Goal: Task Accomplishment & Management: Manage account settings

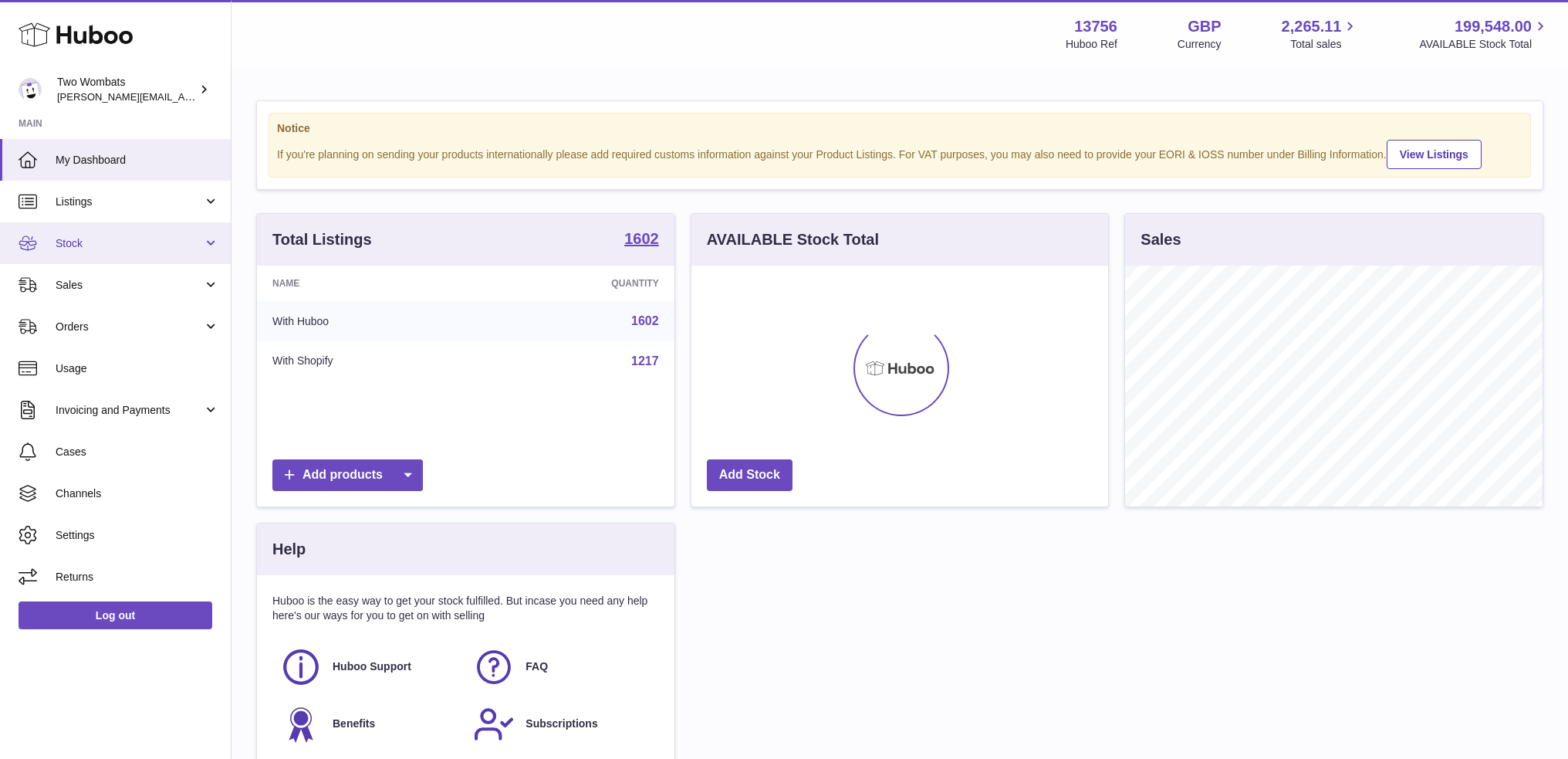
scroll to position [241, 418]
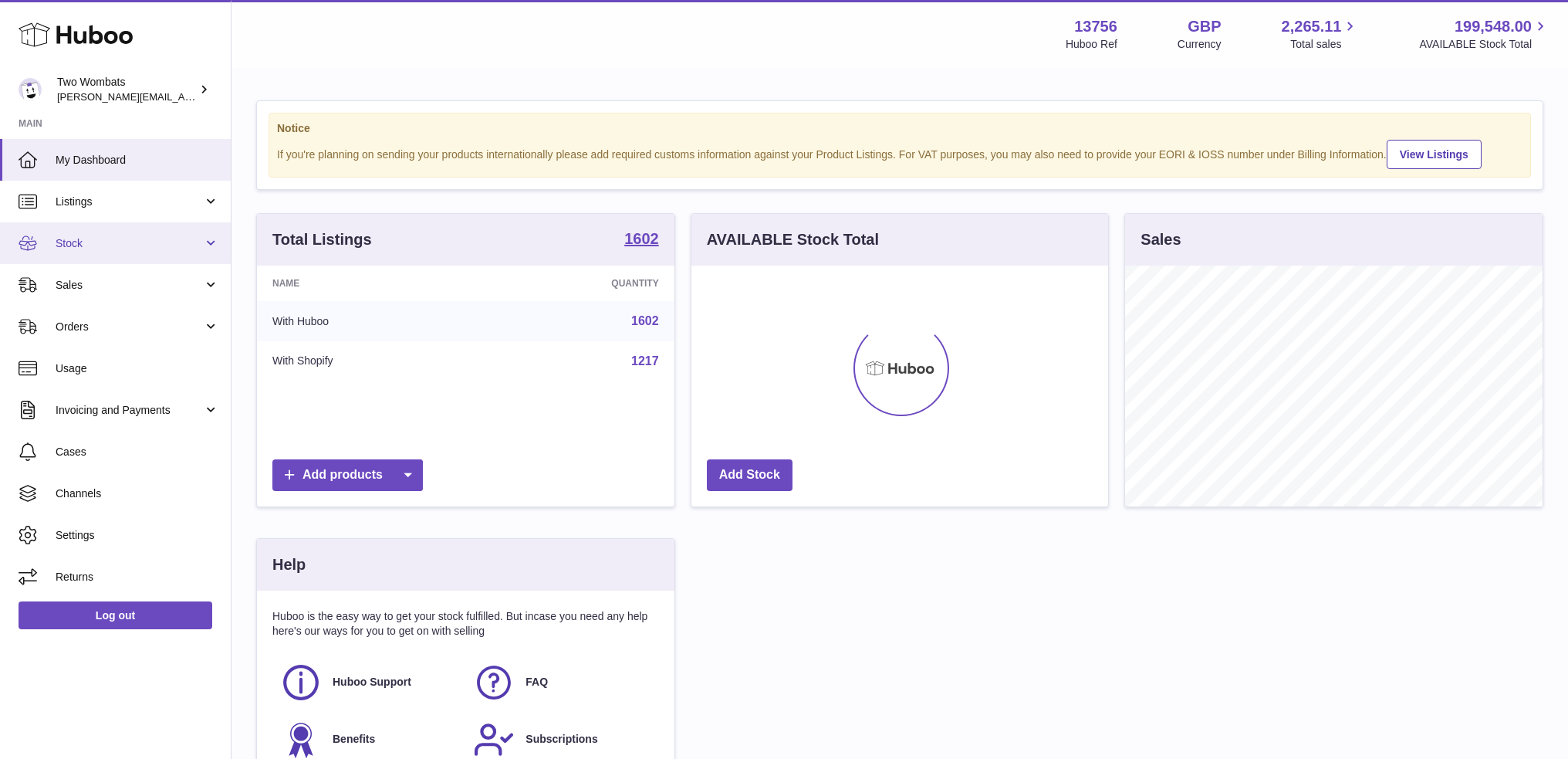
click at [89, 249] on span "Stock" at bounding box center [129, 244] width 148 height 15
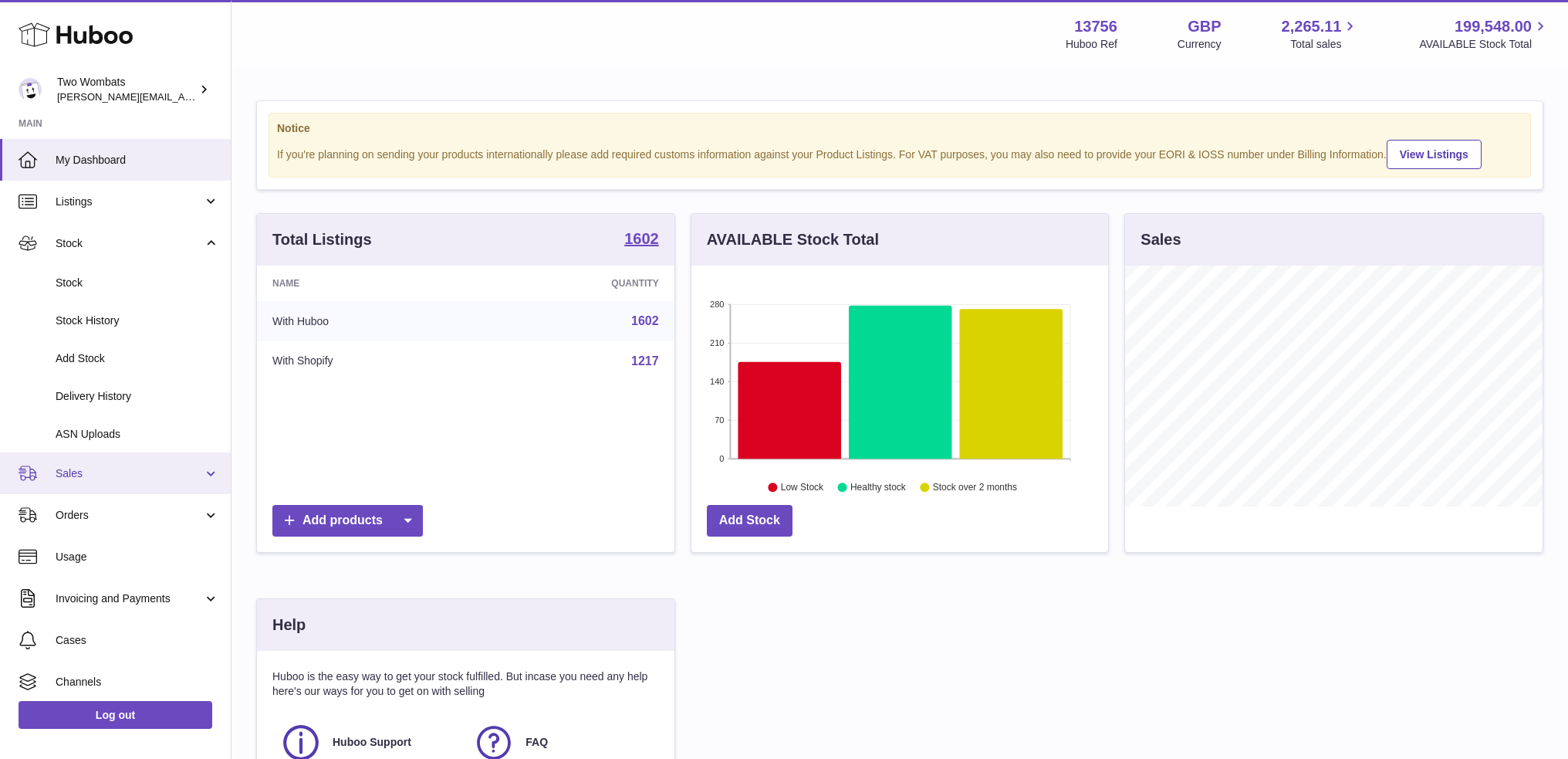
click at [84, 476] on span "Sales" at bounding box center [129, 473] width 148 height 15
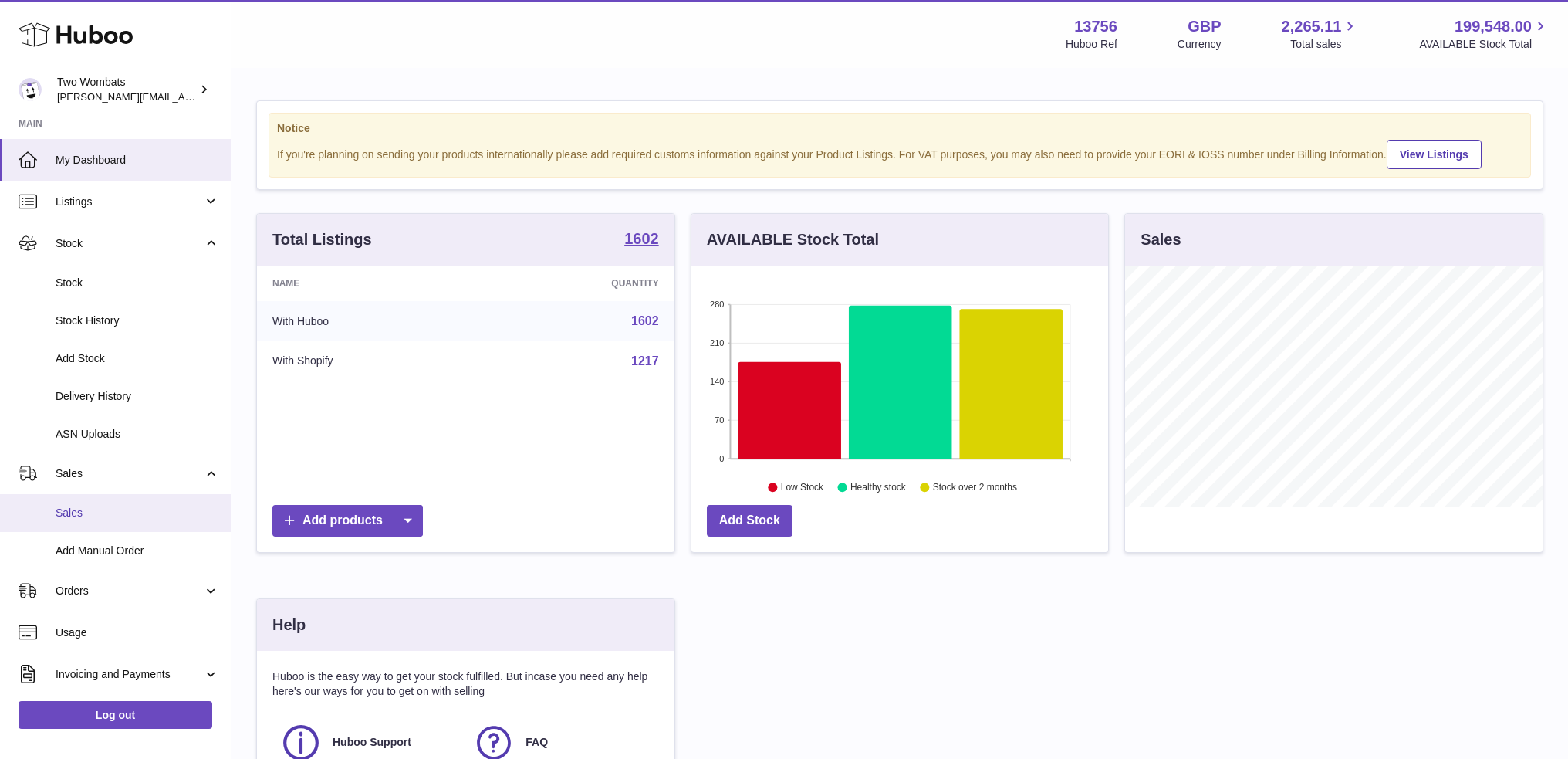
click at [91, 504] on link "Sales" at bounding box center [116, 513] width 231 height 37
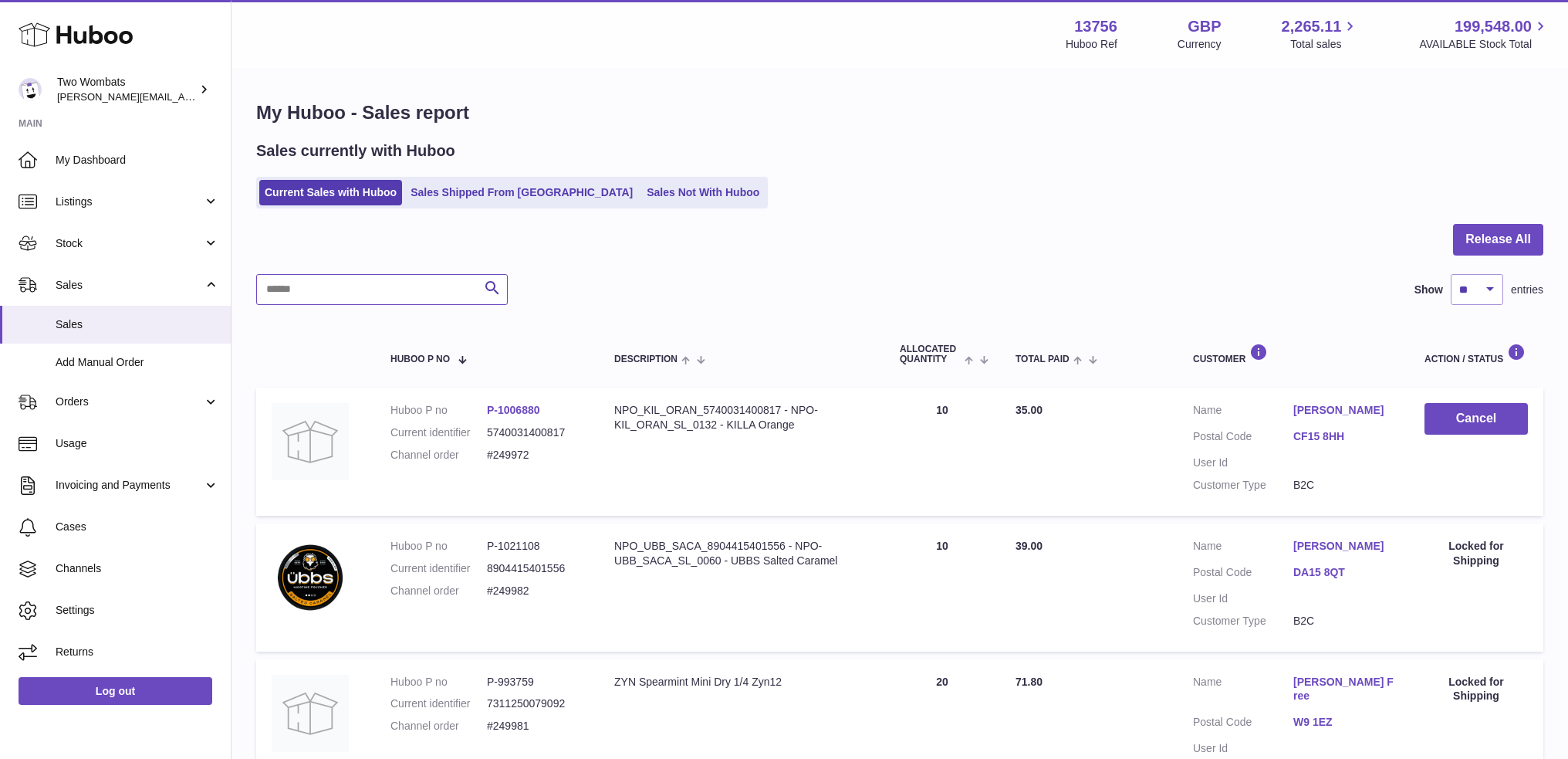
click at [312, 287] on input "text" at bounding box center [382, 290] width 251 height 31
paste input "******"
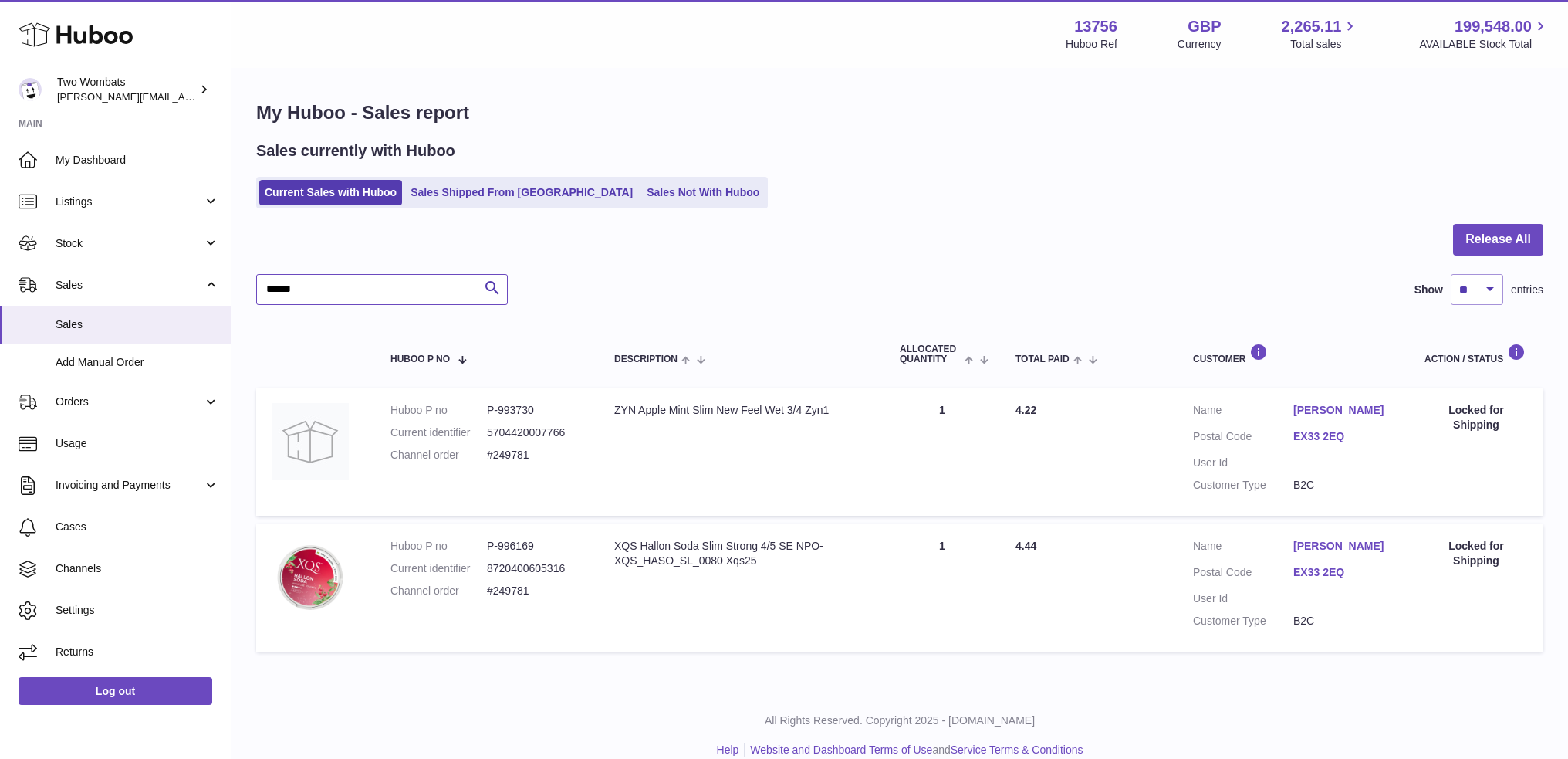
type input "******"
click at [512, 412] on dd "P-993730" at bounding box center [535, 410] width 97 height 15
click at [540, 592] on dd "#249781" at bounding box center [535, 591] width 97 height 15
click at [540, 591] on dd "#249781" at bounding box center [535, 591] width 97 height 15
click at [528, 410] on dd "P-993730" at bounding box center [535, 410] width 97 height 15
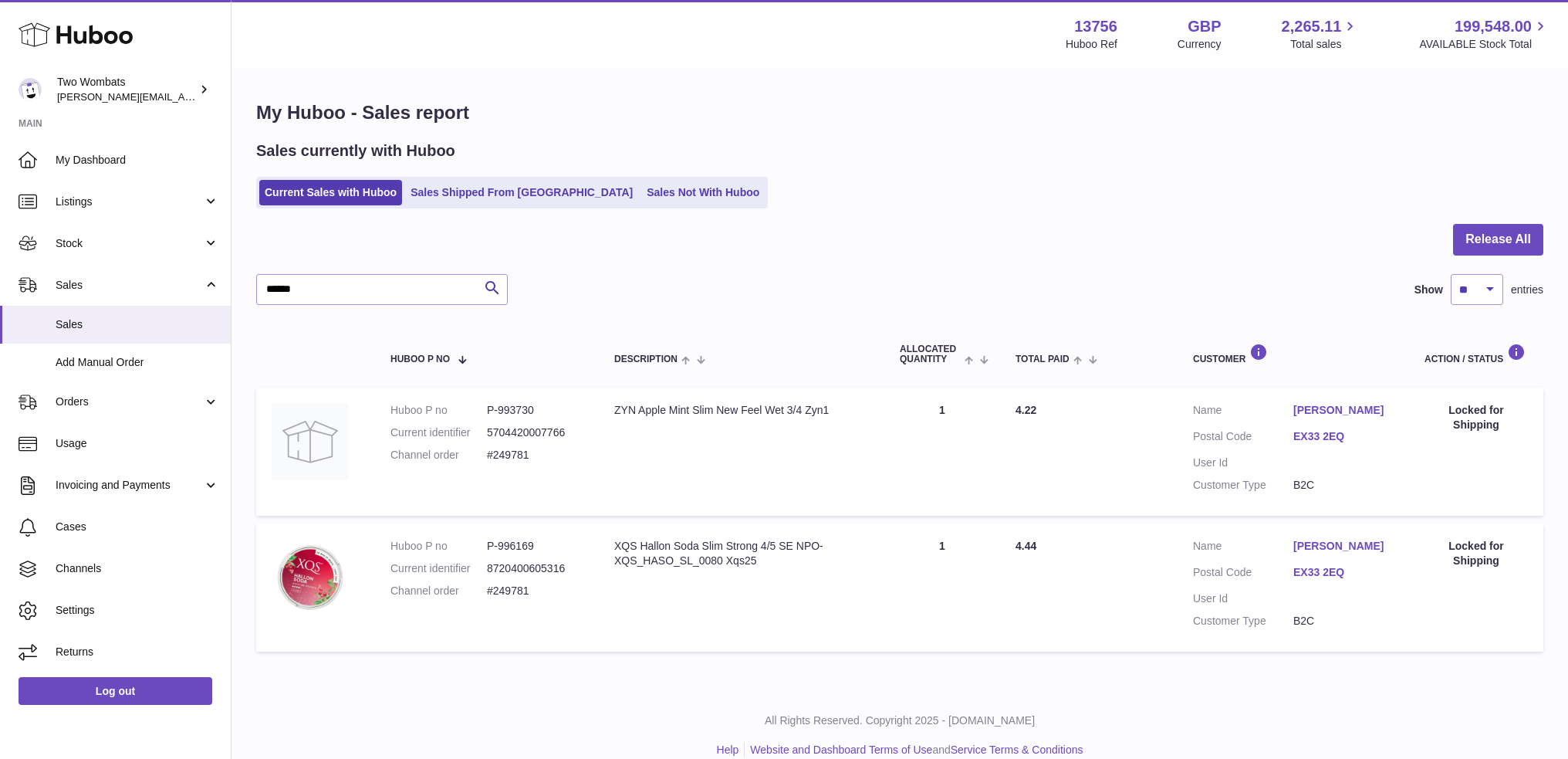
click at [528, 410] on dd "P-993730" at bounding box center [535, 410] width 97 height 15
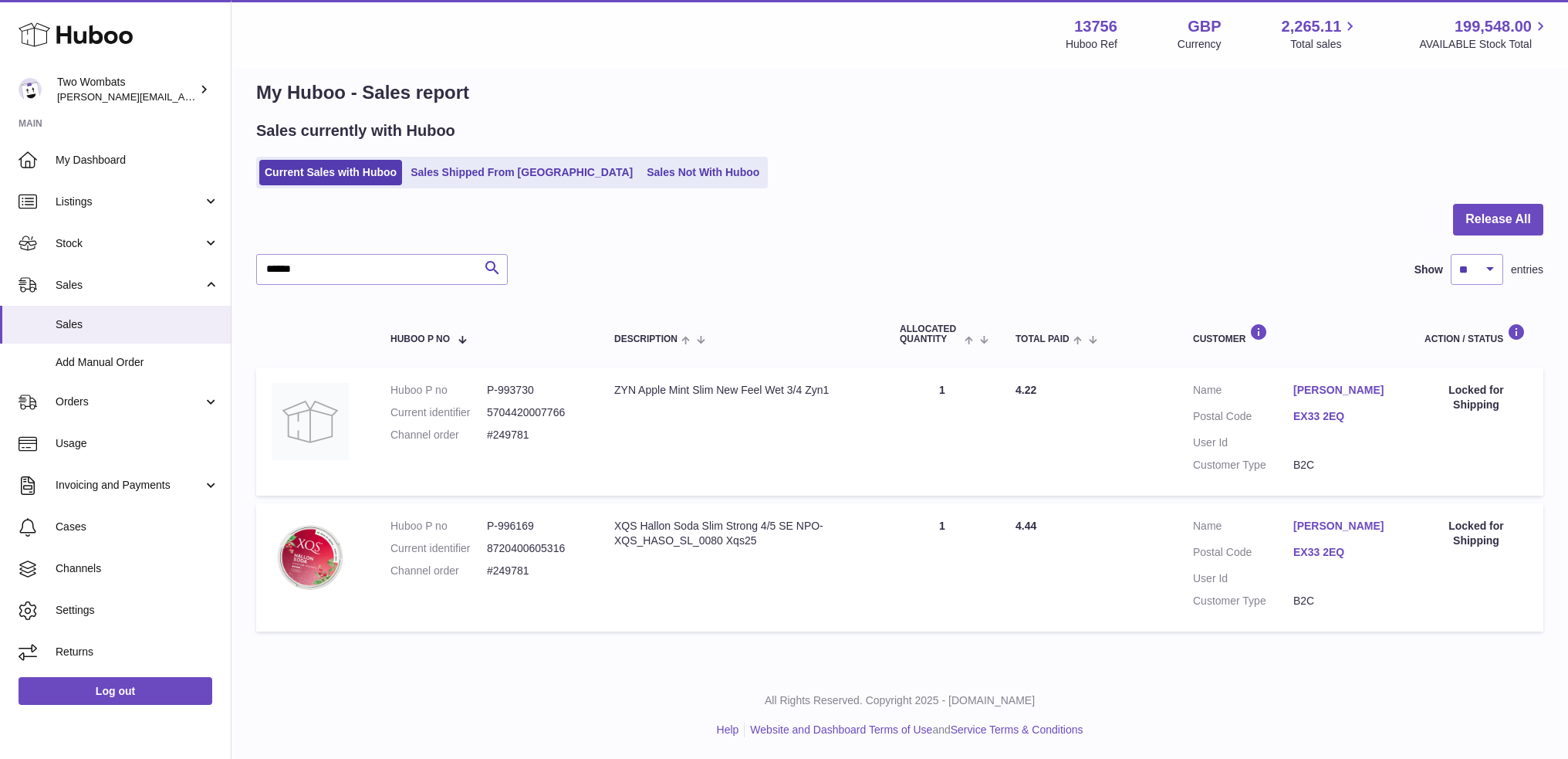
copy dd "993730"
click at [95, 245] on span "Stock" at bounding box center [129, 244] width 148 height 15
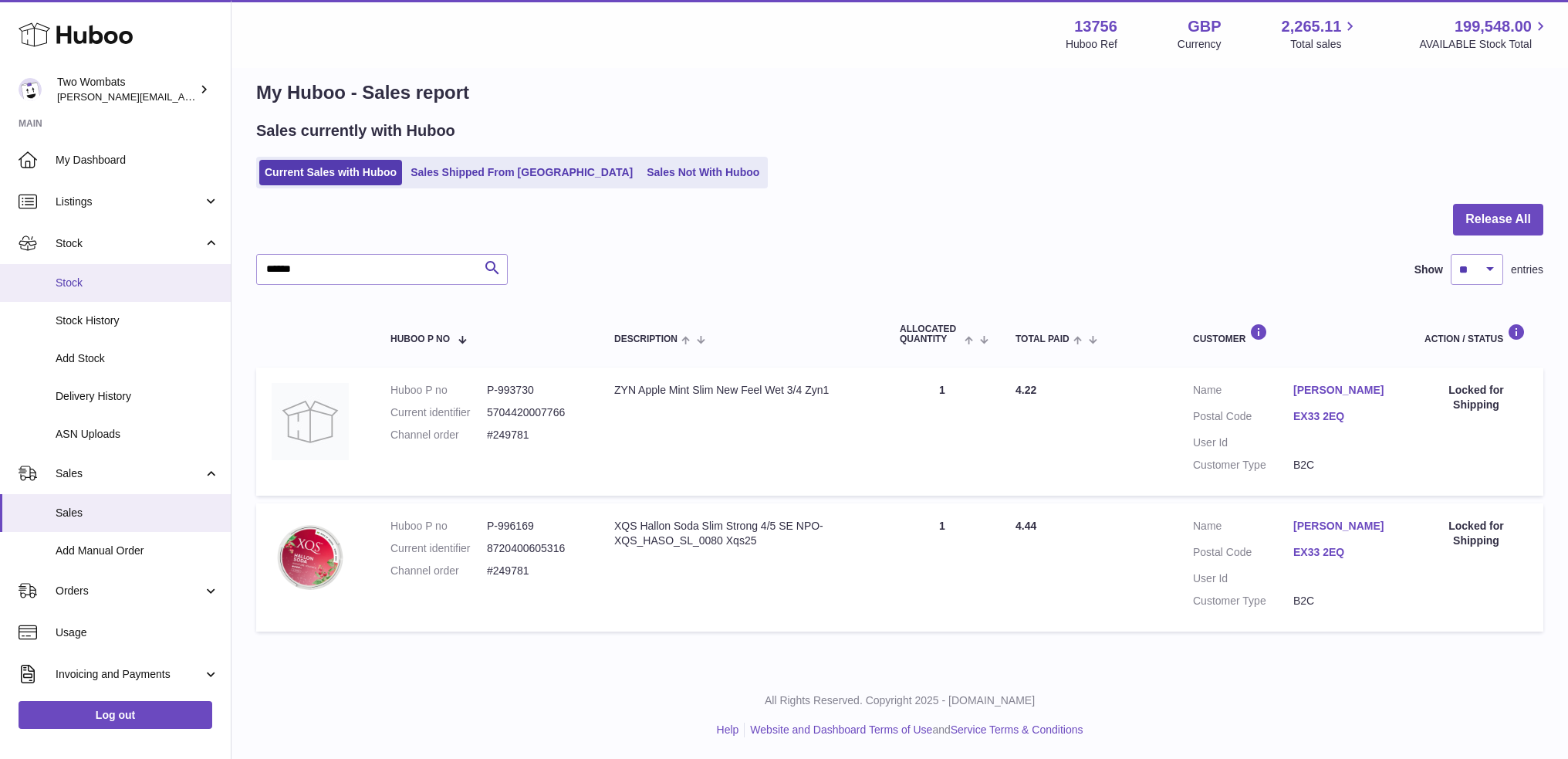
click at [147, 296] on link "Stock" at bounding box center [116, 283] width 231 height 37
click at [524, 522] on dd "P-996169" at bounding box center [535, 526] width 97 height 15
click at [526, 521] on dd "P-996169" at bounding box center [535, 526] width 97 height 15
click at [531, 519] on dd "P-996169" at bounding box center [535, 526] width 97 height 15
click at [519, 519] on dd "P-996169" at bounding box center [535, 526] width 97 height 15
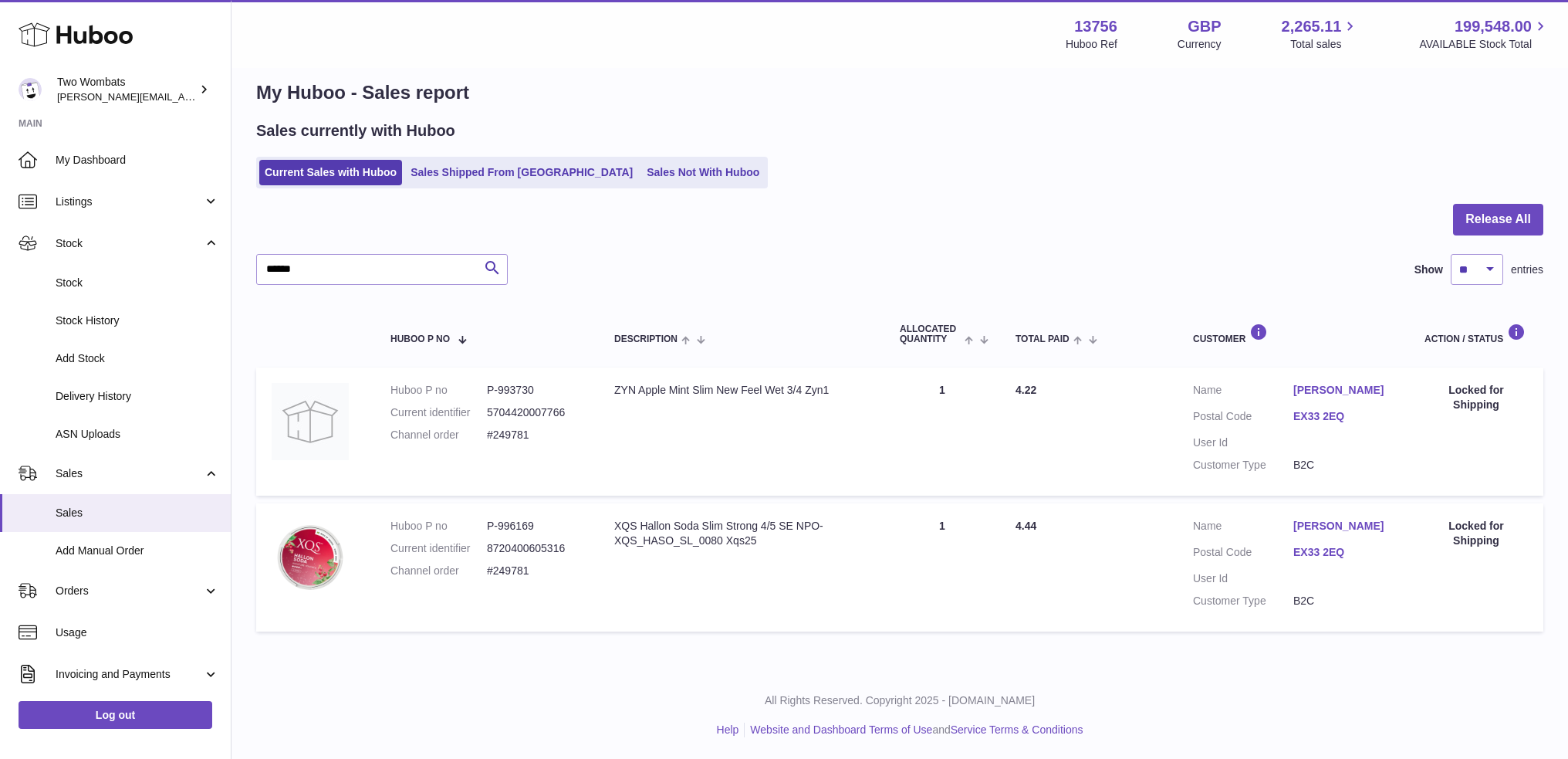
click at [519, 519] on dd "P-996169" at bounding box center [535, 526] width 97 height 15
copy dd "996169"
click at [91, 283] on span "Stock" at bounding box center [137, 283] width 164 height 15
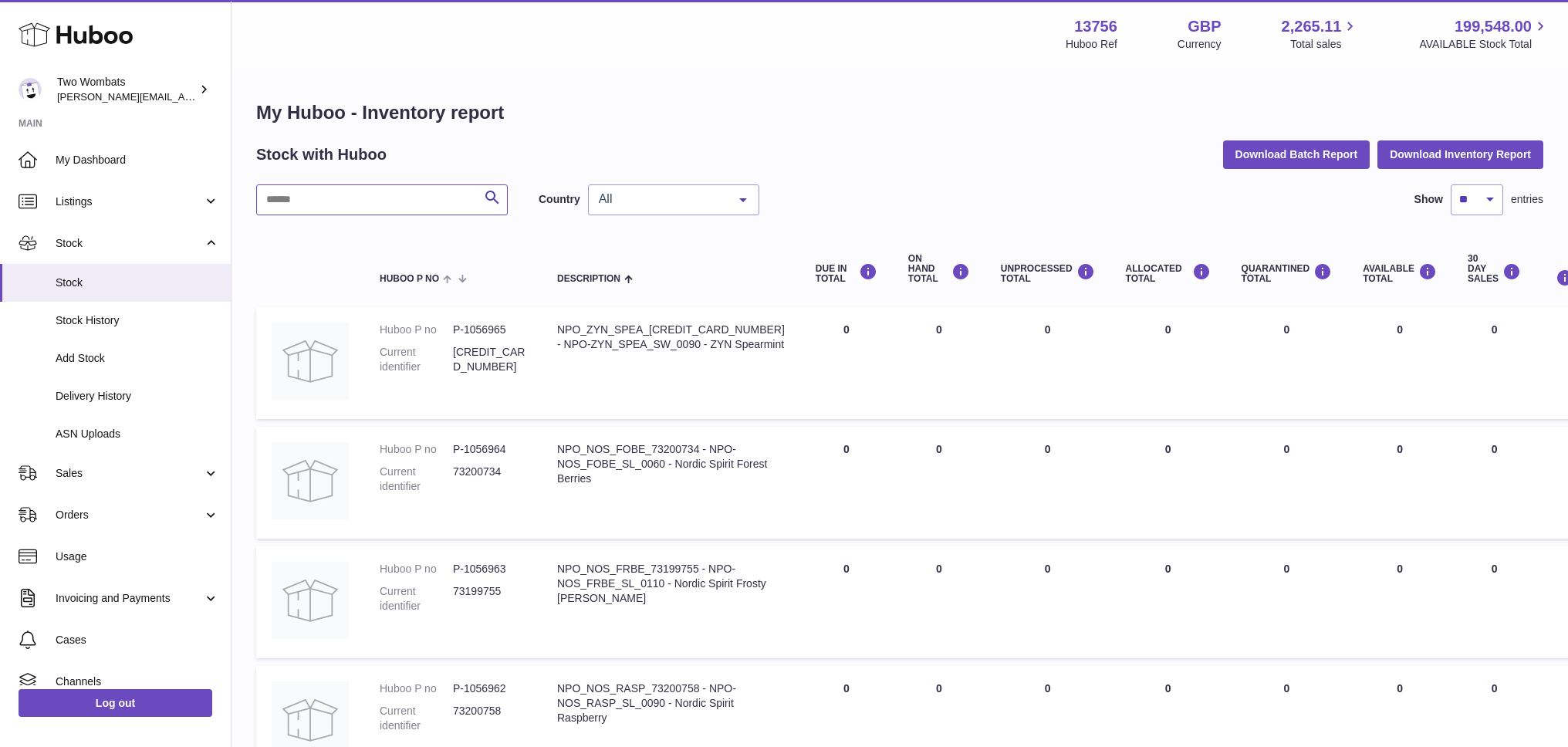
click at [339, 208] on input "text" at bounding box center [382, 200] width 251 height 31
paste input "******"
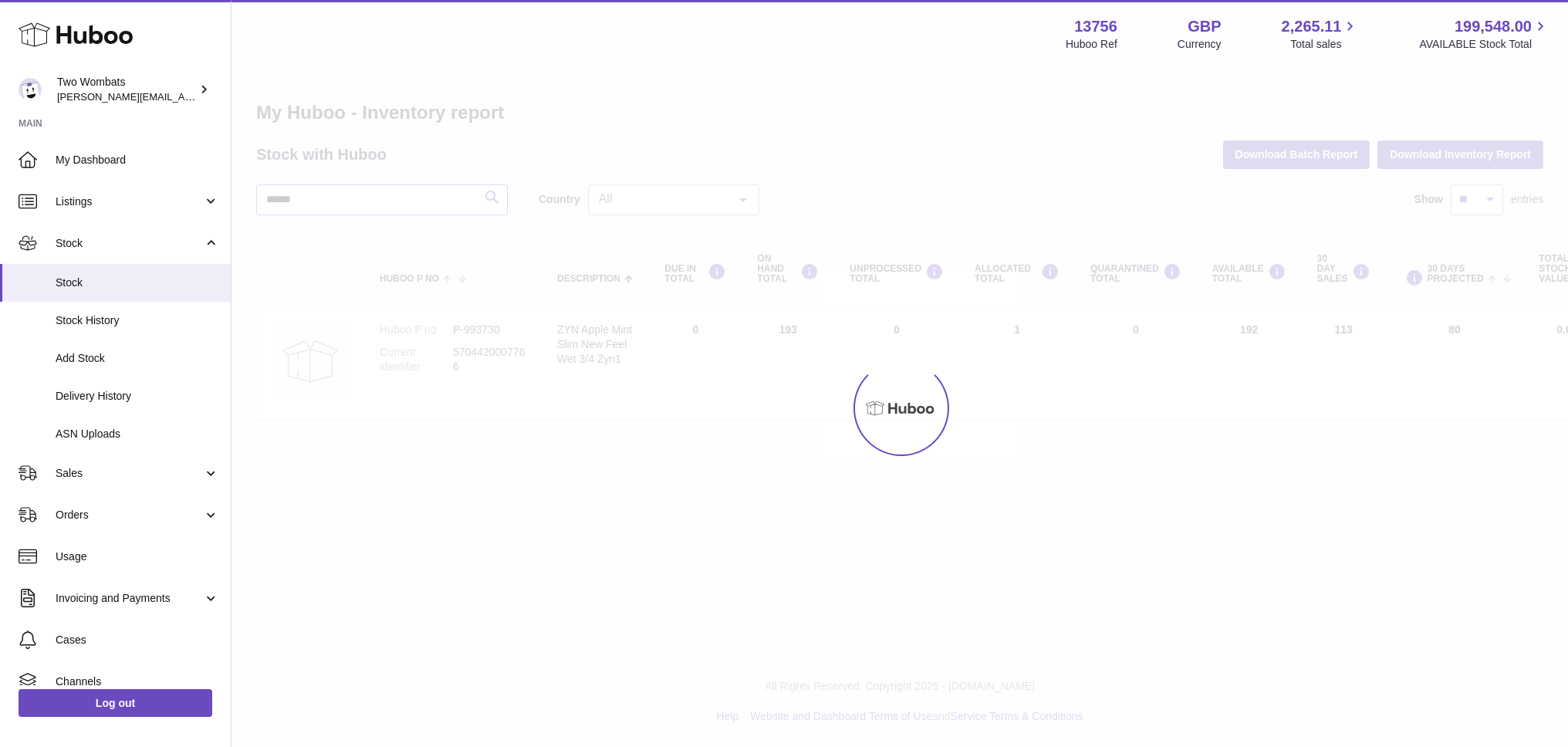
type input "******"
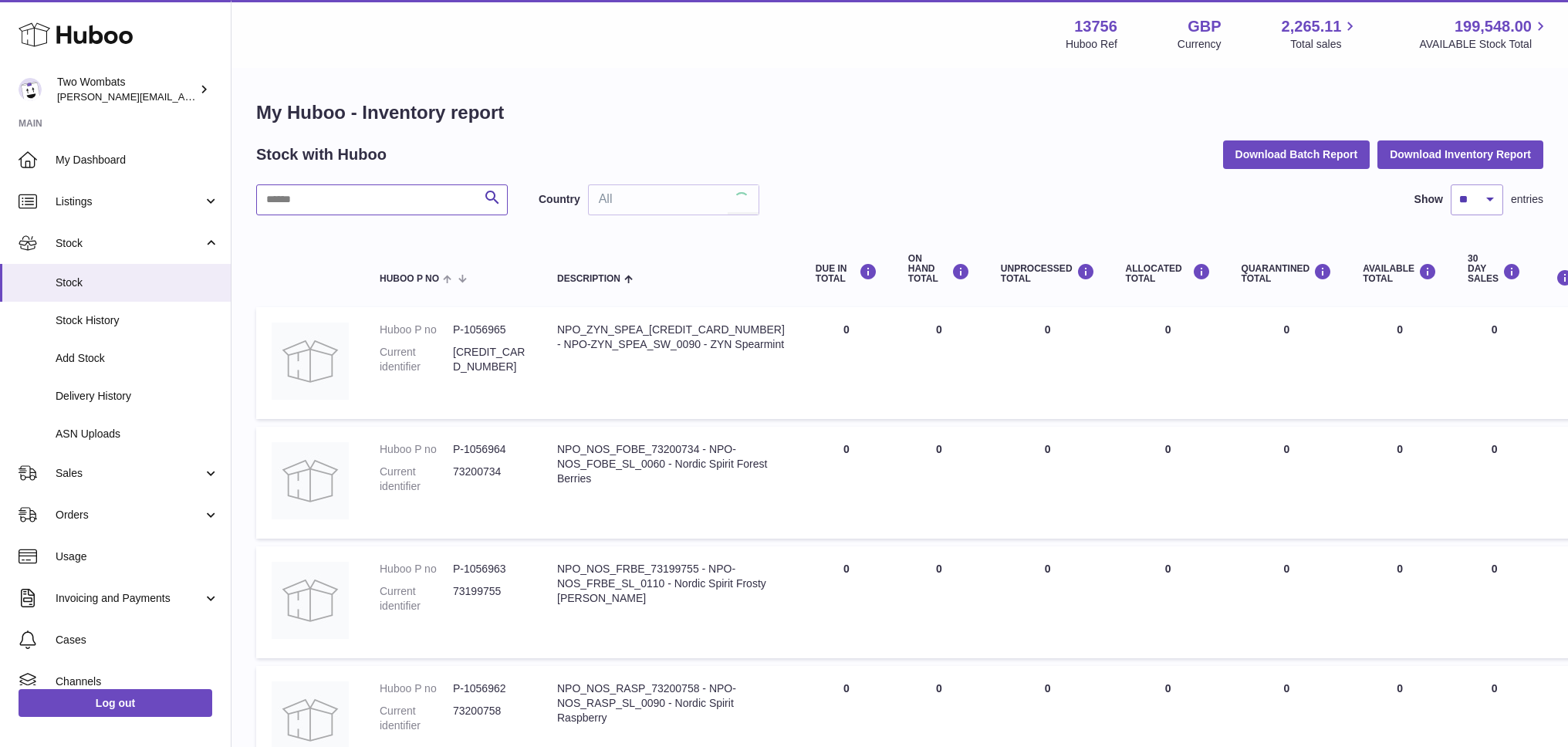
click at [300, 204] on input "text" at bounding box center [382, 200] width 251 height 31
paste input "******"
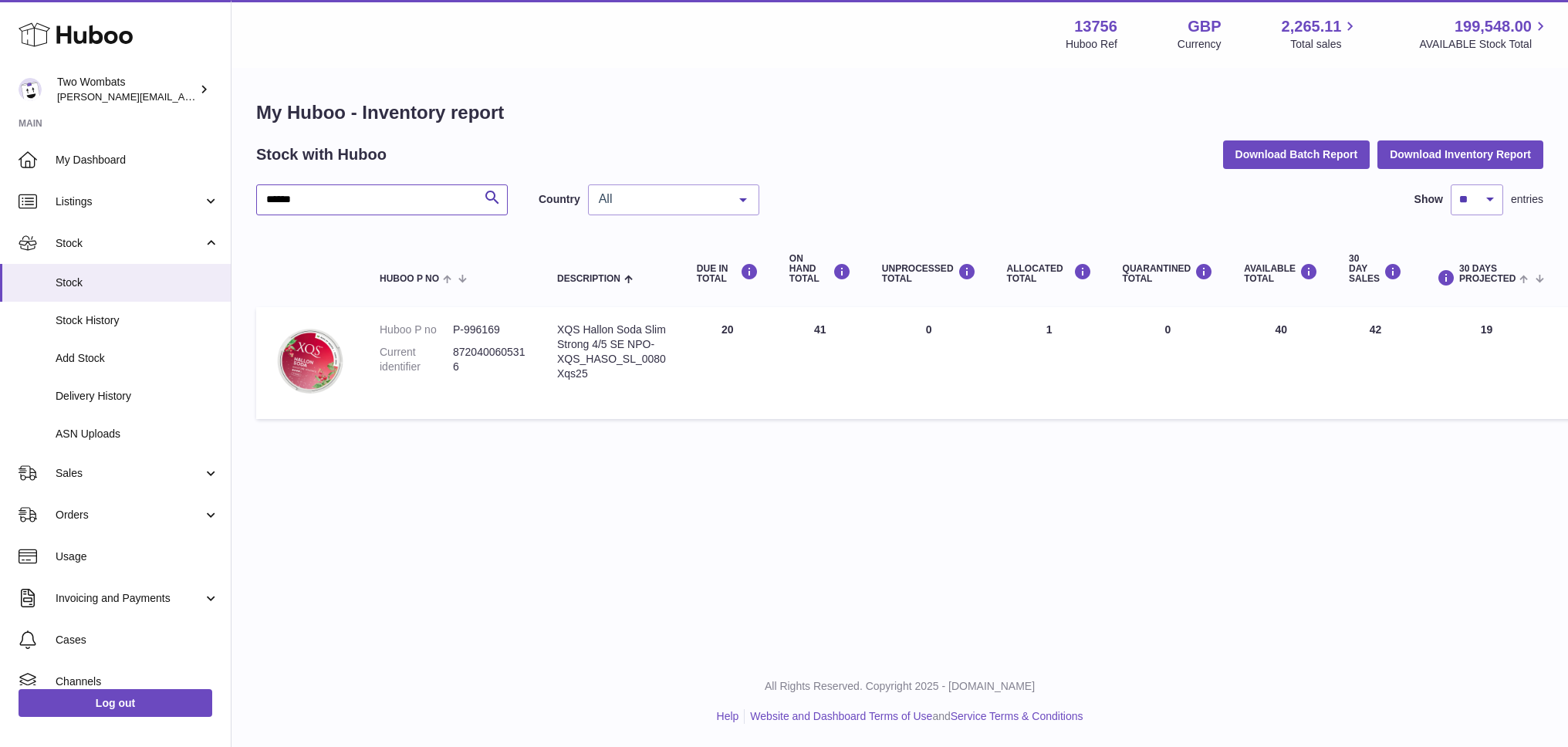
type input "******"
drag, startPoint x: 1037, startPoint y: 330, endPoint x: 1128, endPoint y: 342, distance: 91.8
click at [1128, 342] on tr "Huboo P no P-996169 Current identifier 8720400605316 Description XQS Hallon Sod…" at bounding box center [983, 363] width 1453 height 112
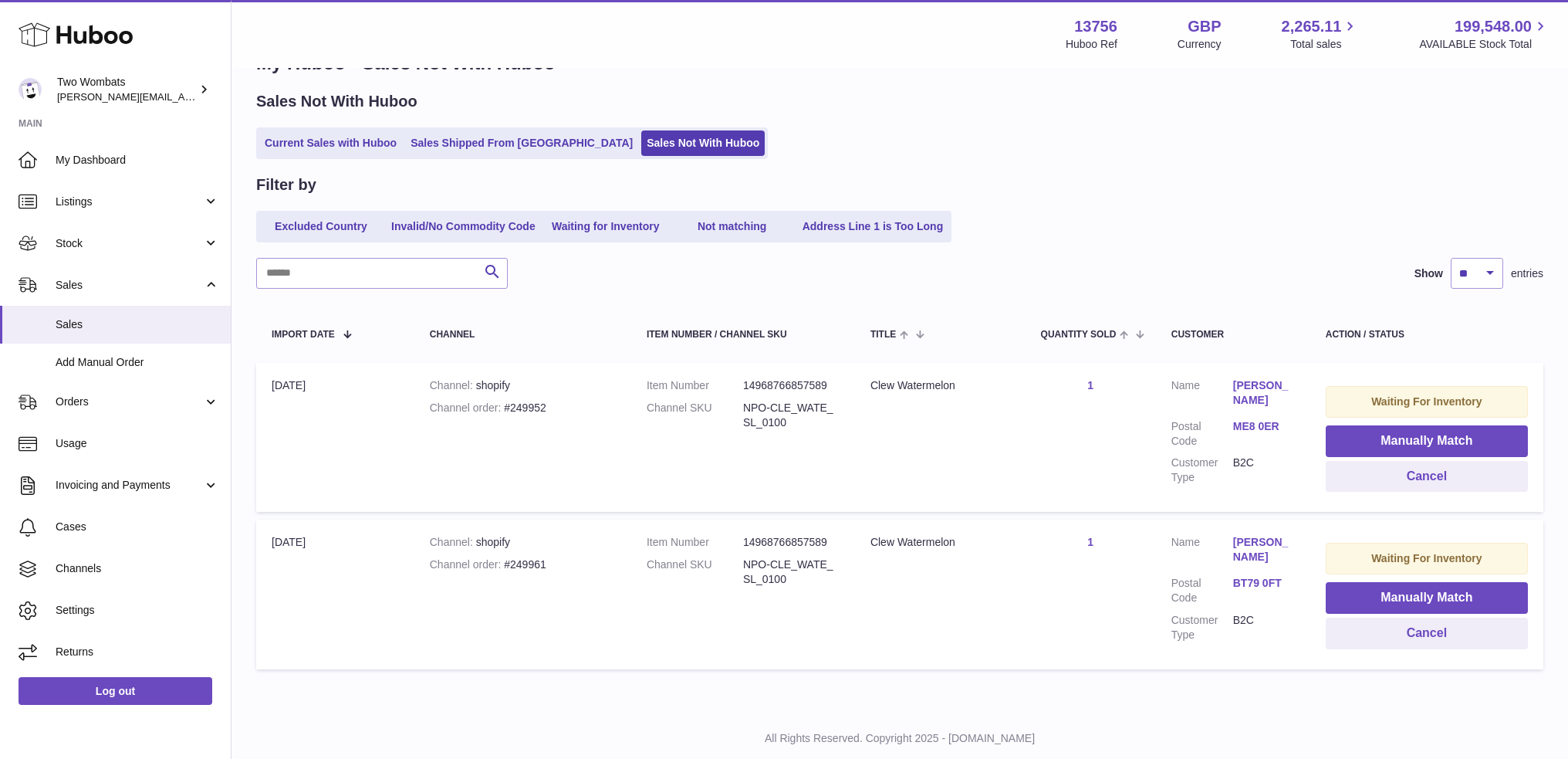
scroll to position [77, 0]
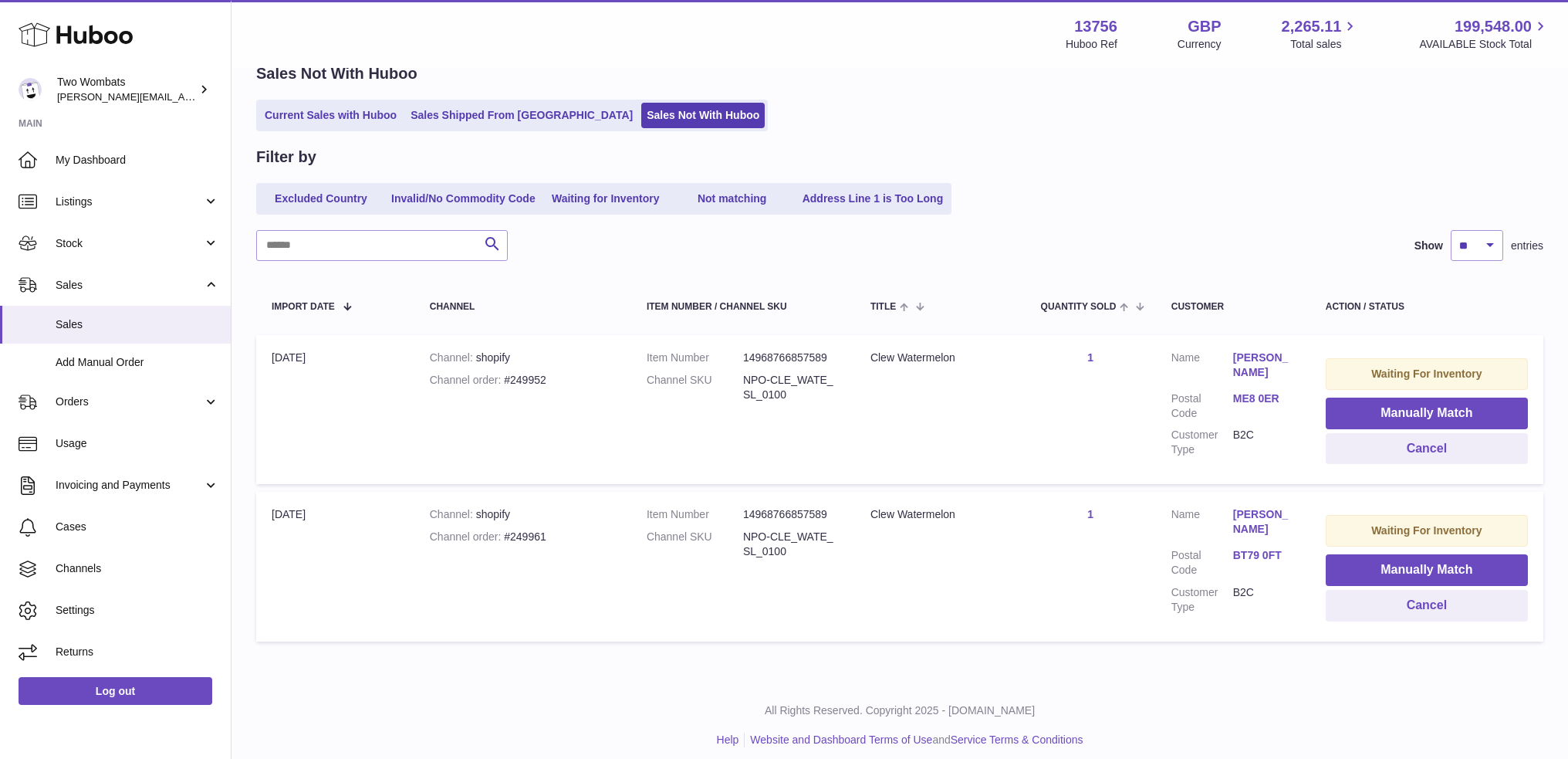
click at [528, 375] on div "Channel order #249952" at bounding box center [523, 380] width 186 height 15
click at [762, 394] on dd "NPO-CLE_WATE_SL_0100" at bounding box center [791, 388] width 97 height 30
click at [791, 362] on dd "14968766857589" at bounding box center [791, 358] width 97 height 15
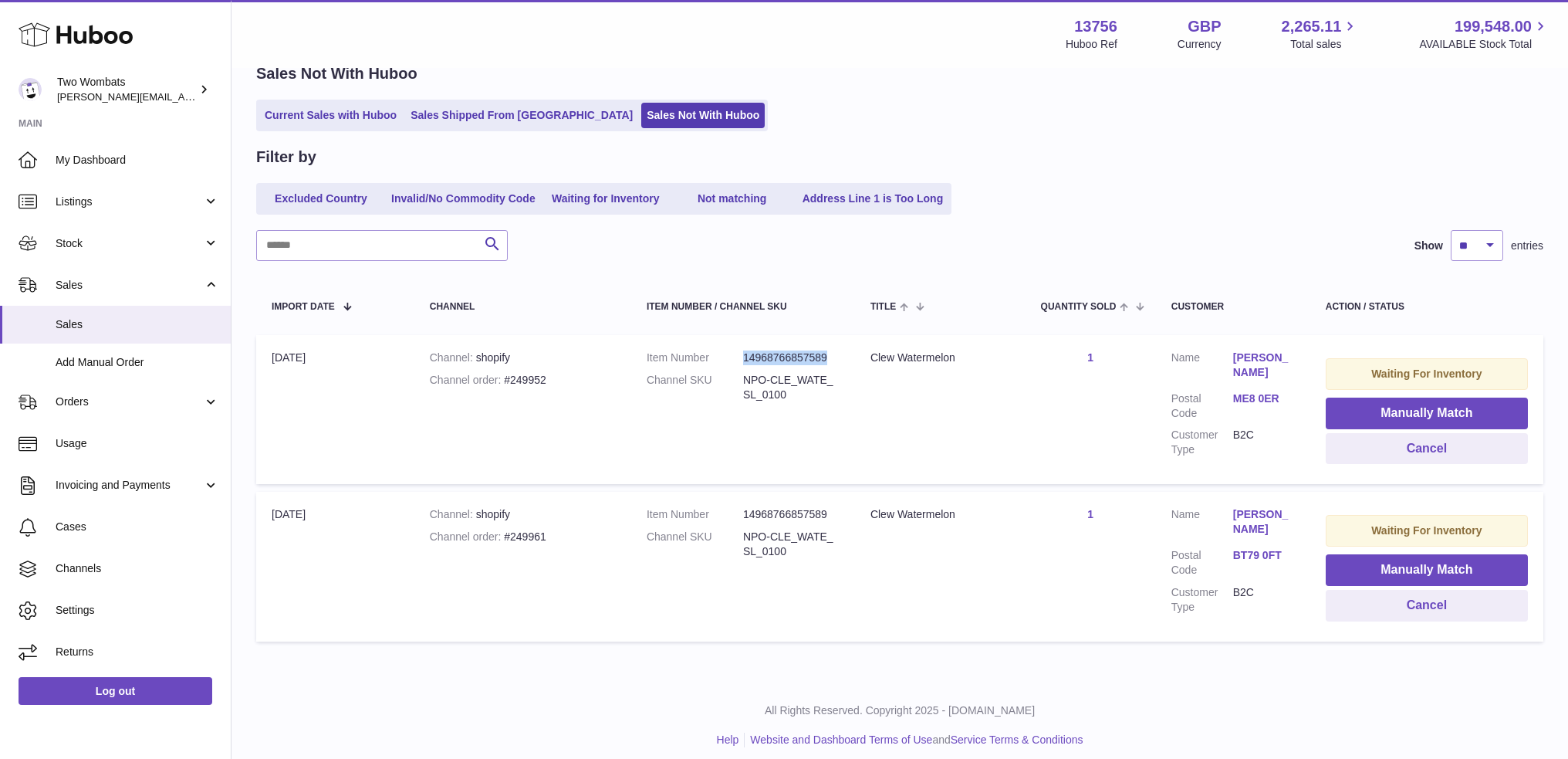
copy dd "14968766857589"
click at [760, 516] on dd "14968766857589" at bounding box center [791, 515] width 97 height 15
click at [790, 560] on dl "Item Number 14968766857589 Channel SKU NPO-CLE_WATE_SL_0100" at bounding box center [743, 537] width 193 height 59
click at [766, 376] on dd "NPO-CLE_WATE_SL_0100" at bounding box center [791, 388] width 97 height 30
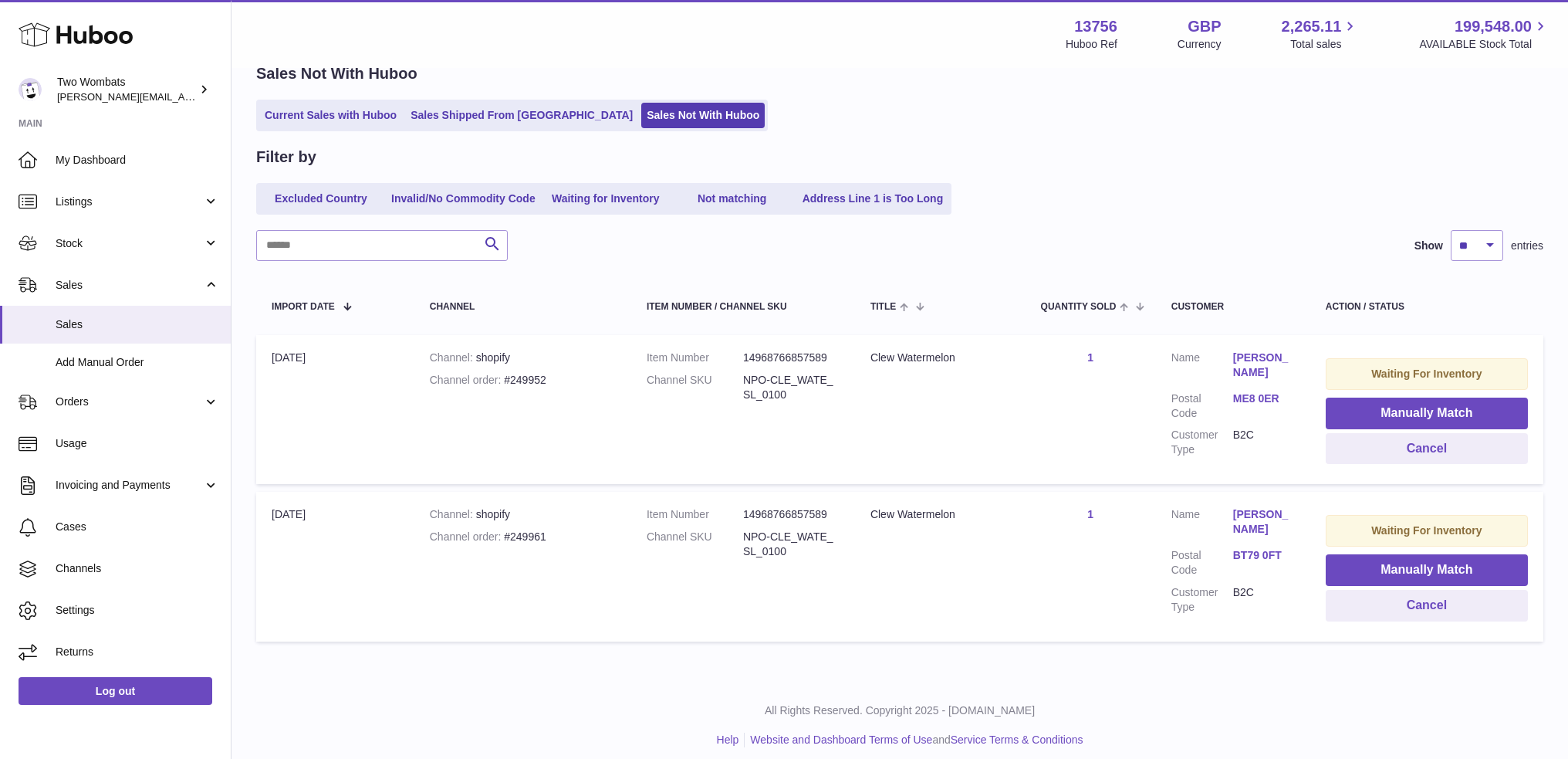
click at [766, 398] on dd "NPO-CLE_WATE_SL_0100" at bounding box center [791, 388] width 97 height 30
click at [771, 385] on dd "NPO-CLE_WATE_SL_0100" at bounding box center [791, 388] width 97 height 30
click at [770, 401] on dl "Item Number 14968766857589 Channel SKU NPO-CLE_WATE_SL_0100" at bounding box center [743, 380] width 193 height 59
click at [771, 394] on dd "NPO-CLE_WATE_SL_0100" at bounding box center [791, 388] width 97 height 30
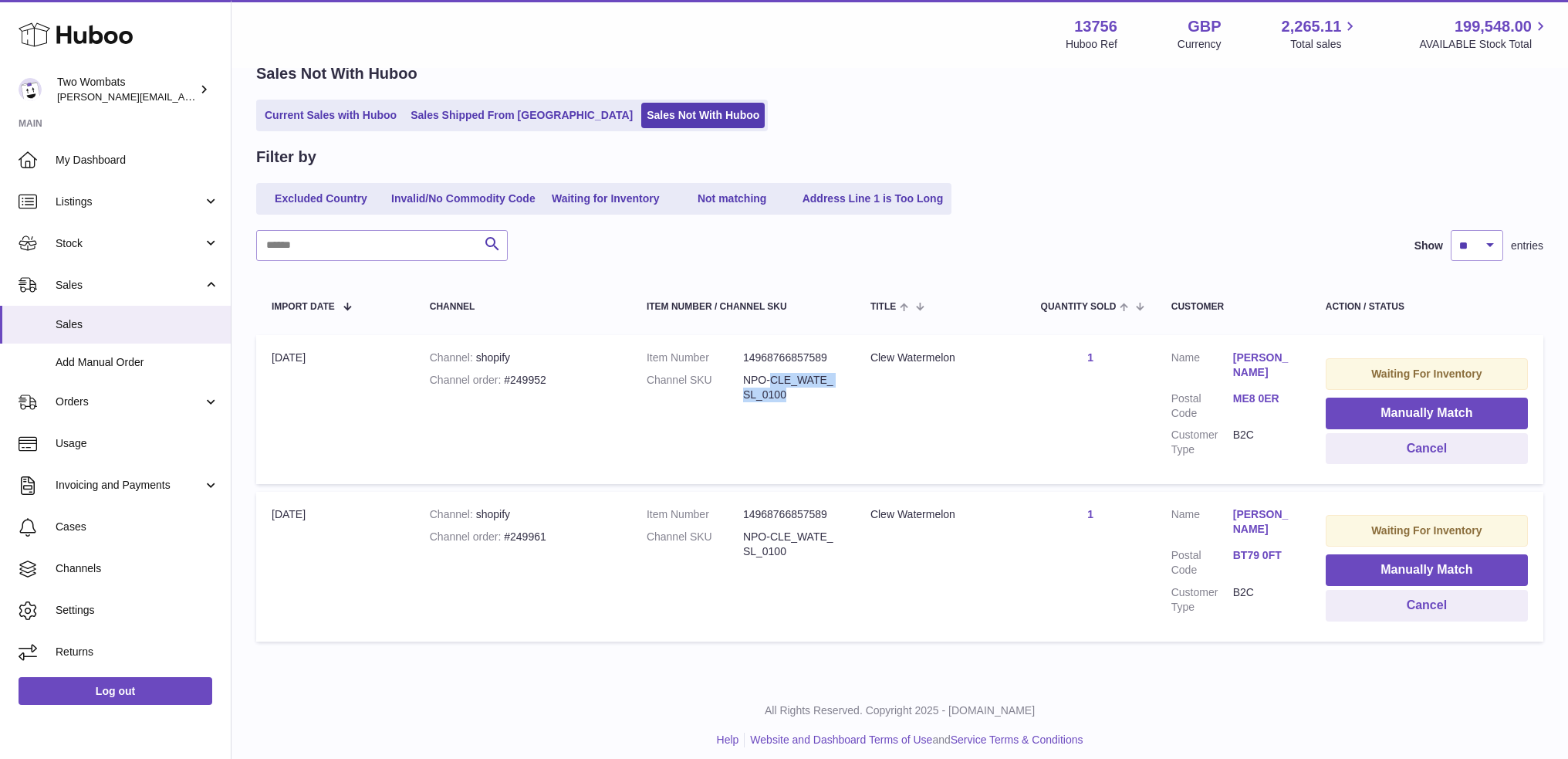
click at [771, 394] on dd "NPO-CLE_WATE_SL_0100" at bounding box center [791, 388] width 97 height 30
drag, startPoint x: 1080, startPoint y: 440, endPoint x: 1081, endPoint y: 423, distance: 17.0
click at [1080, 427] on td "Quantity Sold 1" at bounding box center [1090, 409] width 130 height 149
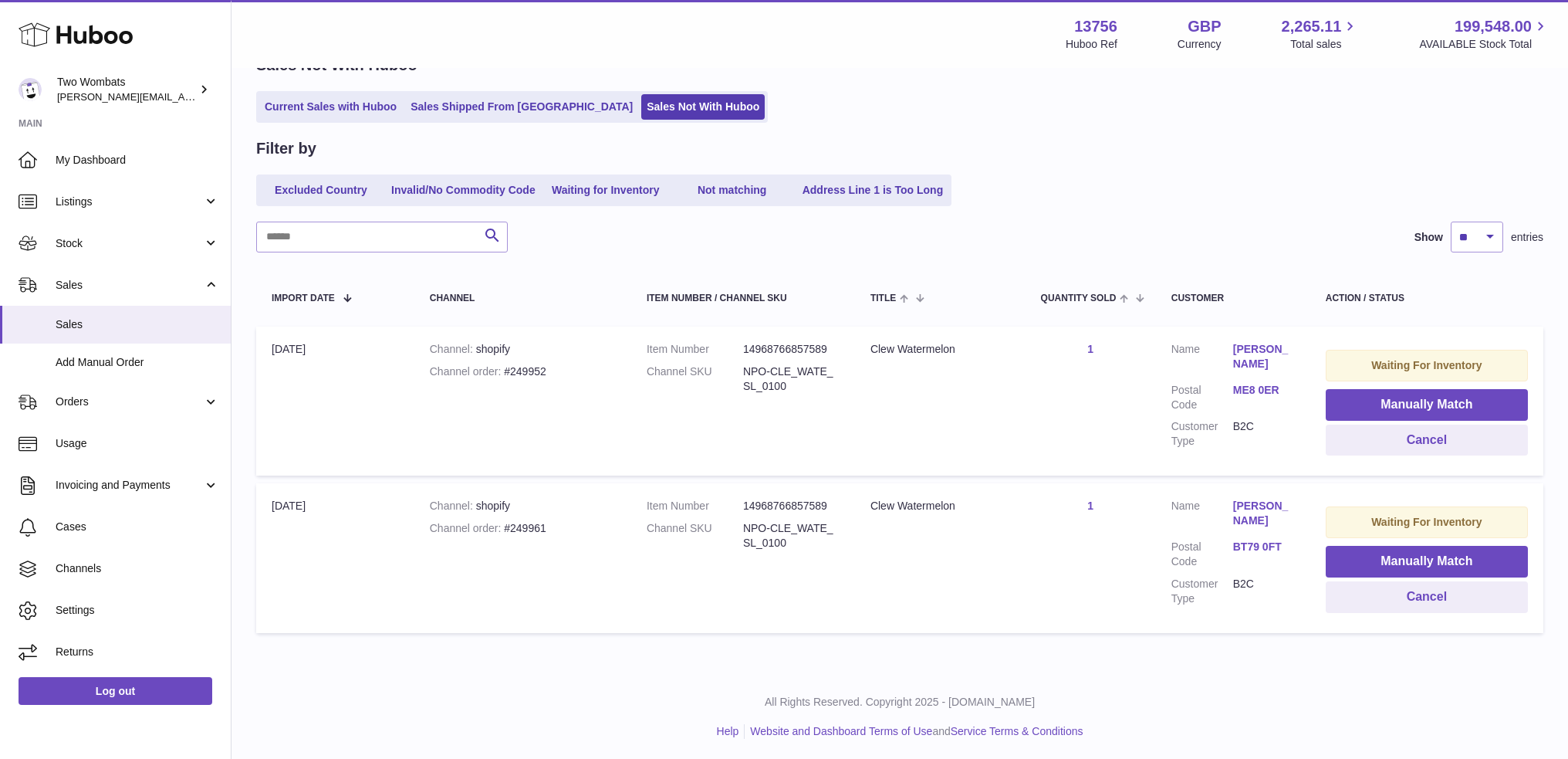
scroll to position [87, 0]
click at [540, 365] on div "Channel order #249952" at bounding box center [523, 370] width 186 height 15
click at [540, 367] on div "Channel order #249952" at bounding box center [523, 370] width 186 height 15
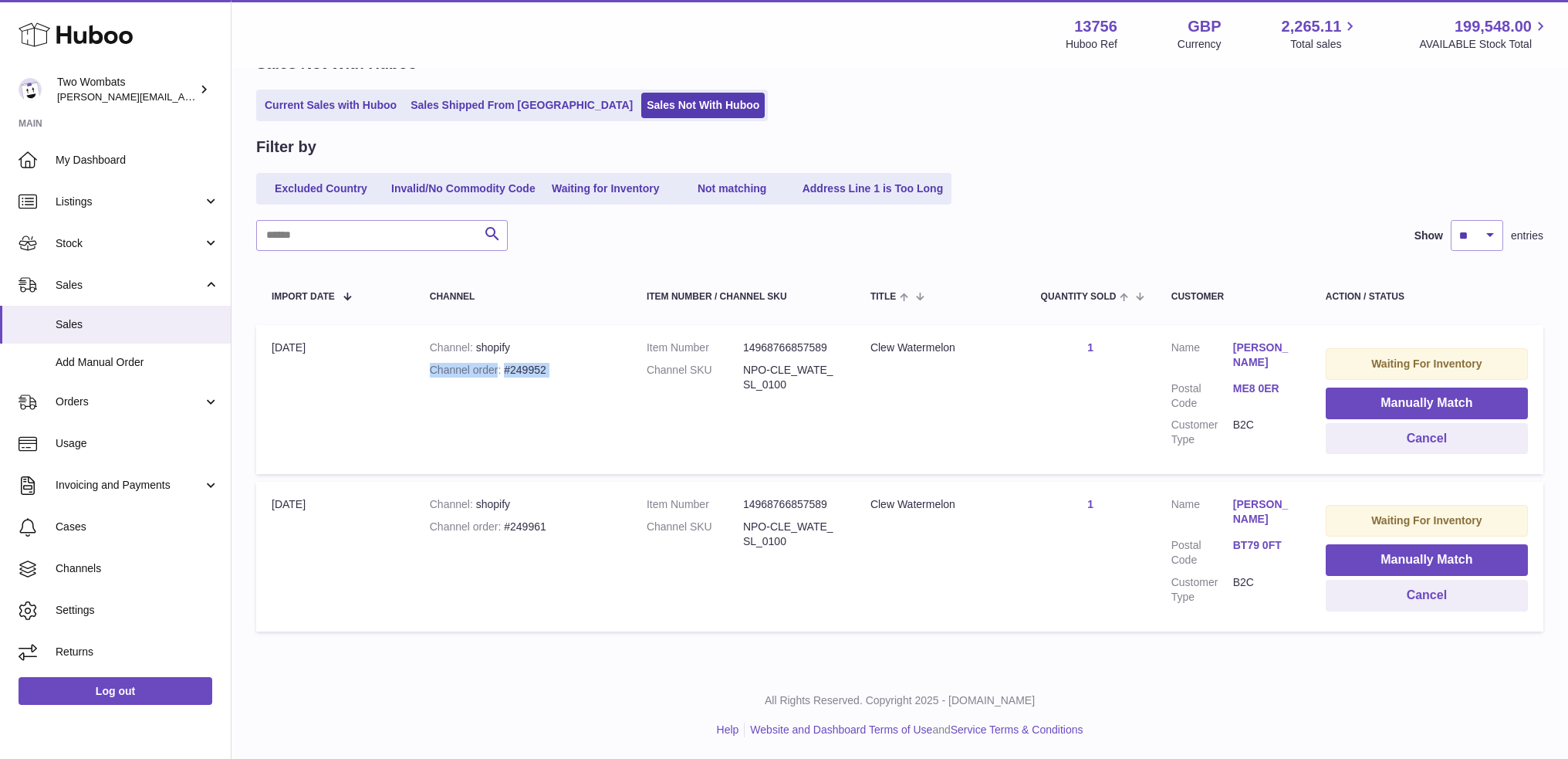
click at [540, 367] on div "Channel order #249952" at bounding box center [523, 370] width 186 height 15
click at [524, 386] on td "Channel shopify Channel order #249952" at bounding box center [523, 399] width 217 height 149
click at [524, 376] on td "Channel shopify Channel order #249952" at bounding box center [523, 399] width 217 height 149
click at [526, 369] on div "Channel order #249952" at bounding box center [523, 370] width 186 height 15
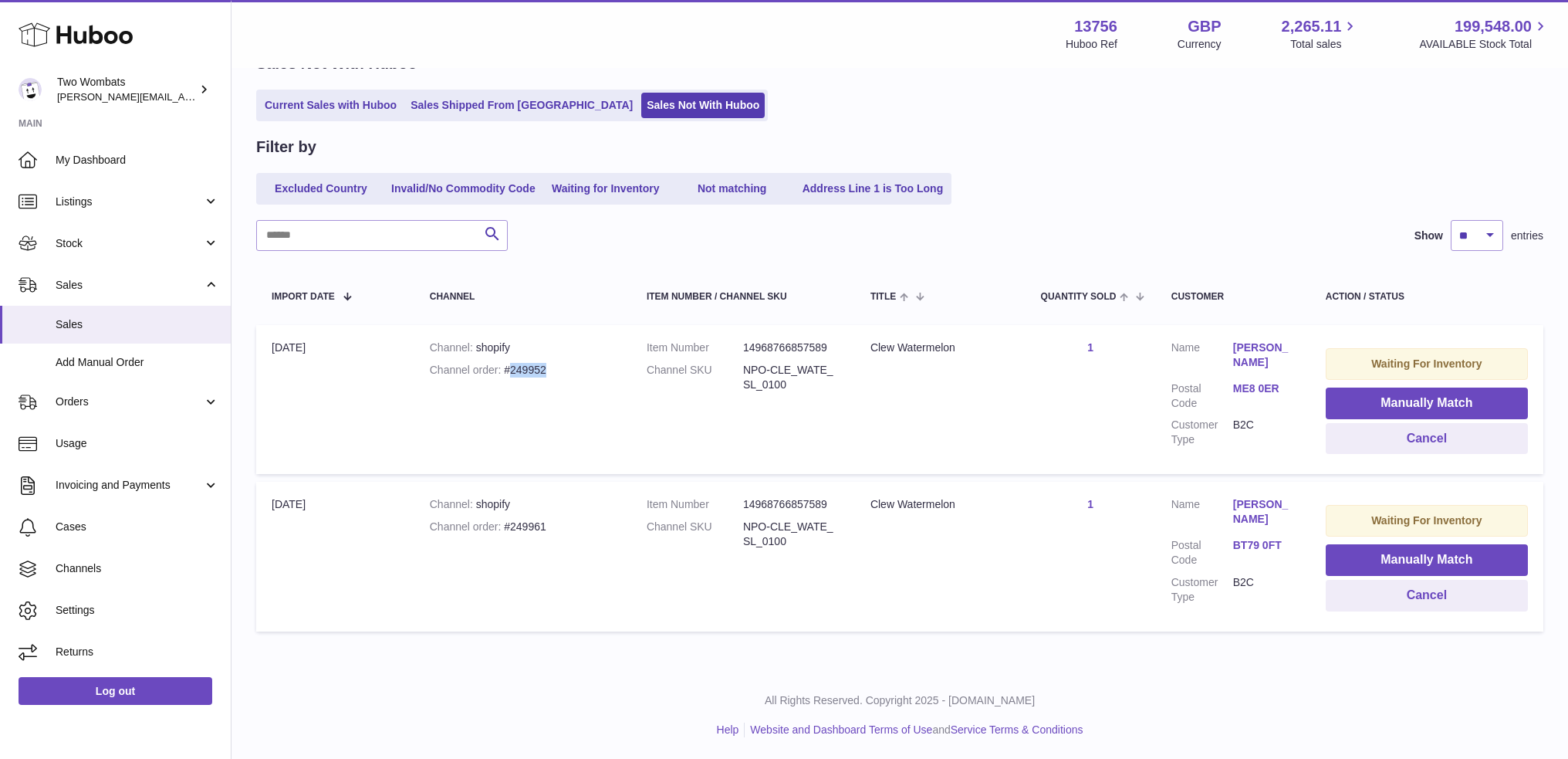
copy div "249952"
click at [528, 521] on div "Channel order #249961" at bounding box center [523, 527] width 186 height 15
click at [529, 521] on div "Channel order #249961" at bounding box center [523, 527] width 186 height 15
copy div "249961"
click at [1361, 397] on button "Manually Match" at bounding box center [1427, 403] width 202 height 32
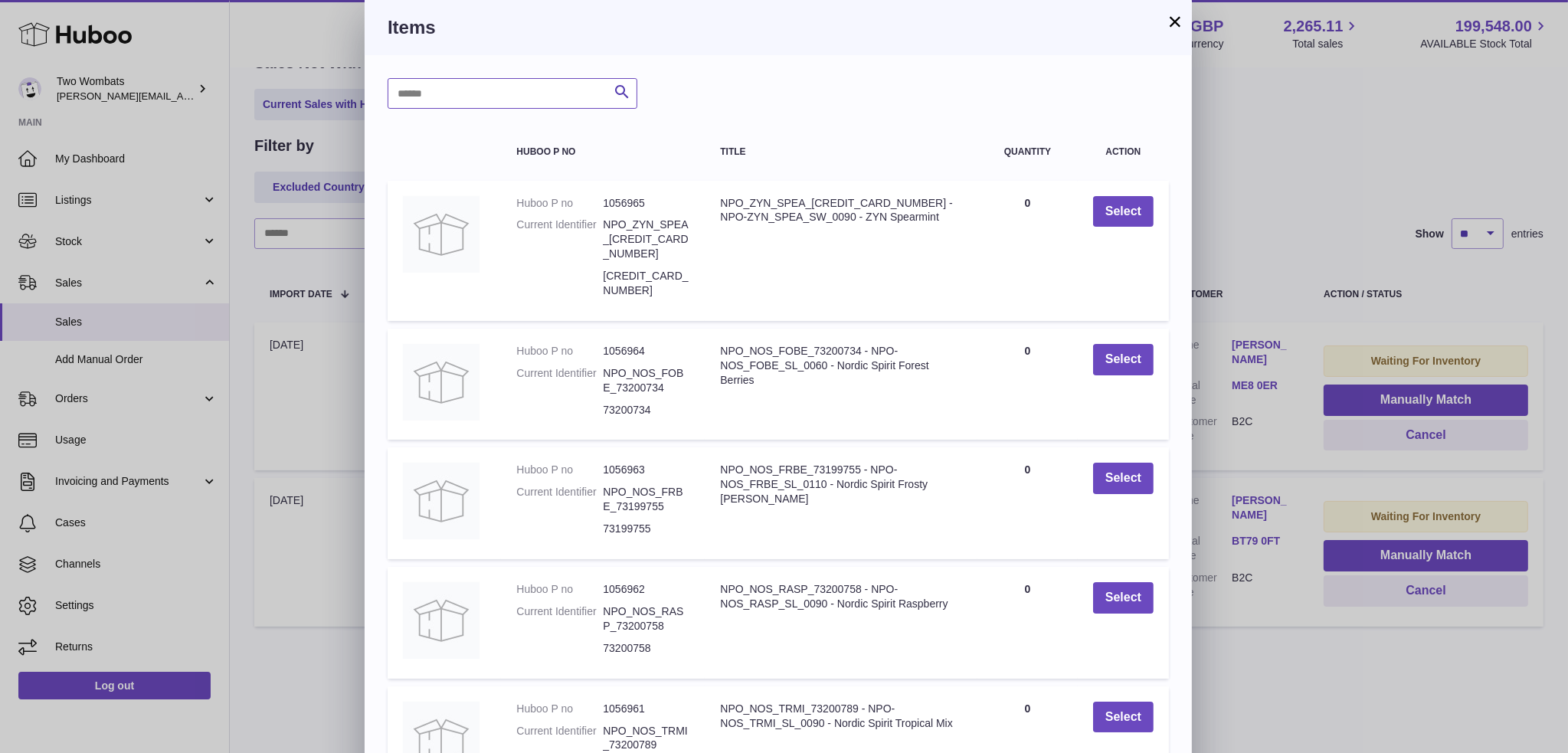
click at [506, 91] on input "text" at bounding box center [512, 94] width 249 height 31
click at [540, 92] on input "text" at bounding box center [512, 94] width 249 height 31
paste input "**********"
type input "**********"
click at [620, 95] on icon "submit" at bounding box center [622, 92] width 19 height 19
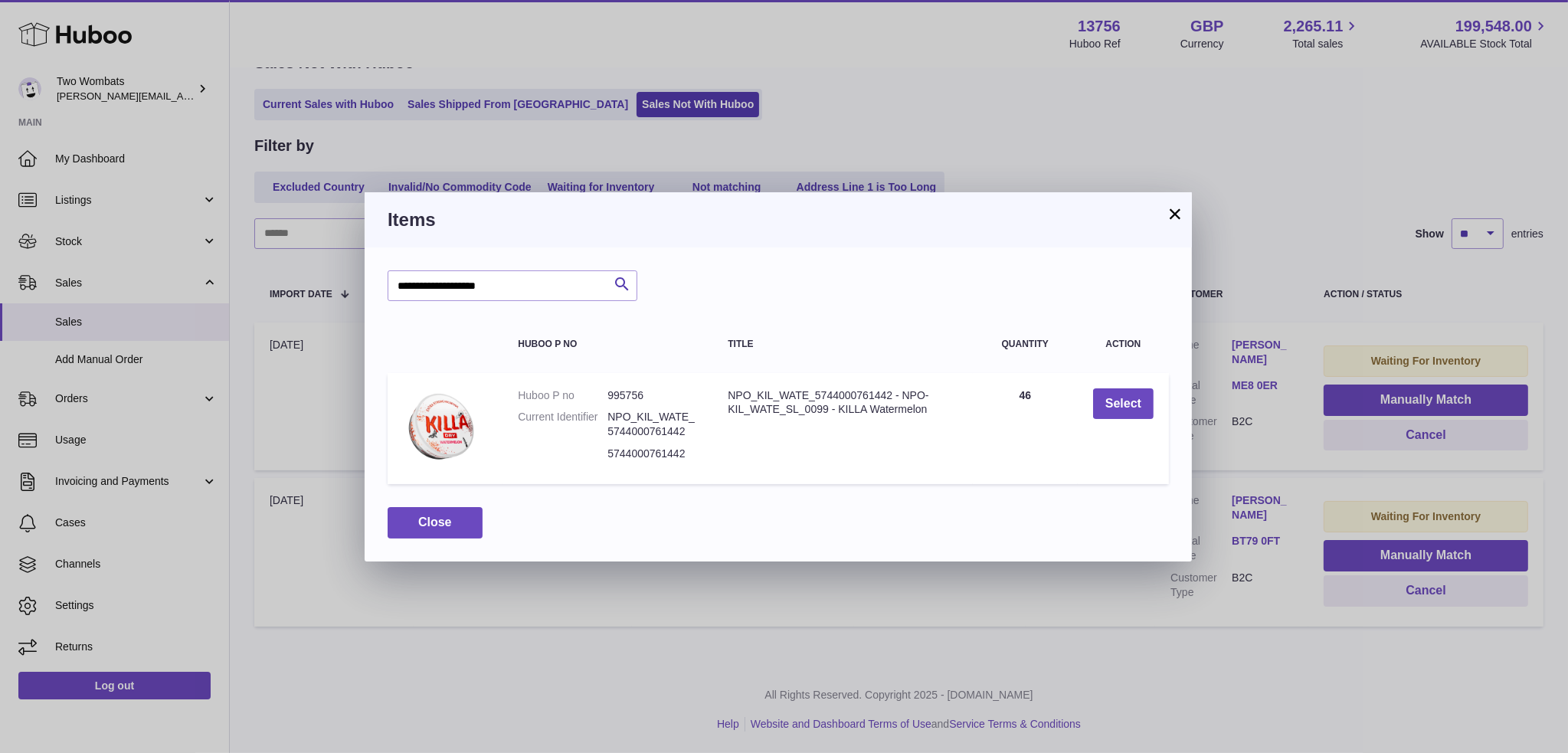
click at [1174, 218] on button "×" at bounding box center [1175, 214] width 19 height 19
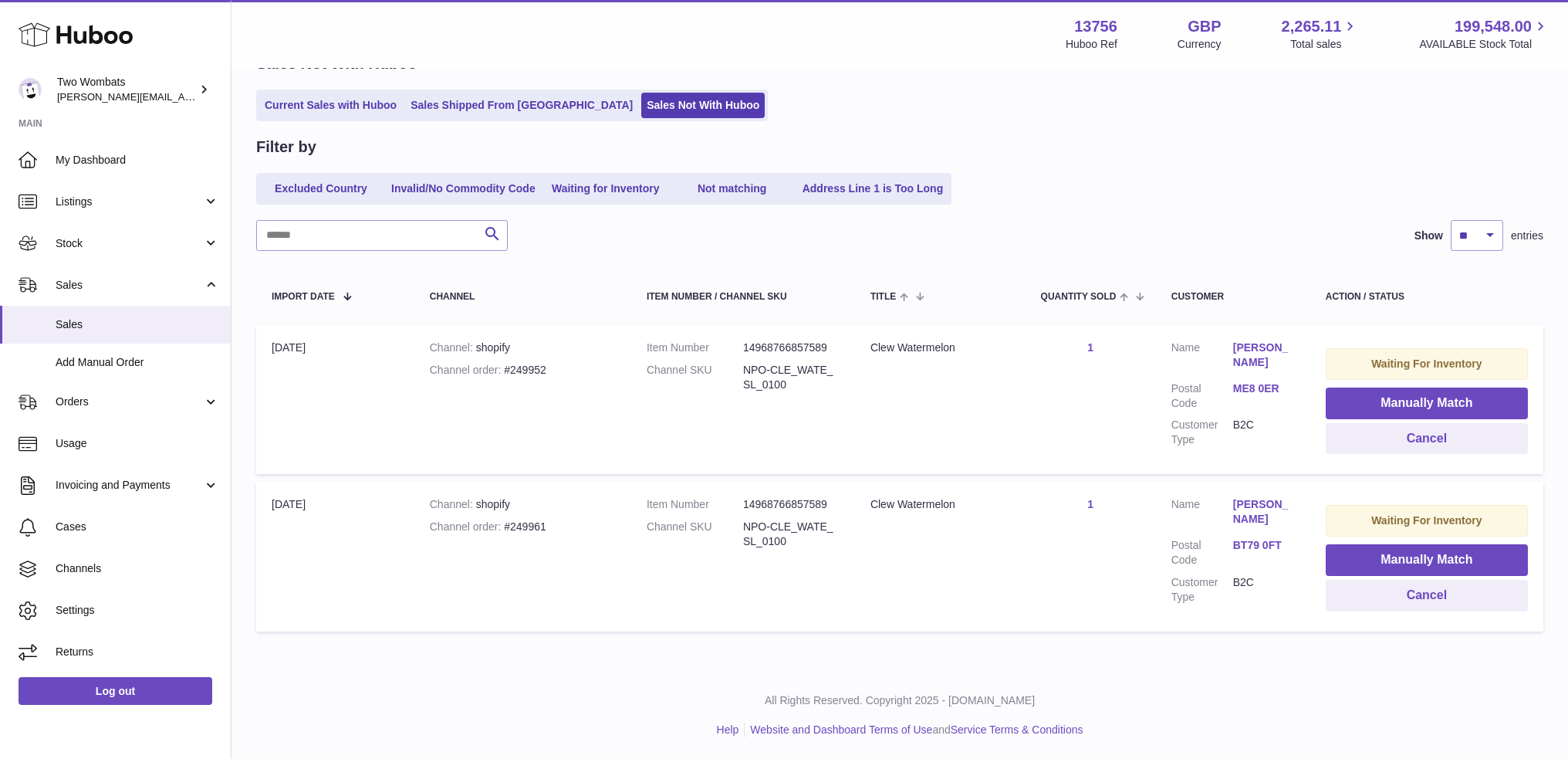
click at [526, 365] on div "Channel order #249952" at bounding box center [523, 370] width 186 height 15
copy div "249952"
click at [115, 393] on link "Orders" at bounding box center [116, 402] width 231 height 41
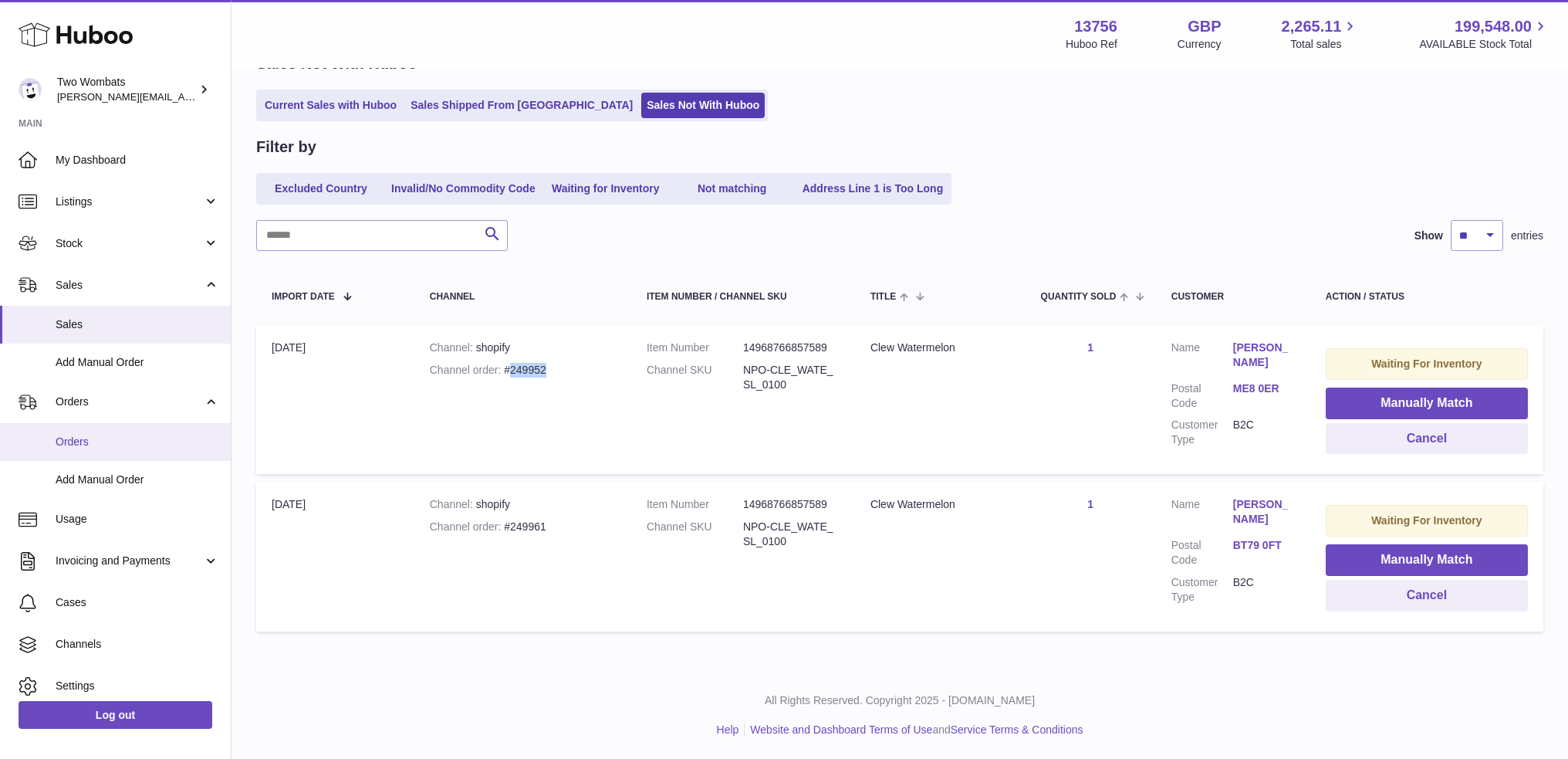
click at [125, 438] on span "Orders" at bounding box center [137, 442] width 164 height 15
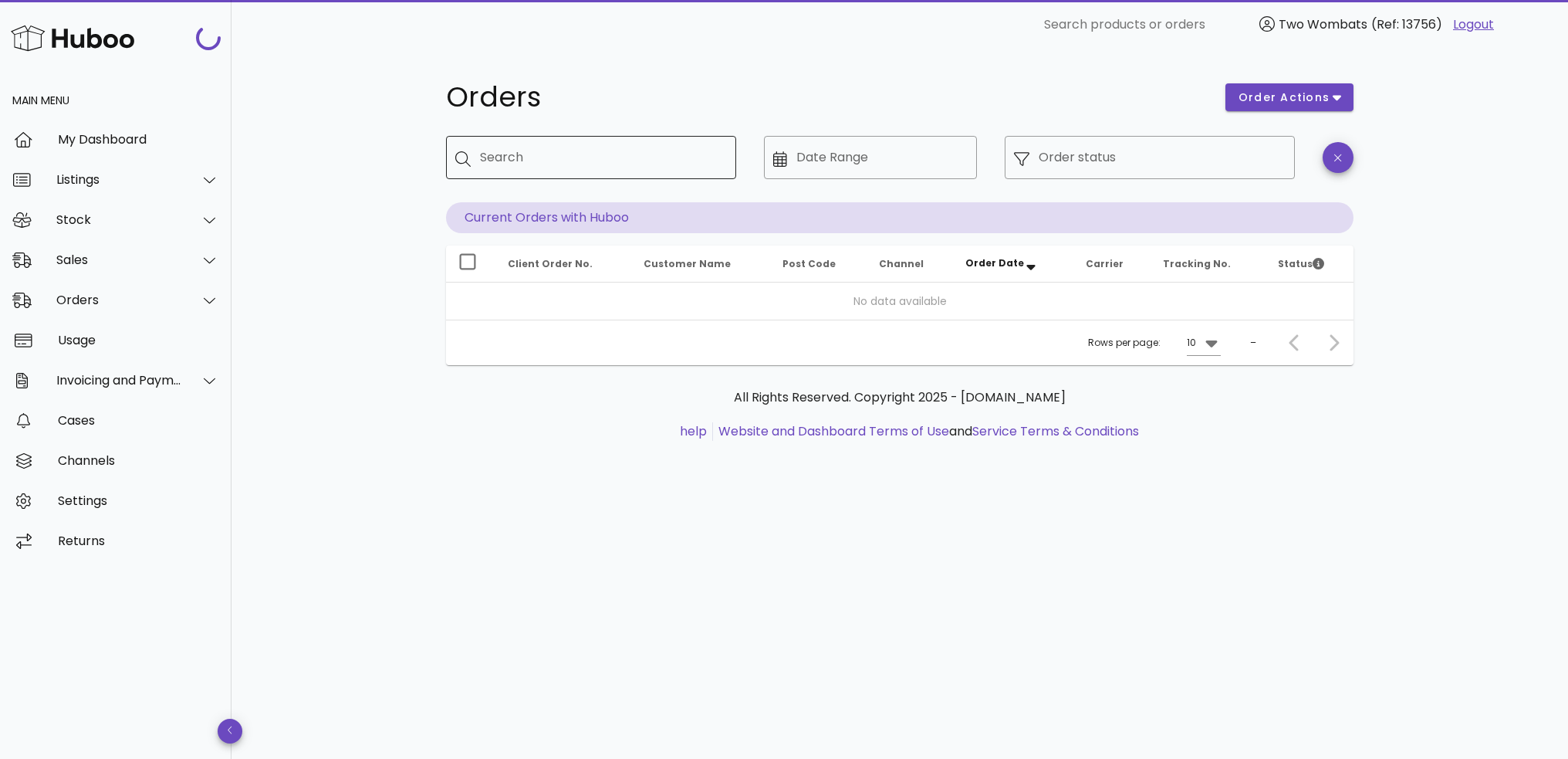
click at [475, 149] on div at bounding box center [468, 158] width 25 height 18
paste input "******"
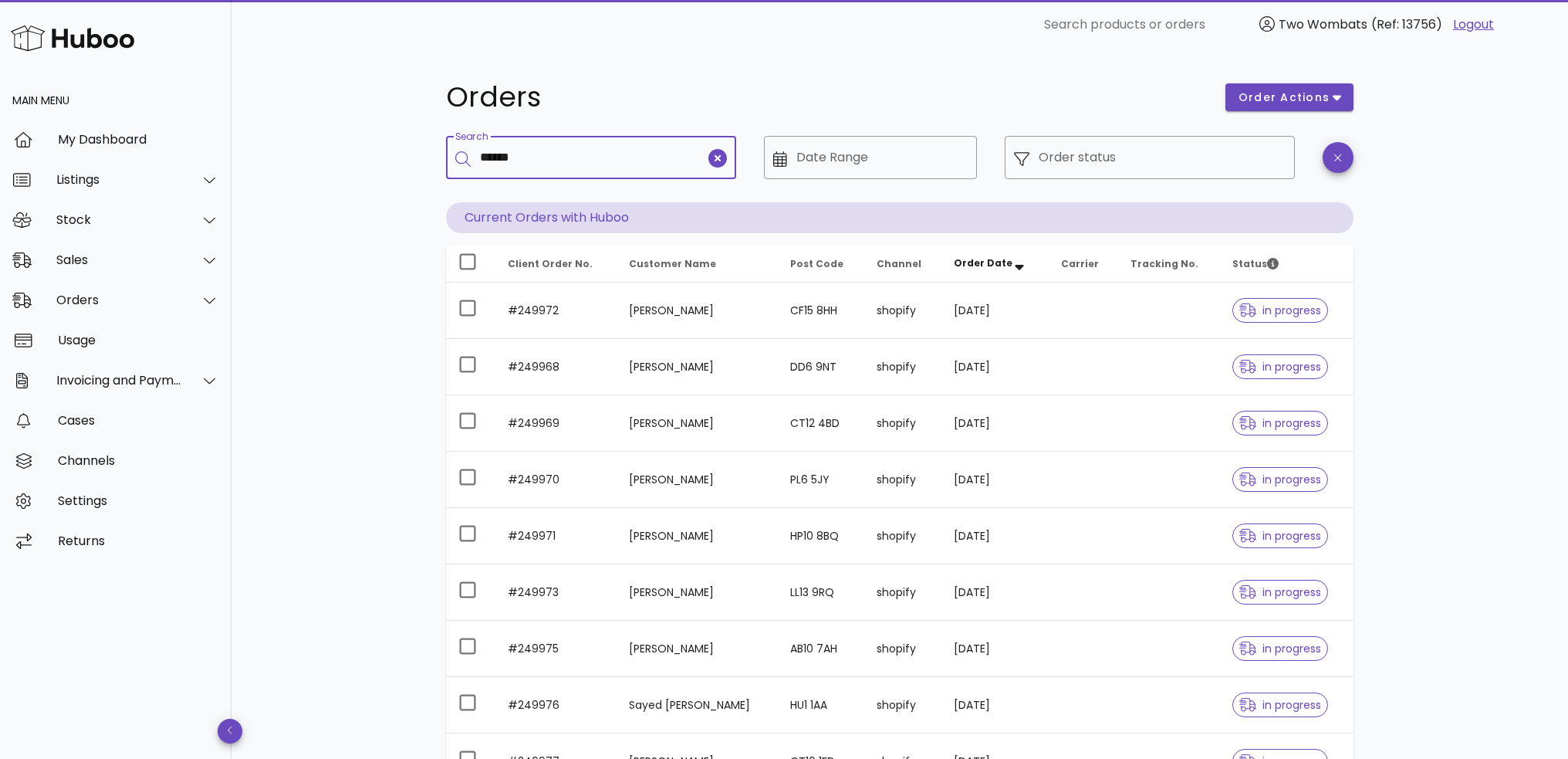
type input "******"
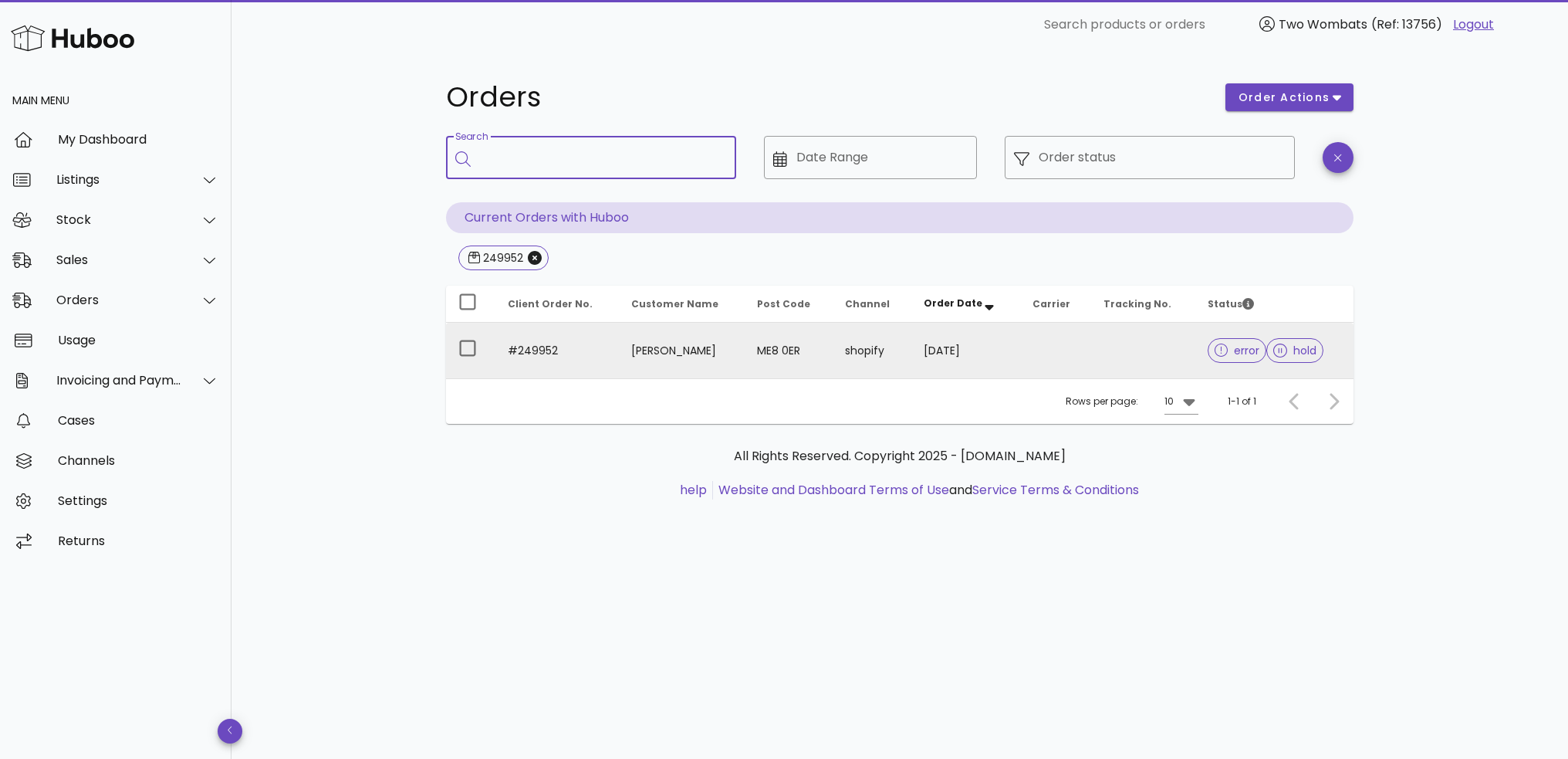
click at [658, 361] on td "[PERSON_NAME]" at bounding box center [681, 350] width 126 height 55
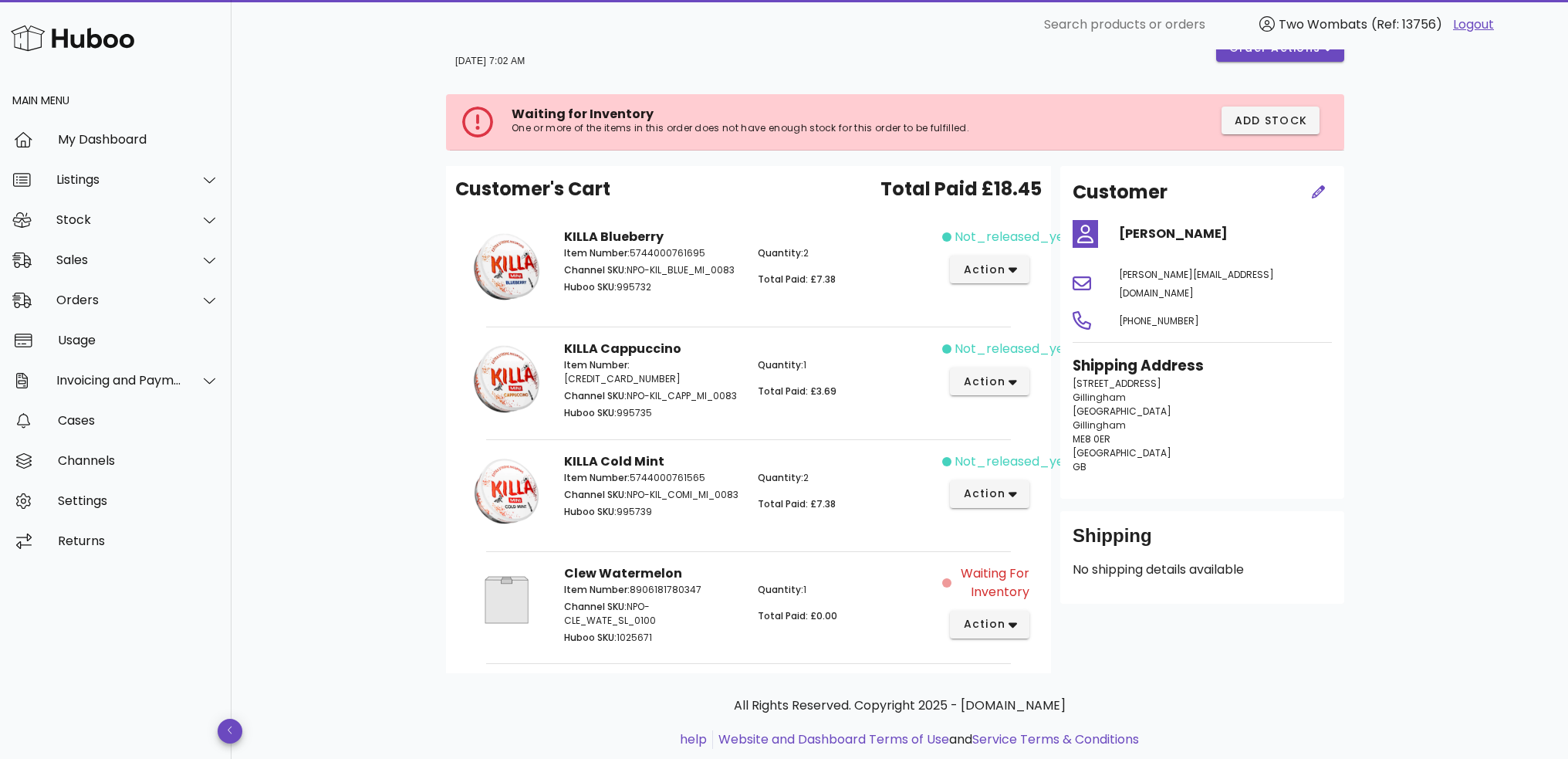
scroll to position [79, 0]
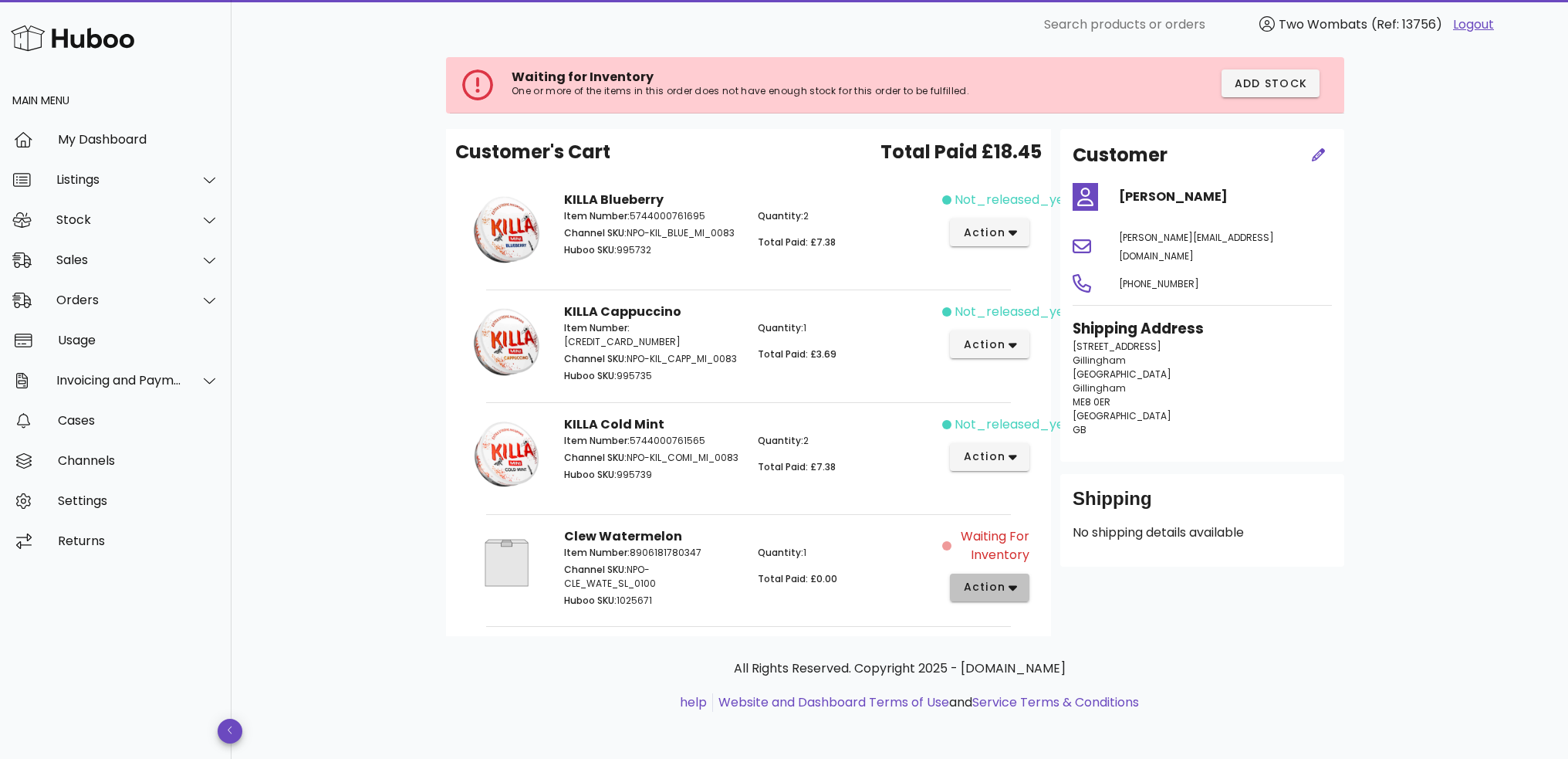
click at [1016, 590] on icon "button" at bounding box center [1013, 588] width 9 height 14
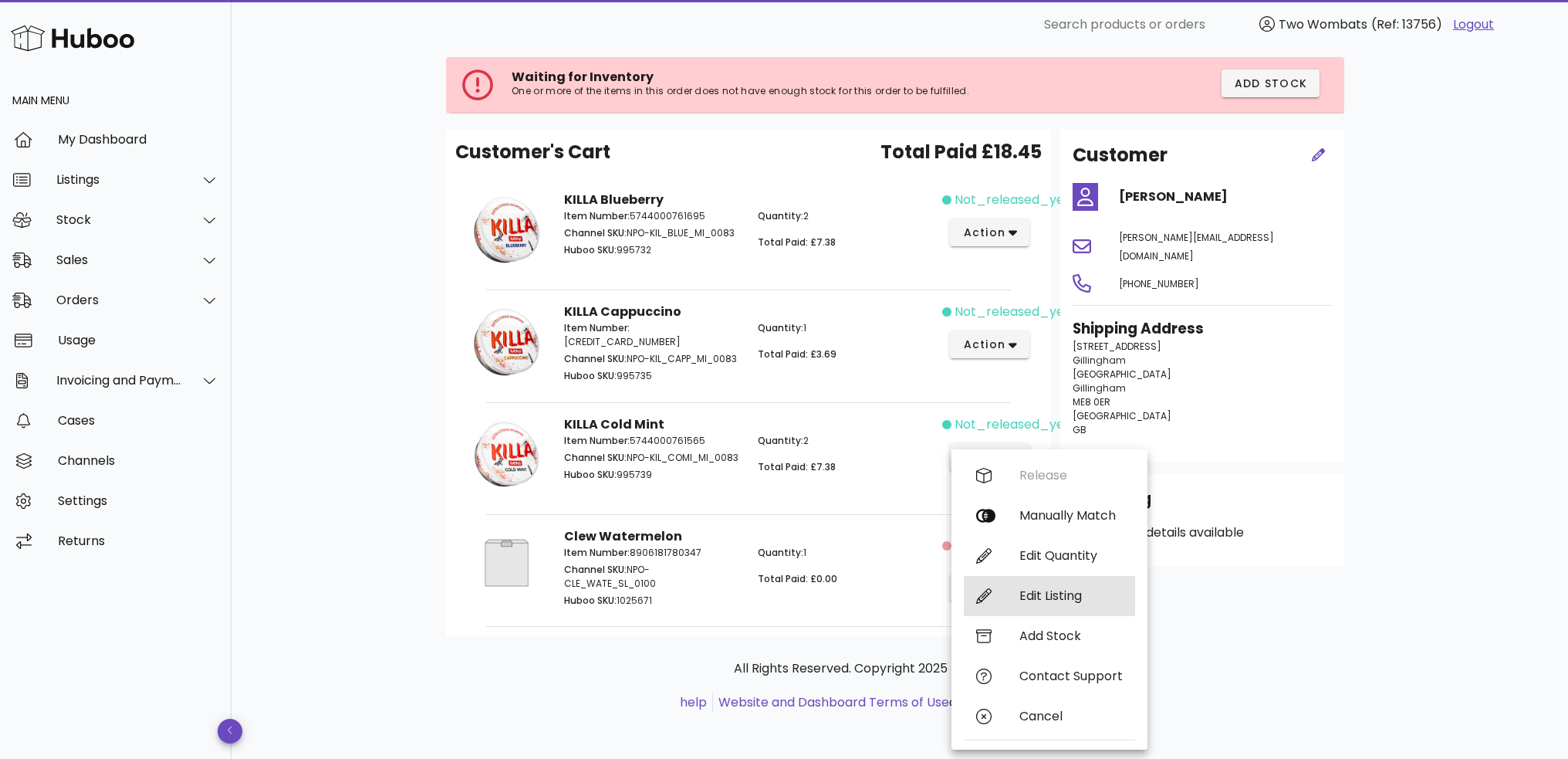
click at [1082, 606] on div "Edit Listing" at bounding box center [1050, 596] width 172 height 40
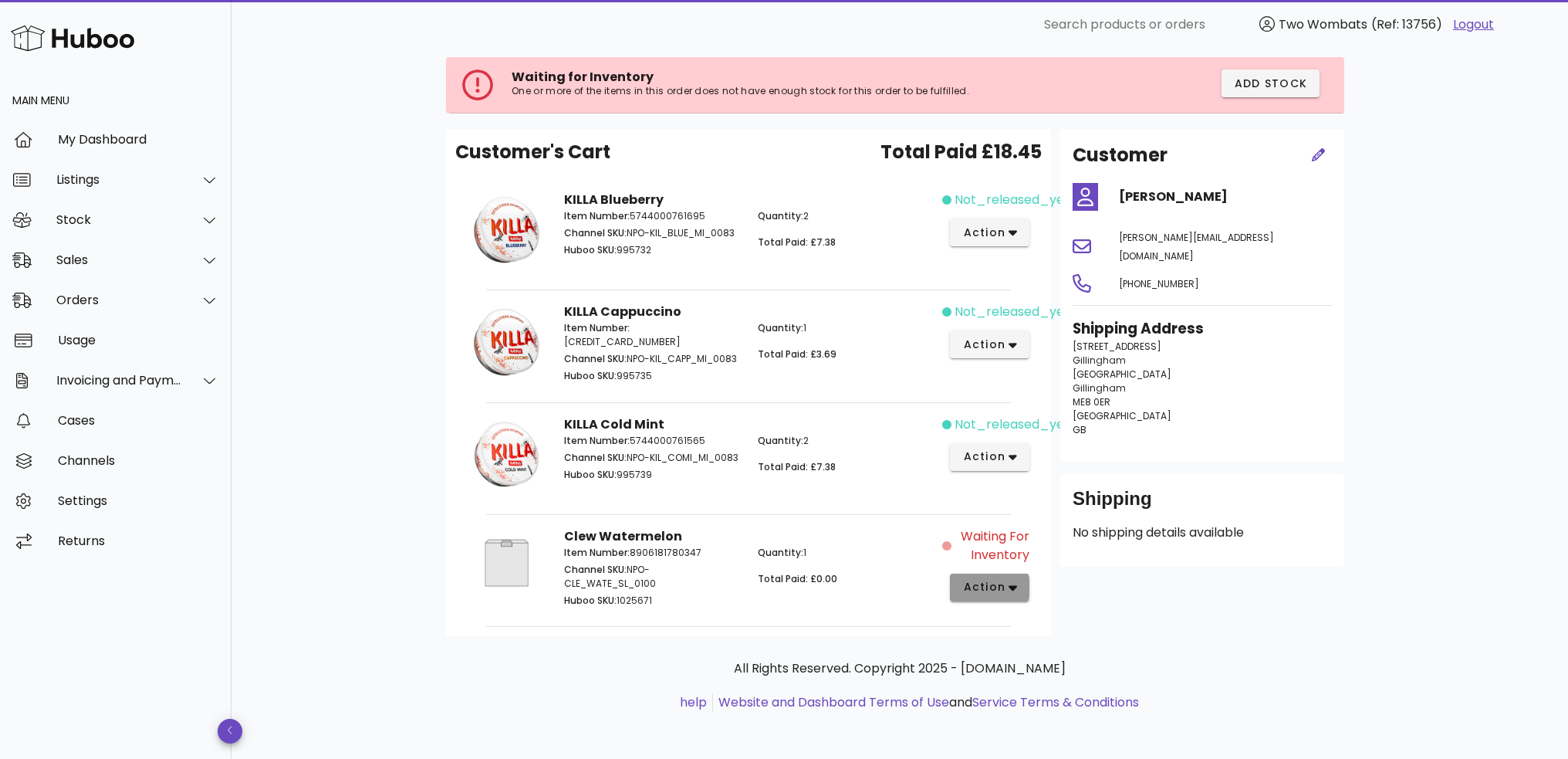
click at [1003, 593] on span "action" at bounding box center [983, 587] width 43 height 16
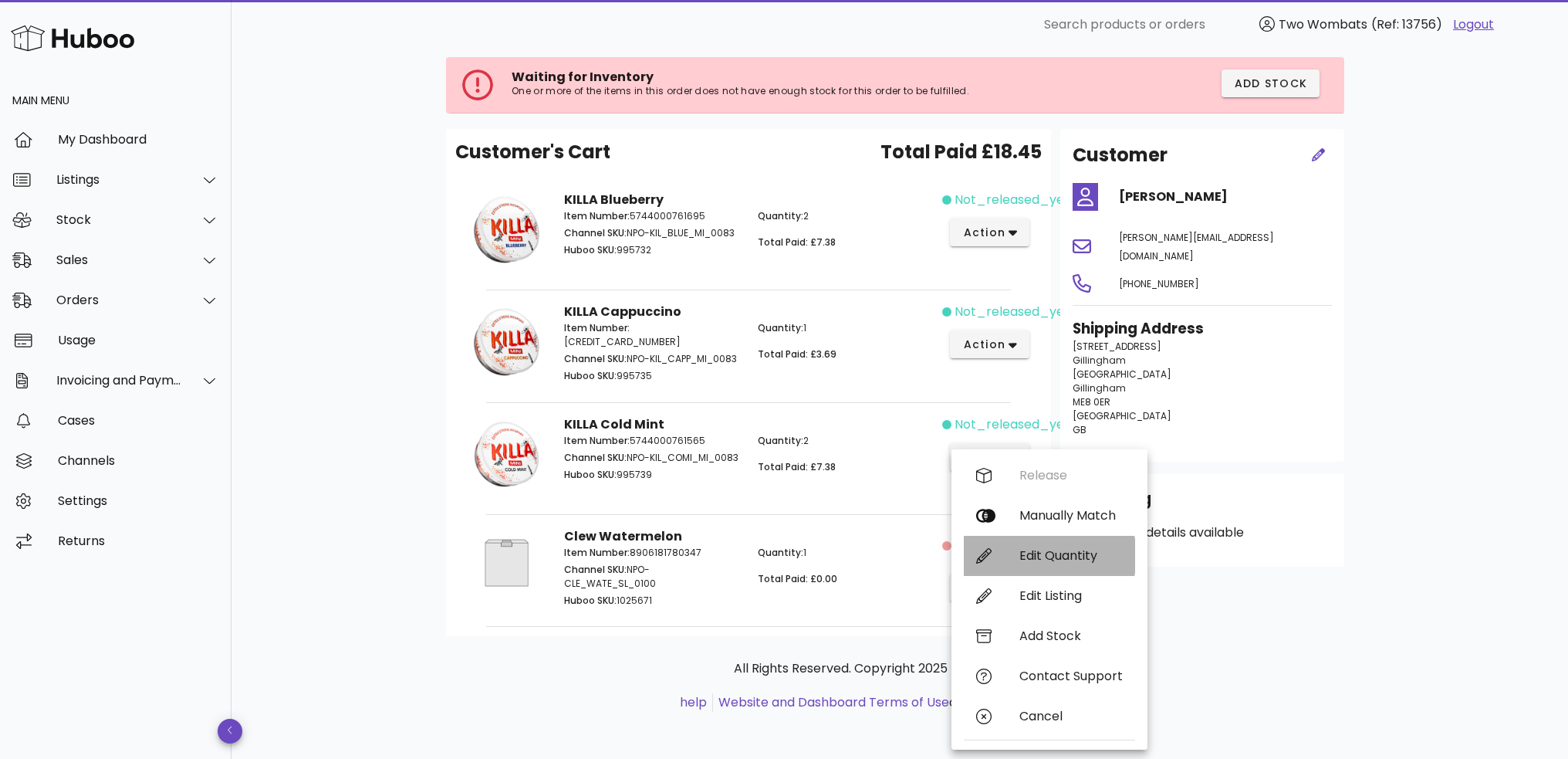
click at [1047, 554] on div "Edit Quantity" at bounding box center [1071, 555] width 104 height 15
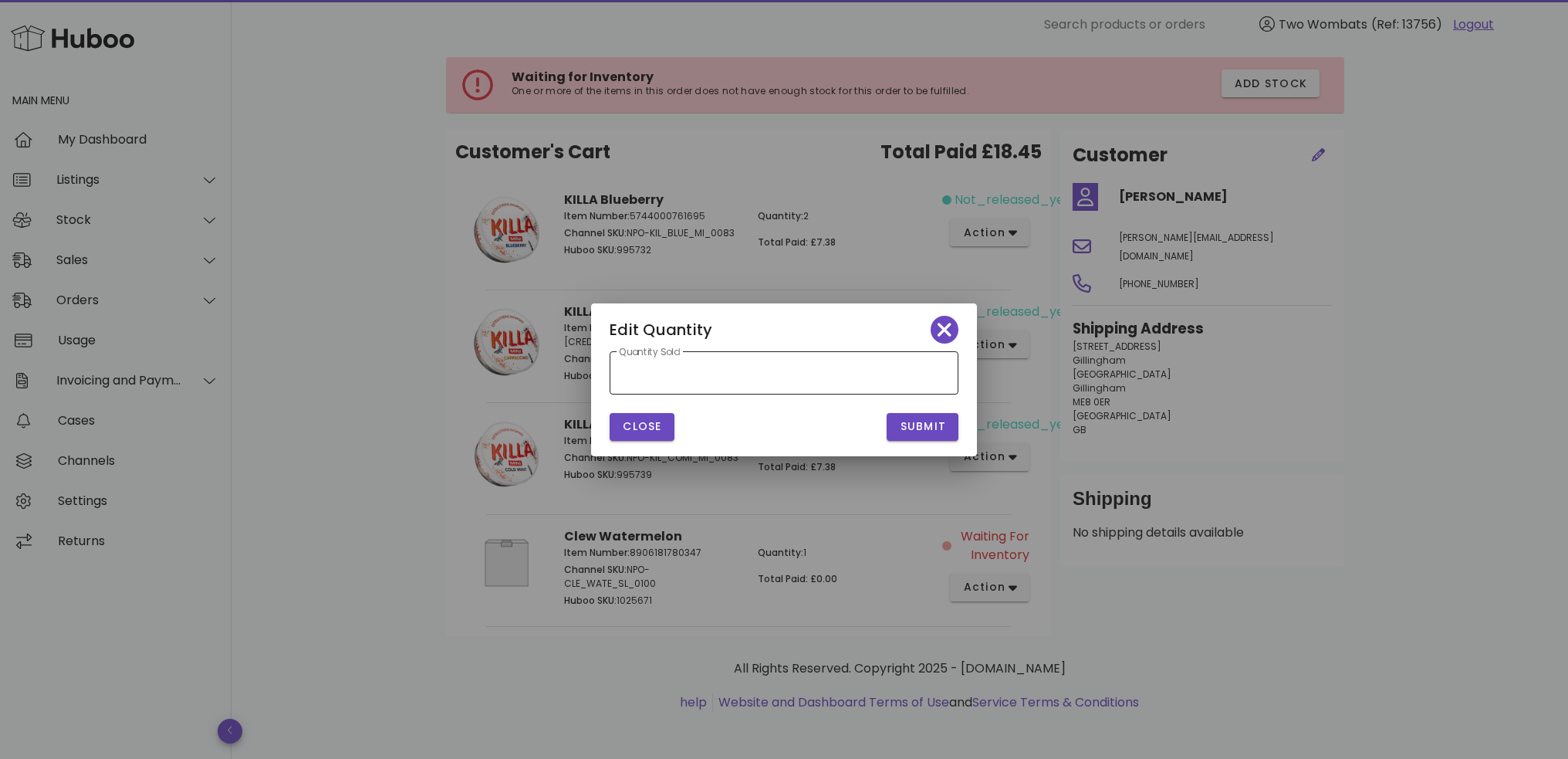
click at [797, 387] on div "Quantity Sold *" at bounding box center [784, 372] width 330 height 43
type input "*"
click at [864, 415] on div "Submit" at bounding box center [876, 426] width 183 height 46
click at [906, 432] on span "Submit" at bounding box center [923, 426] width 47 height 16
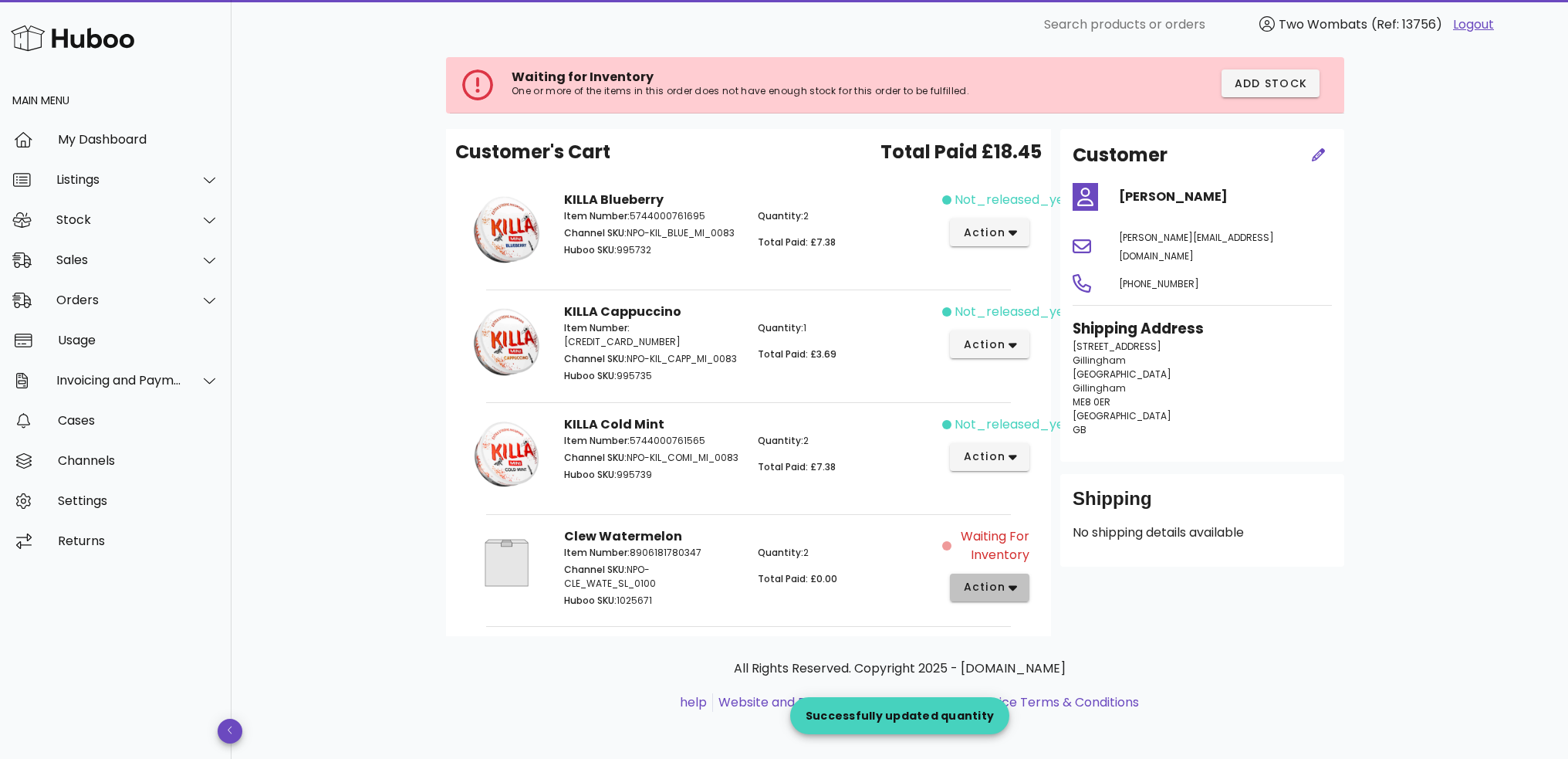
click at [1001, 585] on span "action" at bounding box center [983, 587] width 43 height 16
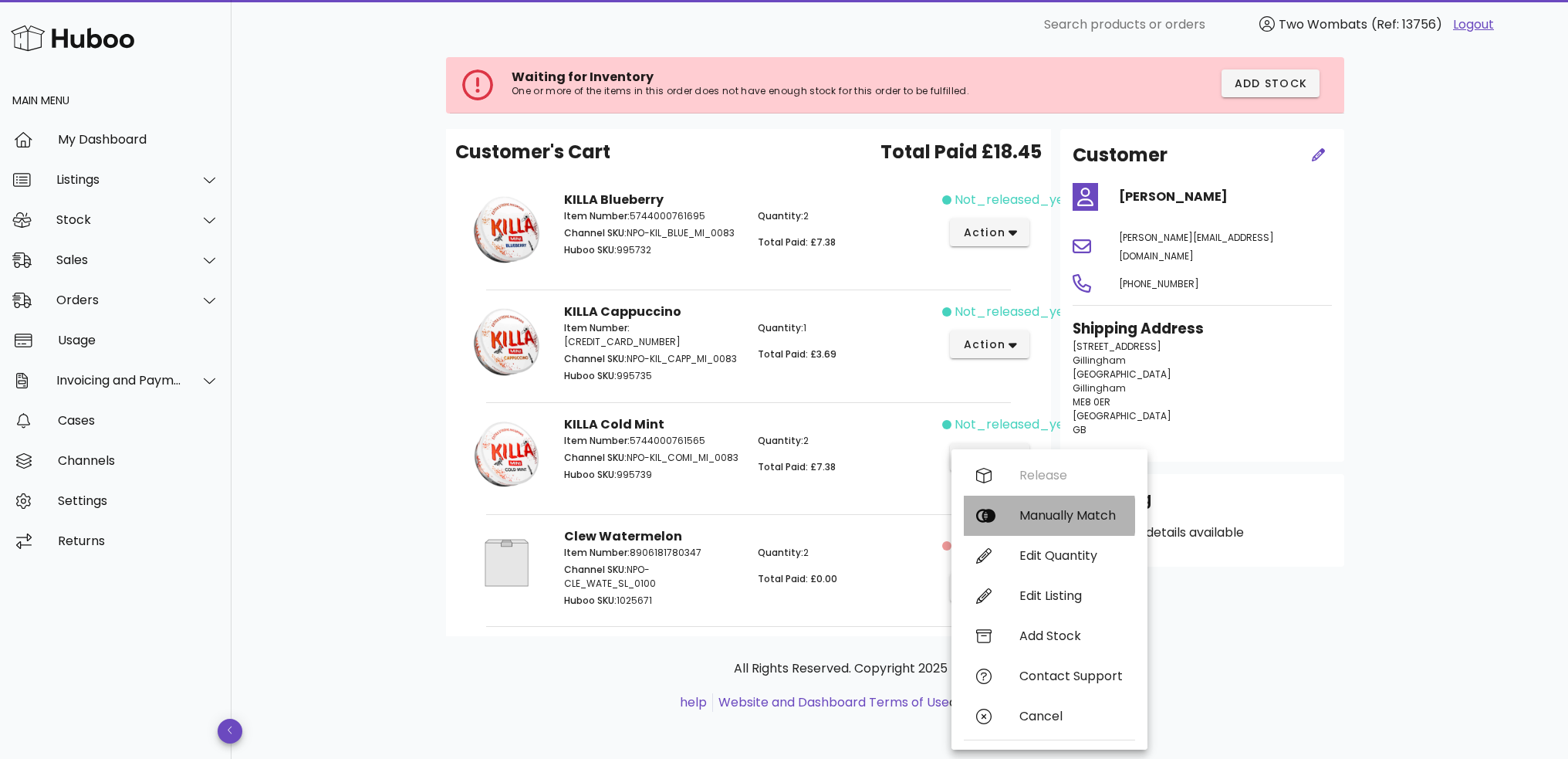
click at [1022, 522] on div "Manually Match" at bounding box center [1071, 515] width 104 height 15
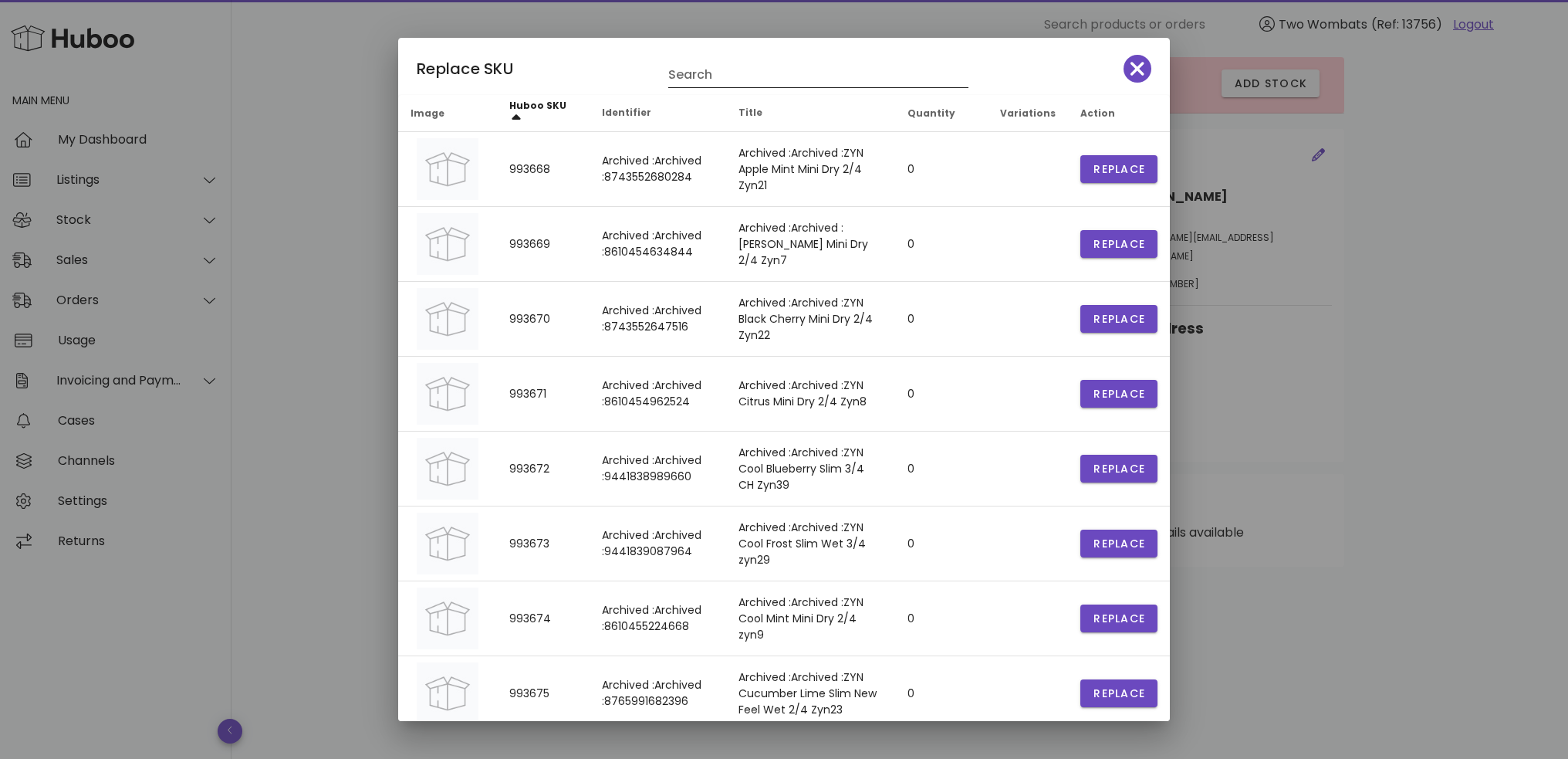
click at [734, 78] on input "Search" at bounding box center [807, 75] width 279 height 25
paste input "******"
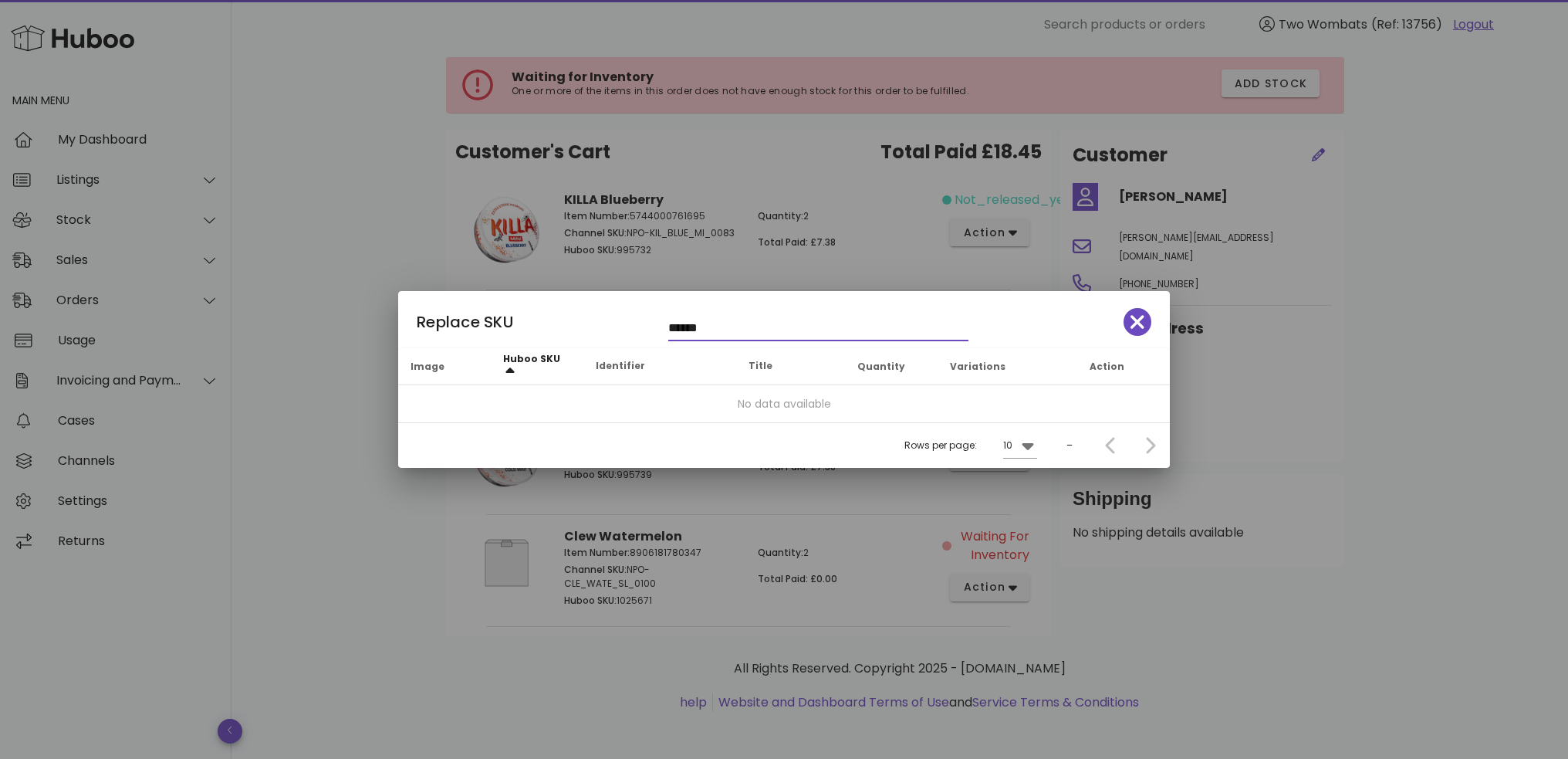
click at [734, 315] on input "******" at bounding box center [807, 328] width 279 height 25
click at [734, 320] on input "******" at bounding box center [807, 328] width 279 height 25
click at [731, 330] on input "******" at bounding box center [807, 328] width 279 height 25
paste input "**********"
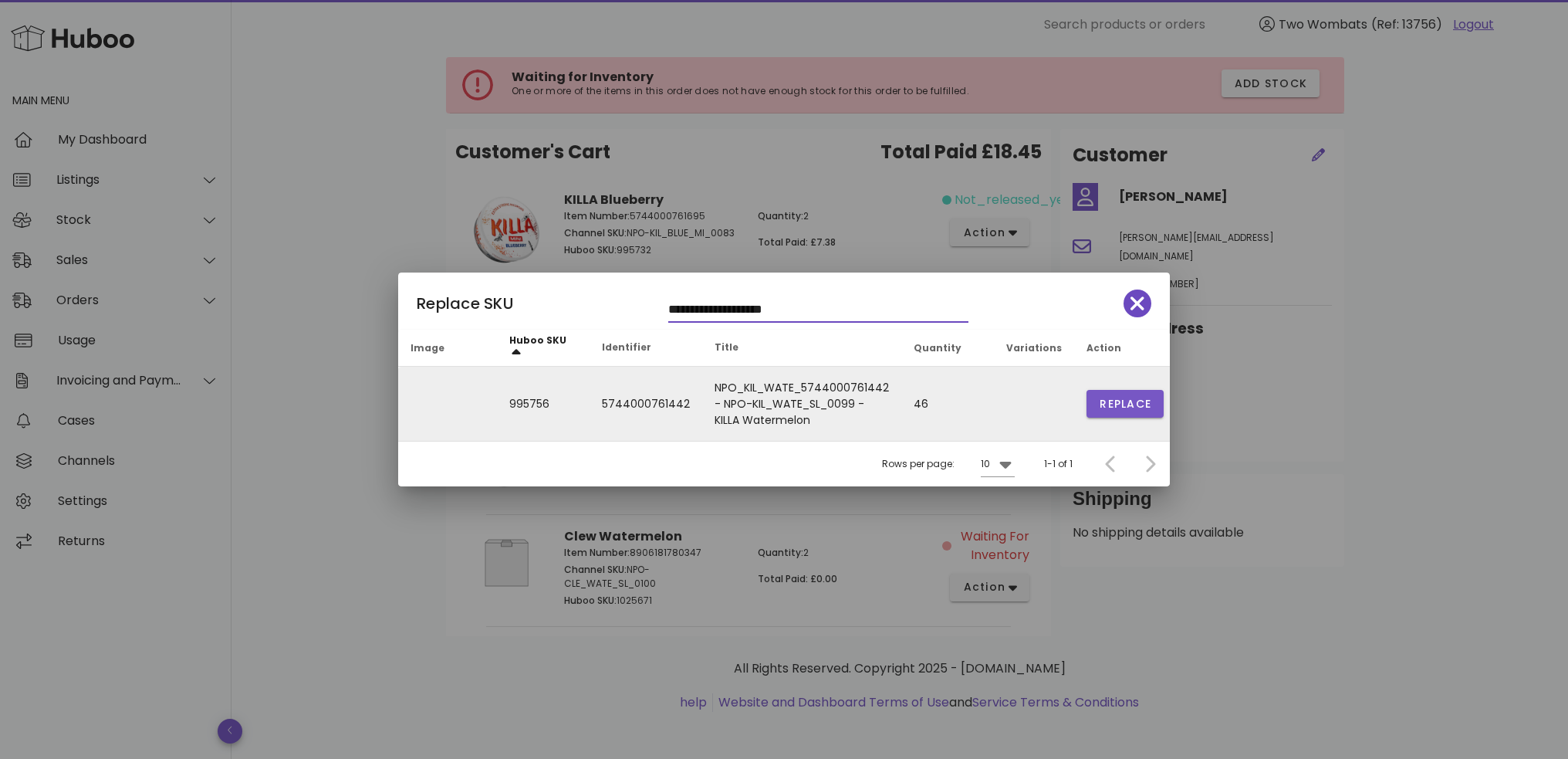
type input "**********"
click at [1133, 402] on span "Replace" at bounding box center [1125, 404] width 52 height 16
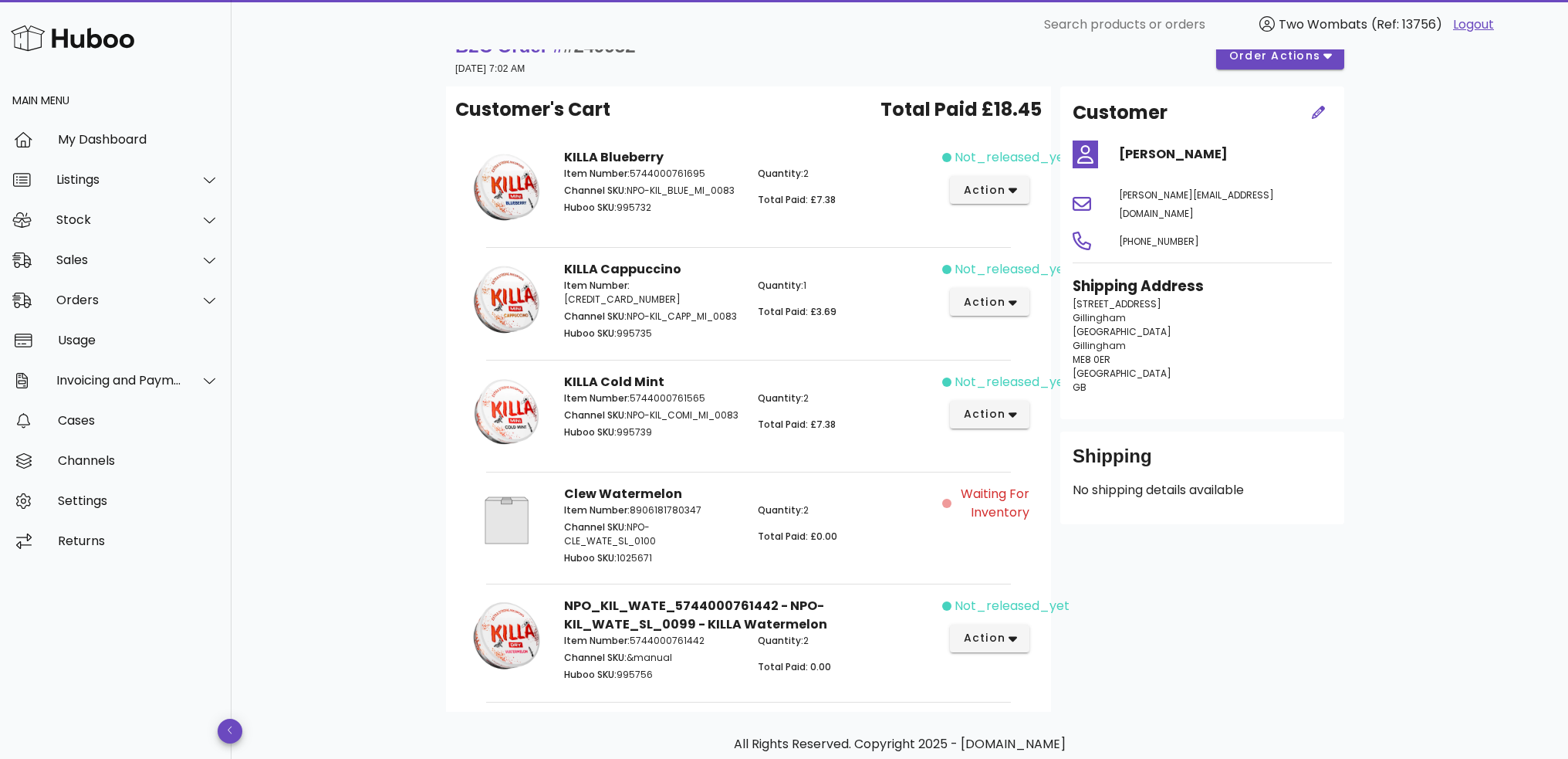
scroll to position [0, 0]
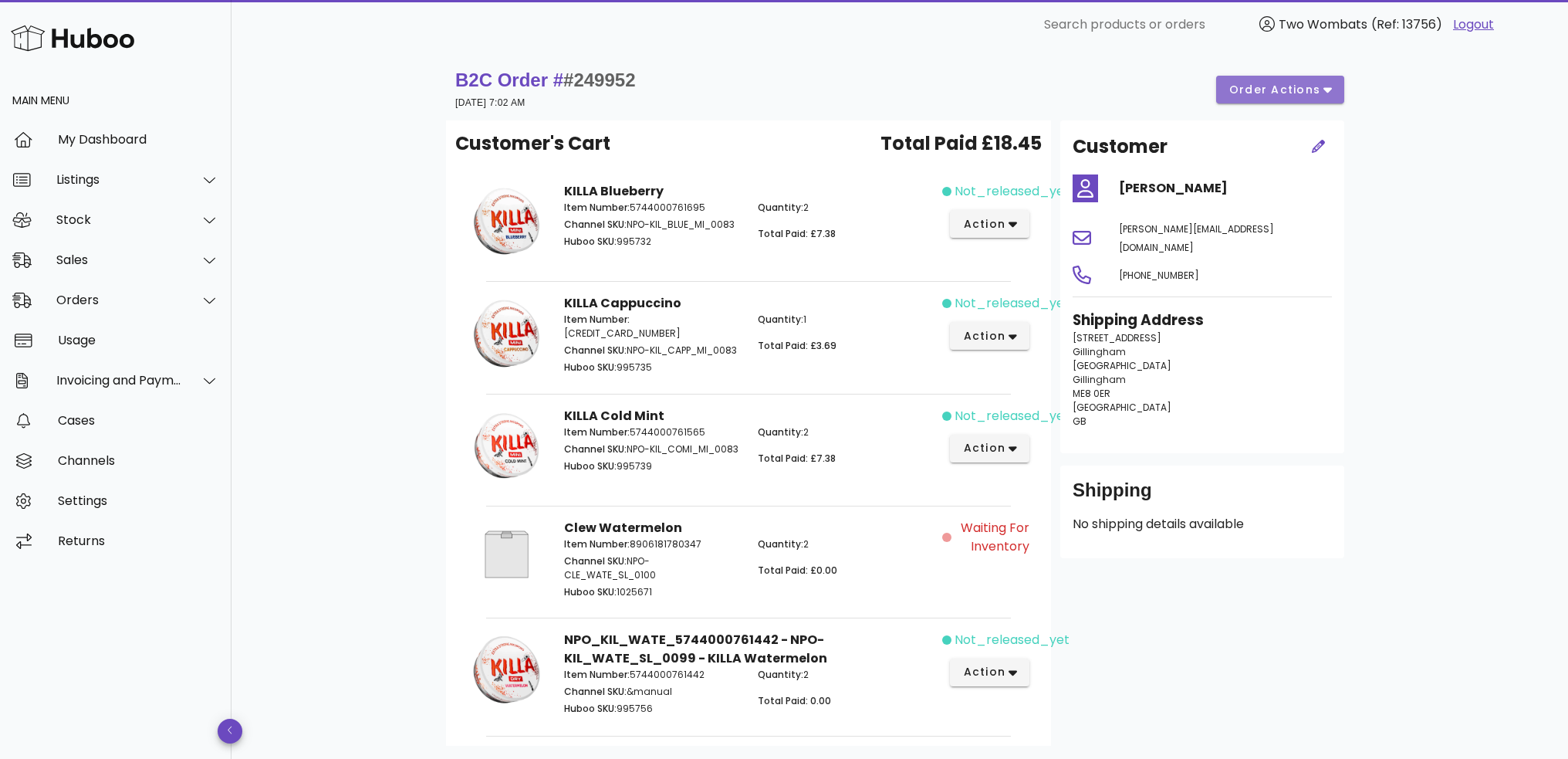
click at [1266, 89] on span "order actions" at bounding box center [1275, 90] width 93 height 16
click at [1290, 93] on div "Release" at bounding box center [1291, 102] width 116 height 40
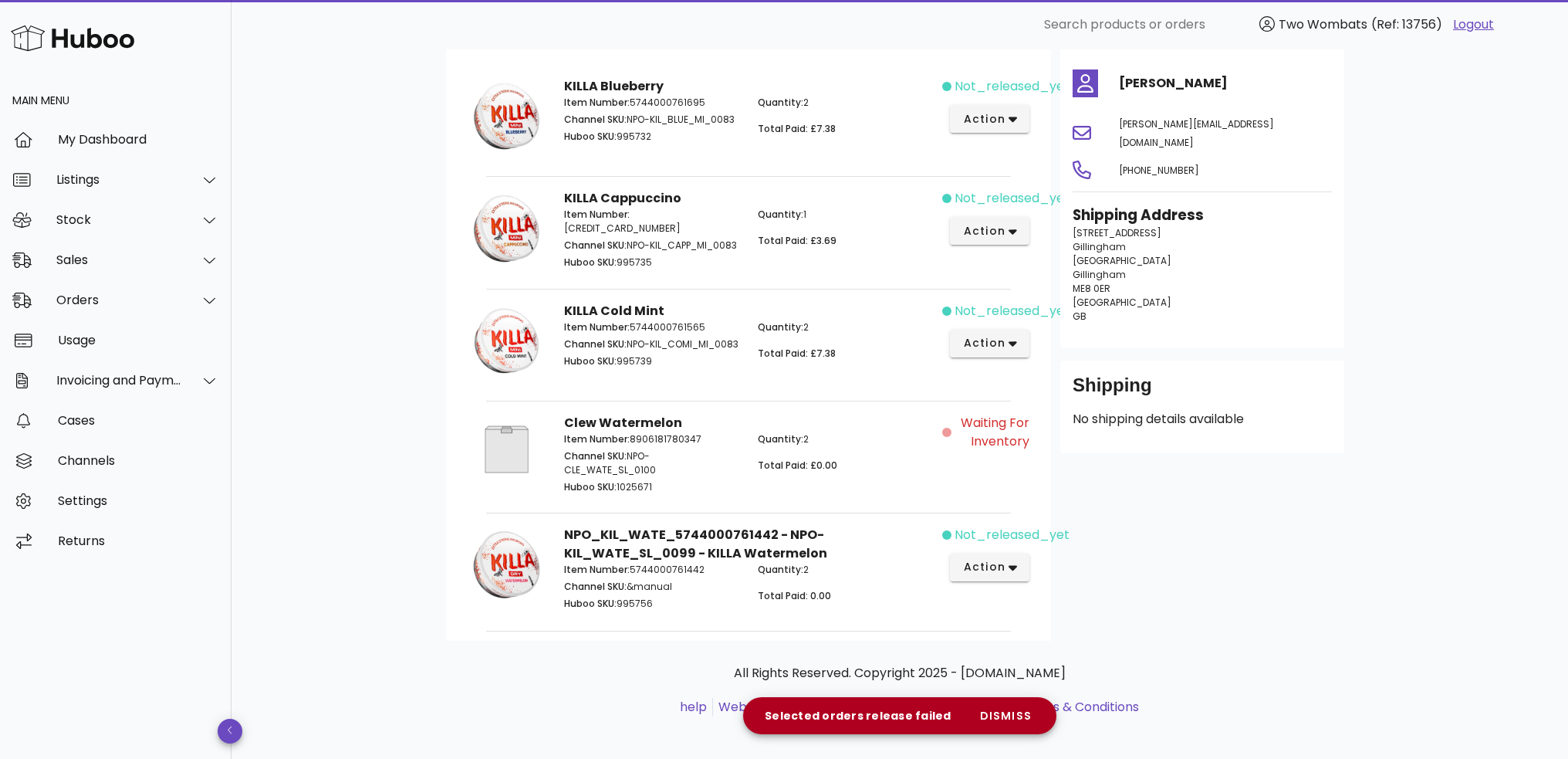
scroll to position [109, 0]
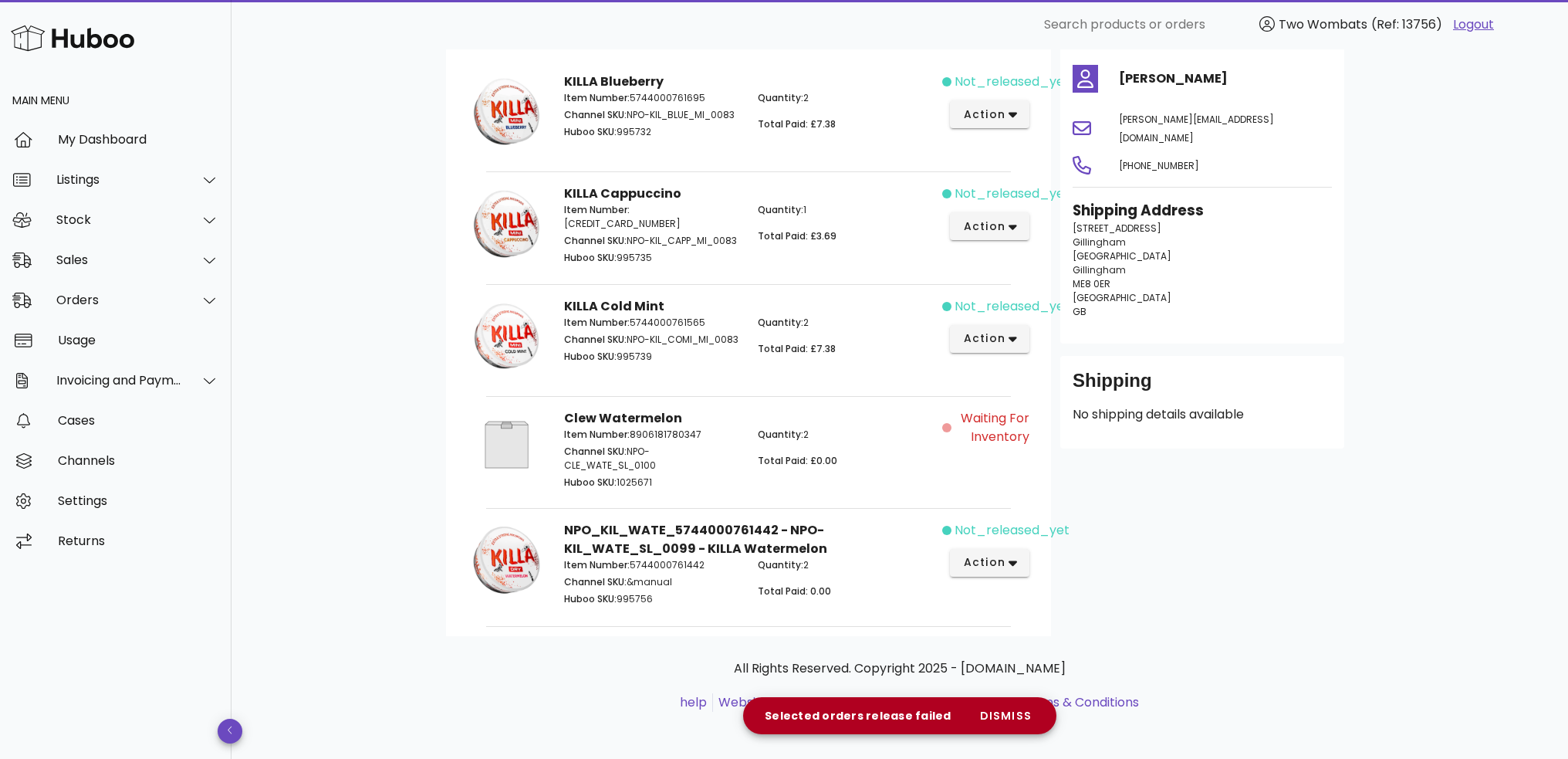
drag, startPoint x: 598, startPoint y: 443, endPoint x: 715, endPoint y: 439, distance: 117.1
click at [604, 441] on div "Item Number: 8906181780347 Channel SKU: NPO-CLE_WATE_SL_0100 Huboo SKU: 1025671" at bounding box center [652, 460] width 194 height 84
click at [956, 447] on div "Waiting for Inventory" at bounding box center [990, 451] width 97 height 102
click at [997, 433] on span "Waiting for Inventory" at bounding box center [992, 427] width 75 height 37
click at [1015, 114] on icon "button" at bounding box center [1013, 115] width 9 height 5
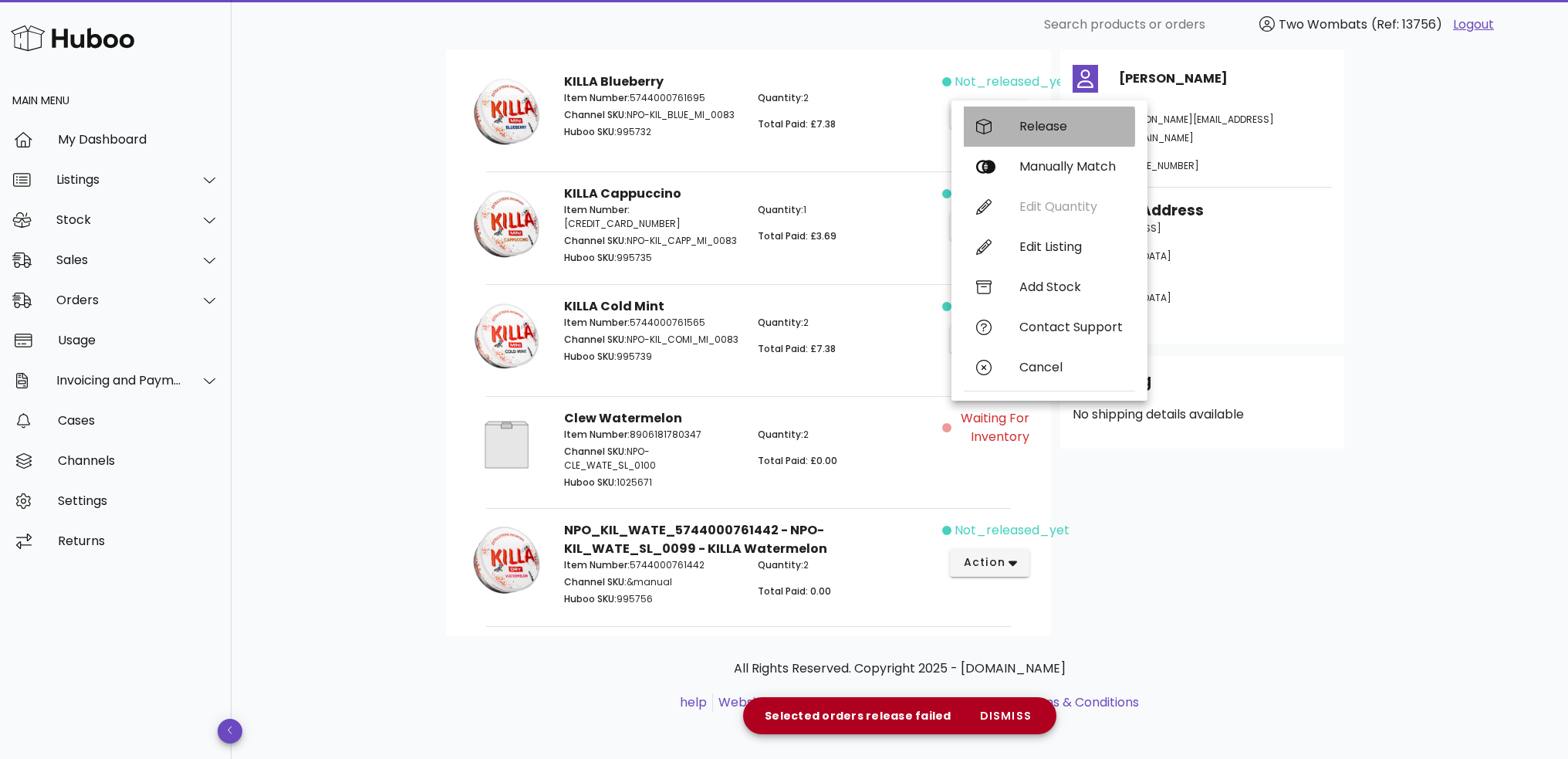
click at [1024, 135] on div "Release" at bounding box center [1050, 126] width 172 height 40
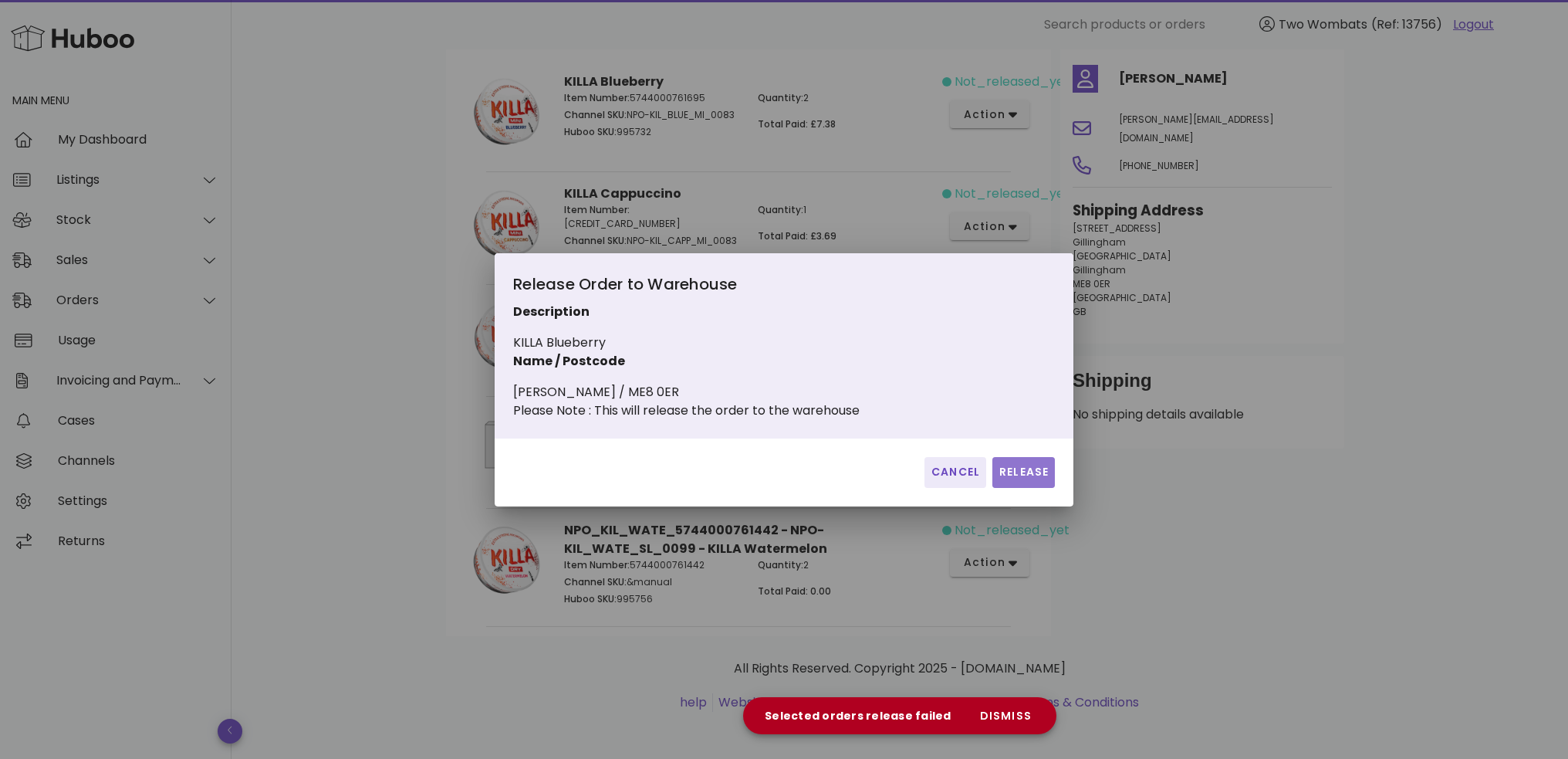
click at [1032, 479] on span "Release" at bounding box center [1024, 472] width 50 height 16
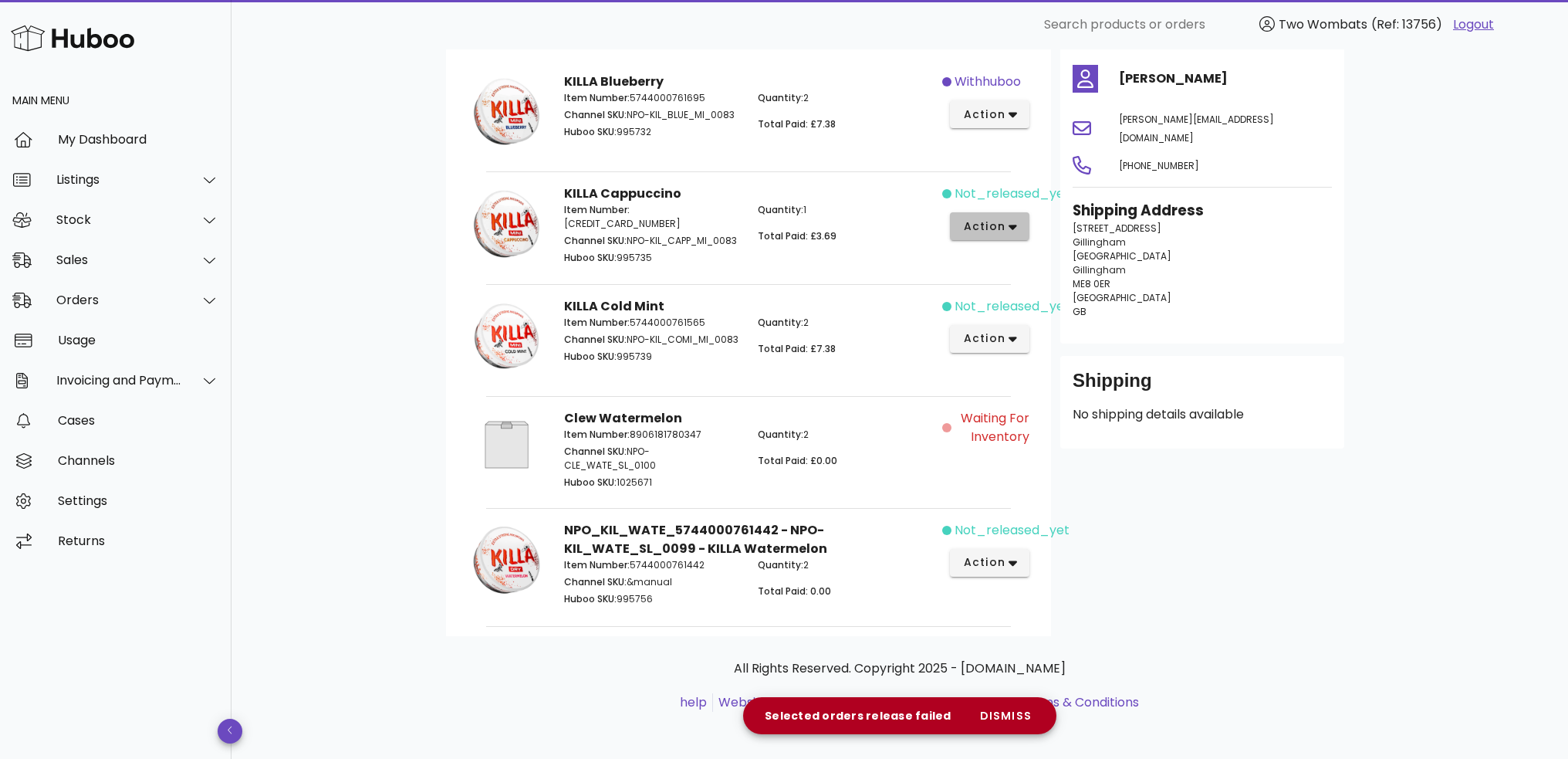
click at [976, 216] on button "action" at bounding box center [990, 226] width 80 height 28
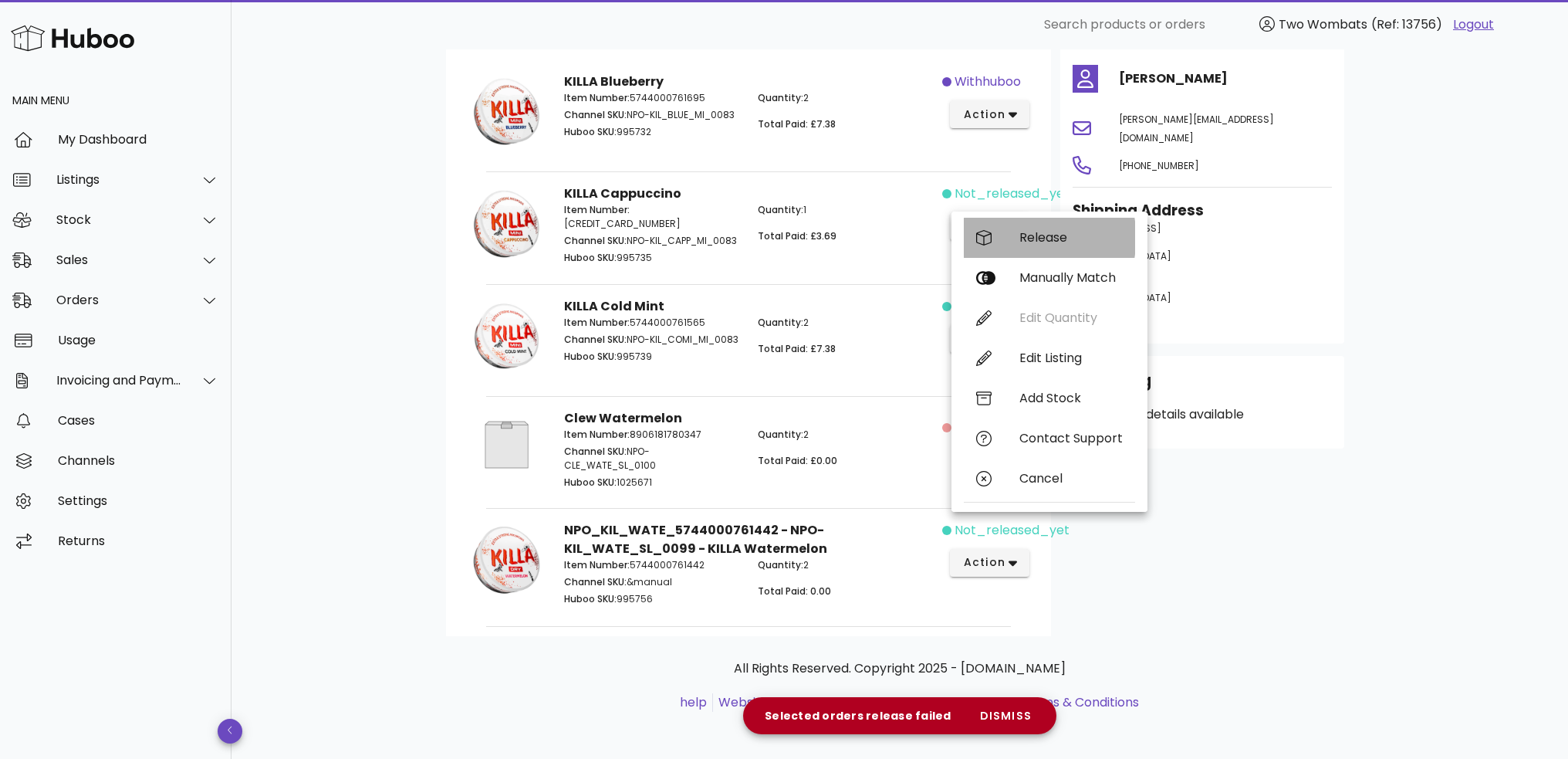
click at [1015, 237] on div "Release" at bounding box center [1050, 237] width 172 height 40
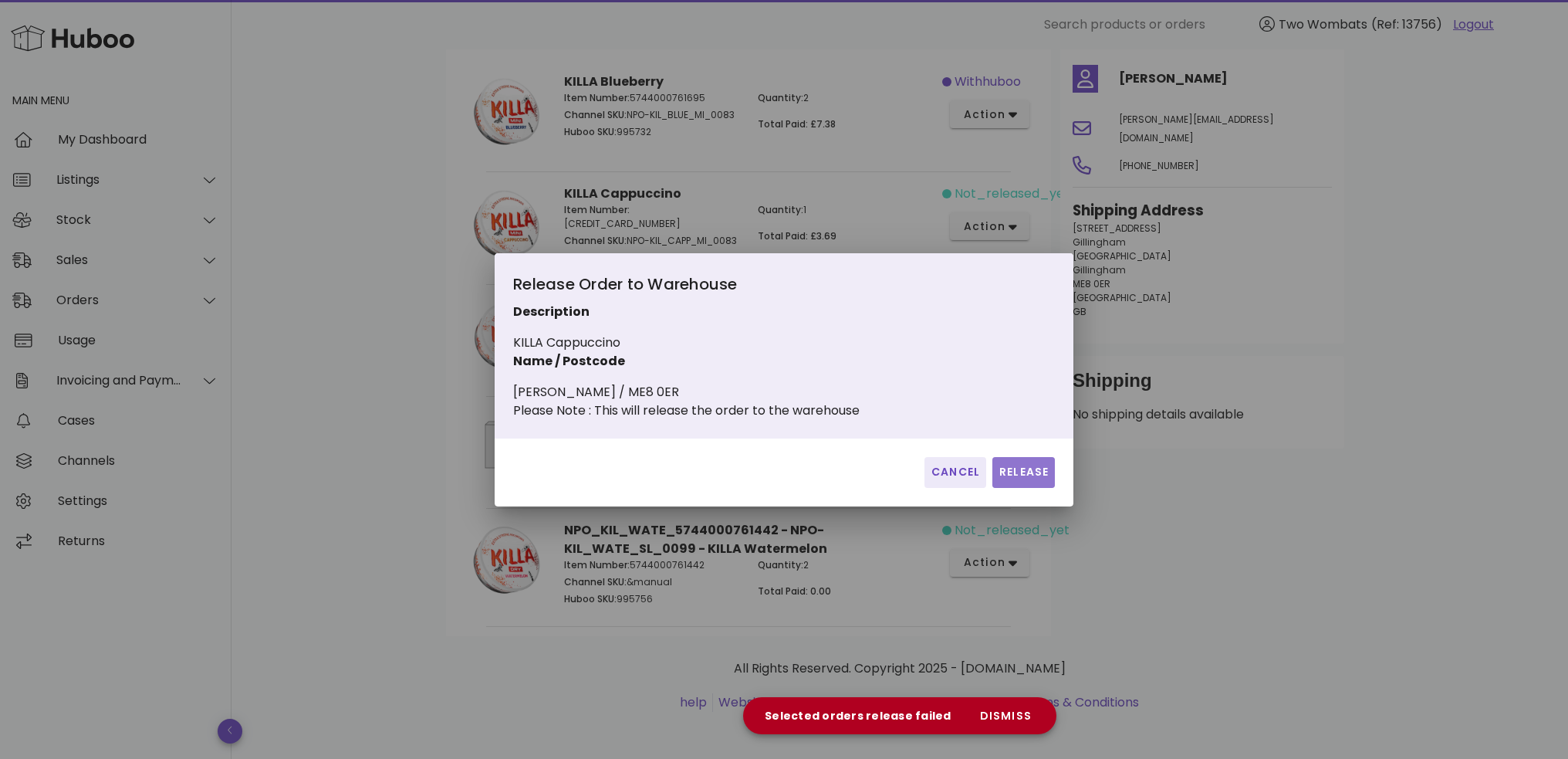
click at [1043, 480] on span "Release" at bounding box center [1024, 472] width 50 height 16
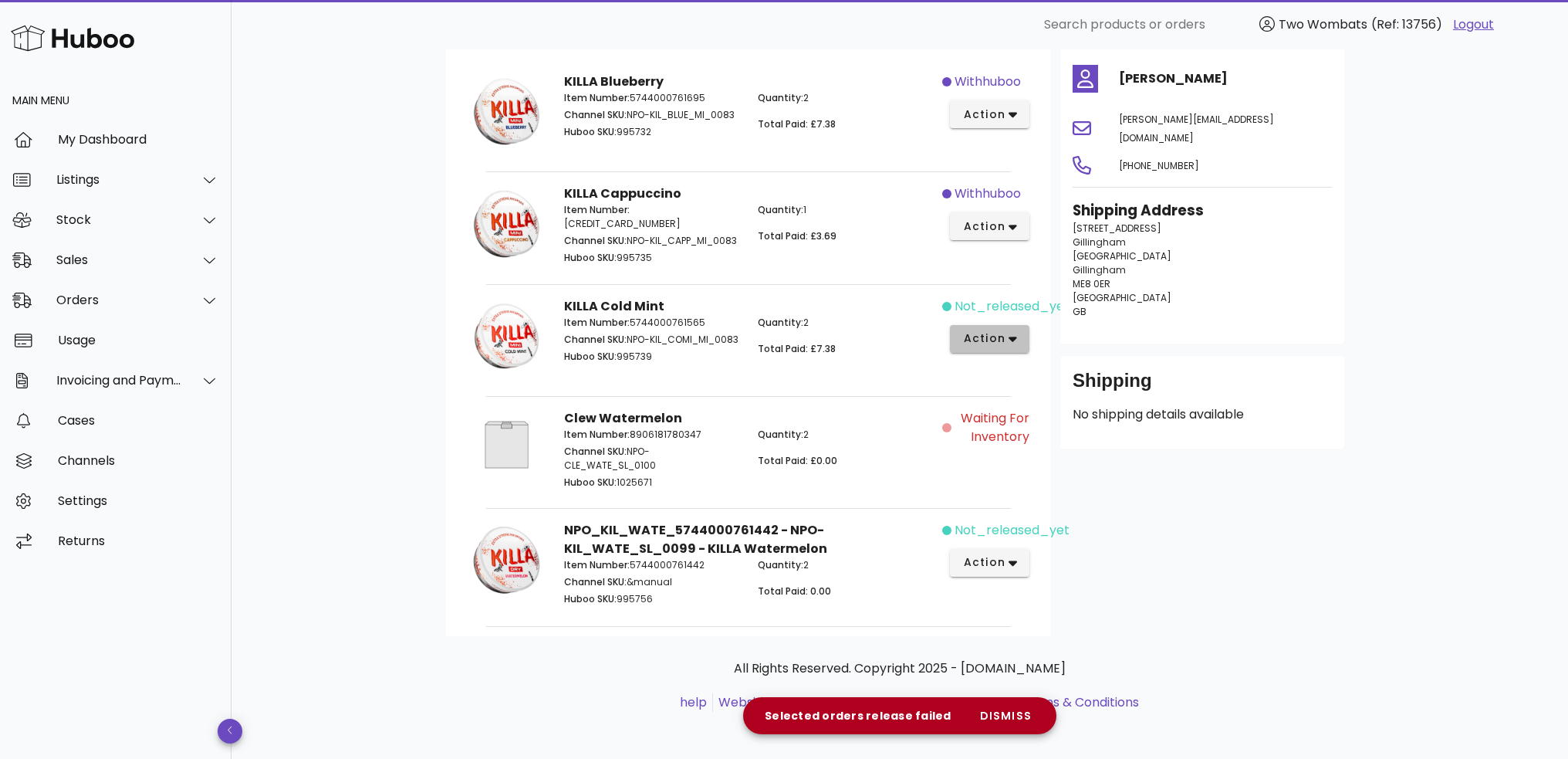
click at [988, 334] on span "action" at bounding box center [983, 338] width 43 height 16
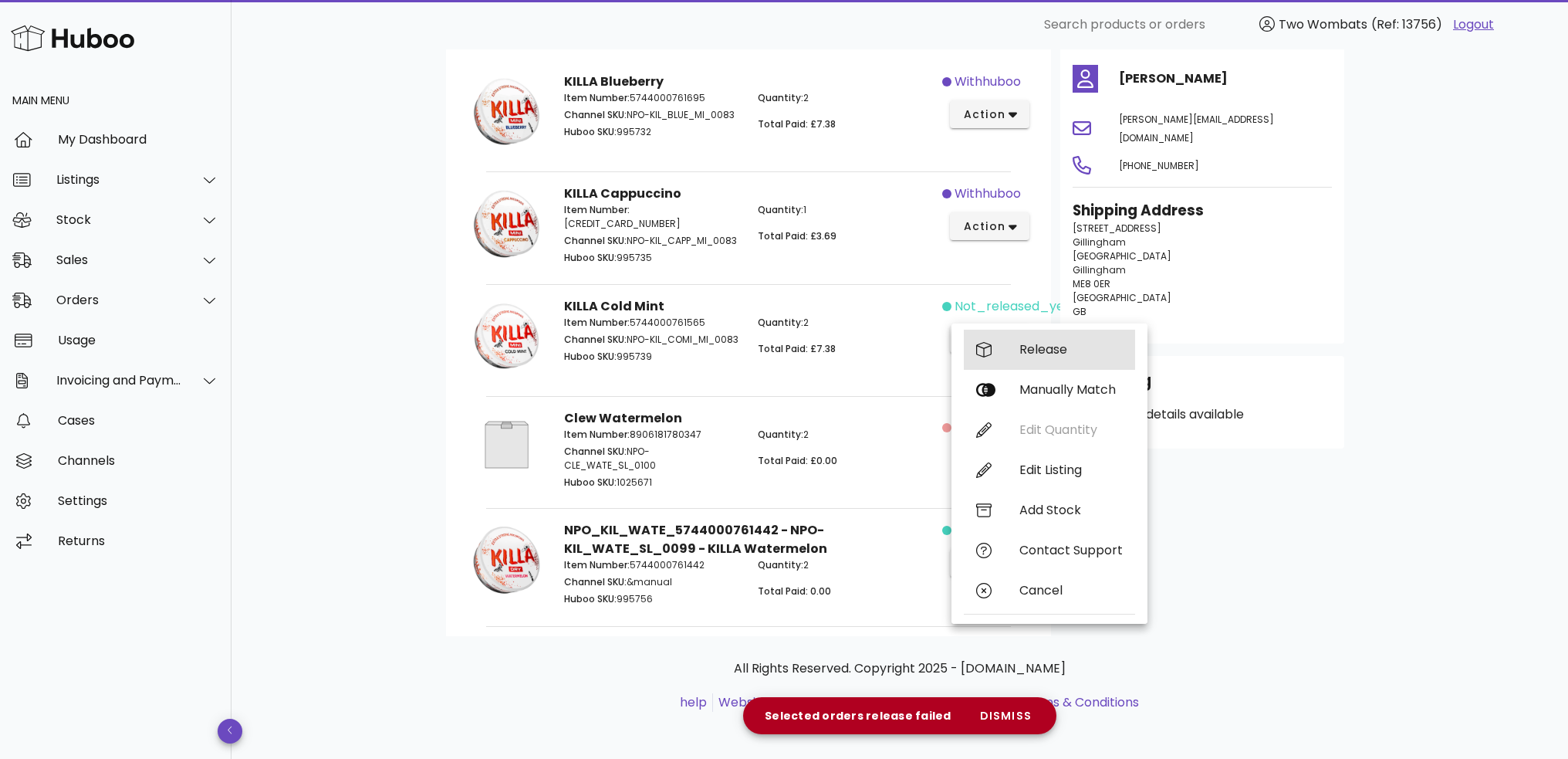
click at [1023, 363] on div "Release" at bounding box center [1050, 349] width 172 height 40
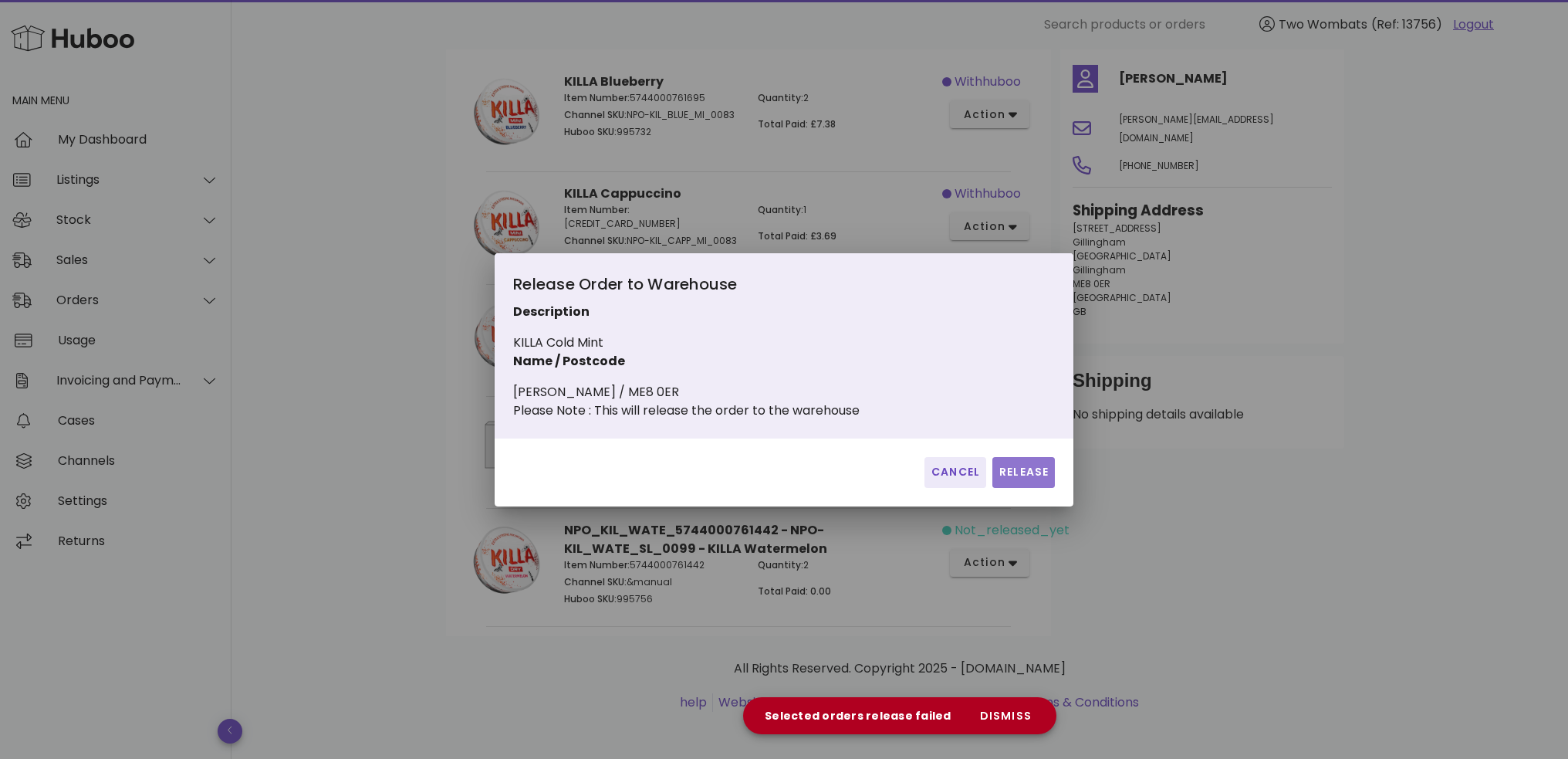
click at [1044, 480] on span "Release" at bounding box center [1024, 472] width 50 height 16
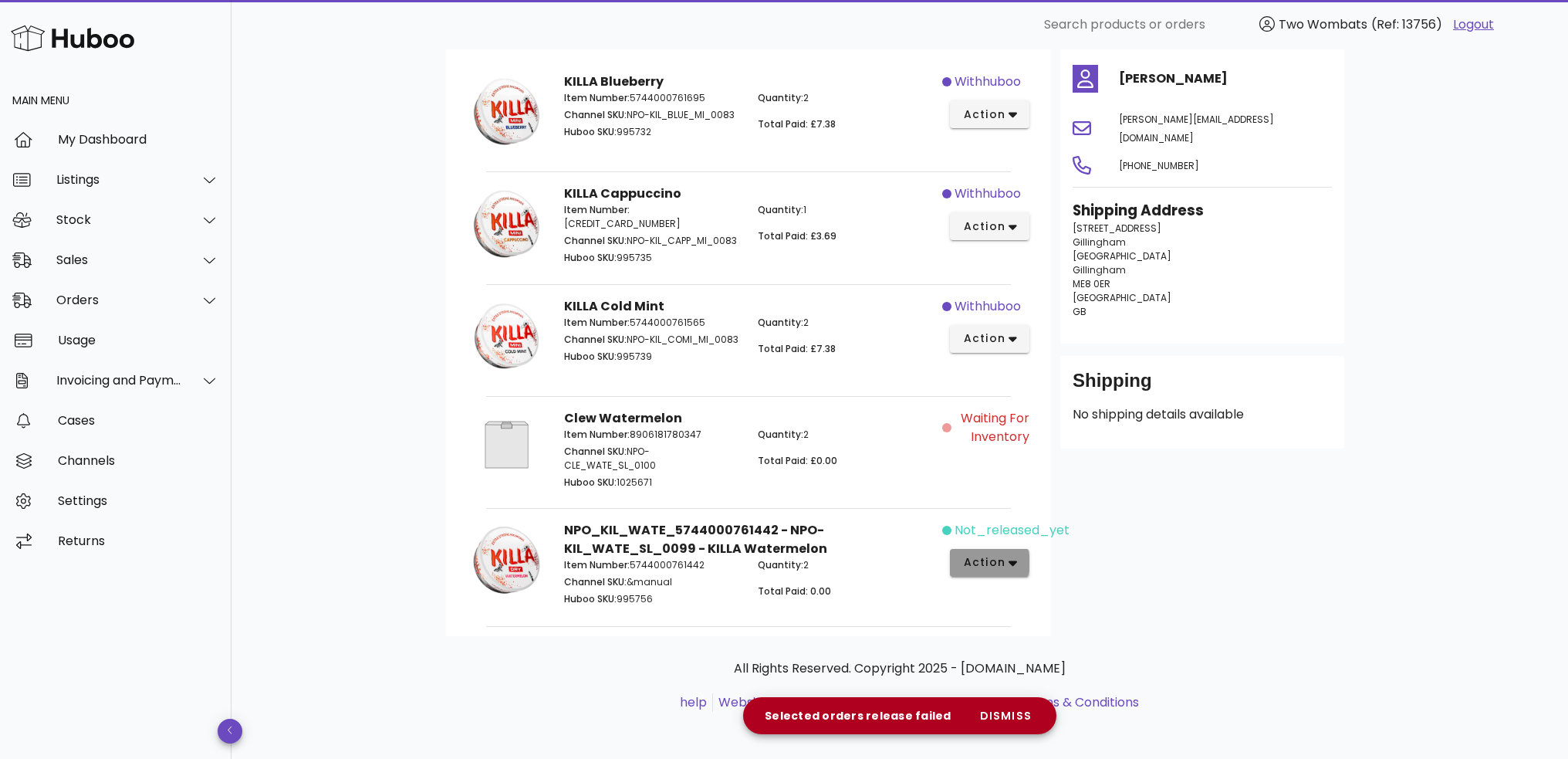
click at [1013, 561] on icon "button" at bounding box center [1013, 564] width 9 height 5
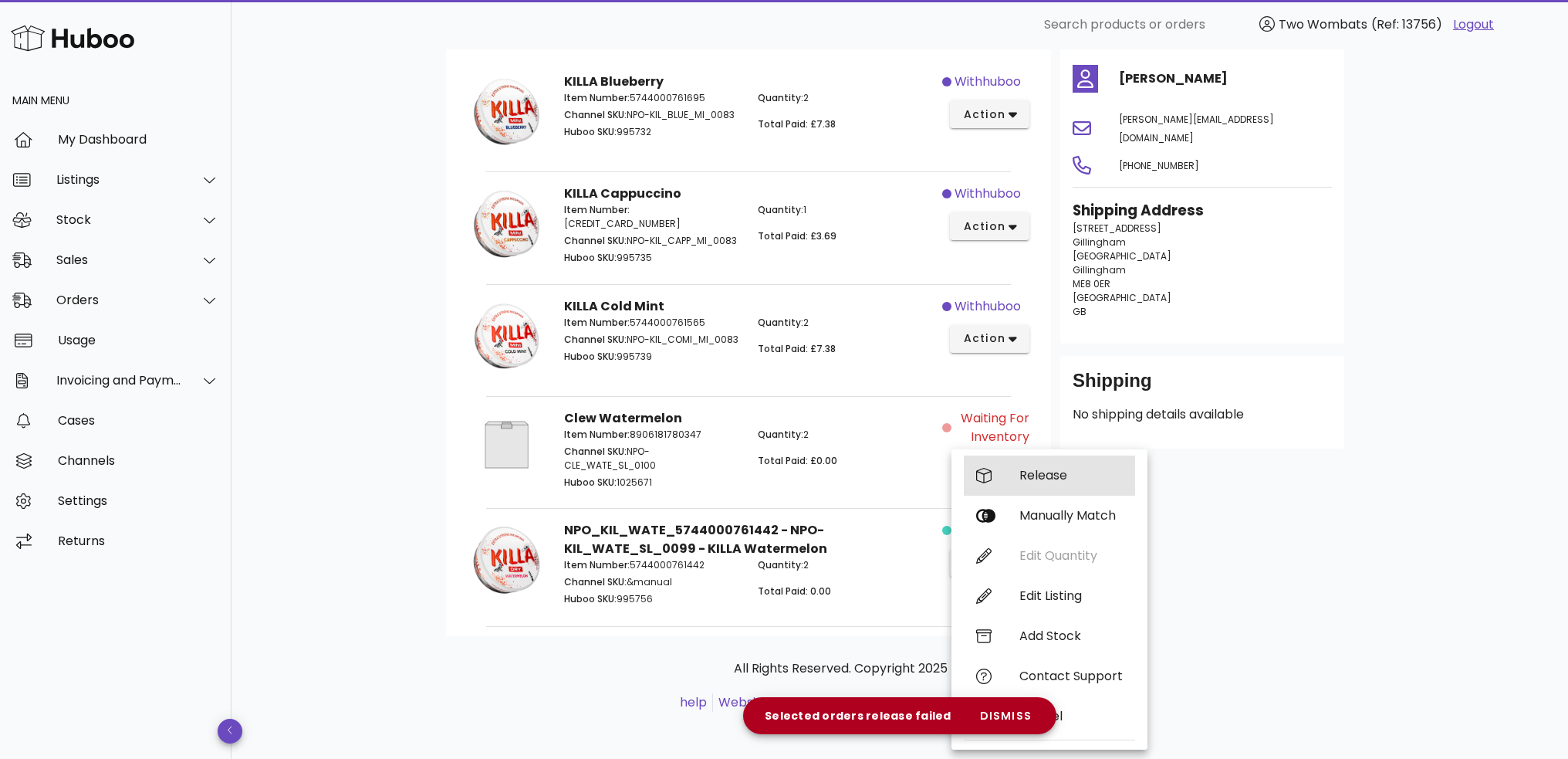
click at [1052, 465] on div "Release" at bounding box center [1050, 475] width 172 height 40
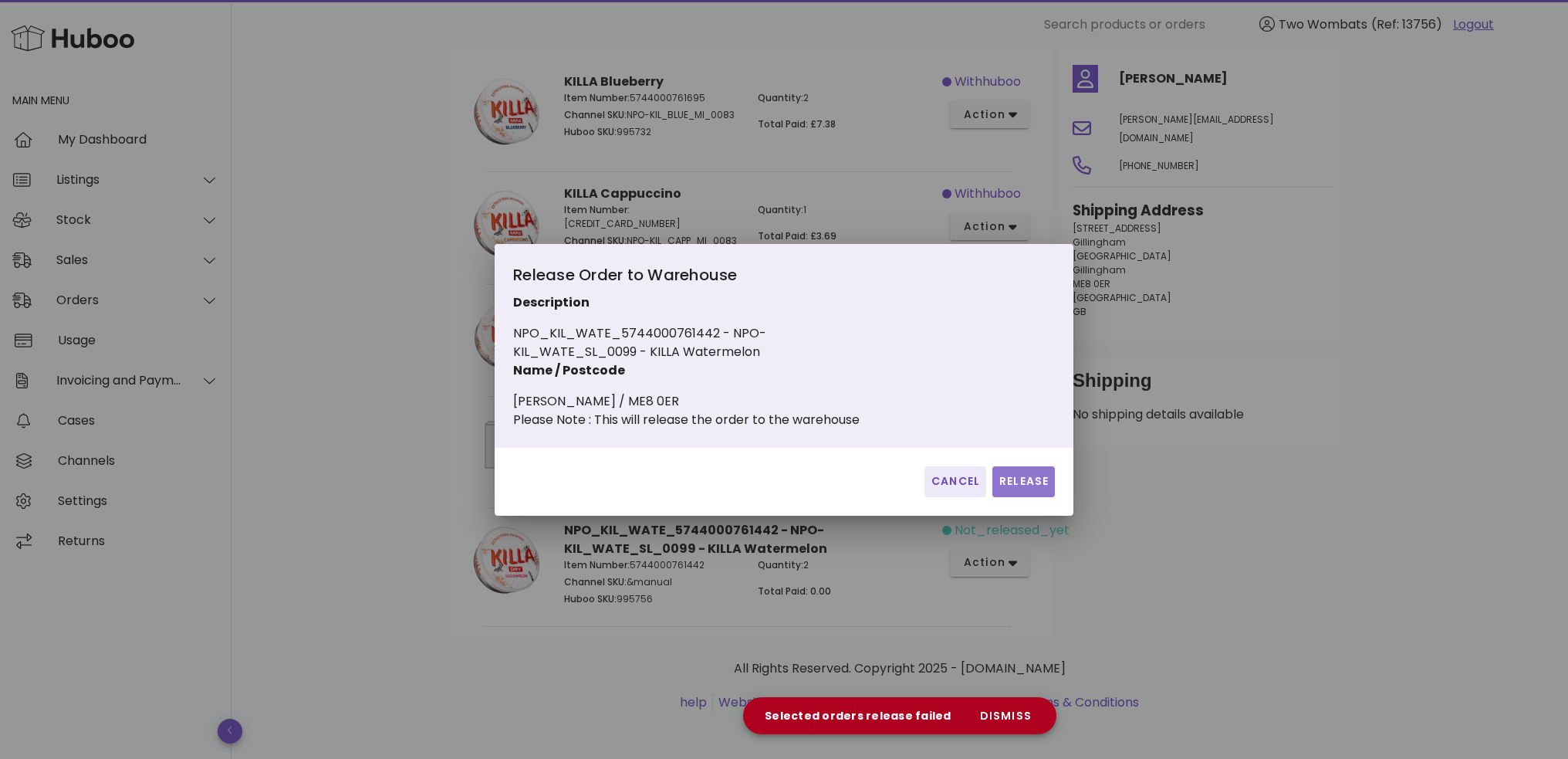
click at [1037, 490] on span "Release" at bounding box center [1024, 481] width 50 height 16
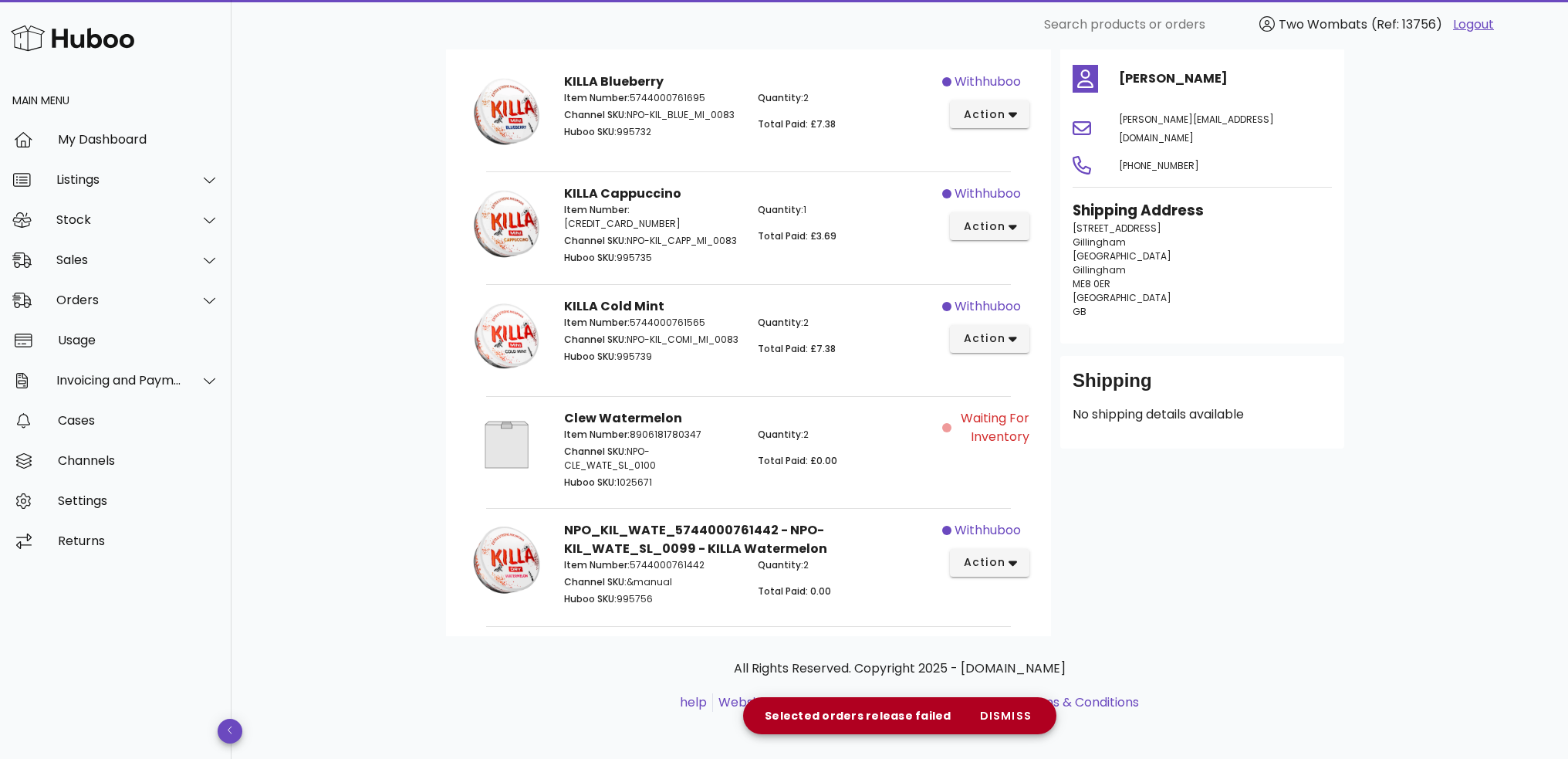
click at [994, 422] on span "Waiting for Inventory" at bounding box center [992, 427] width 75 height 37
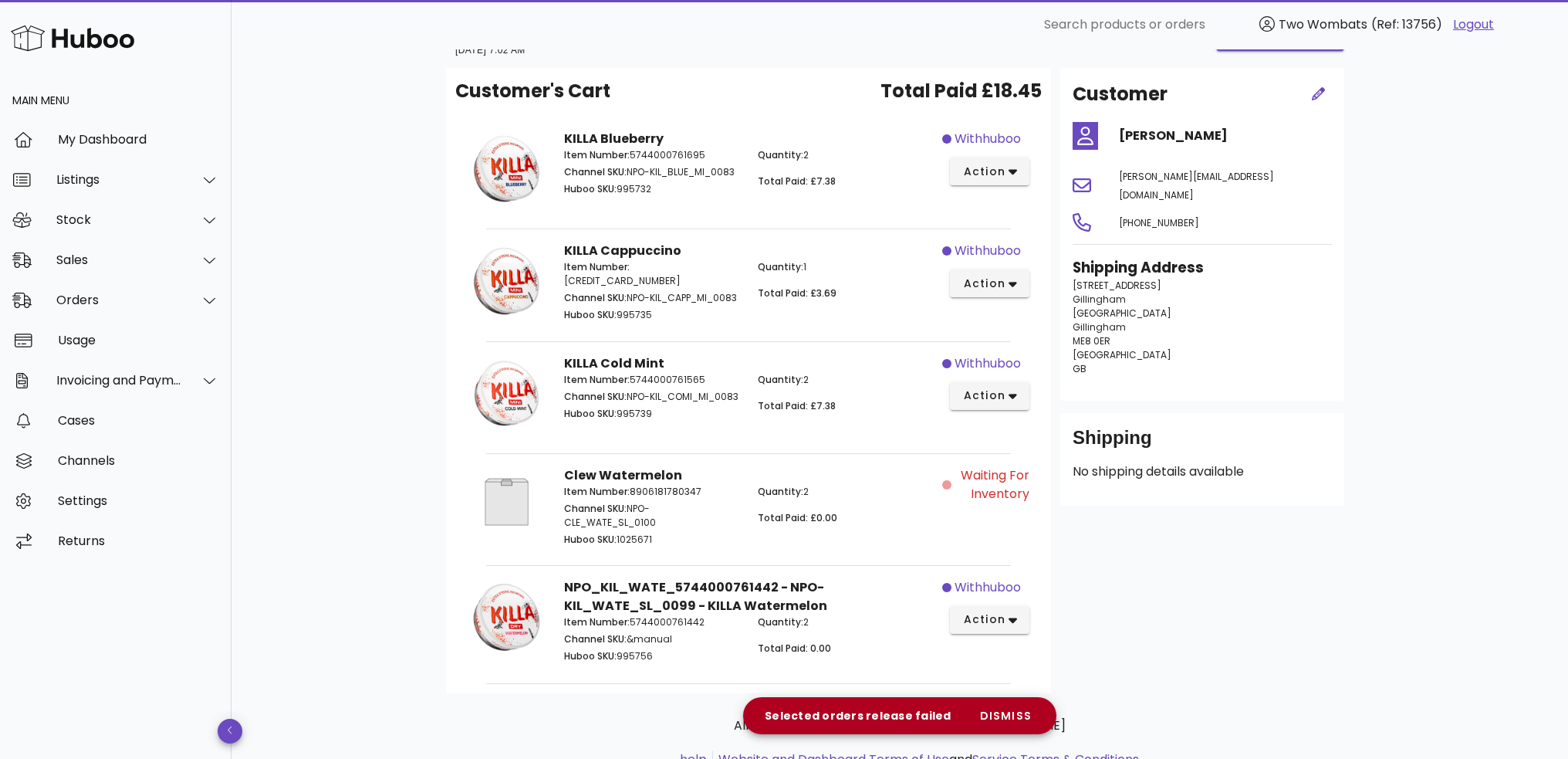
scroll to position [0, 0]
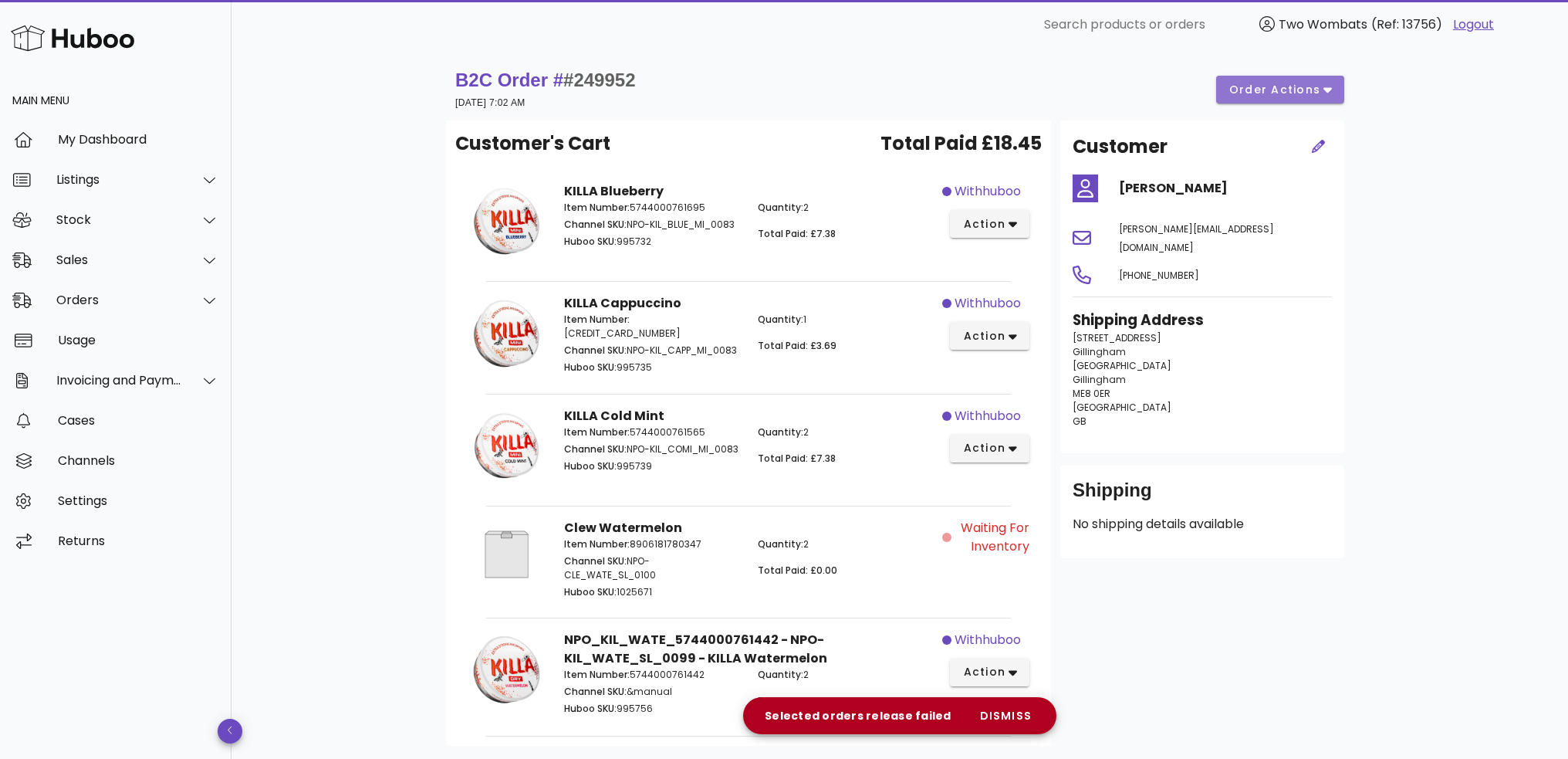
click at [1280, 90] on span "order actions" at bounding box center [1275, 90] width 93 height 16
click at [1326, 110] on div "Release" at bounding box center [1291, 102] width 116 height 40
click at [992, 719] on span "dismiss" at bounding box center [1005, 716] width 52 height 16
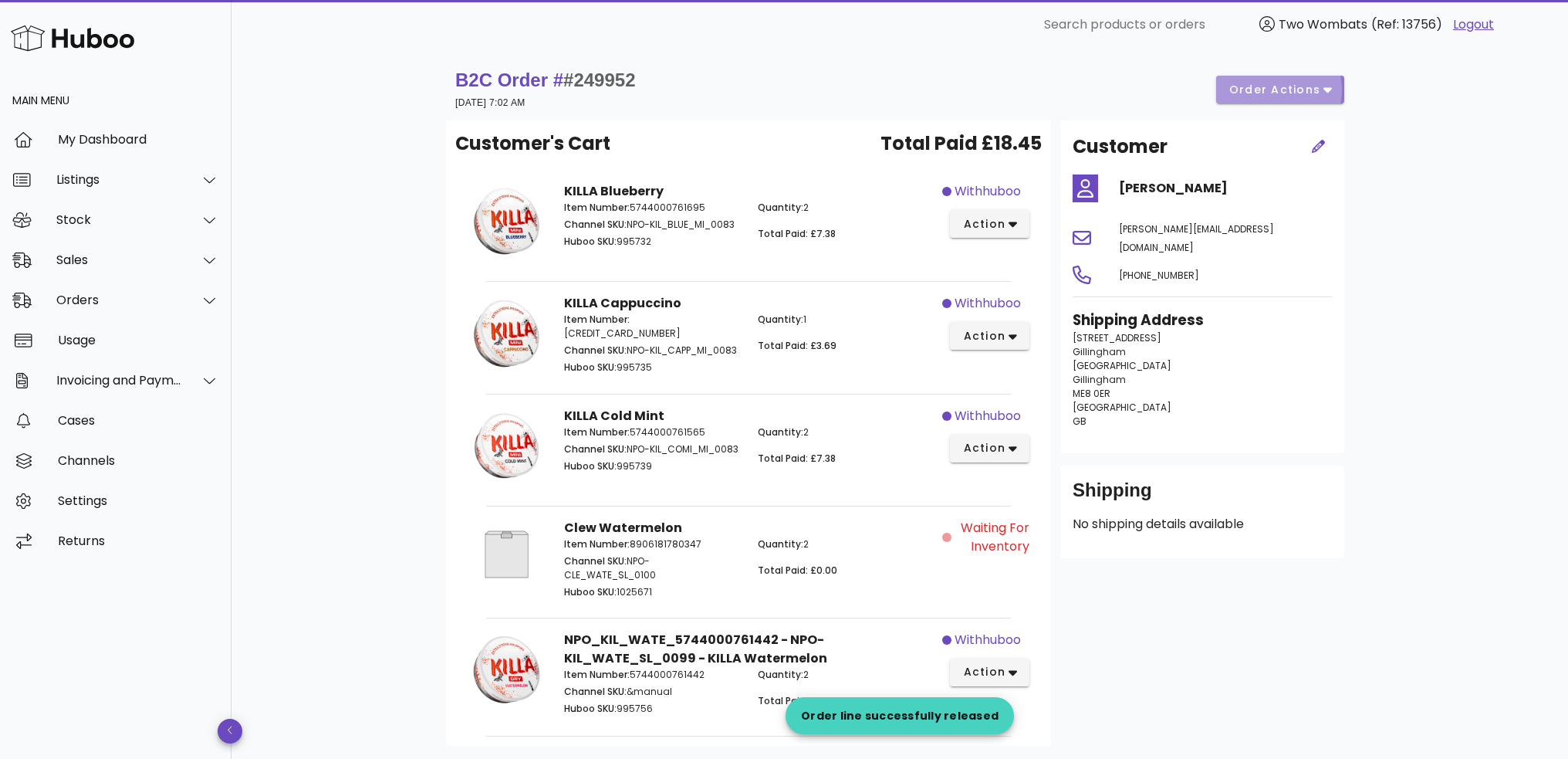
click at [1238, 92] on span "order actions" at bounding box center [1275, 90] width 93 height 16
click at [1150, 77] on div "B2C Order # #249952 [DATE] 7:02 AM order actions" at bounding box center [899, 89] width 889 height 43
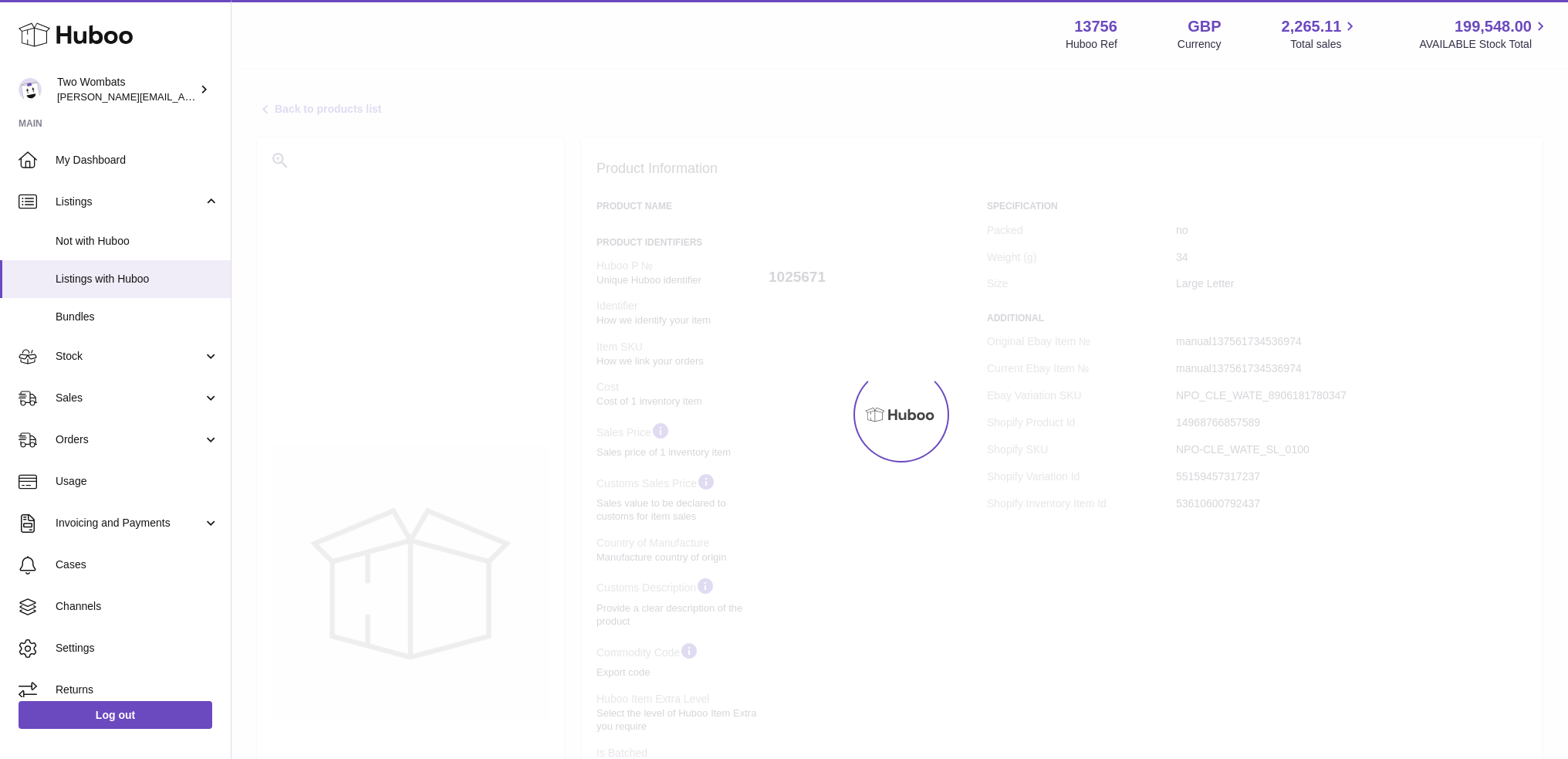
select select "***"
select select "****"
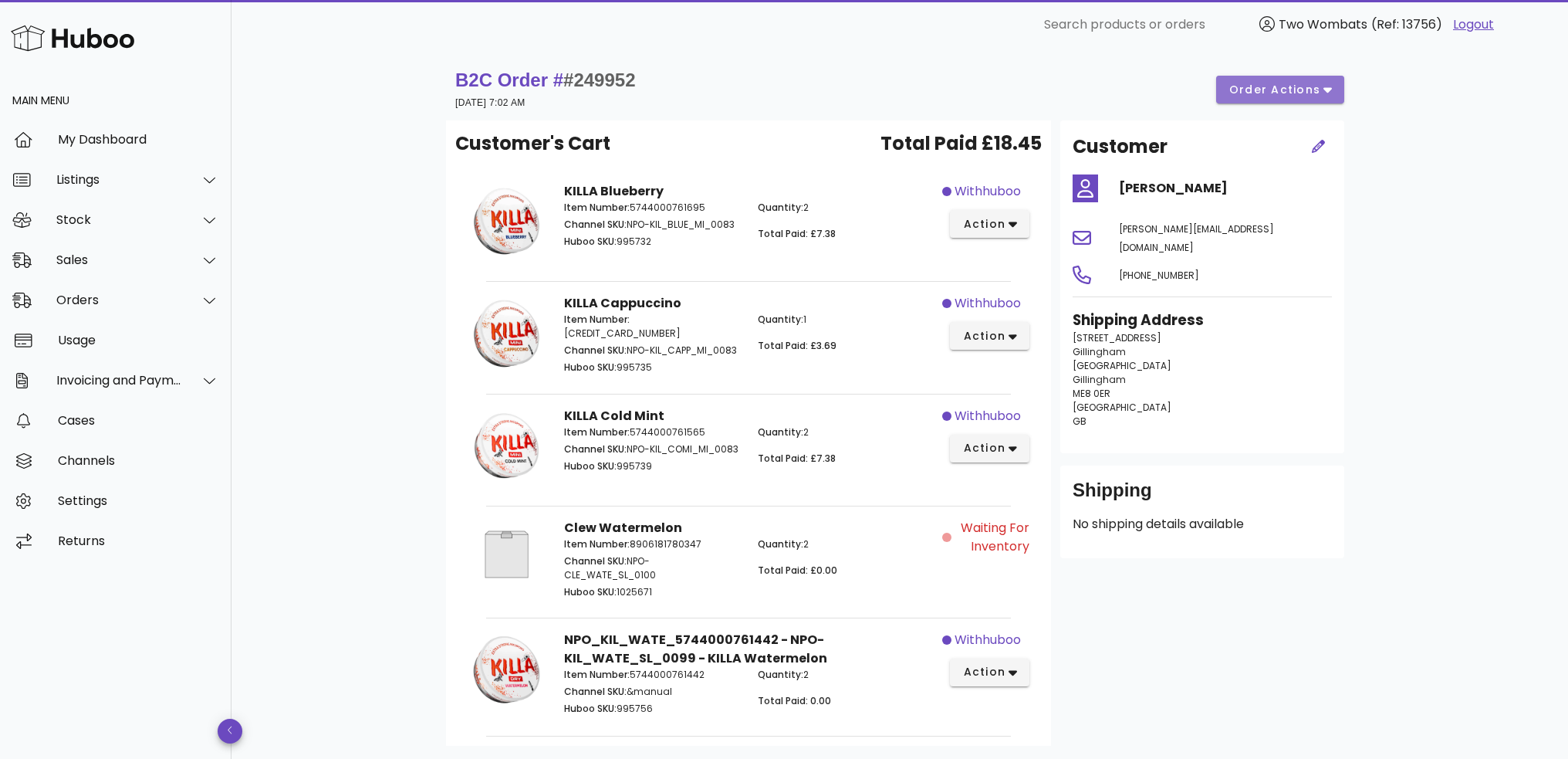
click at [1279, 87] on span "order actions" at bounding box center [1275, 90] width 93 height 16
click at [1479, 228] on div "B2C Order # #249952 [DATE] 7:02 AM order actions Customer's Cart Total Paid £18…" at bounding box center [900, 460] width 1337 height 821
click at [991, 540] on span "Waiting for Inventory" at bounding box center [992, 537] width 75 height 37
drag, startPoint x: 992, startPoint y: 540, endPoint x: 781, endPoint y: 541, distance: 211.0
click at [990, 540] on span "Waiting for Inventory" at bounding box center [992, 537] width 75 height 37
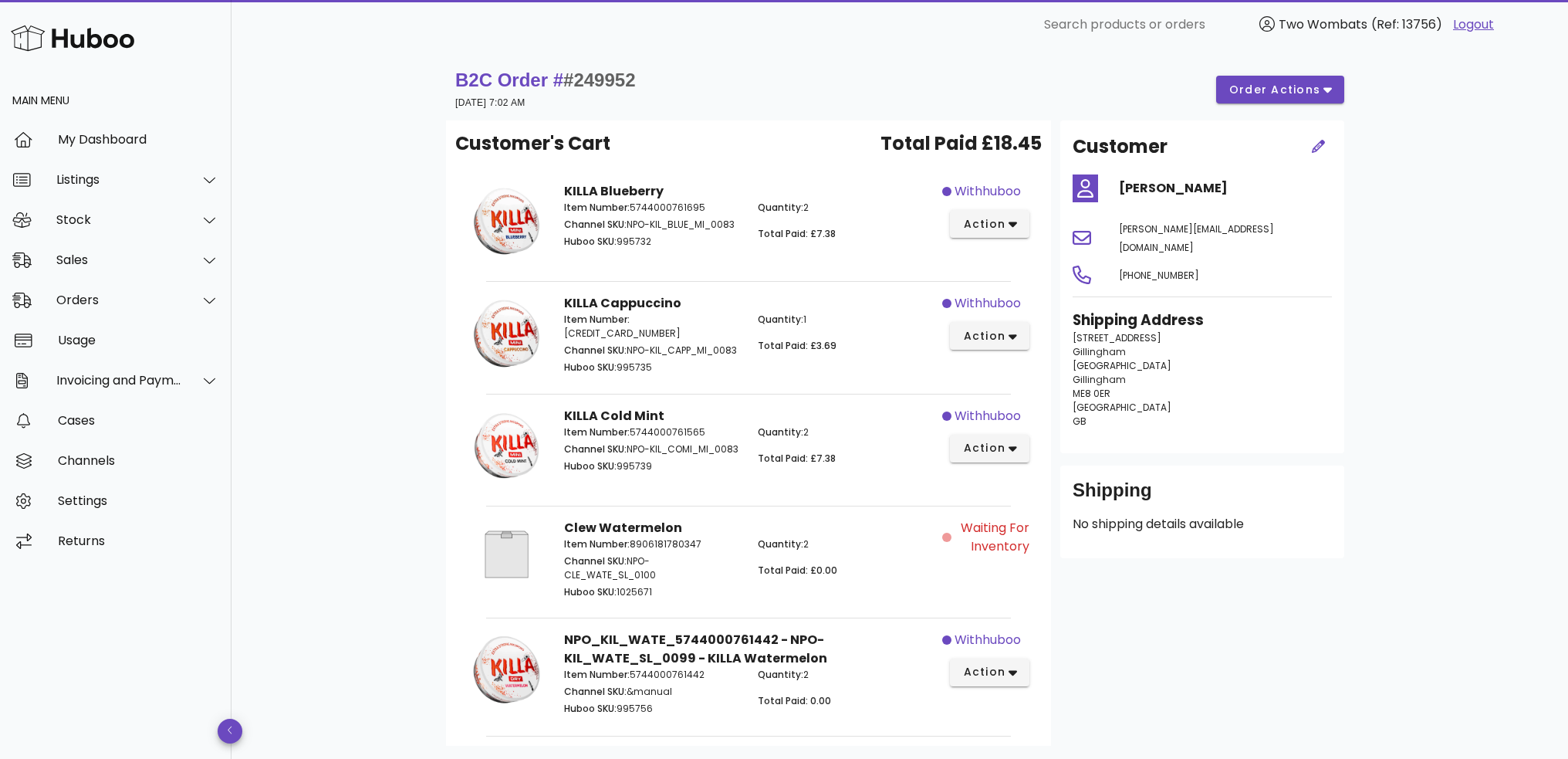
click at [635, 533] on div "Item Number: 8906181780347 Channel SKU: NPO-CLE_WATE_SL_0100 Huboo SKU: 1025671" at bounding box center [652, 569] width 194 height 84
click at [635, 531] on div "Item Number: 8906181780347 Channel SKU: NPO-CLE_WATE_SL_0100 Huboo SKU: 1025671" at bounding box center [652, 569] width 194 height 84
click at [86, 255] on div "Sales" at bounding box center [119, 259] width 126 height 15
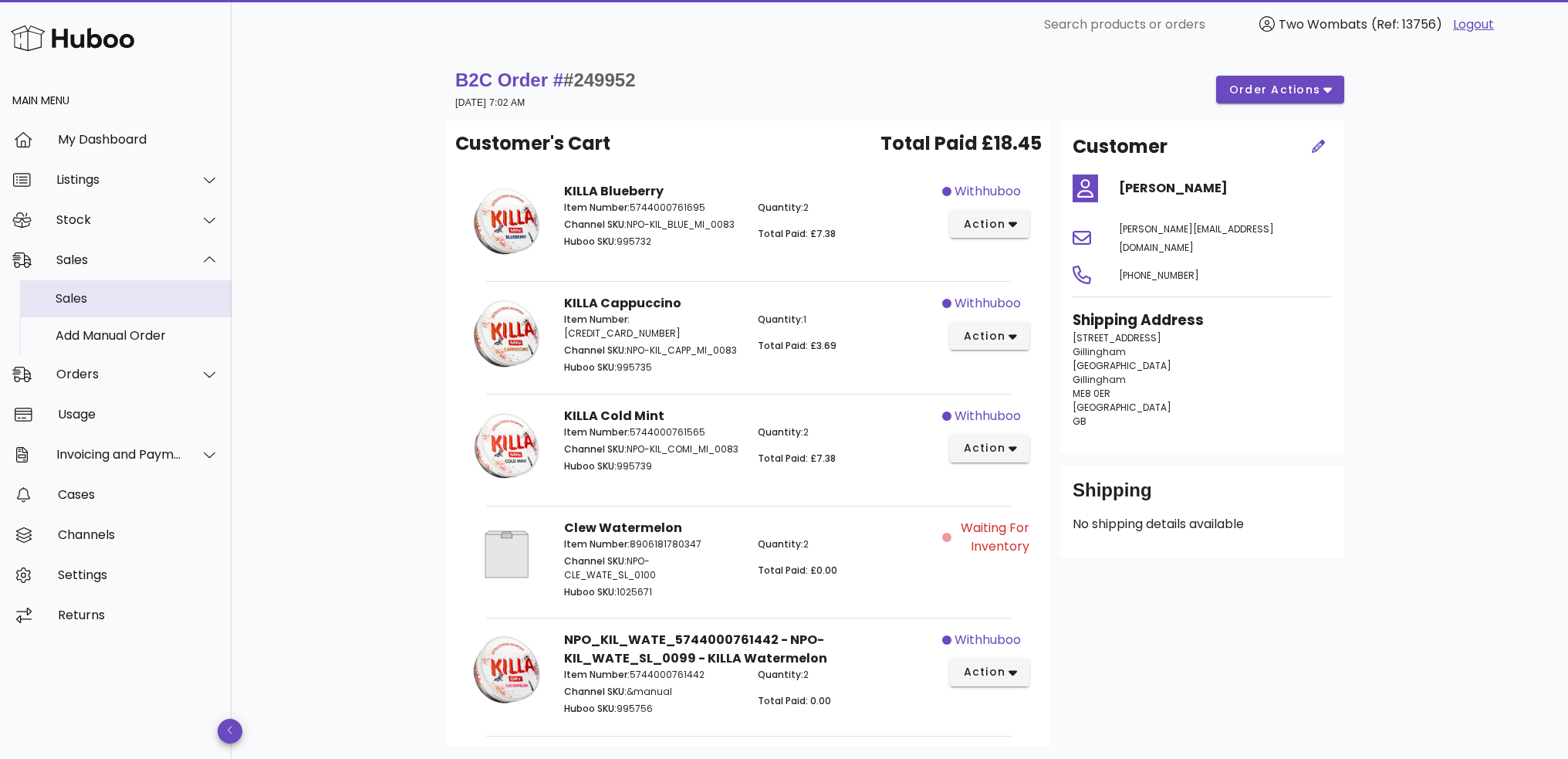
click at [80, 299] on div "Sales" at bounding box center [137, 298] width 164 height 15
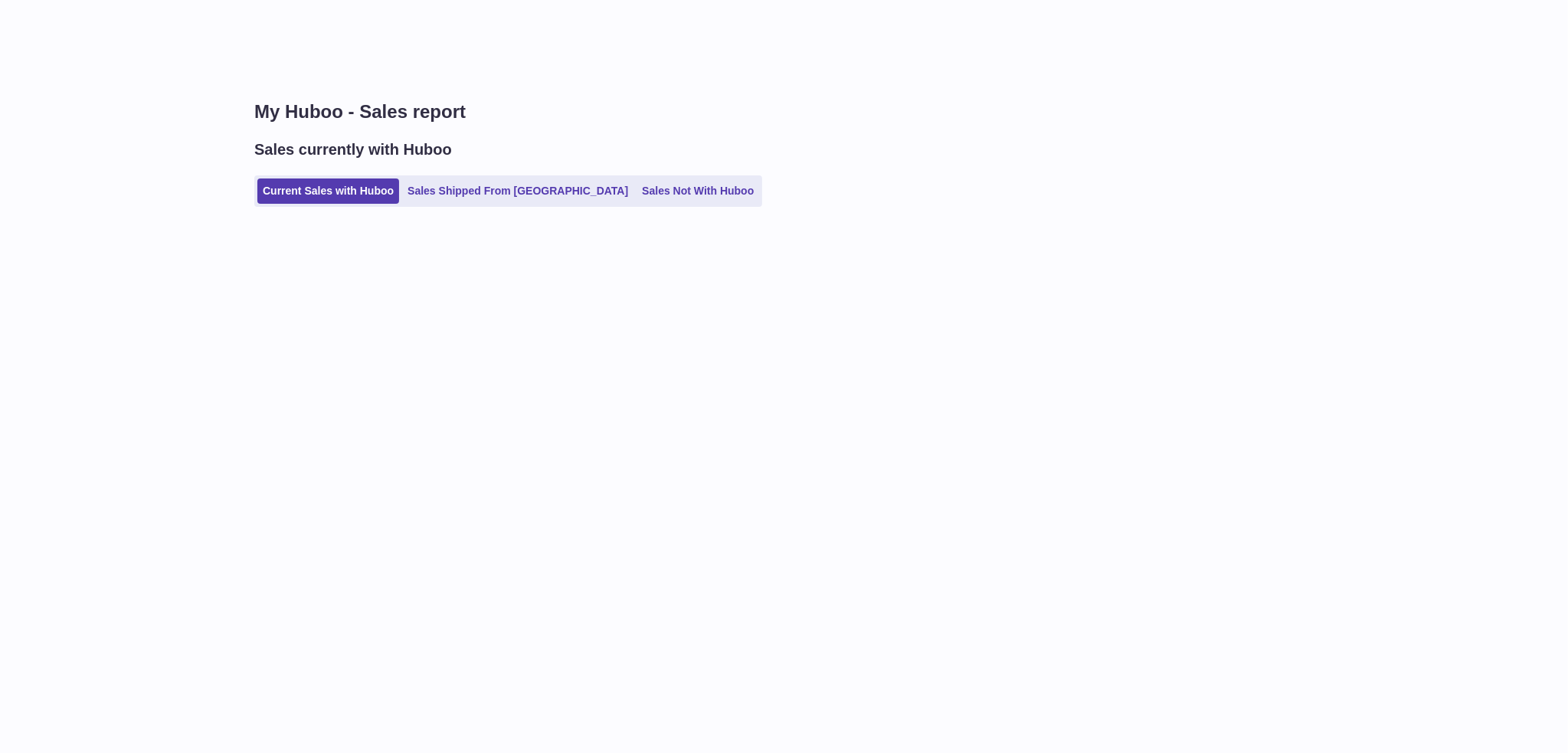
click at [660, 204] on ul "Current Sales with Huboo Sales Shipped From [GEOGRAPHIC_DATA] Sales Not With Hu…" at bounding box center [508, 191] width 508 height 32
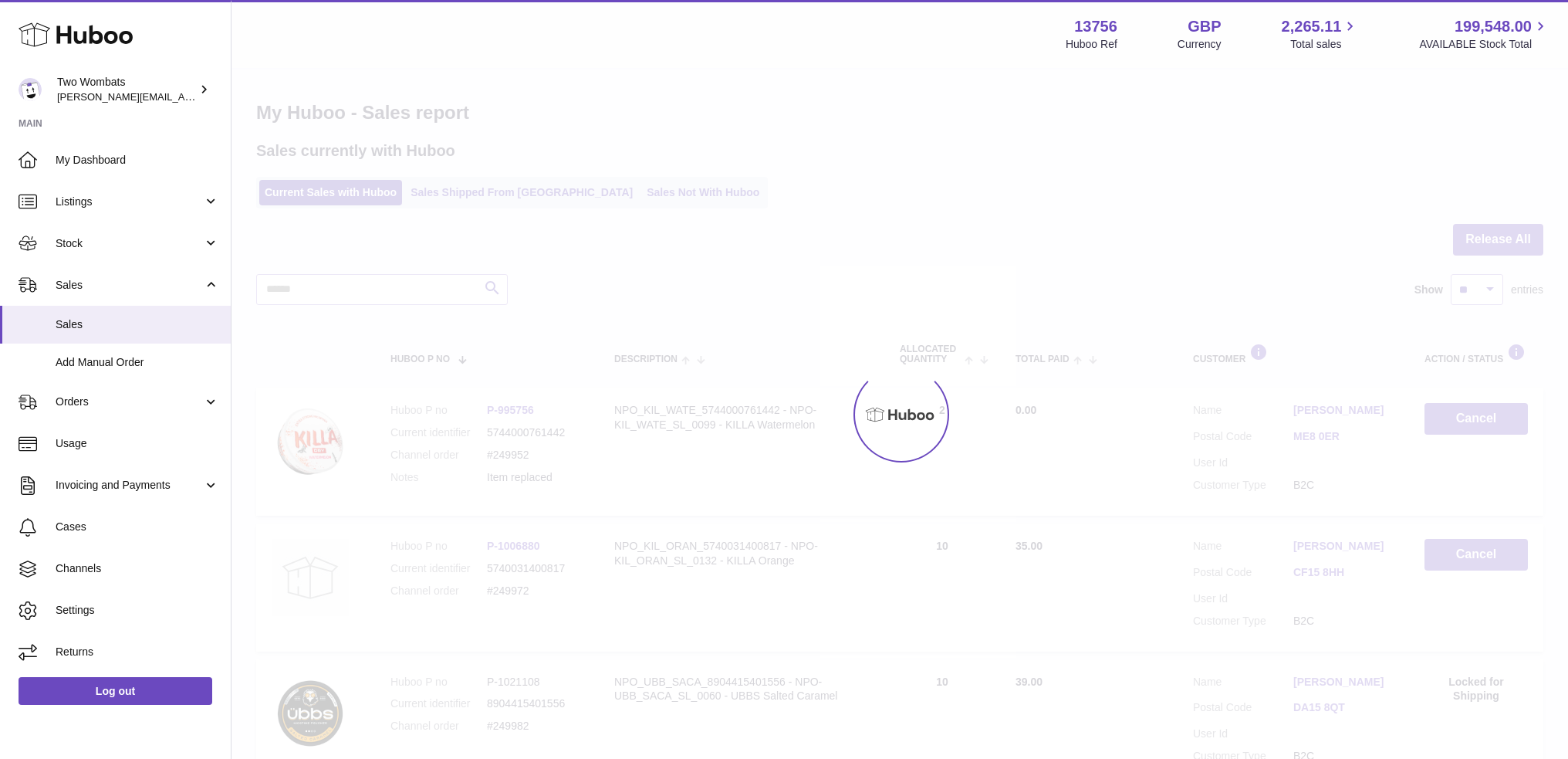
click at [649, 187] on div at bounding box center [900, 414] width 1337 height 690
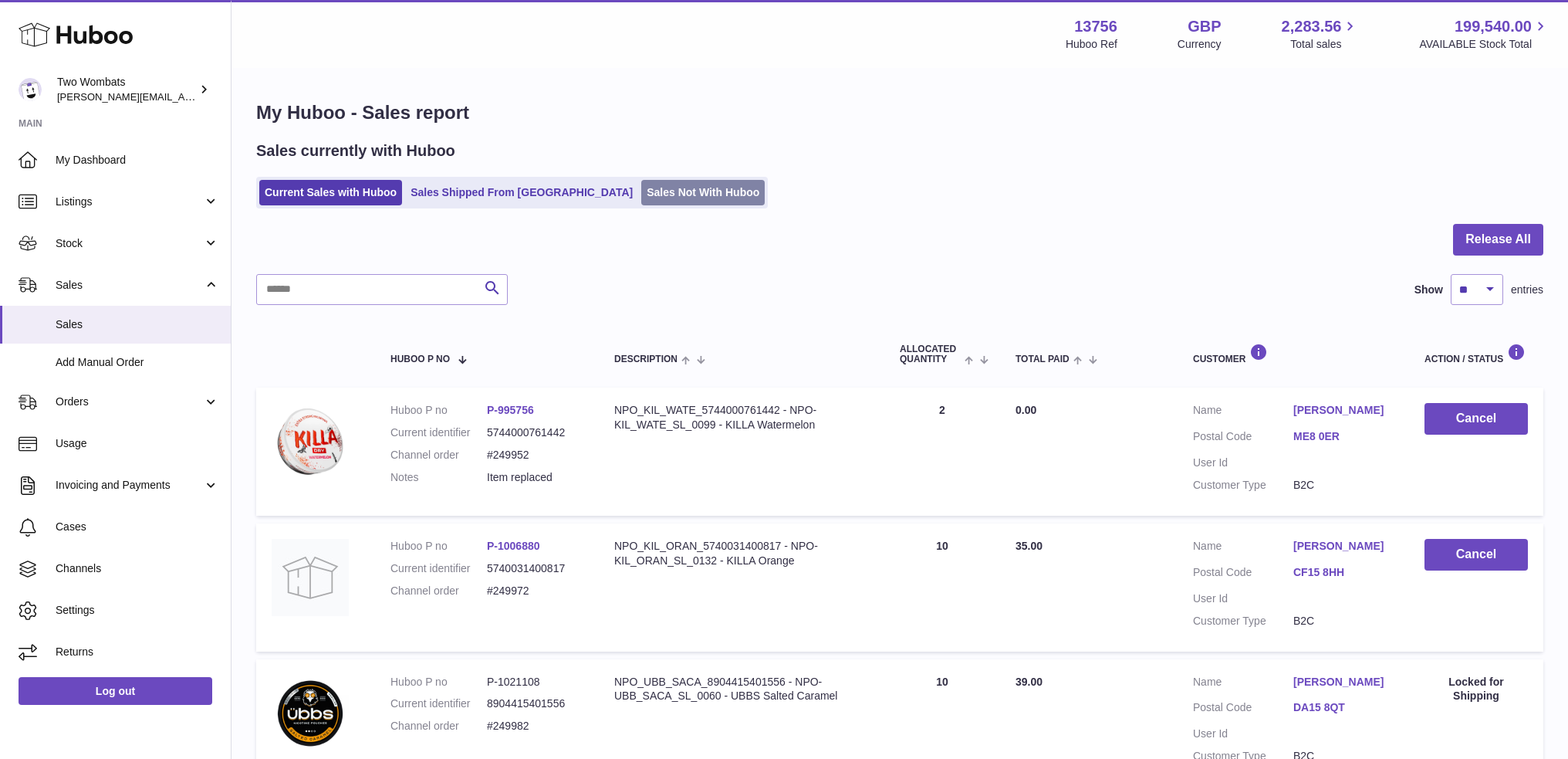
click at [649, 188] on link "Sales Not With Huboo" at bounding box center [703, 192] width 123 height 26
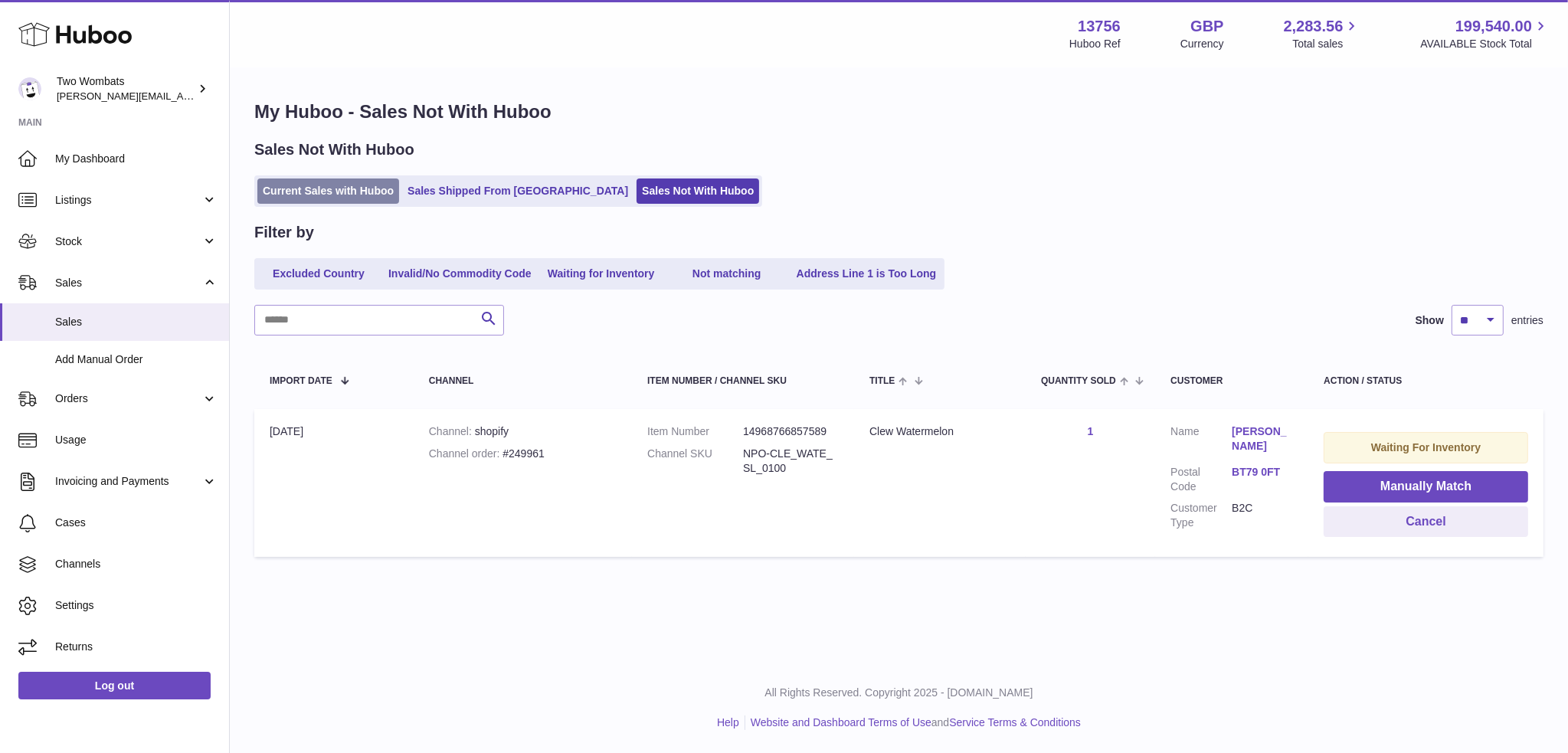
click at [318, 180] on link "Current Sales with Huboo" at bounding box center [328, 191] width 142 height 26
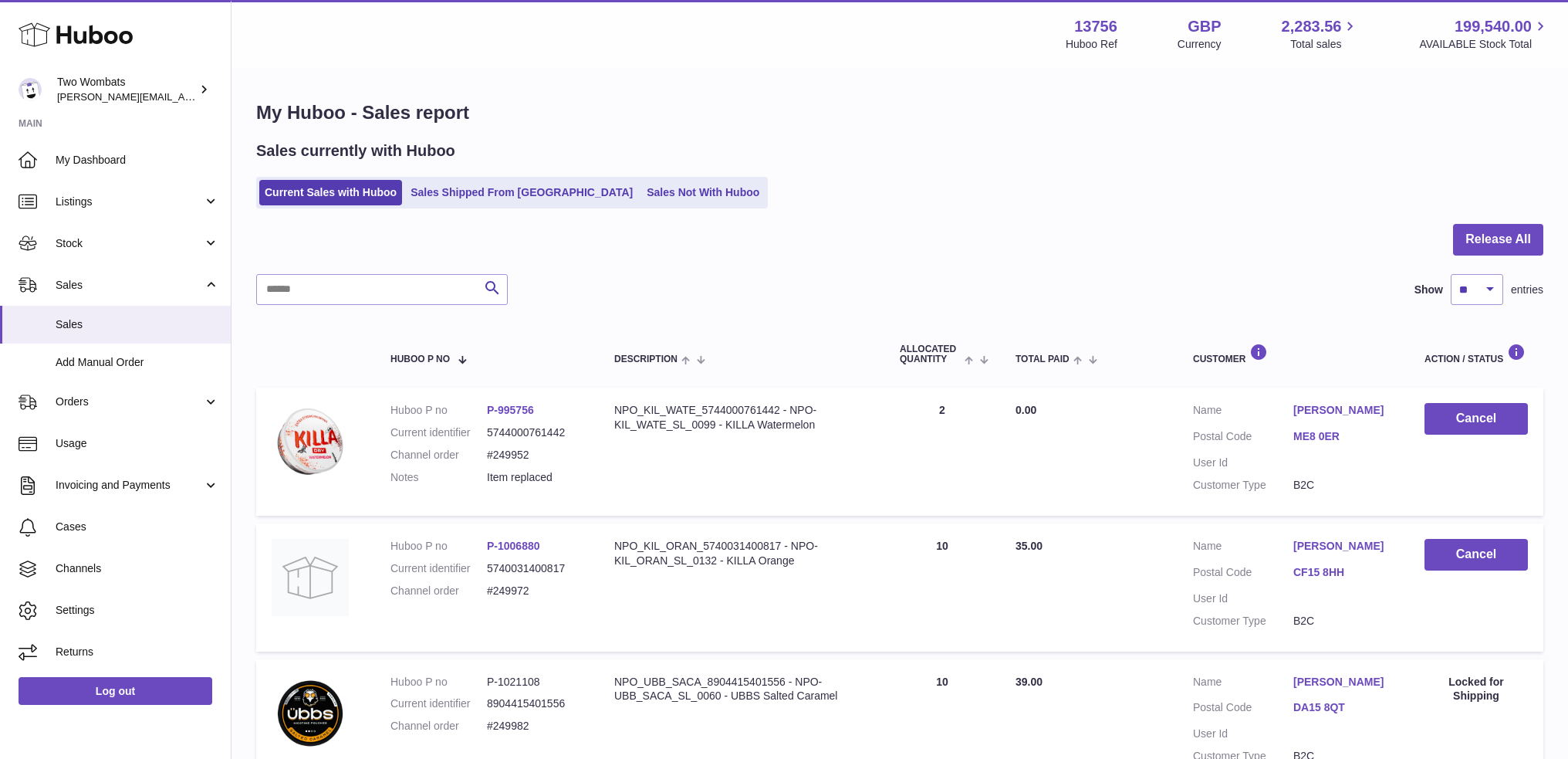
click at [520, 456] on dd "#249952" at bounding box center [535, 455] width 97 height 15
copy dd "249952"
click at [396, 296] on input "text" at bounding box center [382, 290] width 251 height 31
paste input "******"
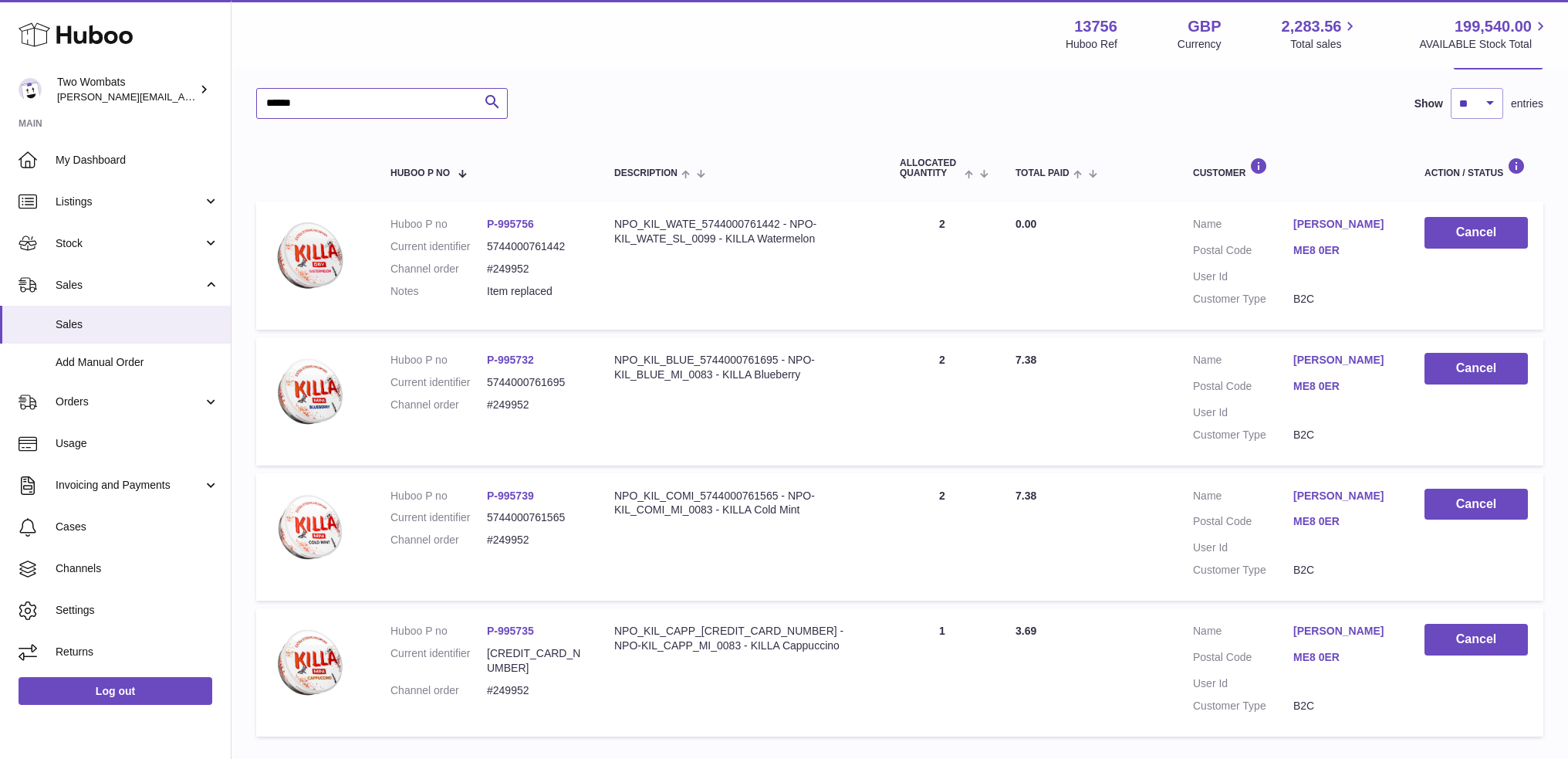
scroll to position [232, 0]
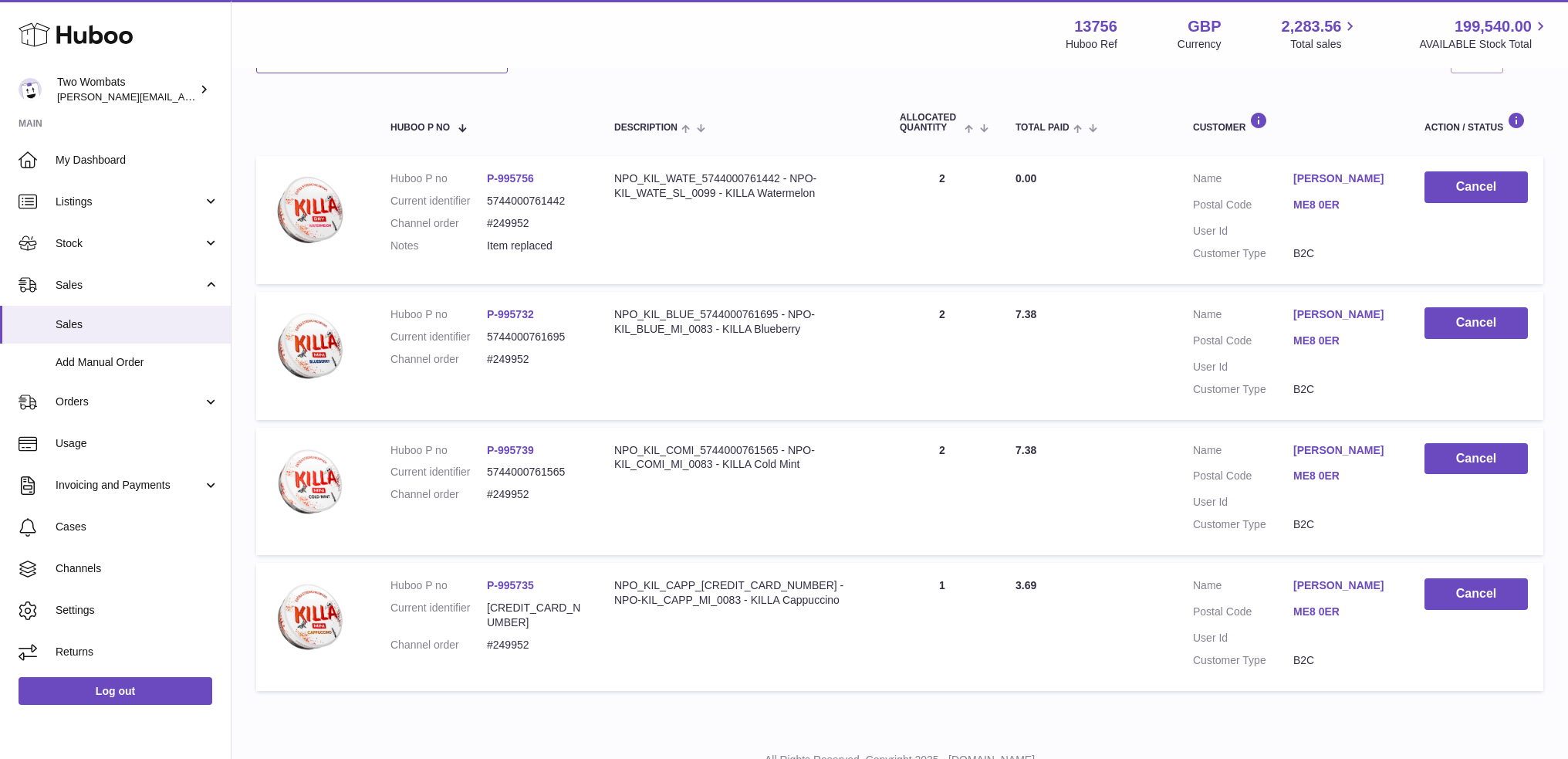
type input "******"
click at [660, 91] on table "Huboo P no Description ALLOCATED Quantity Total paid Customer Action / Status H…" at bounding box center [900, 394] width 1288 height 610
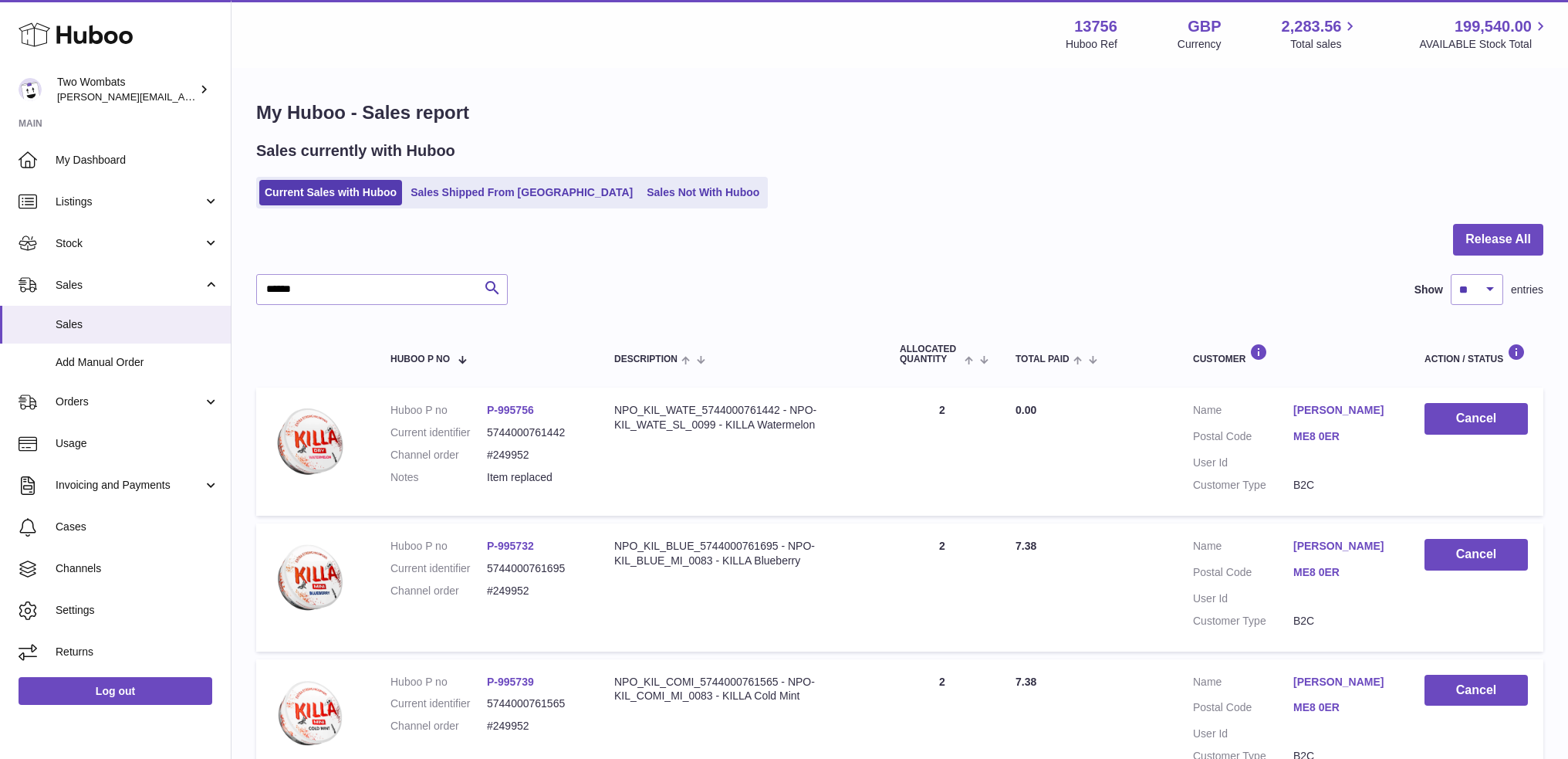
click at [791, 277] on div "****** Search Show ** ** ** *** entries" at bounding box center [900, 290] width 1288 height 31
click at [523, 453] on dd "#249952" at bounding box center [535, 455] width 97 height 15
copy dd "249952"
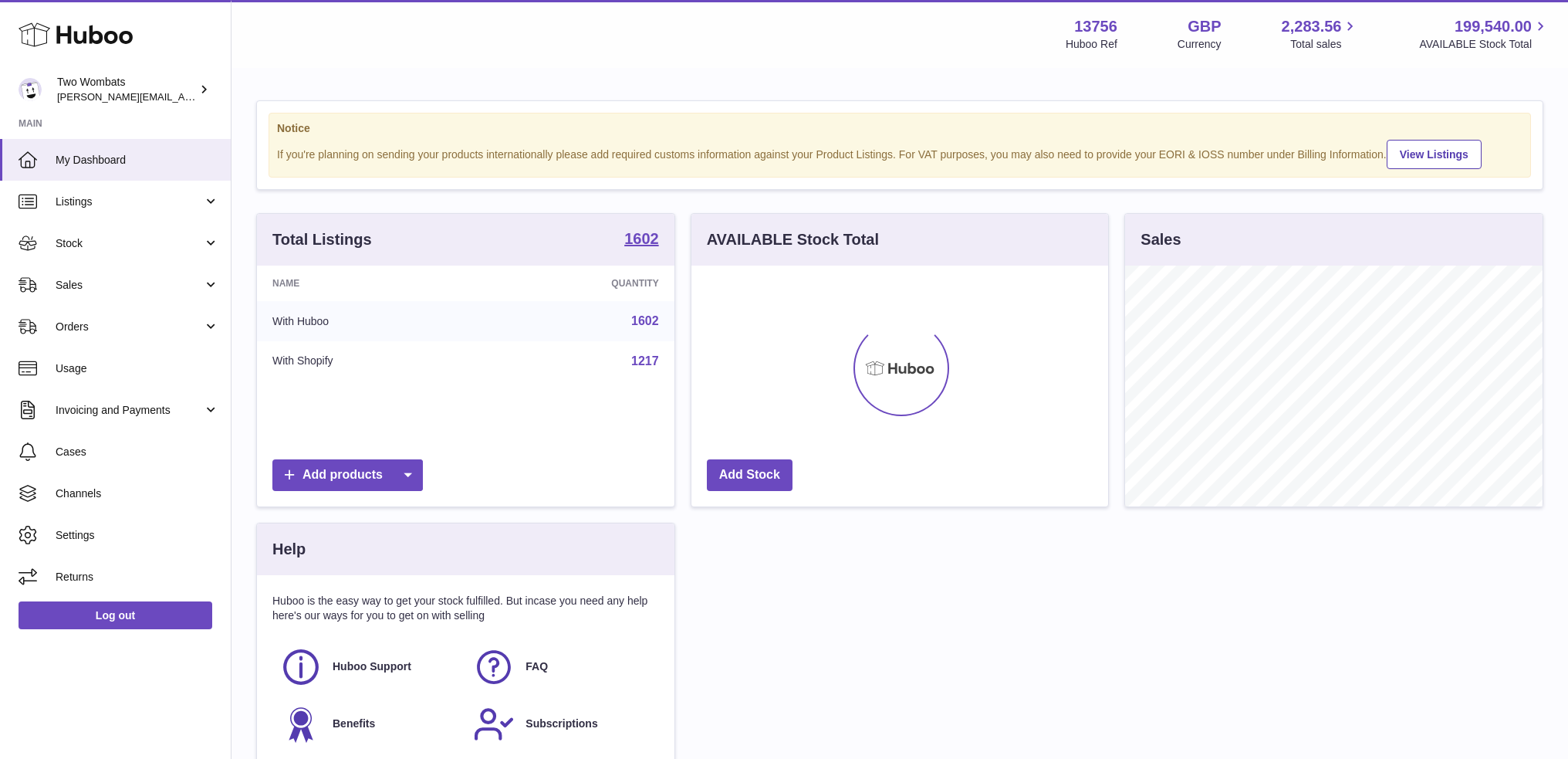
scroll to position [241, 418]
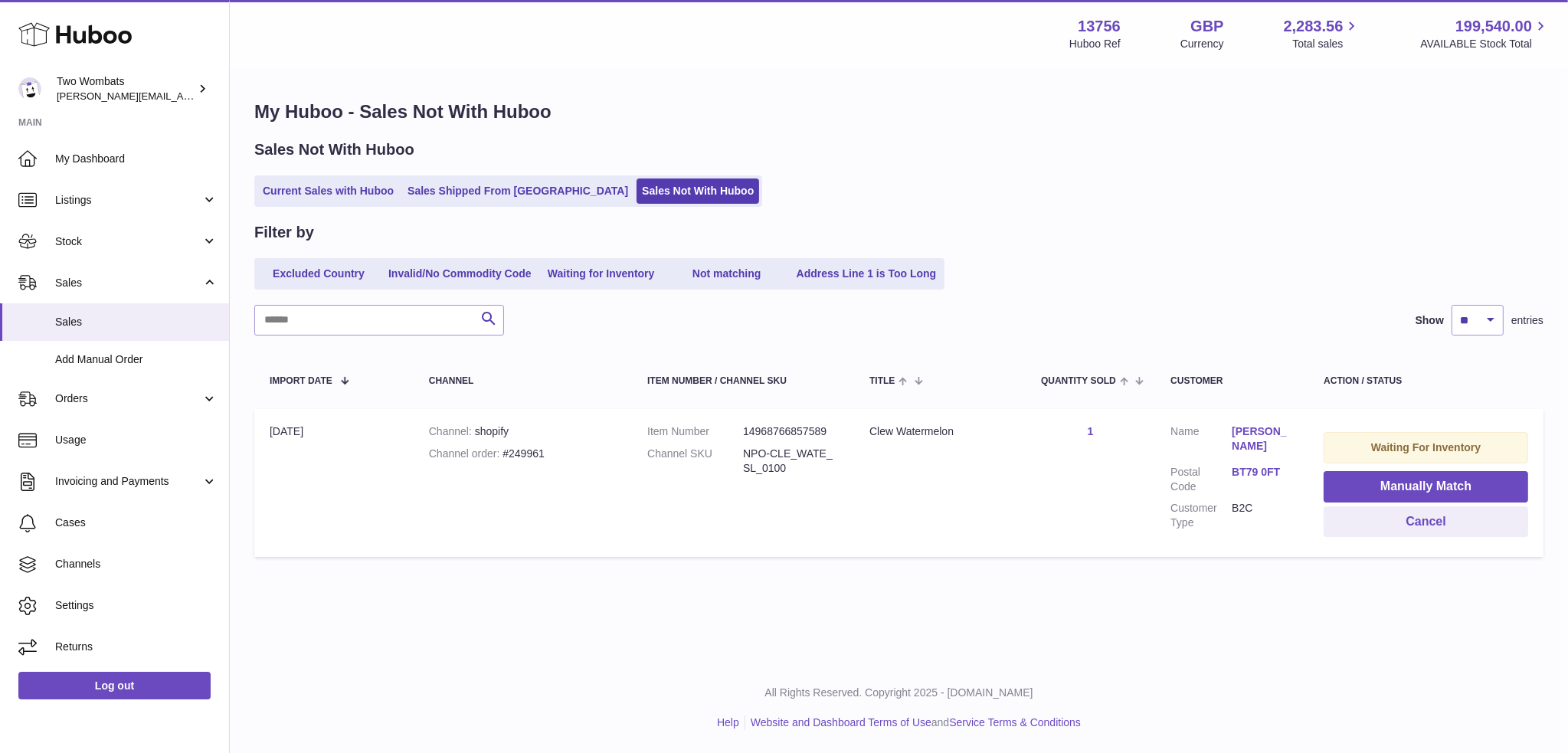
click at [524, 445] on td "Channel shopify Channel order #249961" at bounding box center [523, 483] width 218 height 148
click at [524, 443] on td "Channel shopify Channel order #249961" at bounding box center [523, 483] width 218 height 148
click at [530, 456] on div "Channel order #249961" at bounding box center [523, 454] width 187 height 15
copy div "249961"
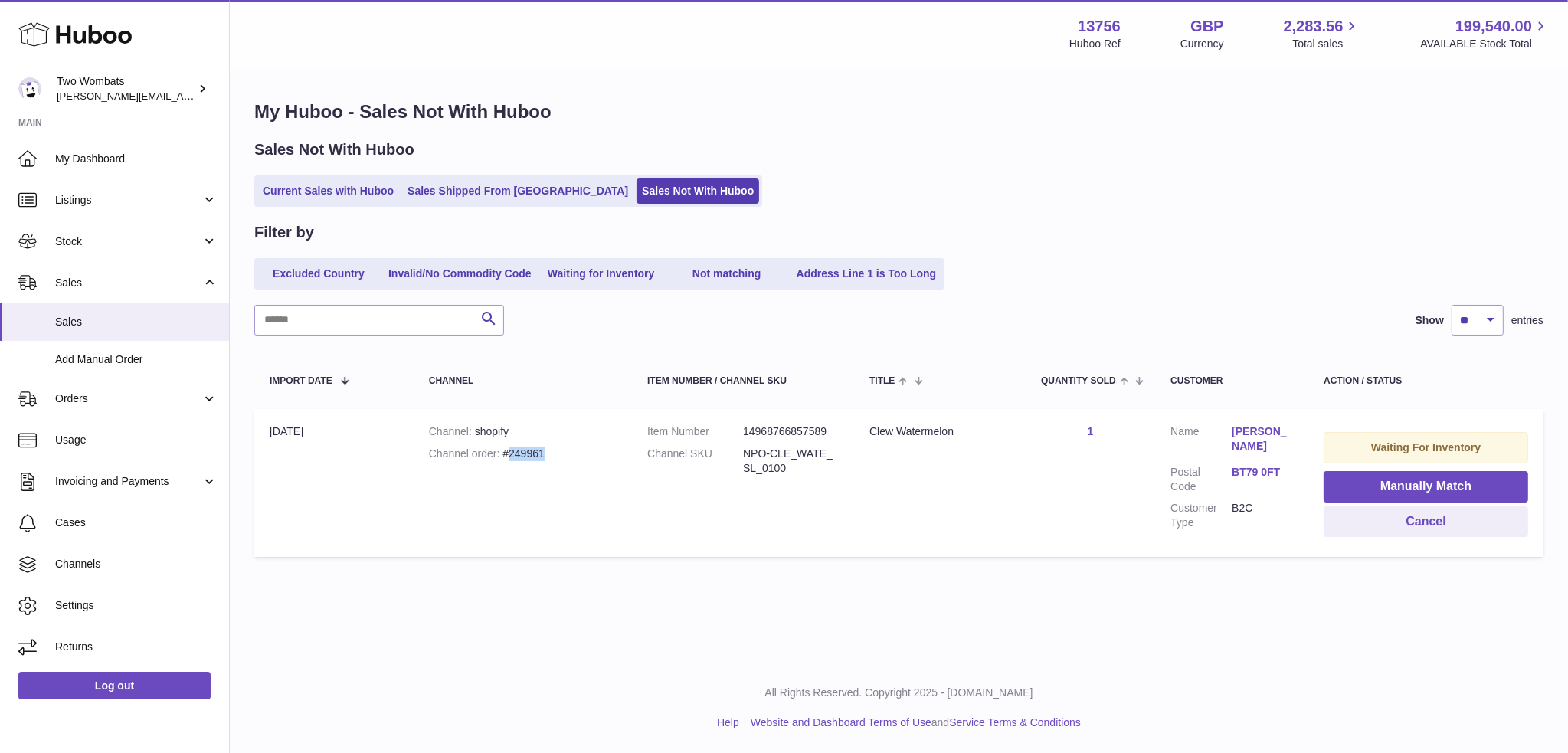
click at [537, 449] on div "Channel order #249961" at bounding box center [523, 454] width 187 height 15
click at [536, 449] on div "Channel order #249961" at bounding box center [523, 454] width 187 height 15
click at [95, 397] on span "Orders" at bounding box center [128, 398] width 146 height 15
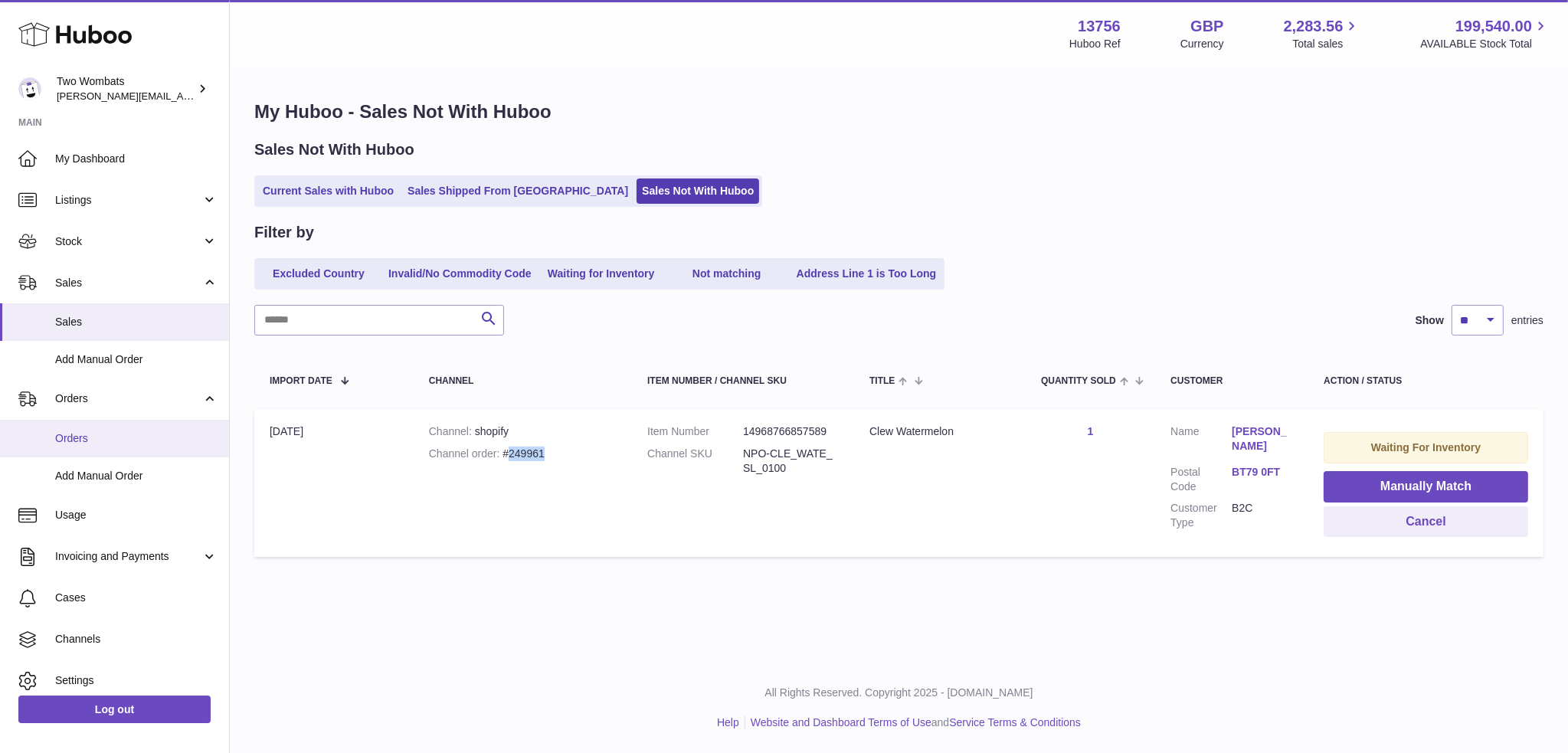
click at [90, 435] on span "Orders" at bounding box center [136, 438] width 163 height 15
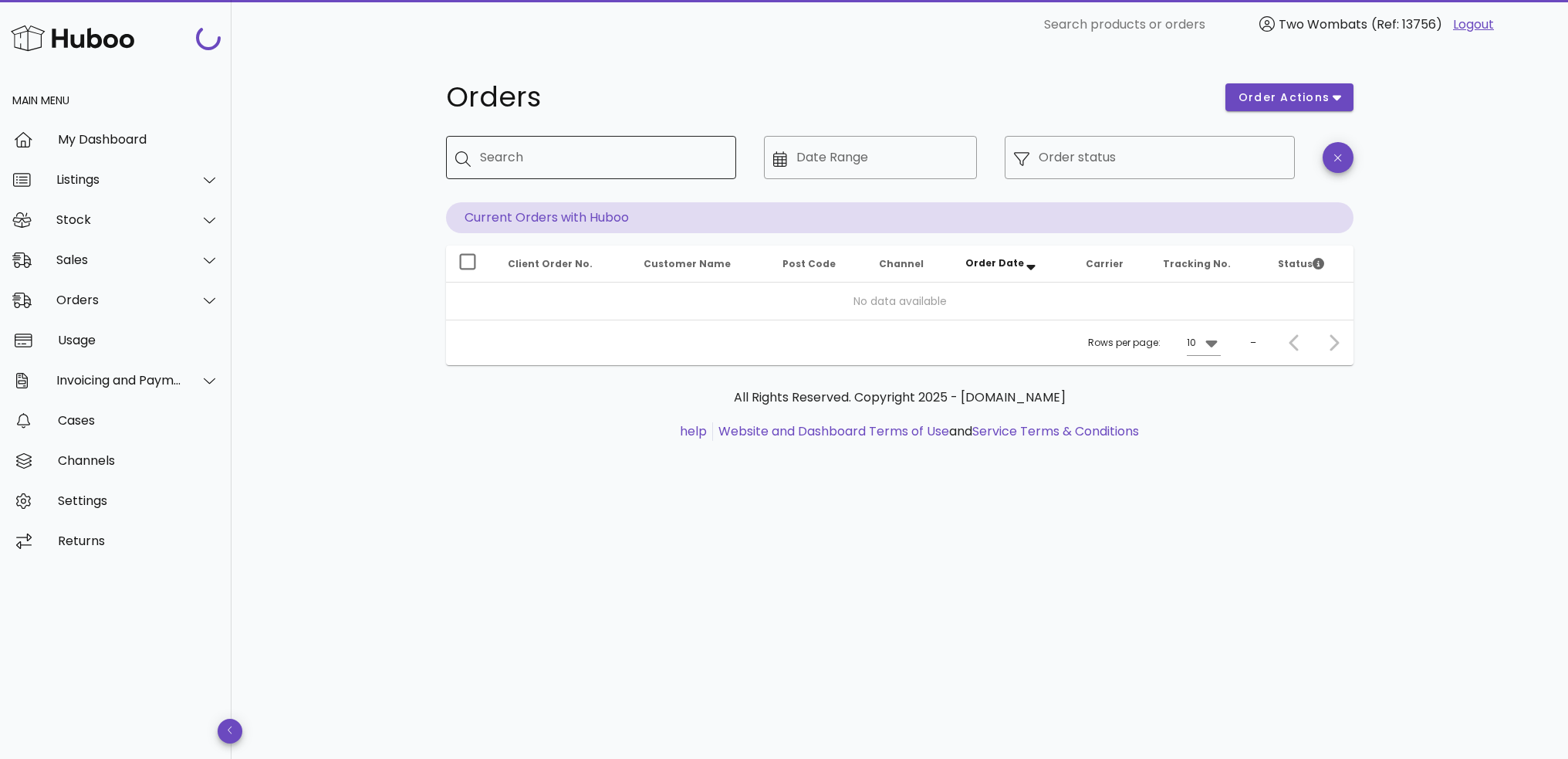
click at [539, 145] on input "Search" at bounding box center [602, 158] width 244 height 25
paste input "******"
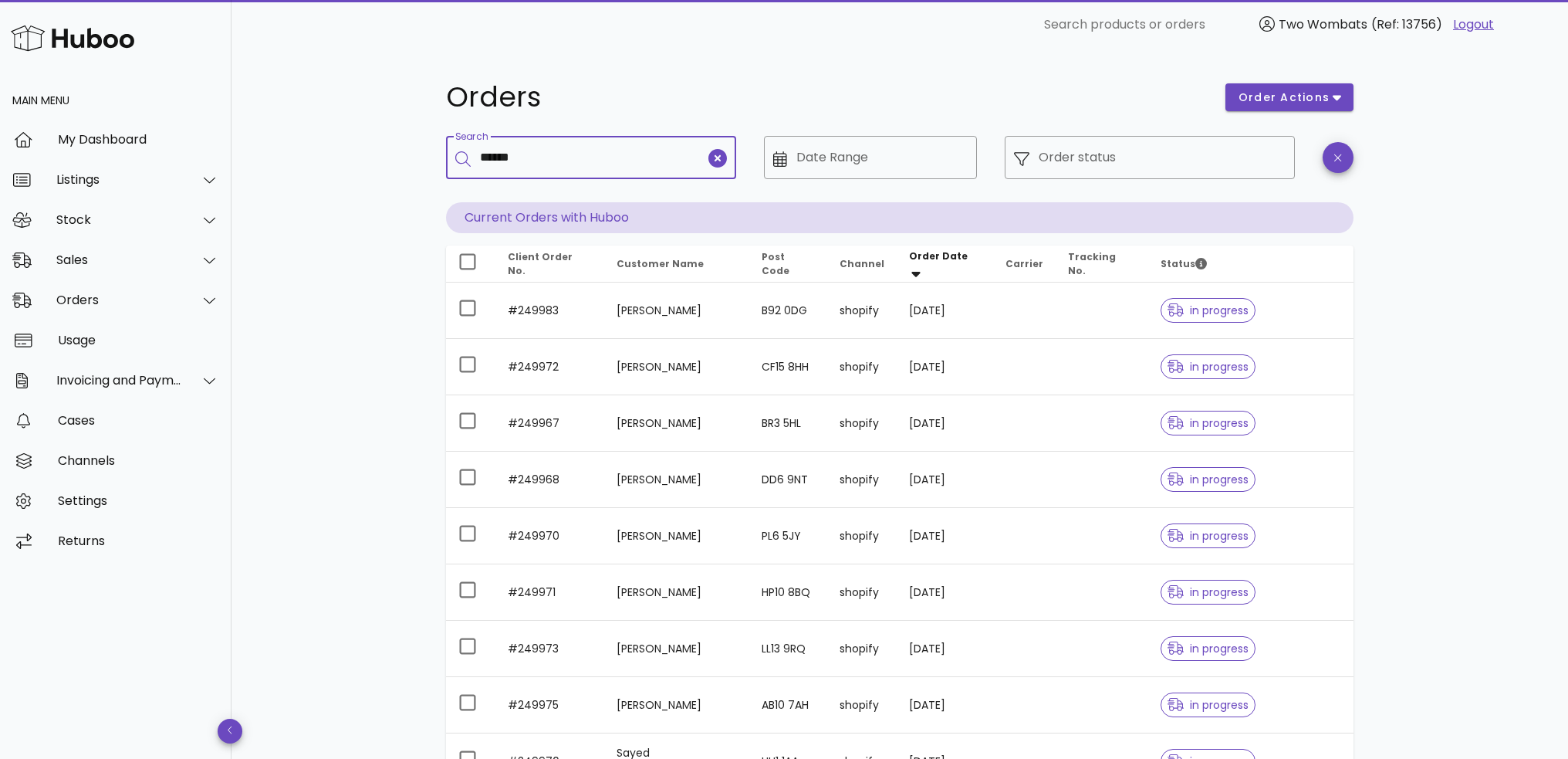
type input "******"
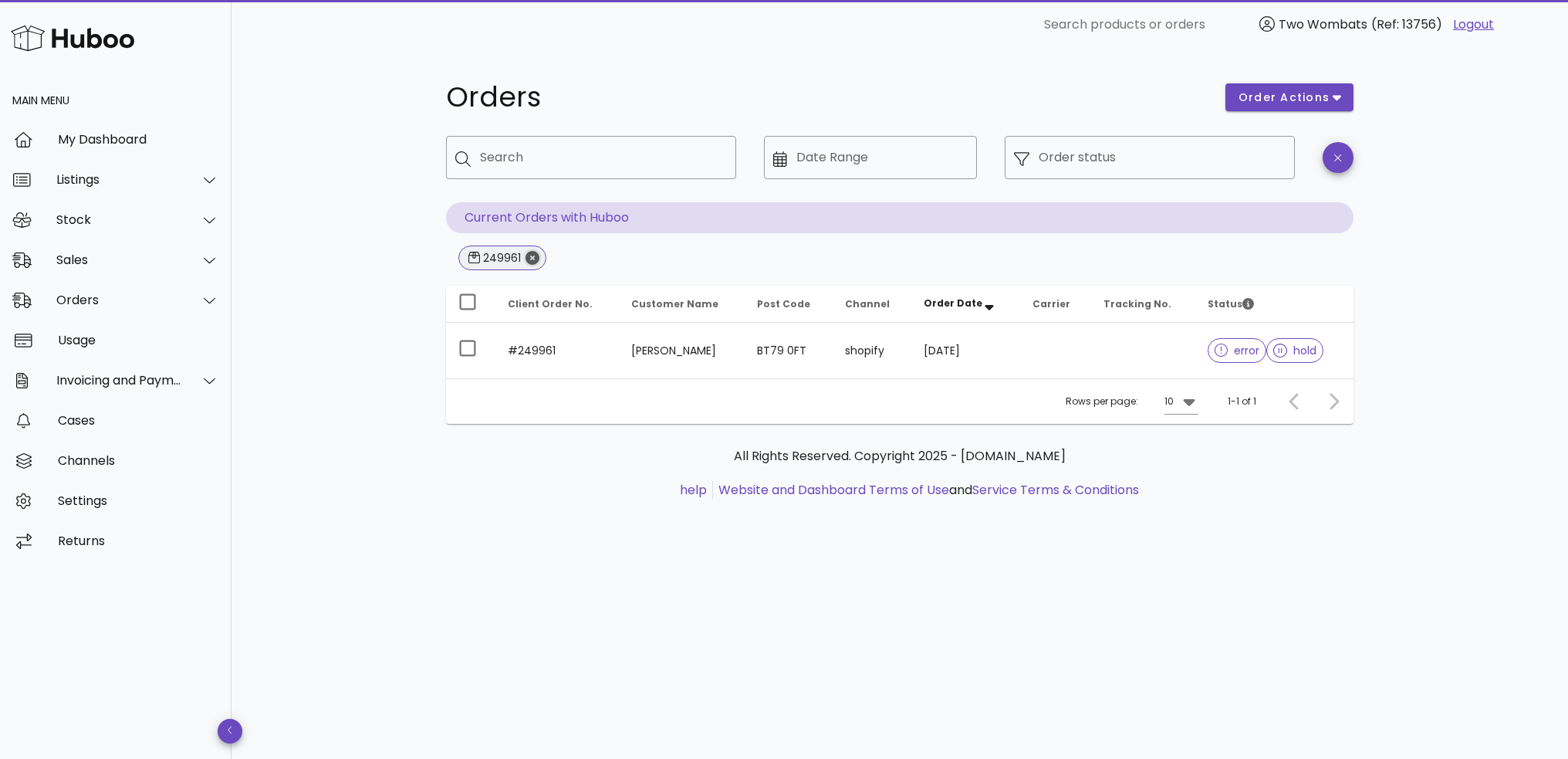
click at [537, 255] on icon "Close" at bounding box center [532, 258] width 14 height 14
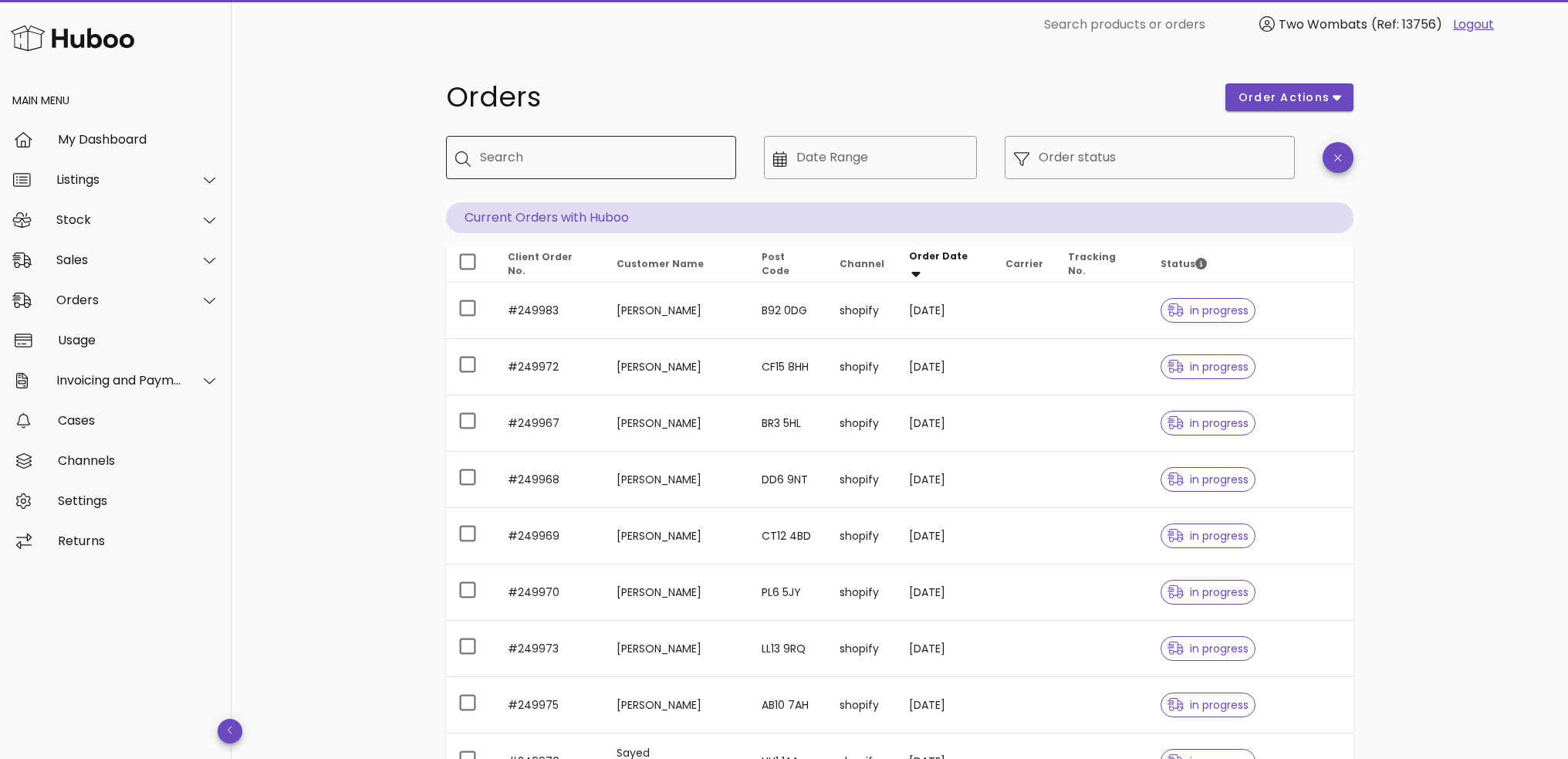
click at [656, 169] on input "Search" at bounding box center [602, 158] width 244 height 25
paste input "******"
type input "******"
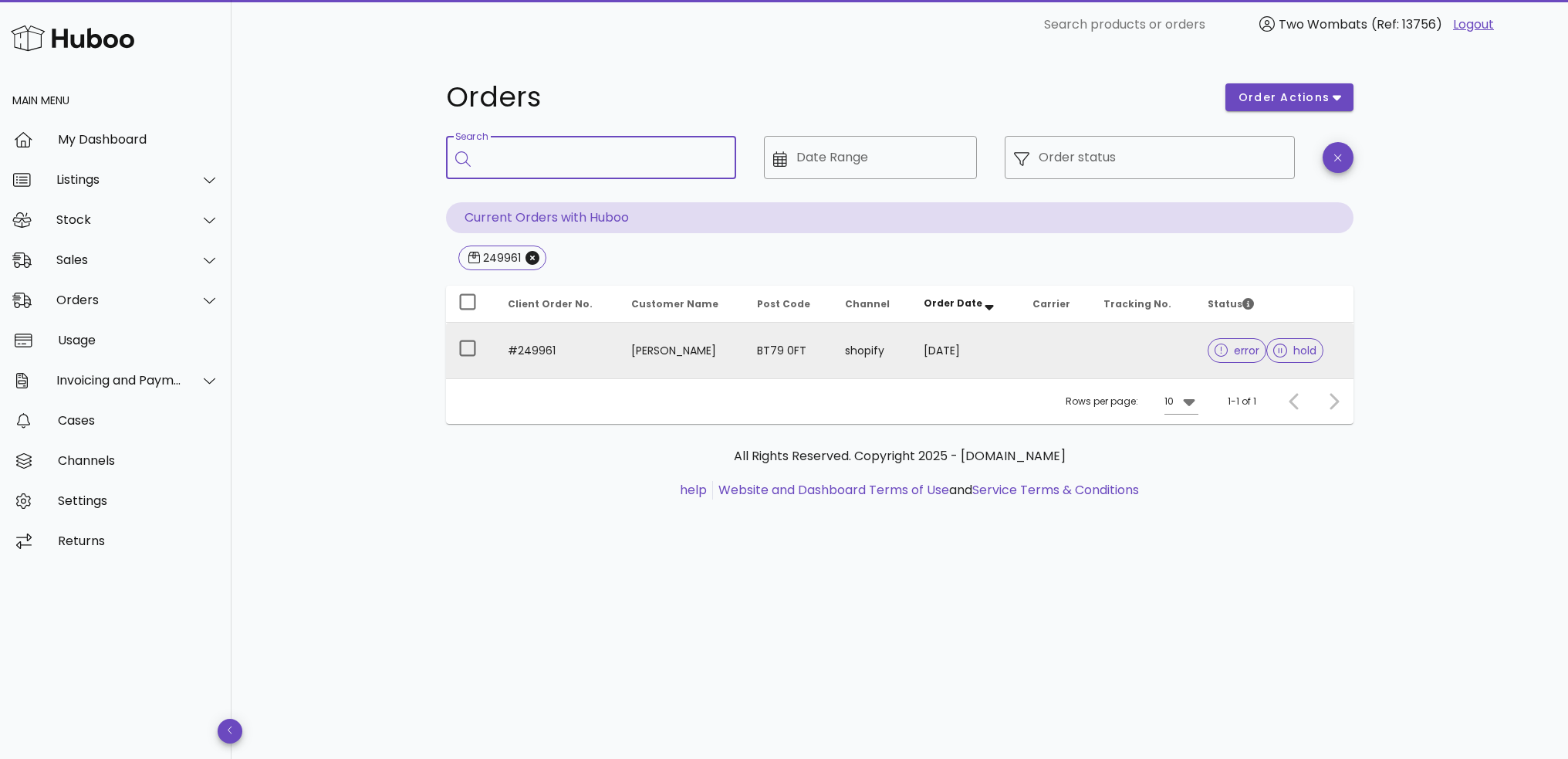
click at [592, 358] on td "#249961" at bounding box center [557, 350] width 123 height 55
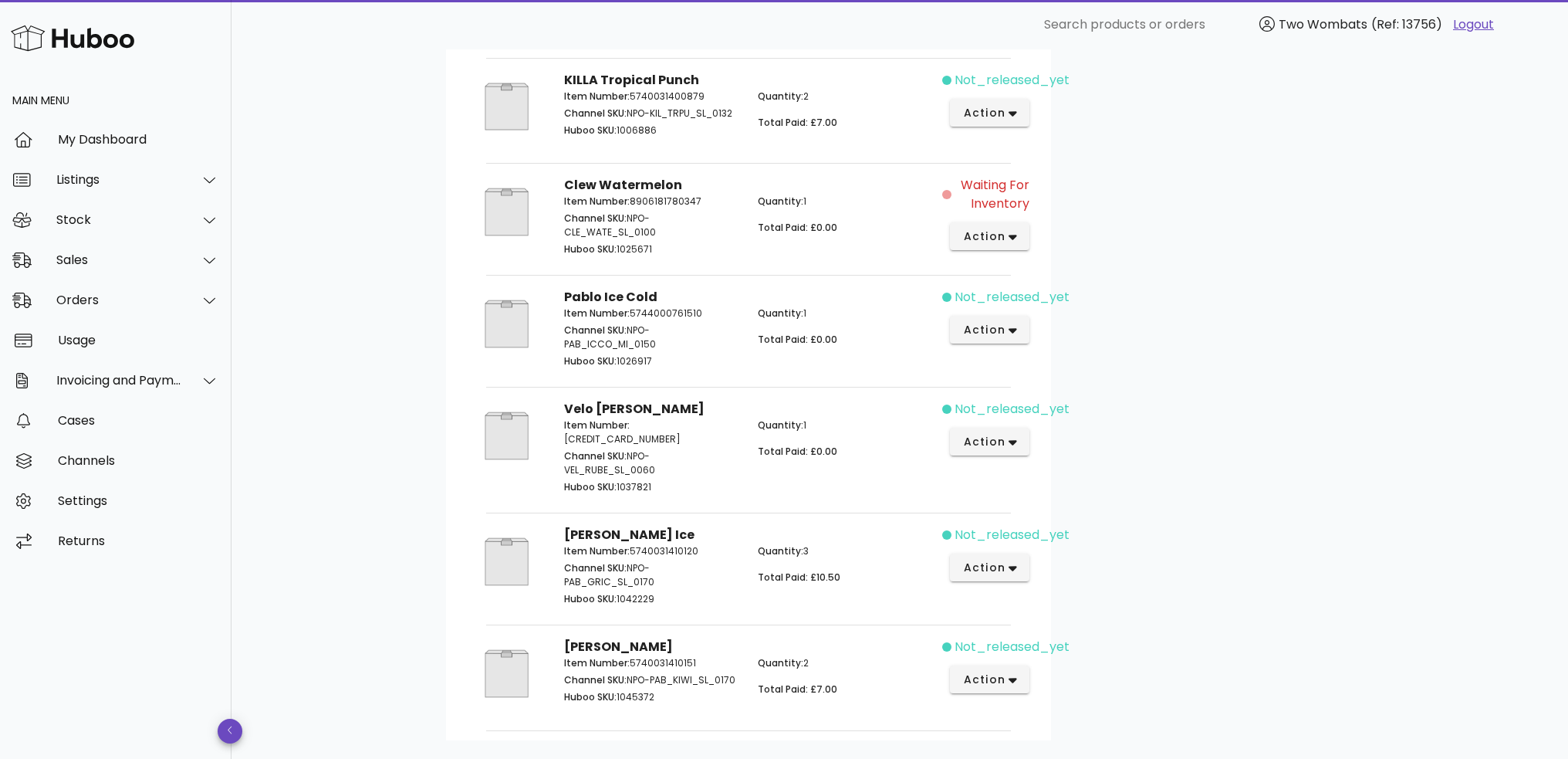
scroll to position [882, 0]
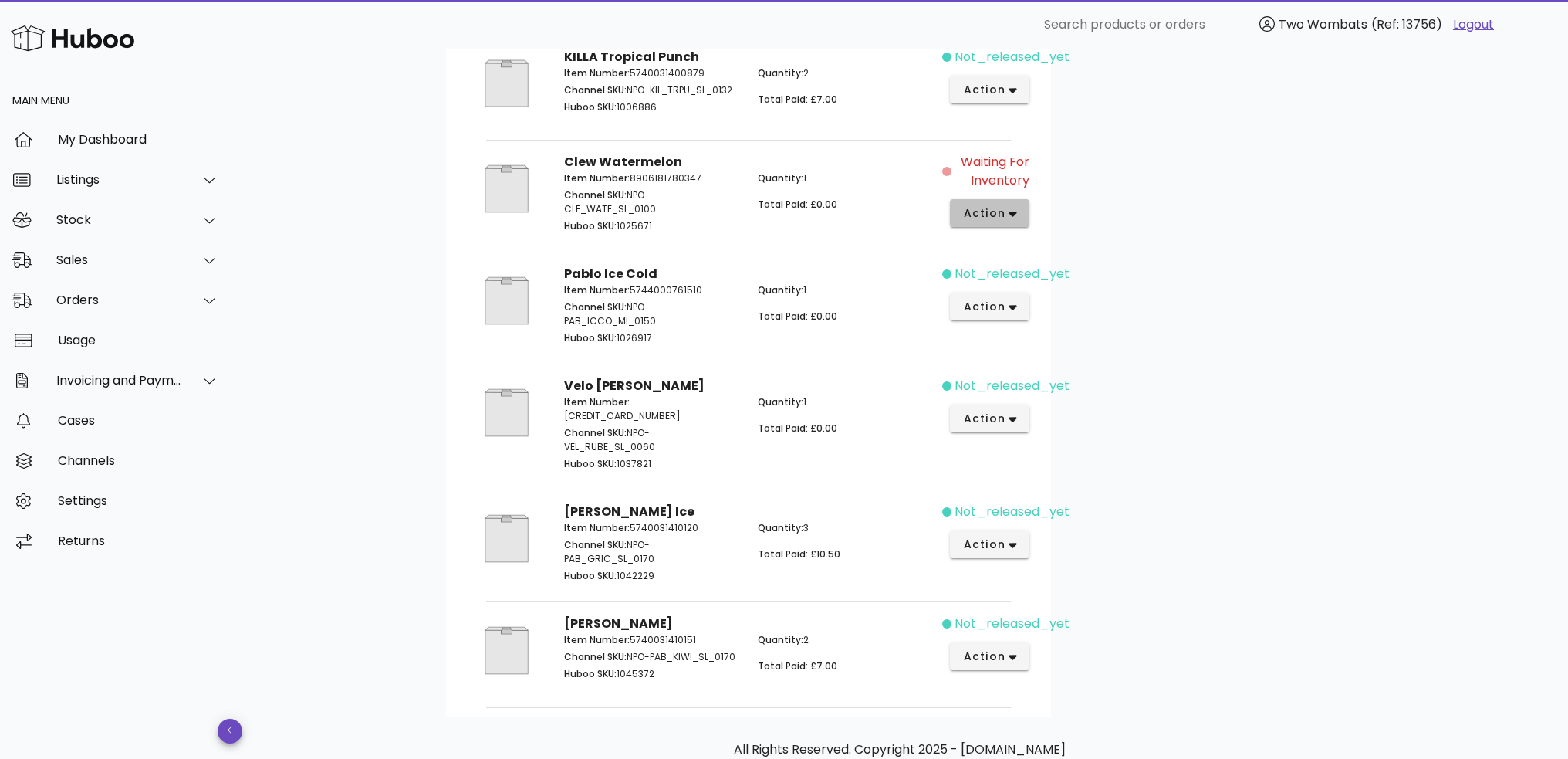
click at [995, 216] on span "action" at bounding box center [983, 213] width 43 height 16
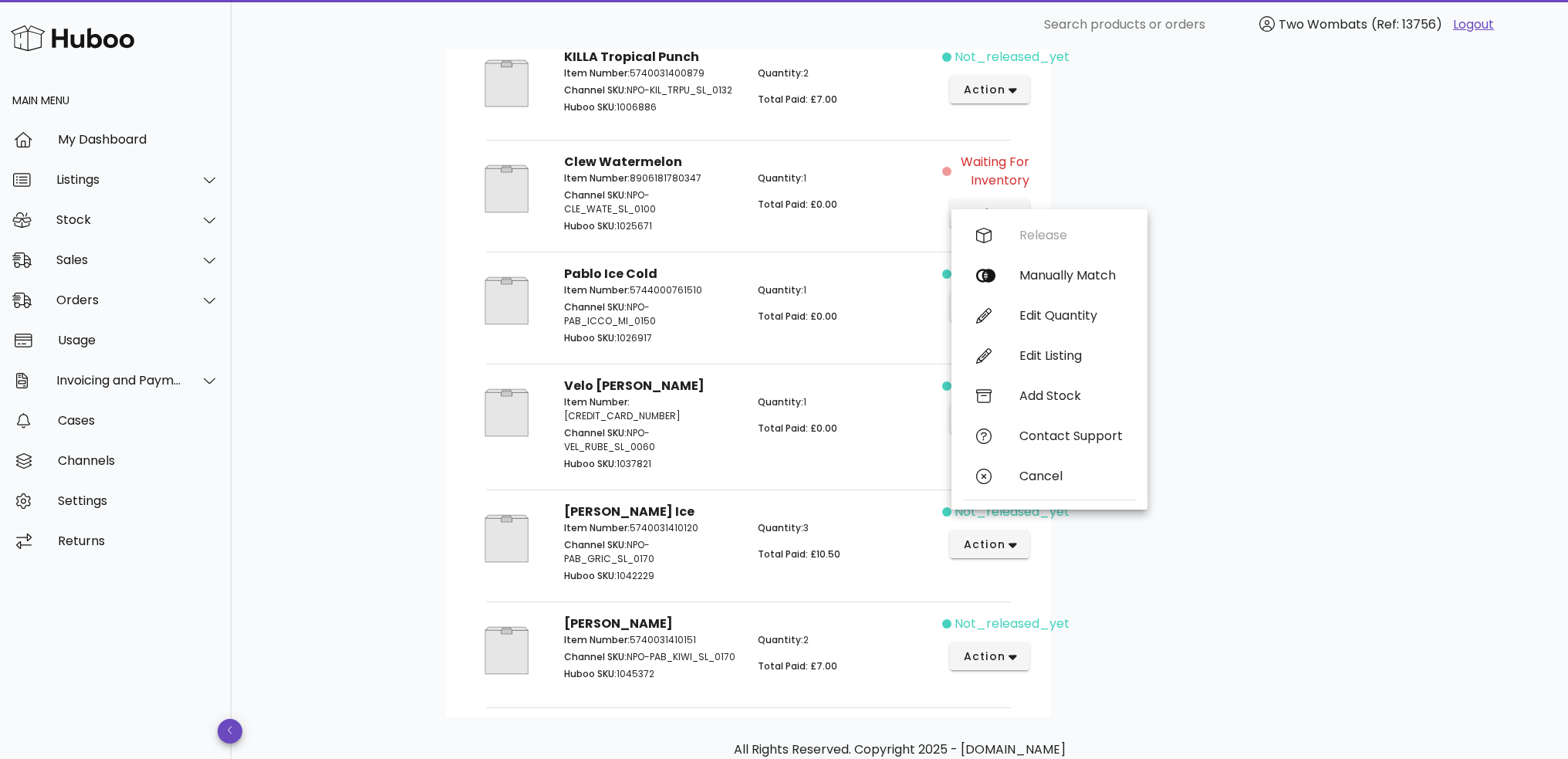
click at [1218, 185] on div "Customer [PERSON_NAME] [EMAIL_ADDRESS][DOMAIN_NAME] Shipping Address [STREET_AD…" at bounding box center [1203, 22] width 303 height 1392
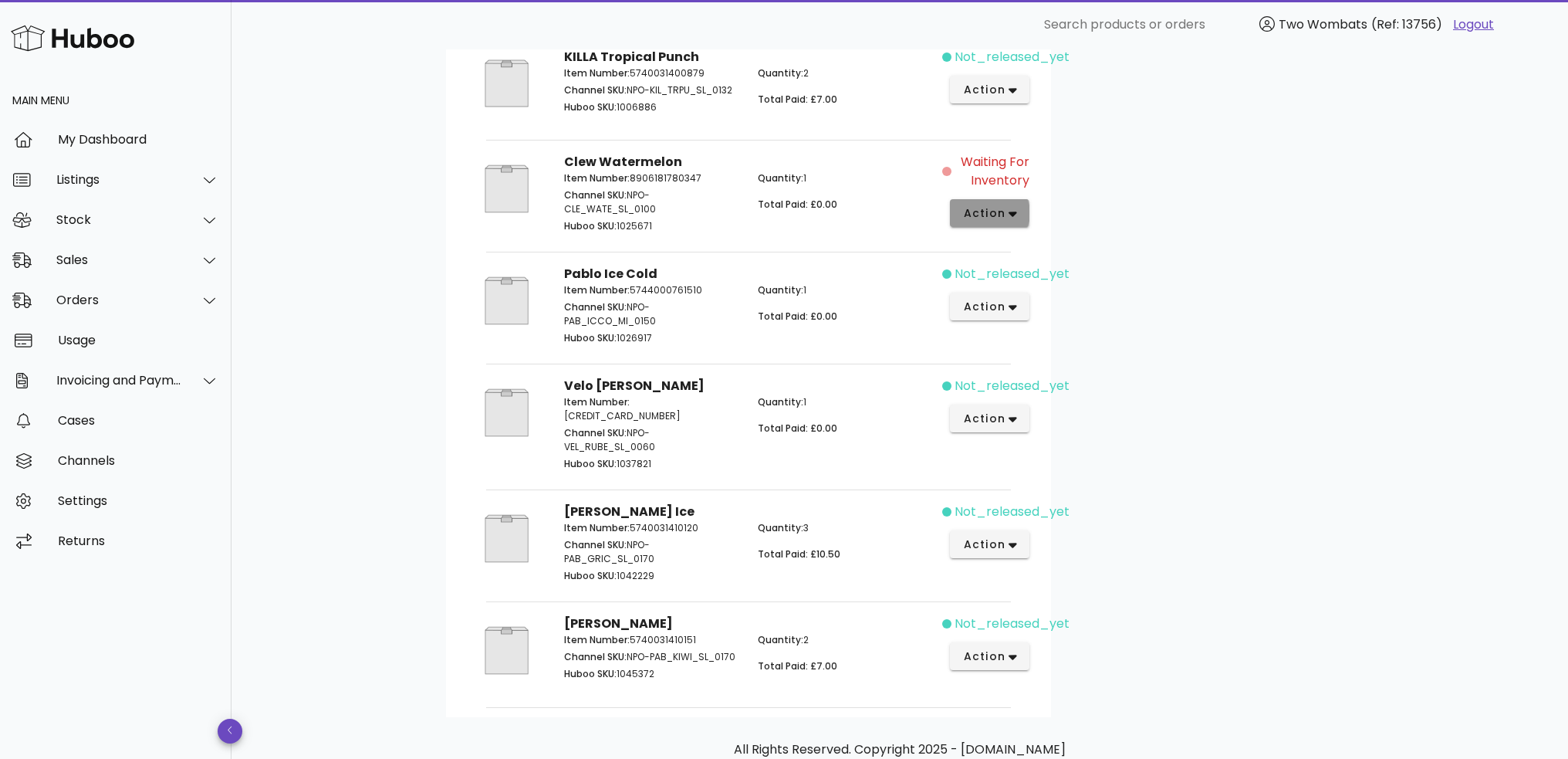
click at [987, 222] on span "action" at bounding box center [983, 213] width 43 height 16
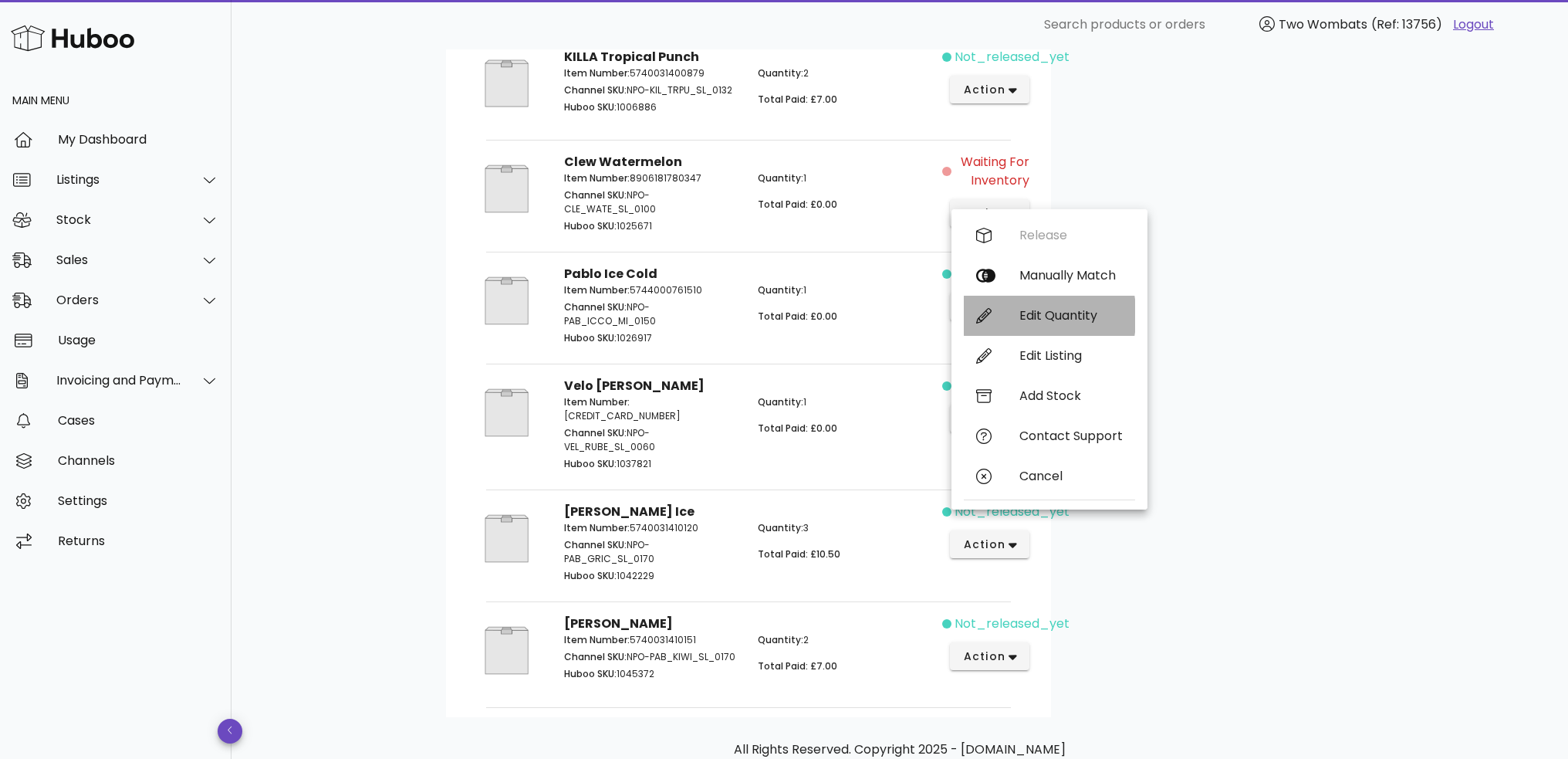
click at [1047, 308] on div "Edit Quantity" at bounding box center [1071, 315] width 104 height 15
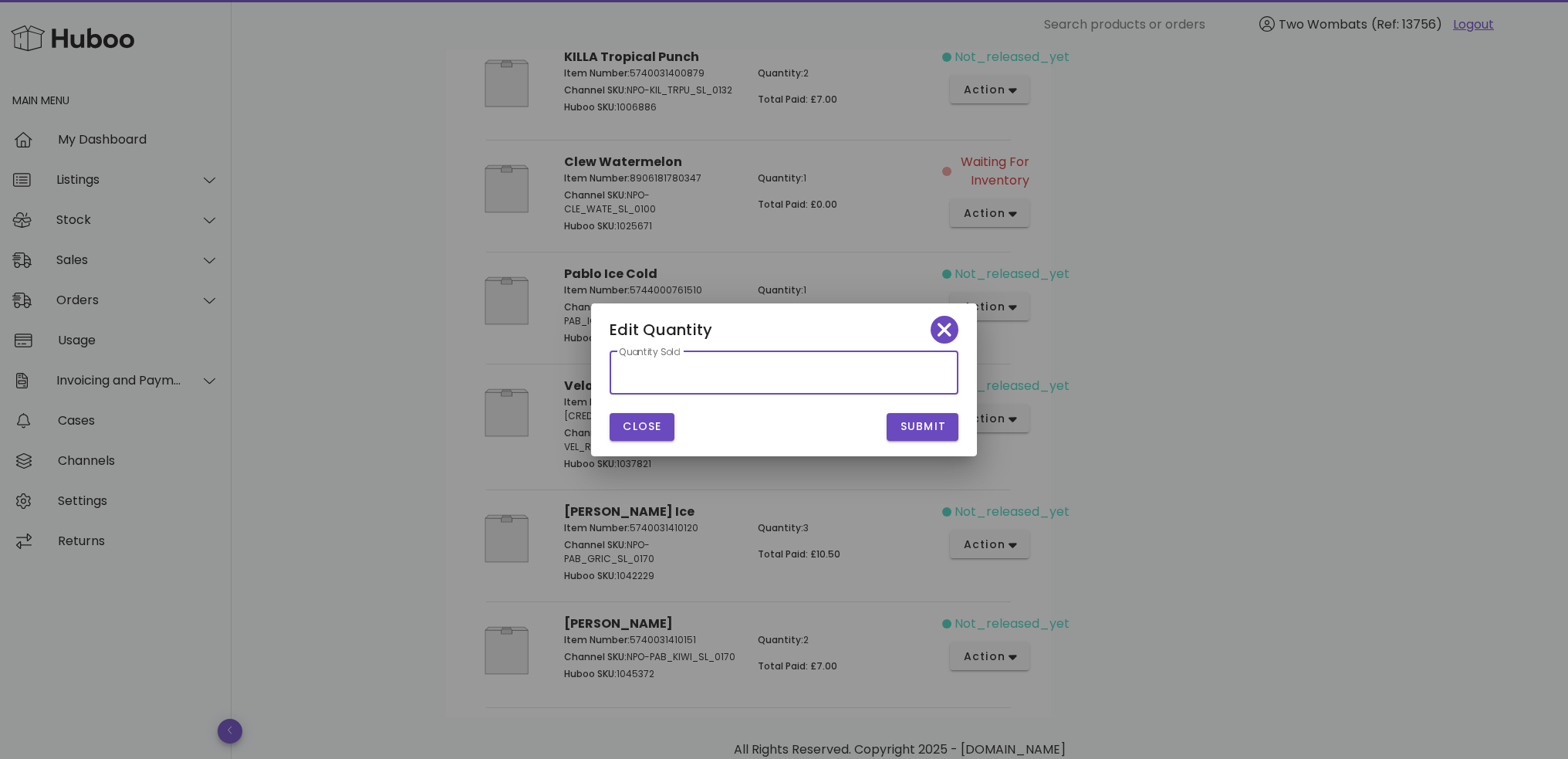
click at [836, 378] on input "*" at bounding box center [784, 373] width 330 height 25
type input "*"
click at [947, 367] on input "*" at bounding box center [784, 373] width 330 height 25
click at [948, 421] on button "Submit" at bounding box center [923, 427] width 72 height 28
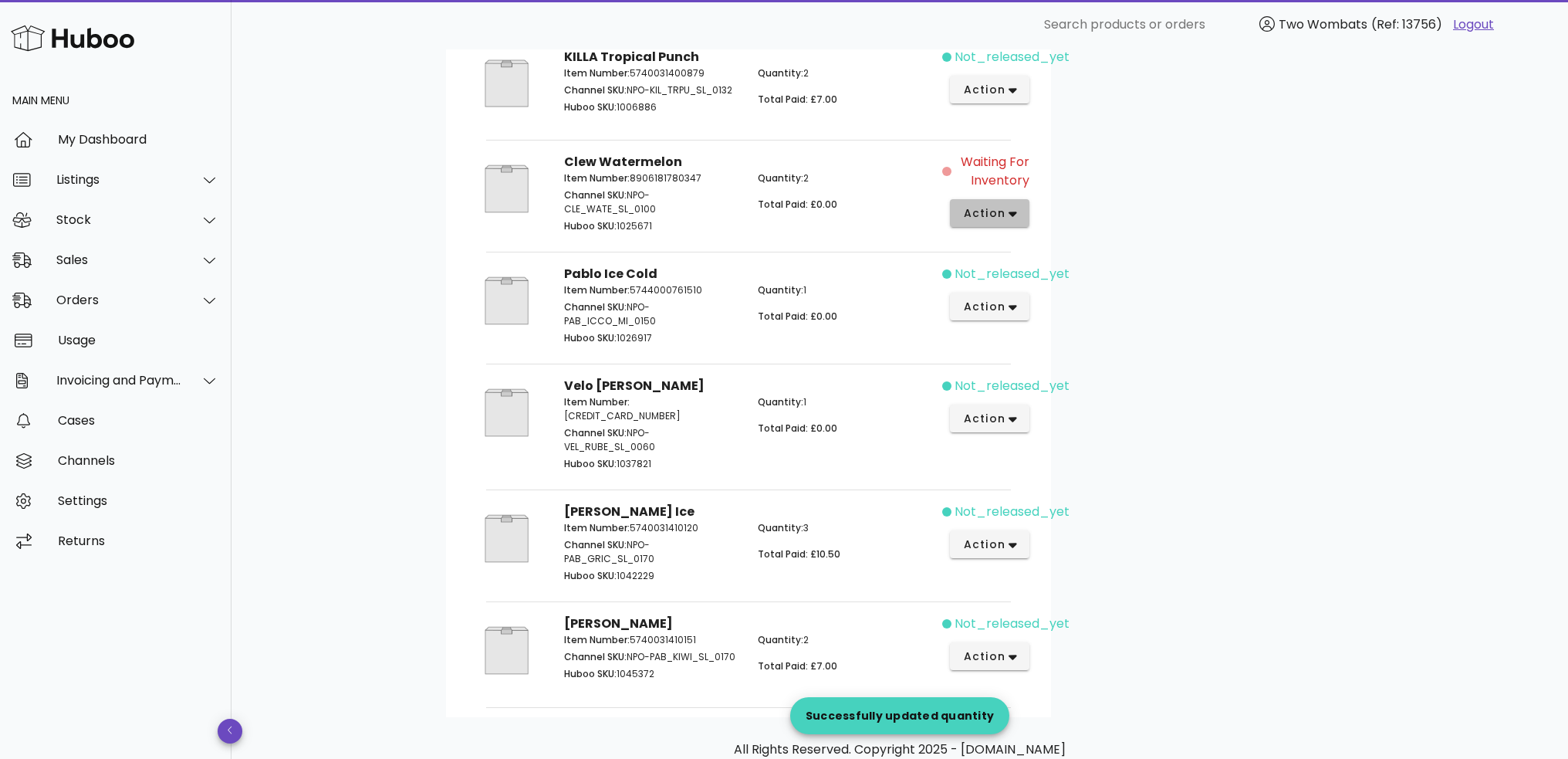
click at [1015, 213] on button "action" at bounding box center [990, 213] width 80 height 28
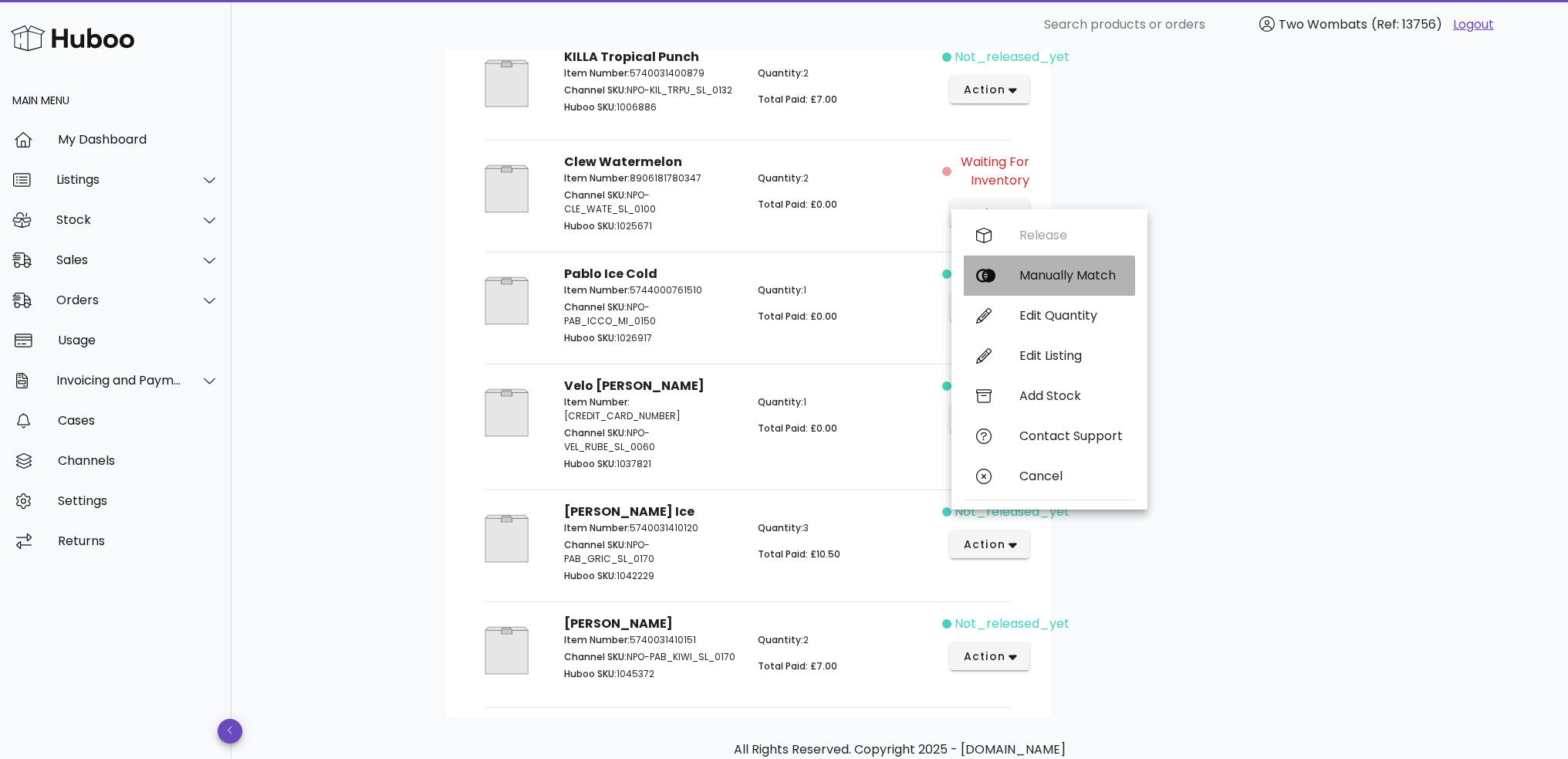
click at [1062, 277] on div "Manually Match" at bounding box center [1071, 275] width 104 height 15
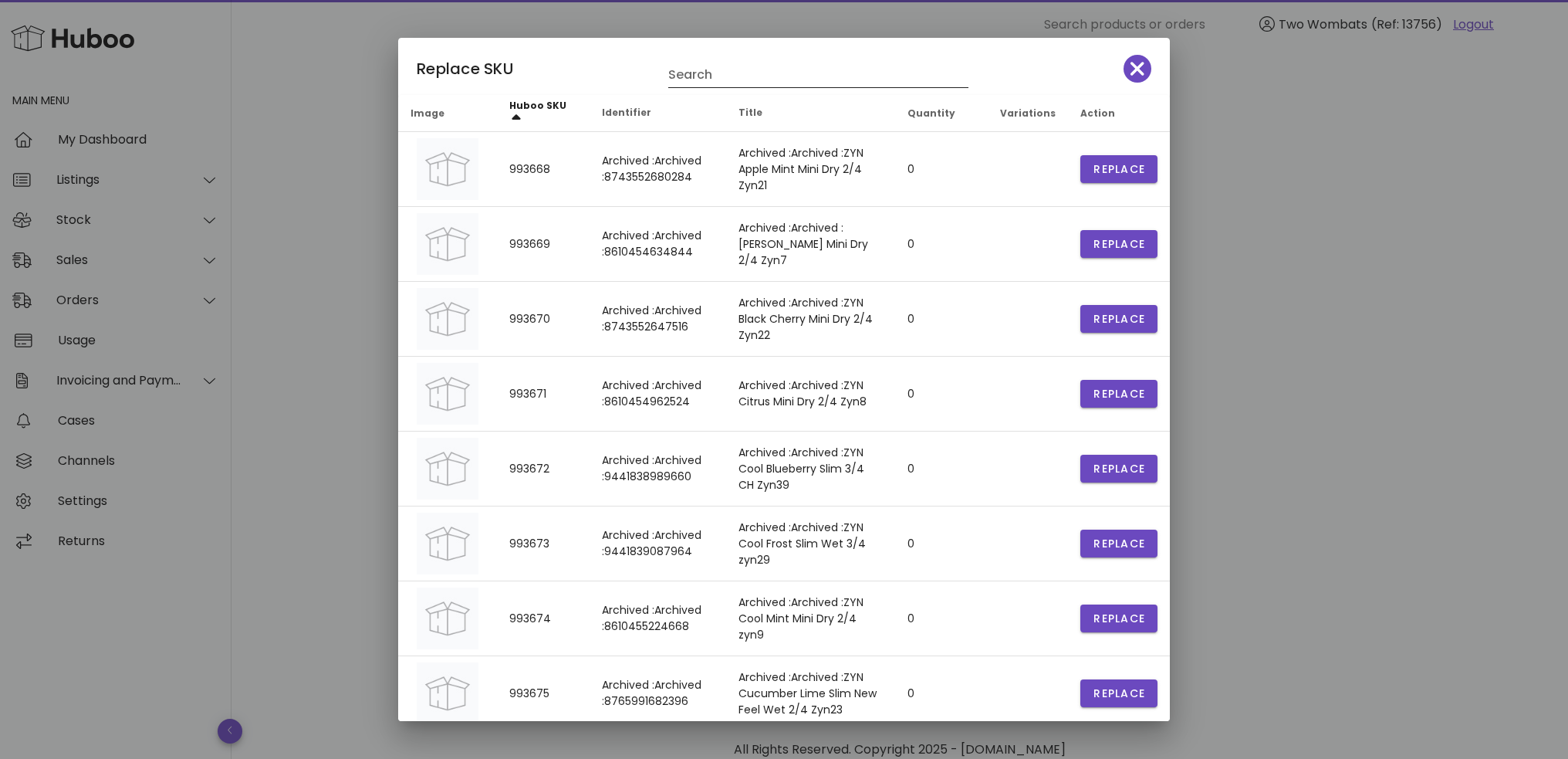
click at [732, 73] on input "Search" at bounding box center [807, 75] width 279 height 25
paste input "**********"
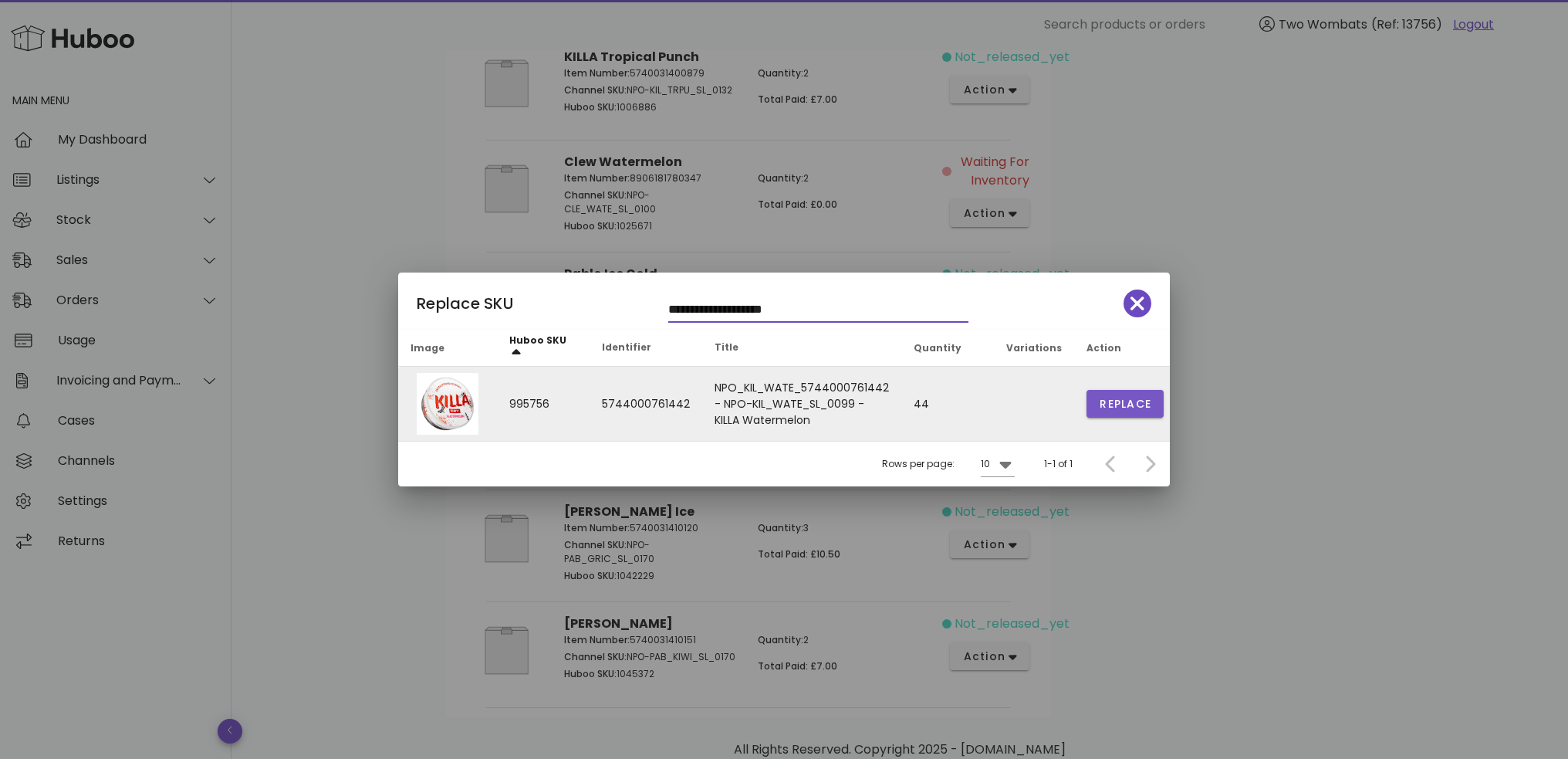
type input "**********"
click at [1126, 402] on span "Replace" at bounding box center [1125, 404] width 52 height 16
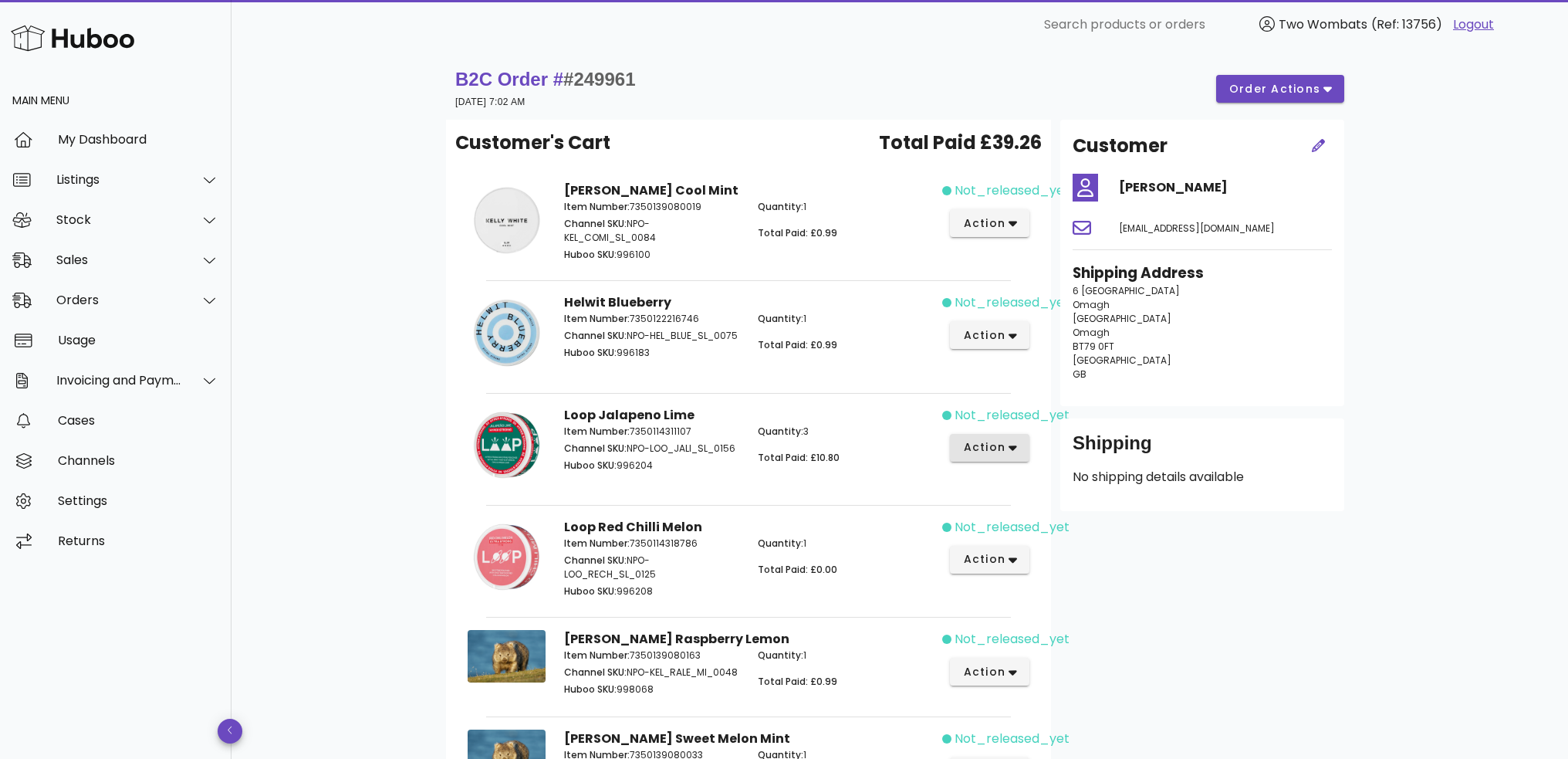
scroll to position [0, 0]
click at [1004, 228] on span "action" at bounding box center [983, 224] width 43 height 16
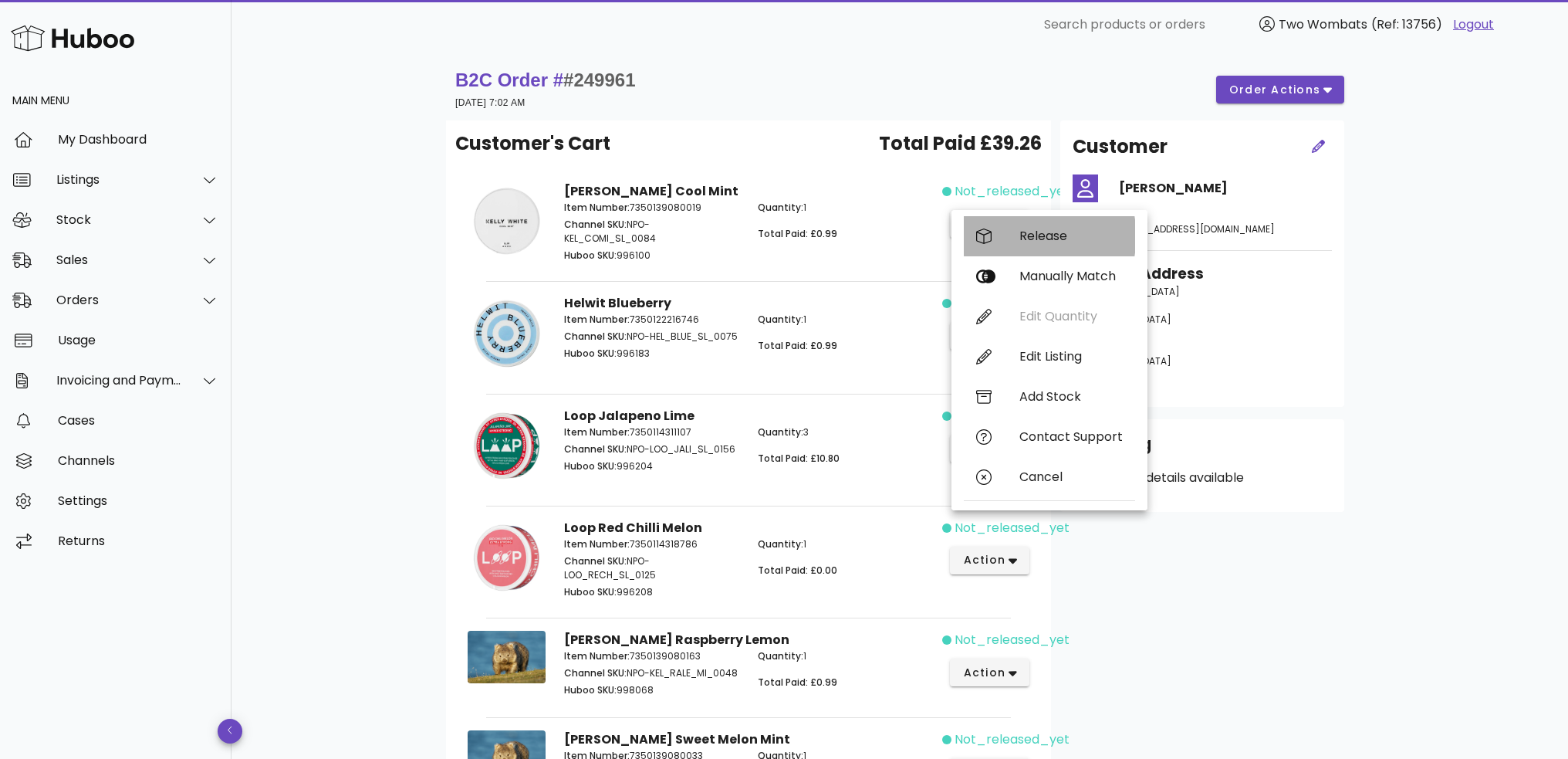
click at [1026, 239] on div "Release" at bounding box center [1071, 236] width 104 height 15
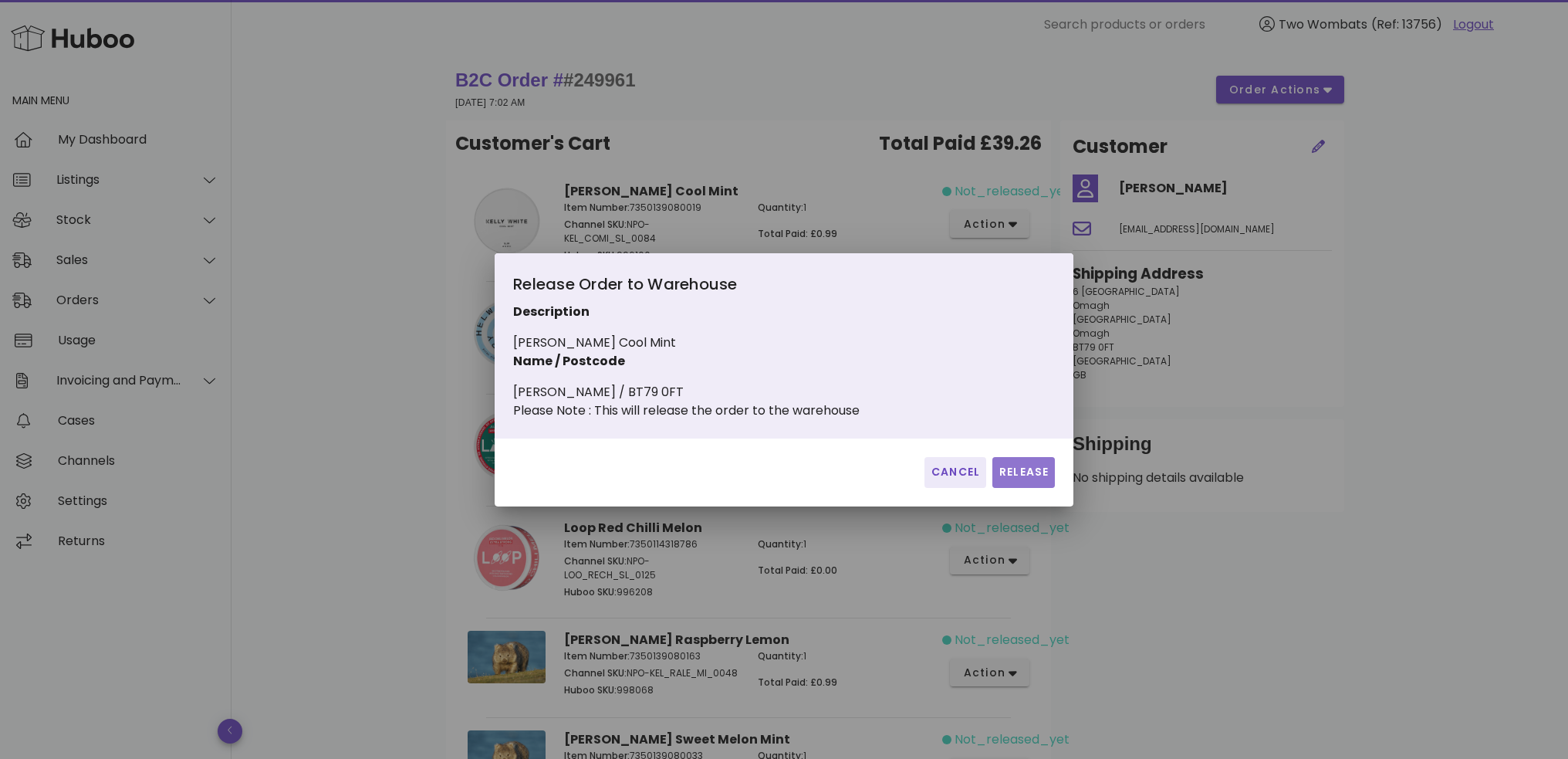
click at [1019, 478] on span "Release" at bounding box center [1024, 472] width 50 height 16
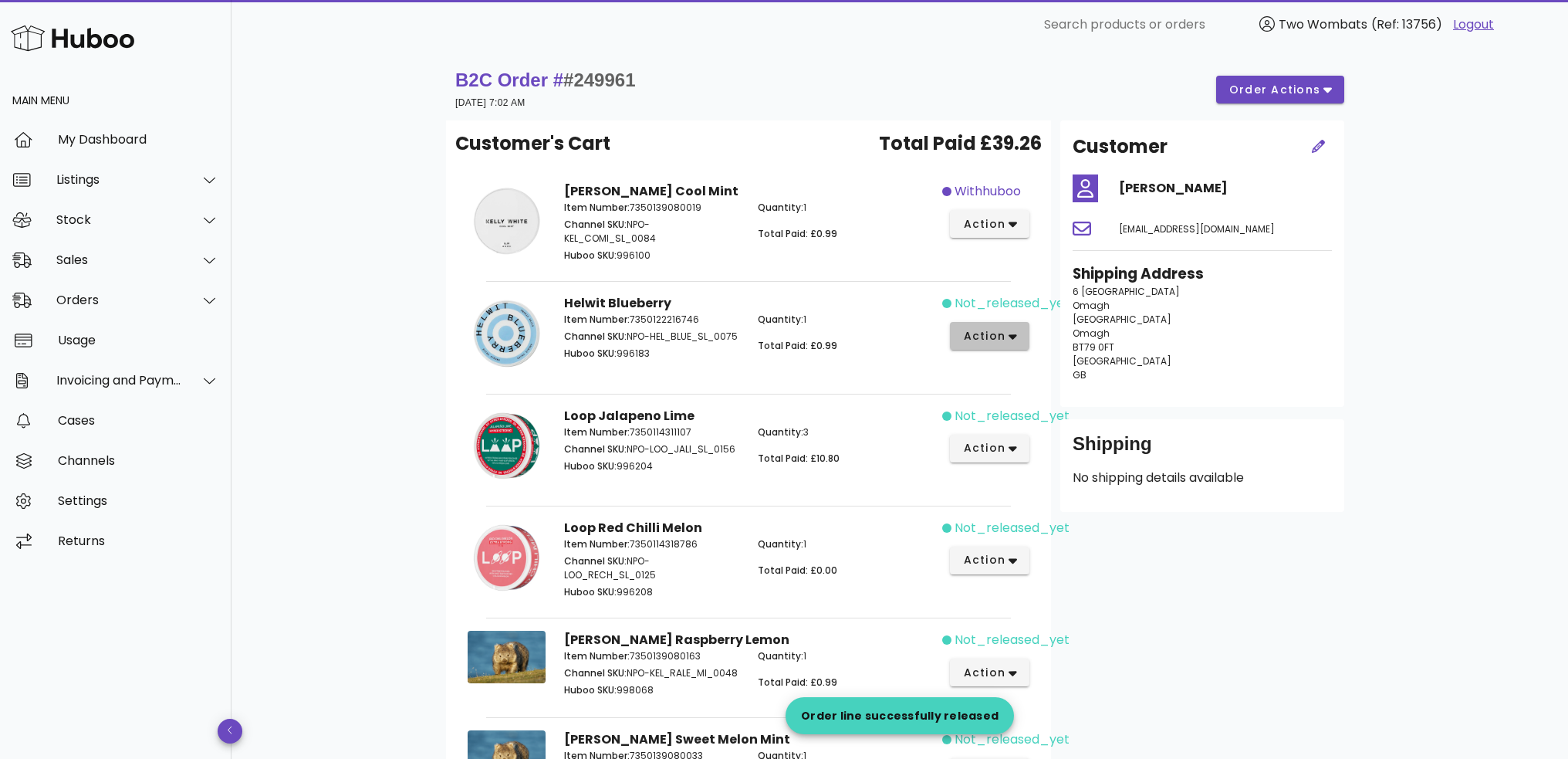
click at [1012, 346] on button "action" at bounding box center [990, 336] width 80 height 28
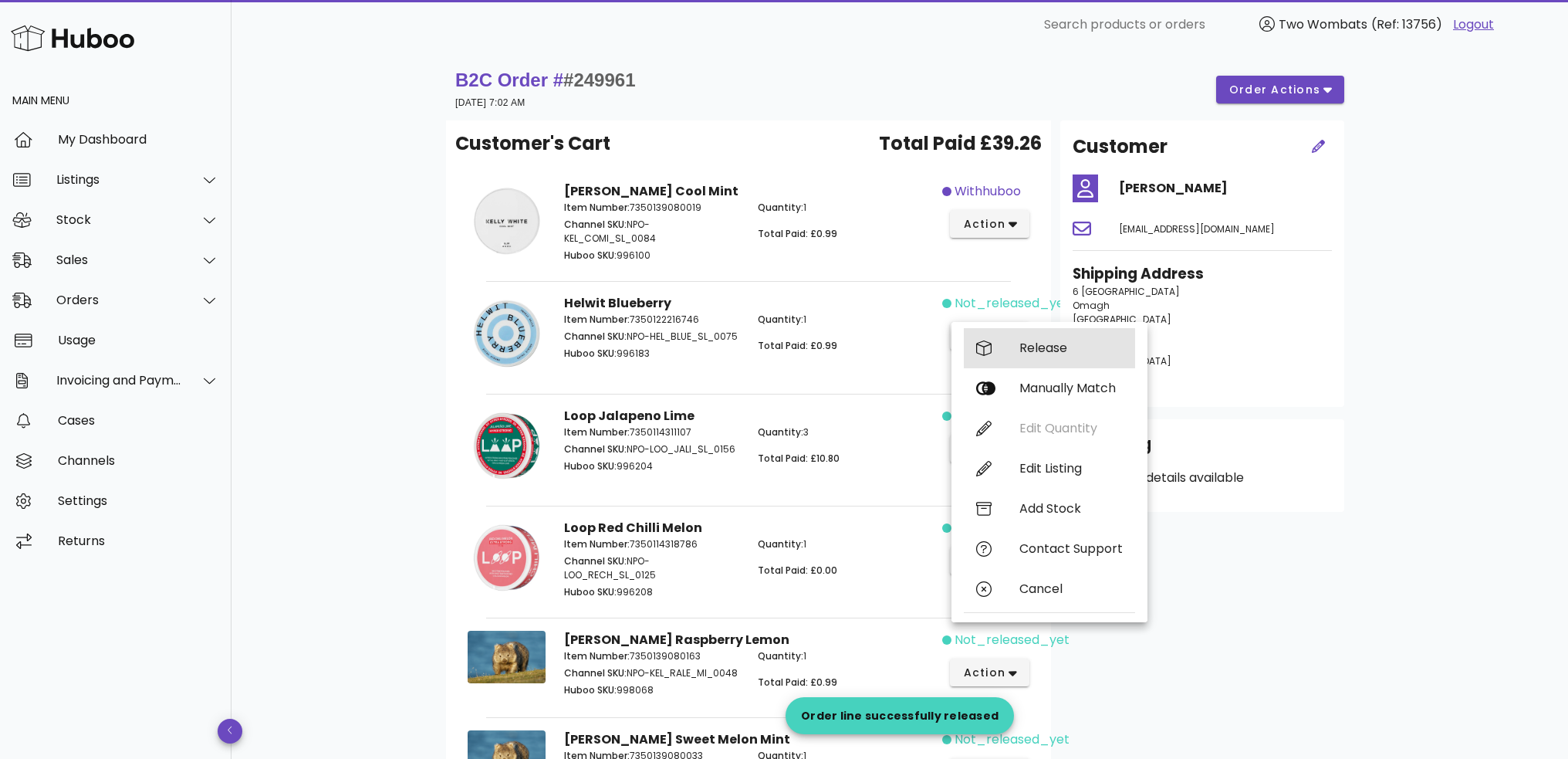
click at [1019, 351] on div "Release" at bounding box center [1050, 347] width 172 height 40
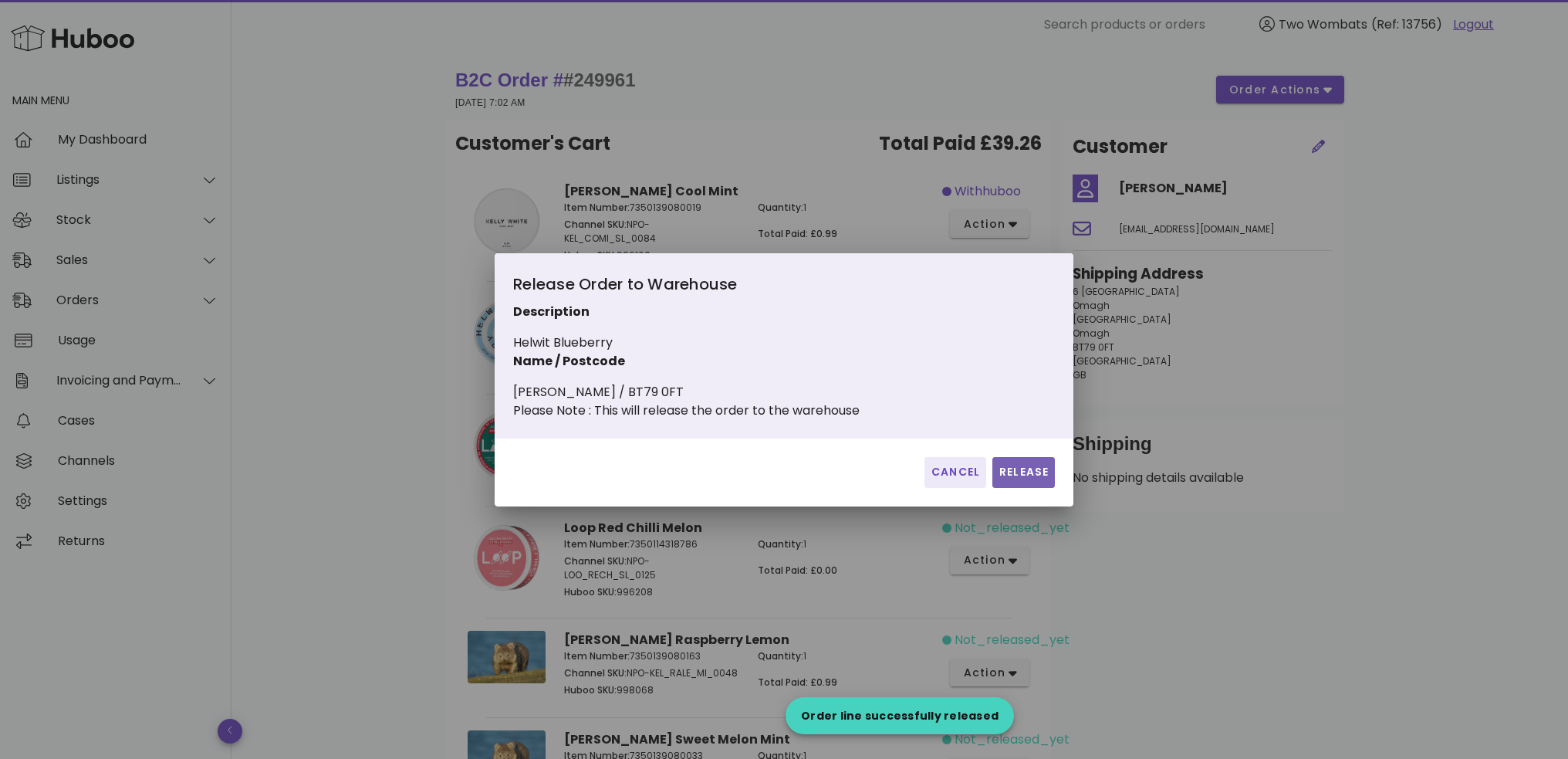
click at [1025, 476] on span "Release" at bounding box center [1024, 472] width 50 height 16
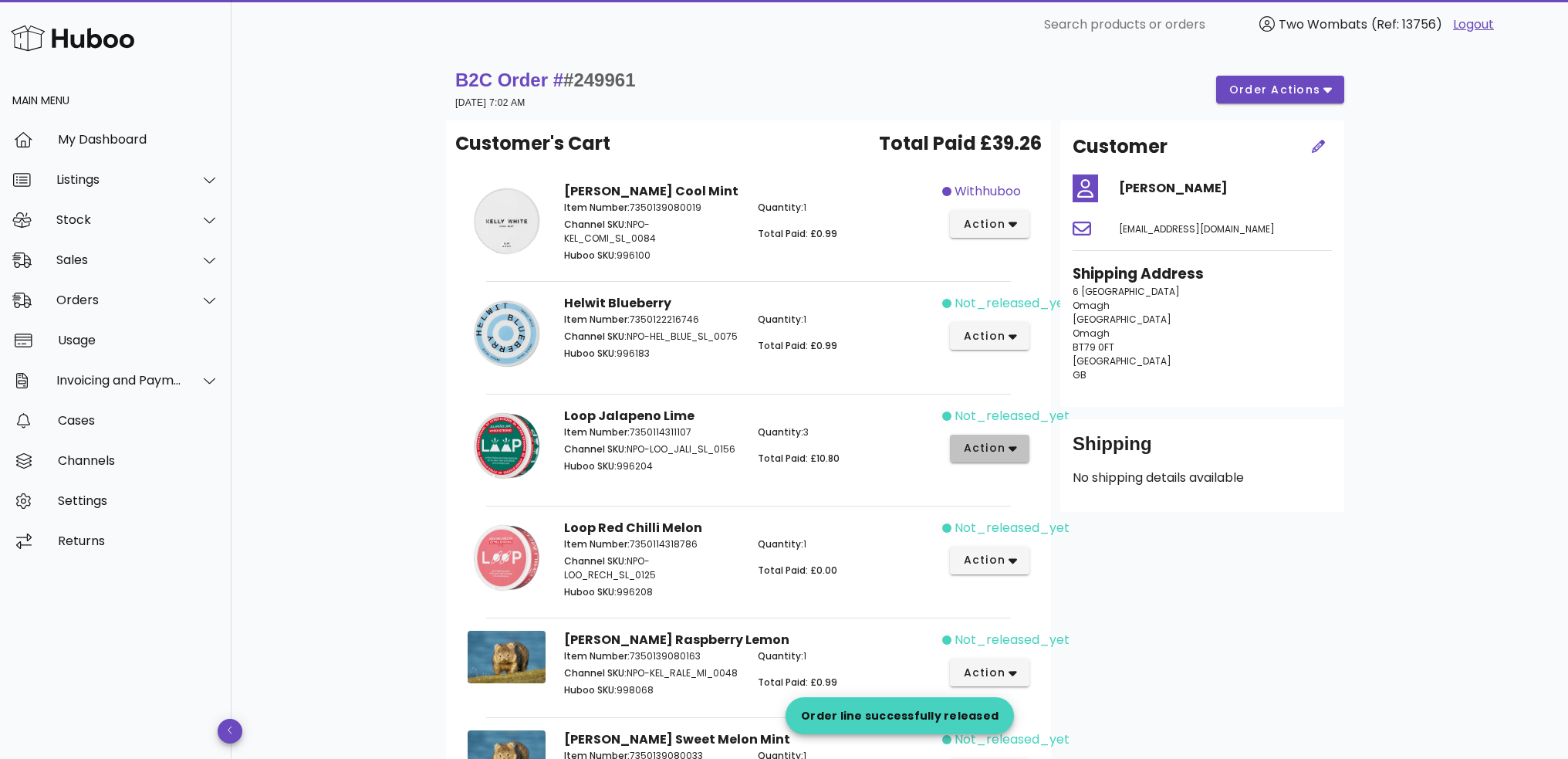
click at [1009, 444] on icon "button" at bounding box center [1013, 449] width 9 height 14
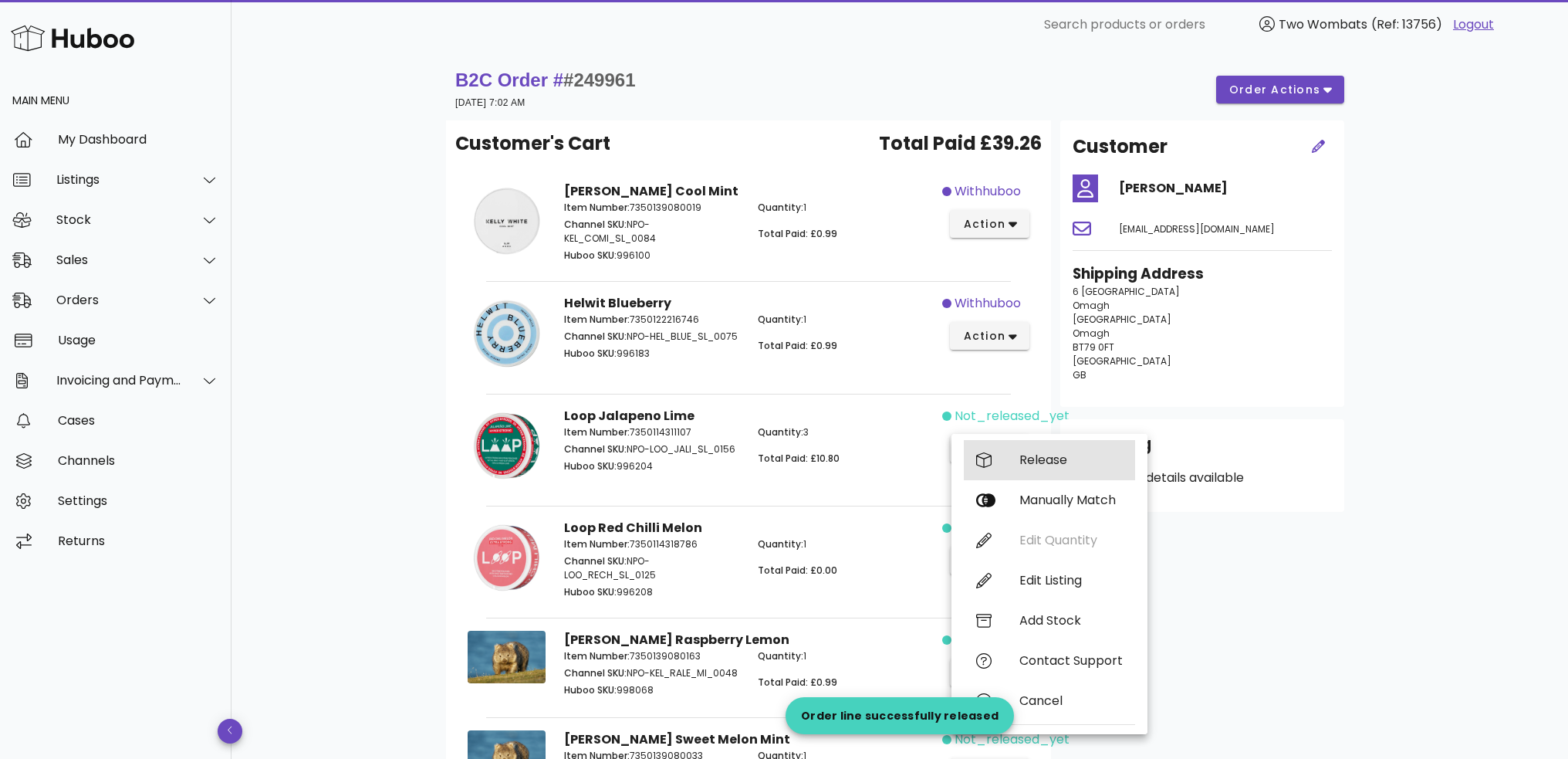
click at [1015, 458] on div "Release" at bounding box center [1050, 460] width 172 height 40
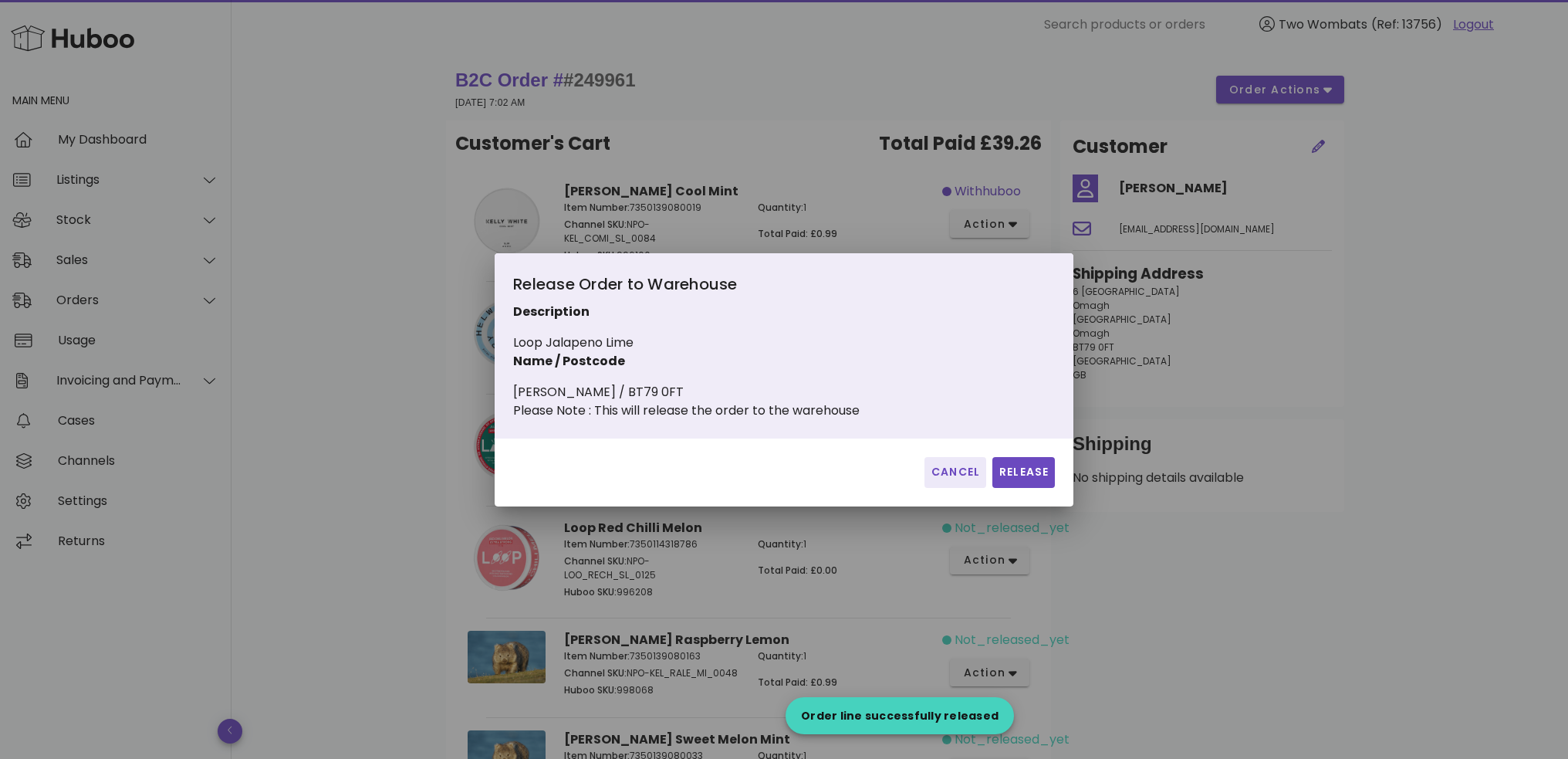
click at [1050, 507] on div "Cancel Release" at bounding box center [784, 472] width 579 height 68
click at [1040, 480] on span "Release" at bounding box center [1024, 472] width 50 height 16
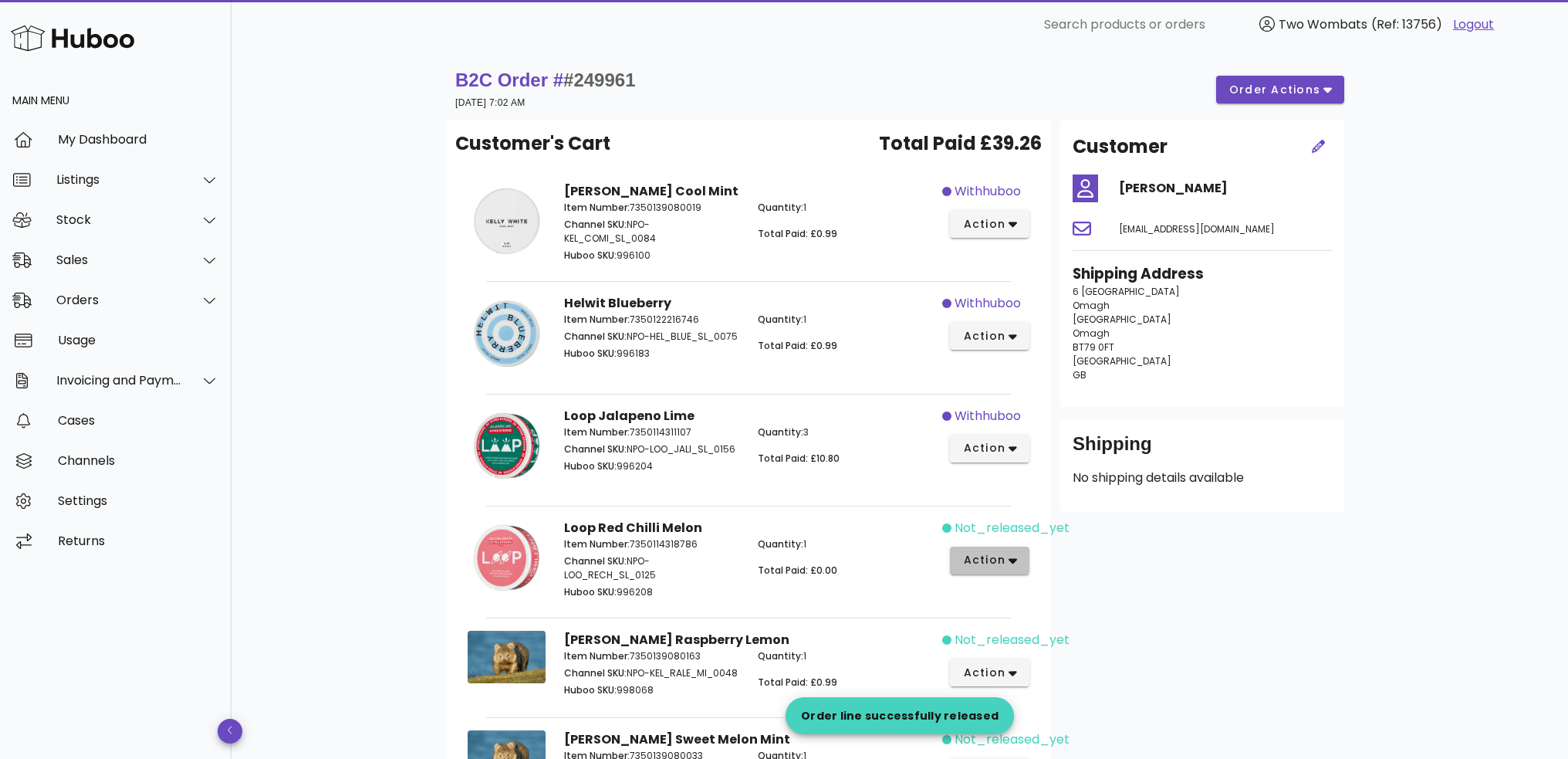
click at [1014, 555] on icon "button" at bounding box center [1013, 561] width 9 height 14
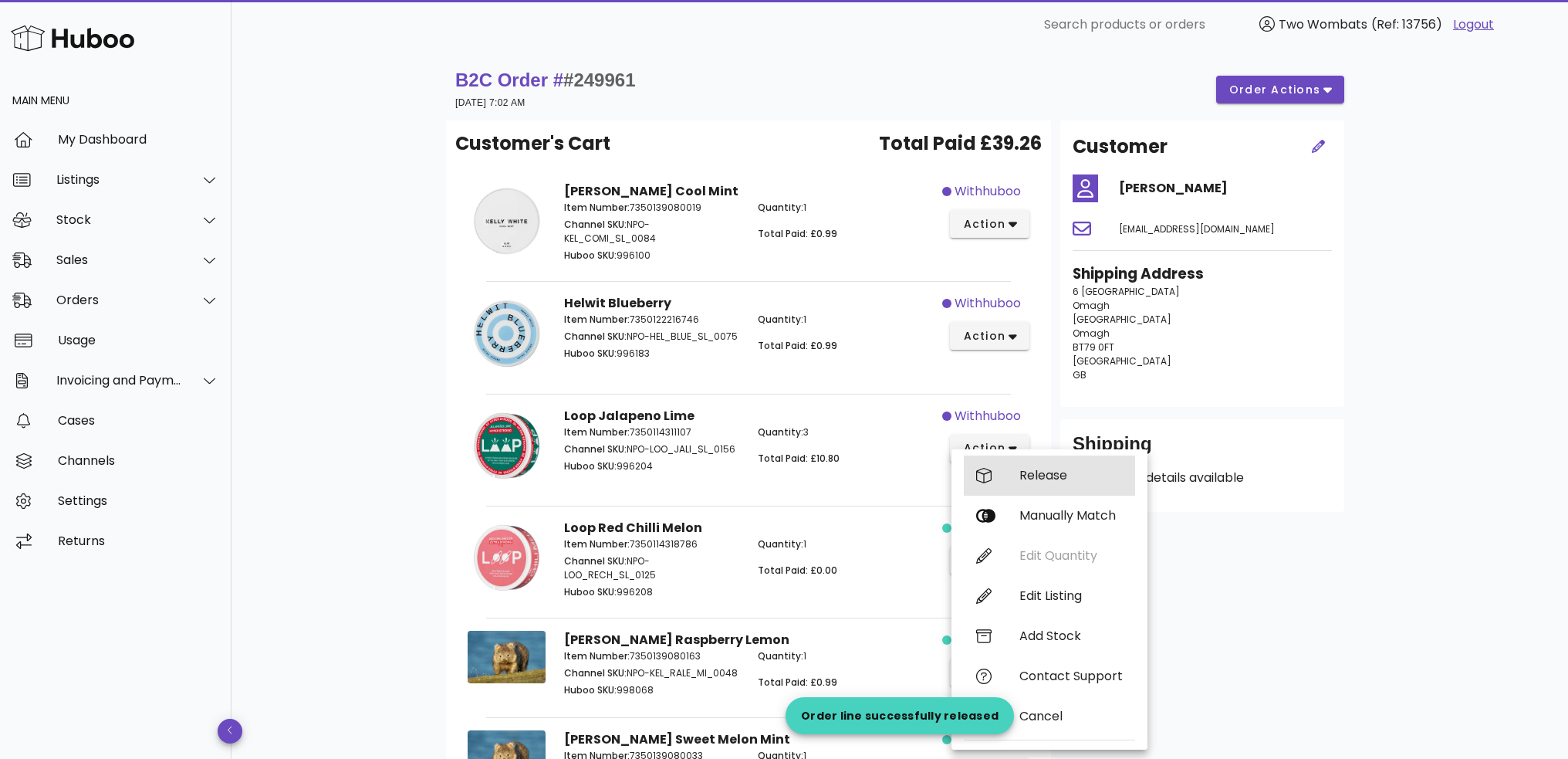
click at [1047, 473] on div "Release" at bounding box center [1071, 475] width 104 height 15
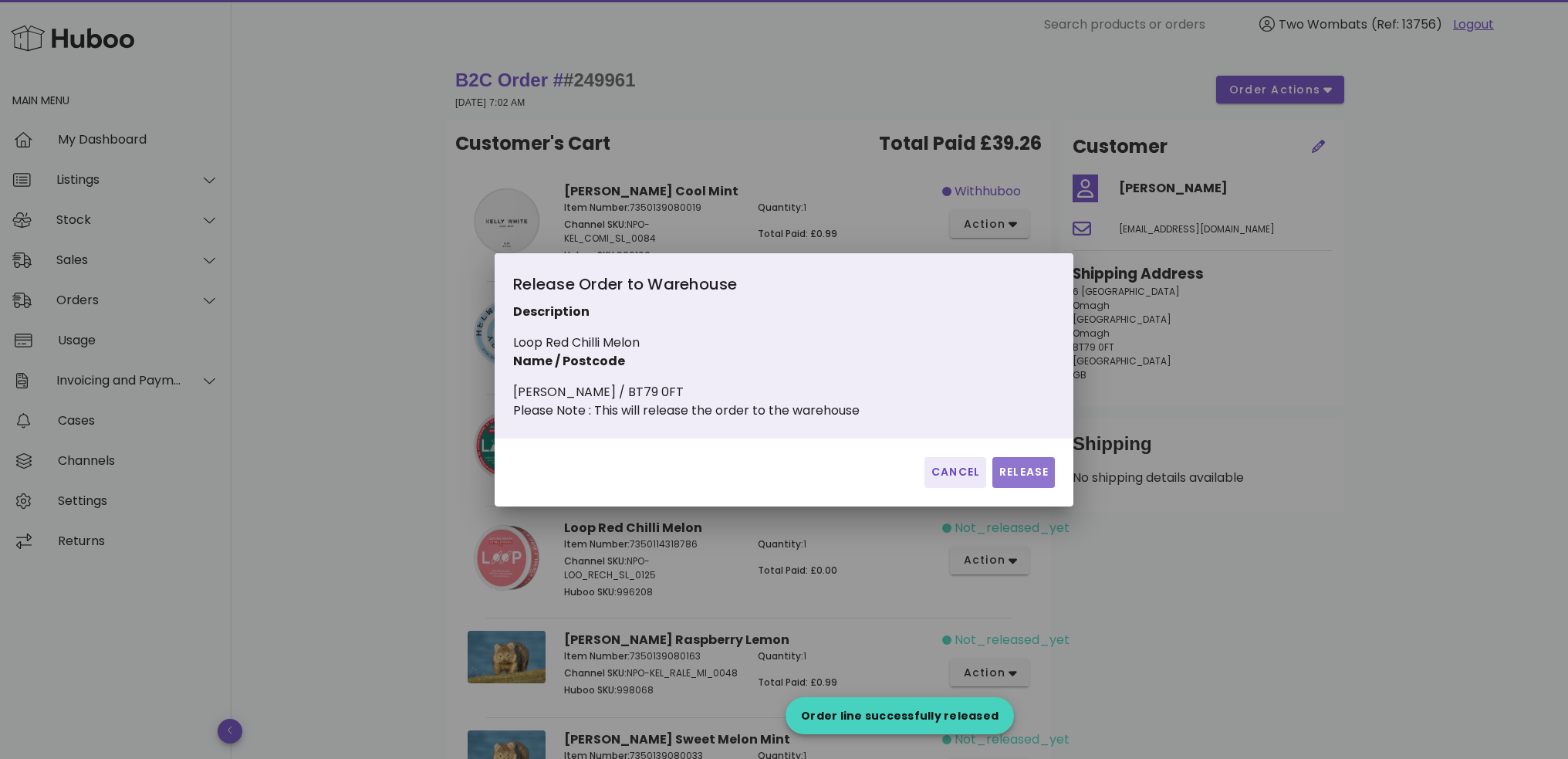
click at [1040, 479] on span "Release" at bounding box center [1024, 472] width 50 height 16
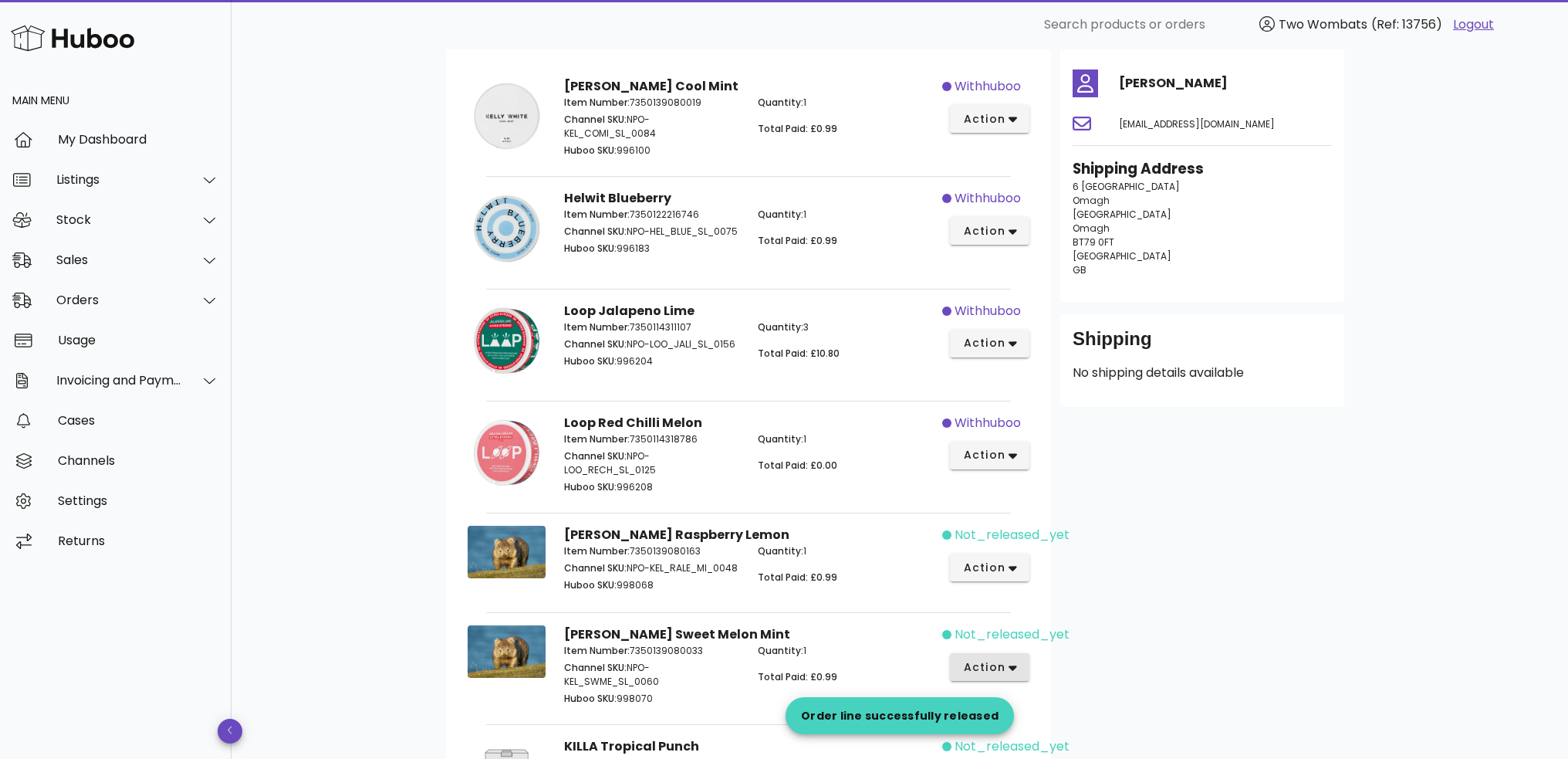
scroll to position [232, 0]
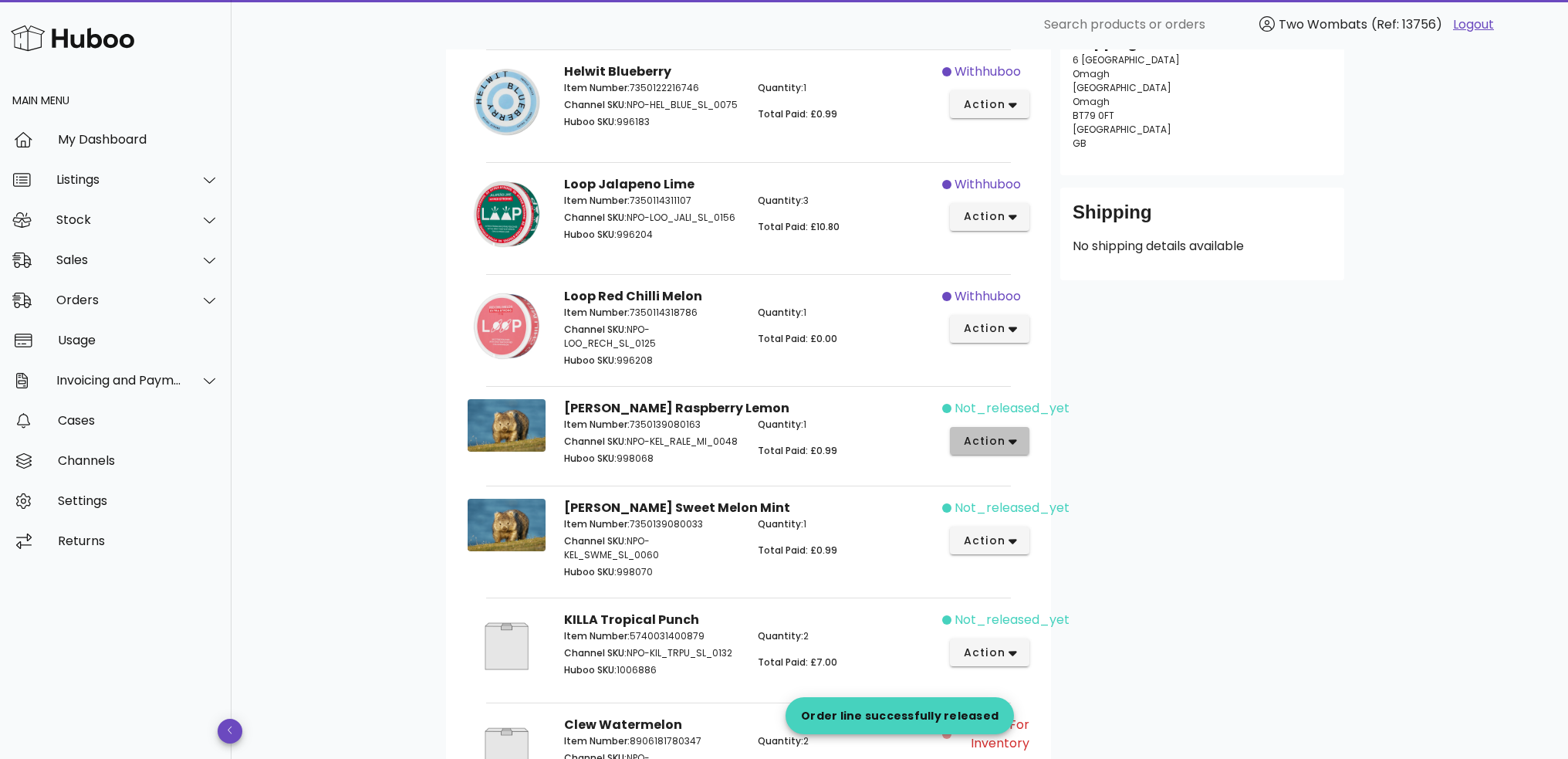
click at [1011, 437] on icon "button" at bounding box center [1013, 442] width 9 height 14
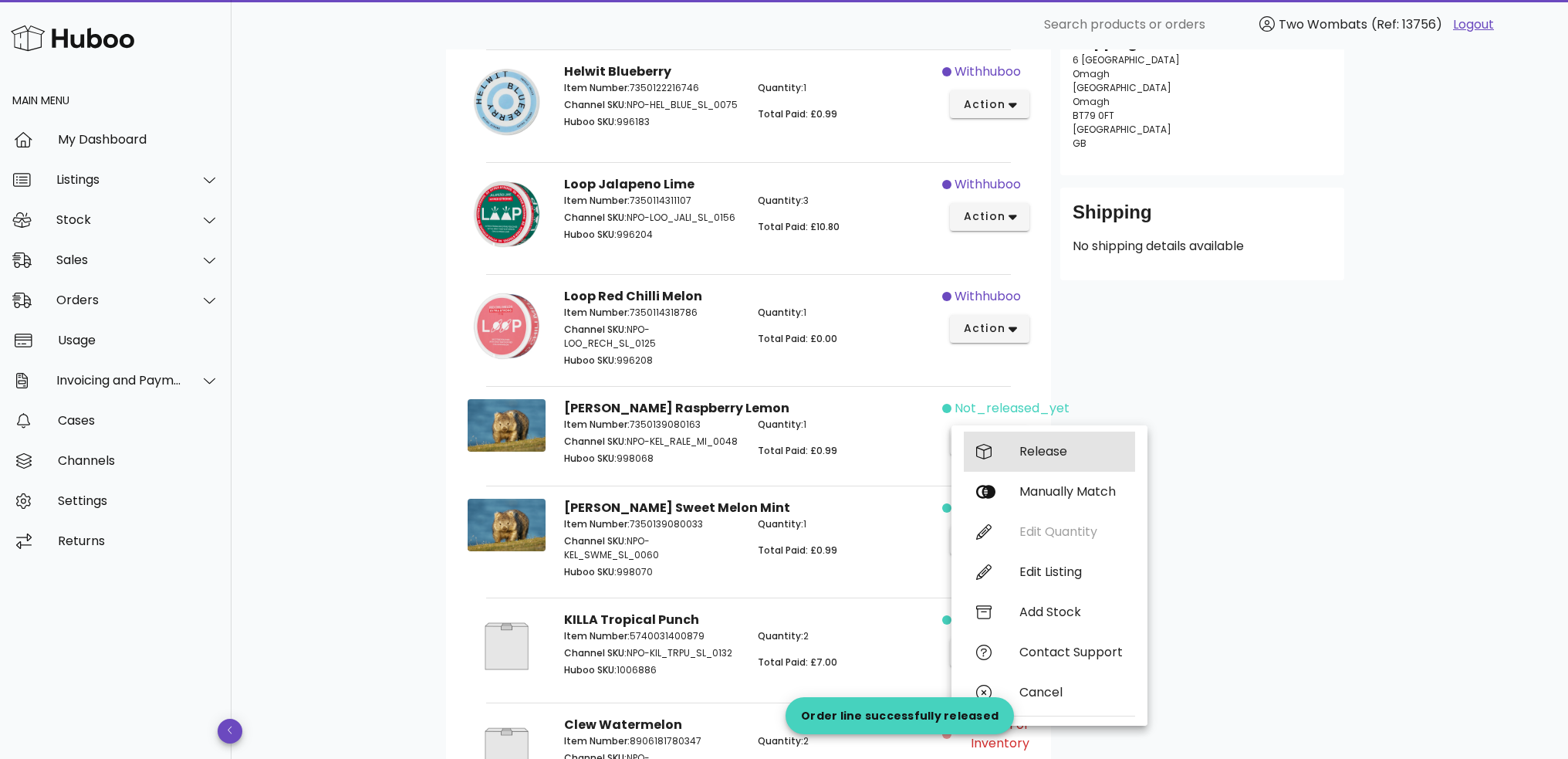
click at [1024, 454] on div "Release" at bounding box center [1071, 451] width 104 height 15
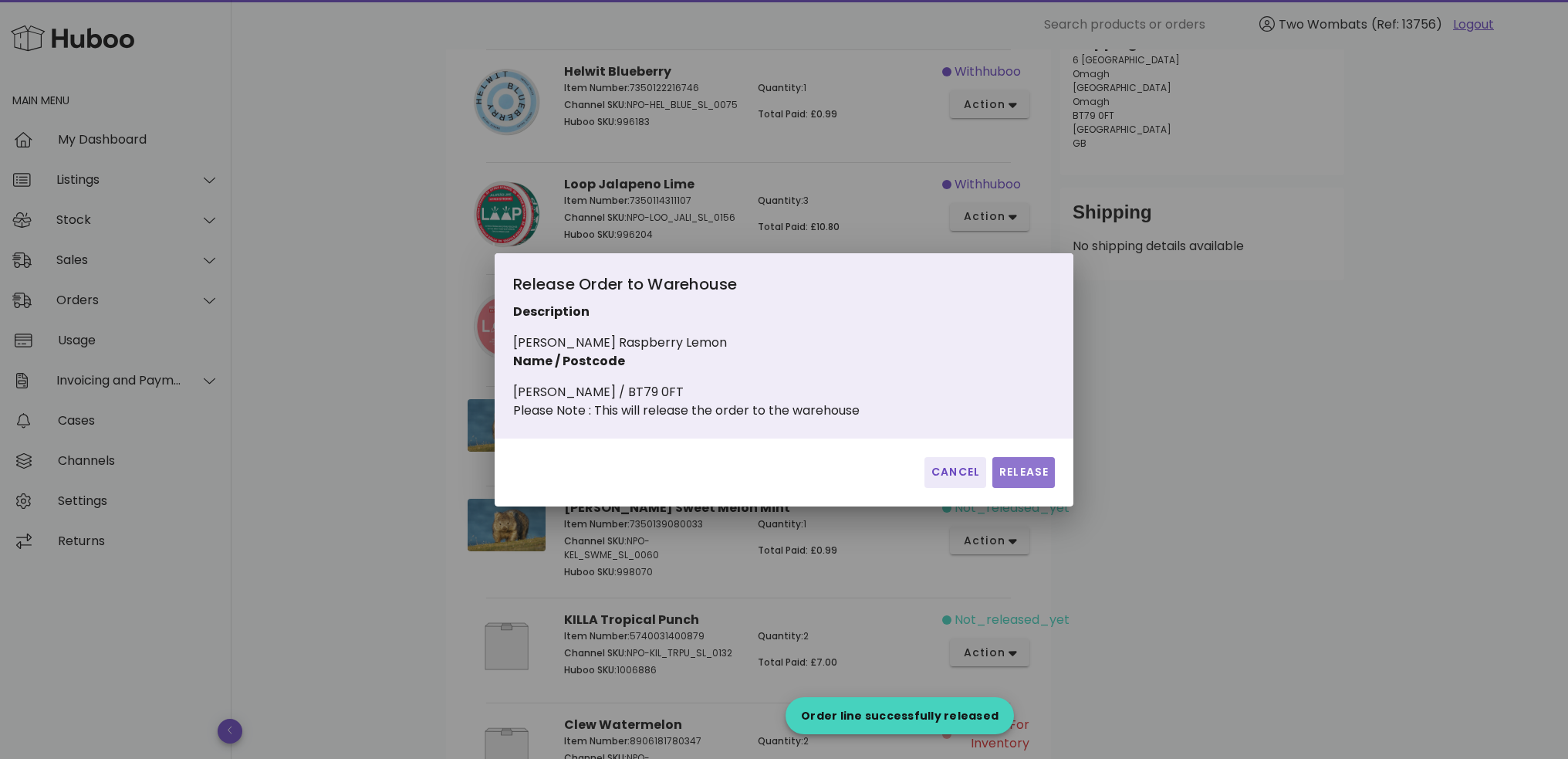
click at [1046, 480] on span "Release" at bounding box center [1024, 472] width 50 height 16
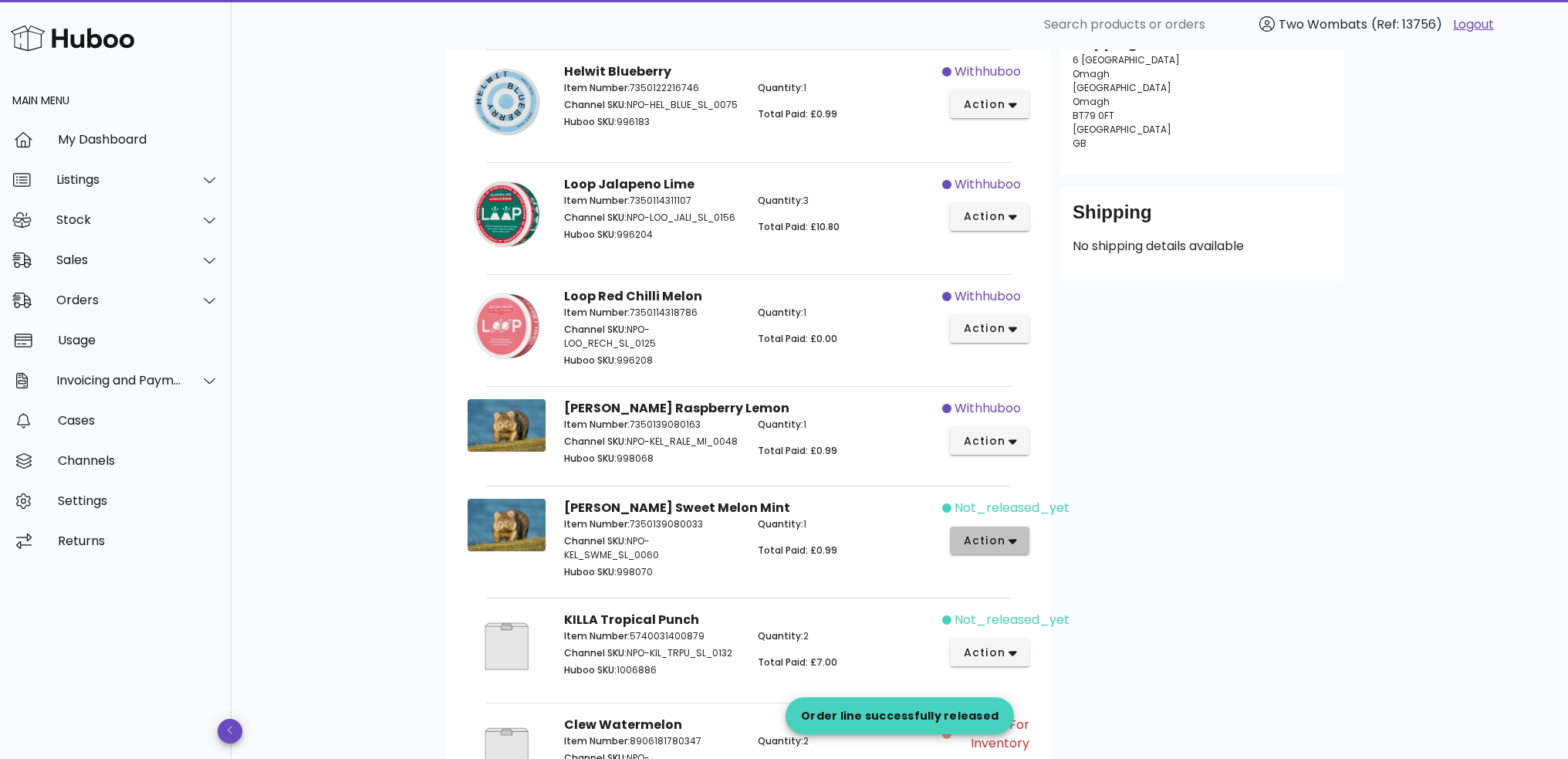
click at [1023, 543] on button "action" at bounding box center [990, 540] width 80 height 28
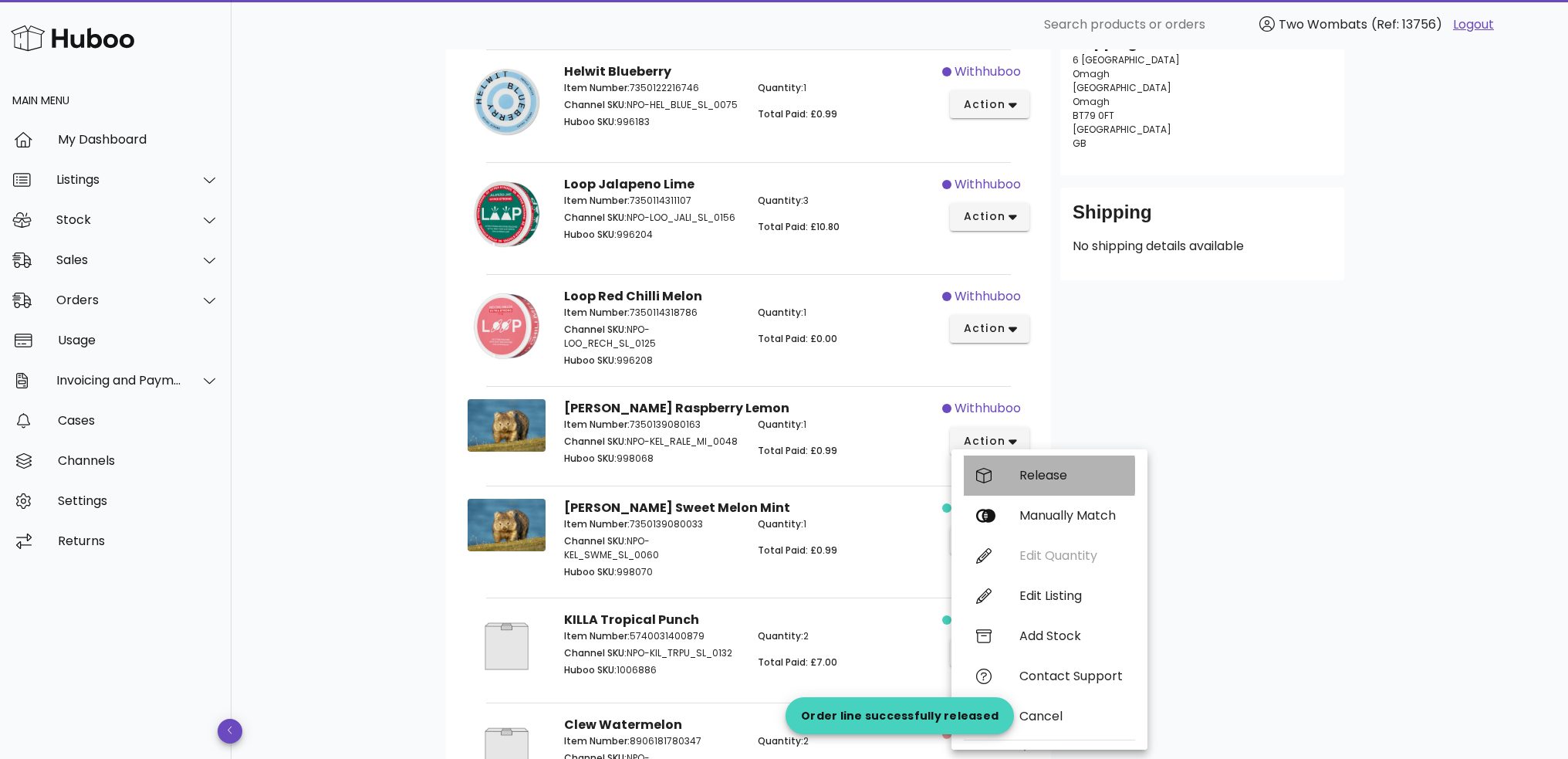
click at [1035, 476] on div "Release" at bounding box center [1071, 475] width 104 height 15
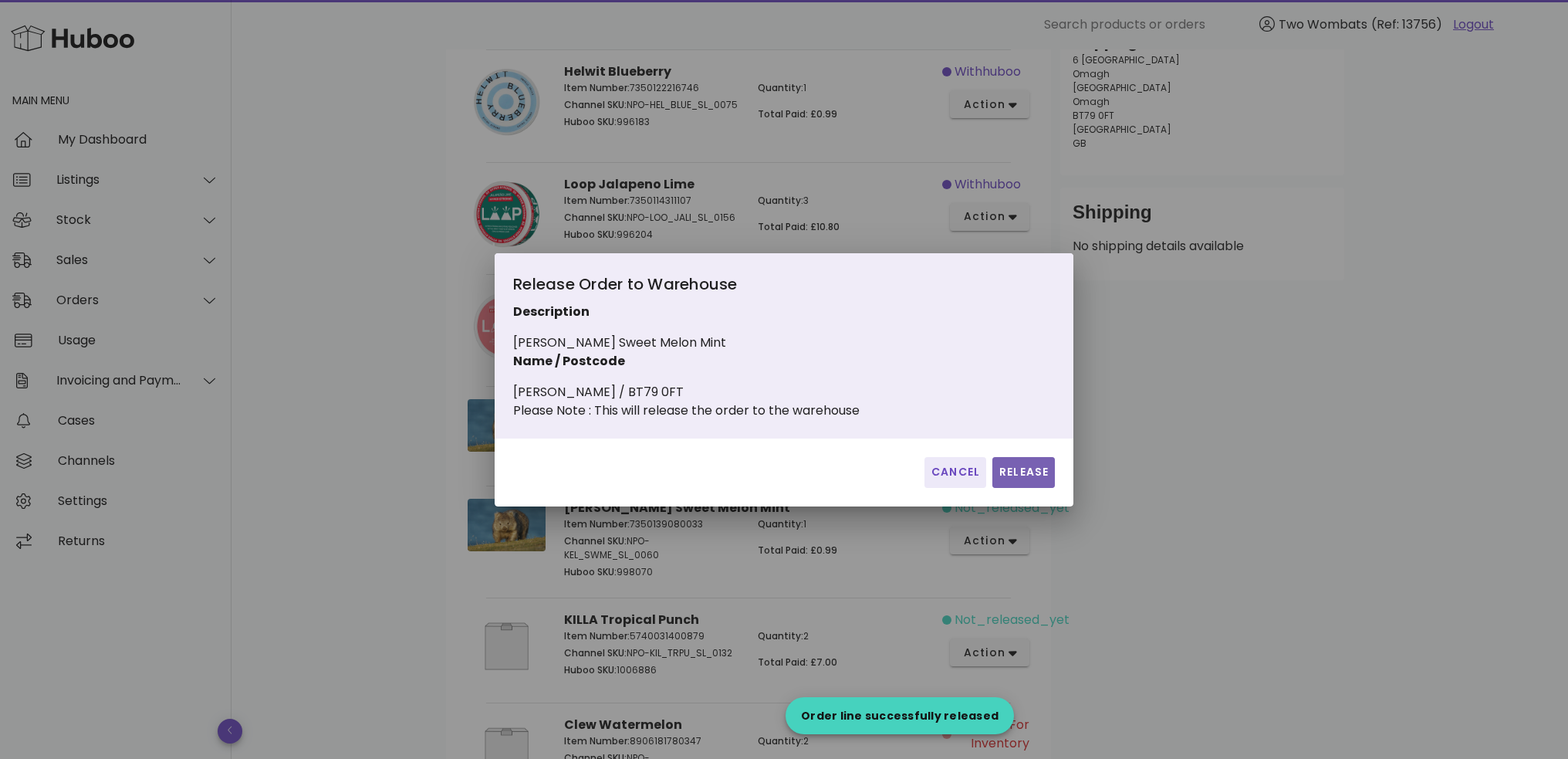
drag, startPoint x: 1040, startPoint y: 475, endPoint x: 1037, endPoint y: 503, distance: 28.2
click at [1040, 474] on span "Release" at bounding box center [1024, 472] width 50 height 16
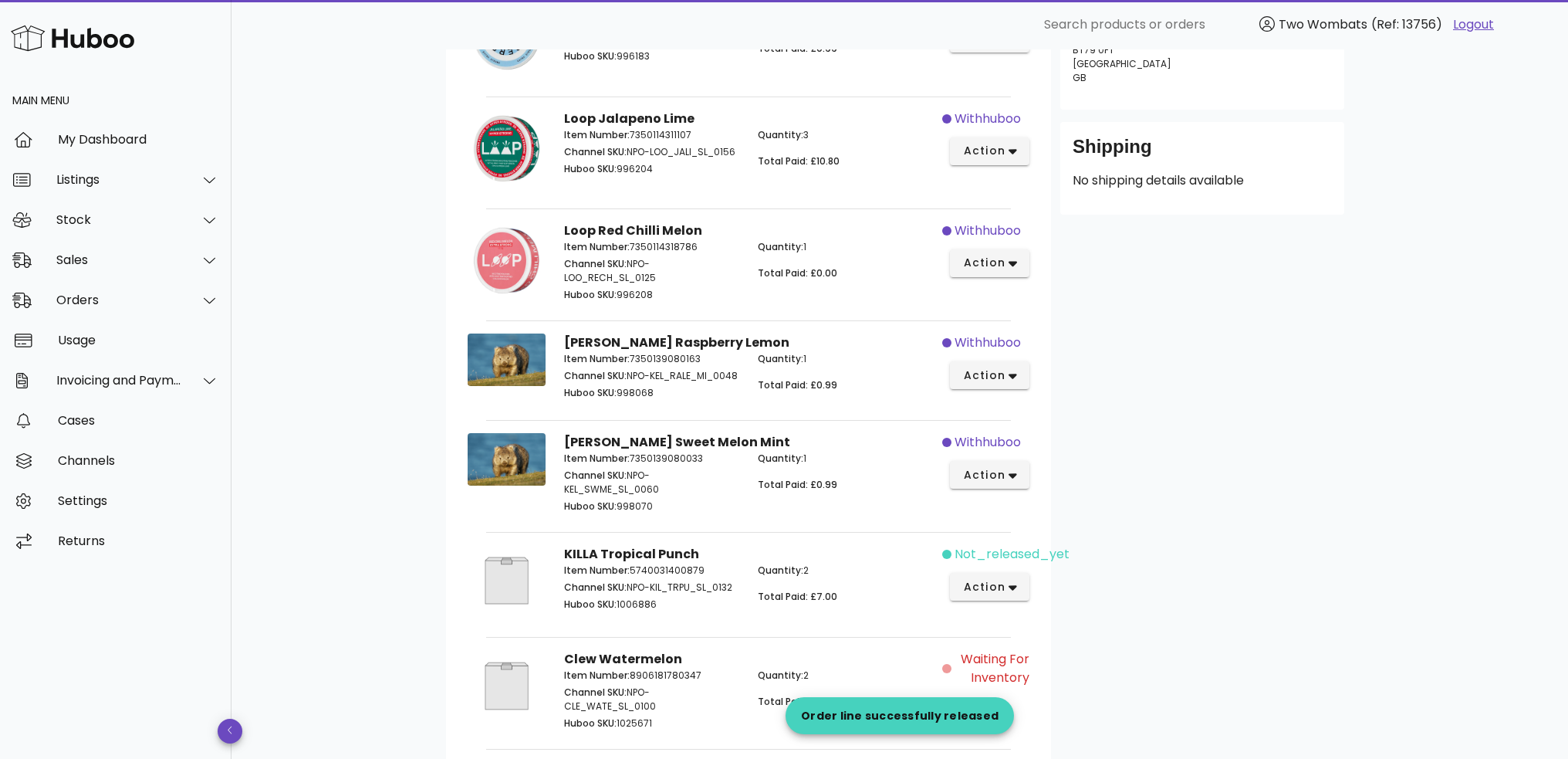
scroll to position [386, 0]
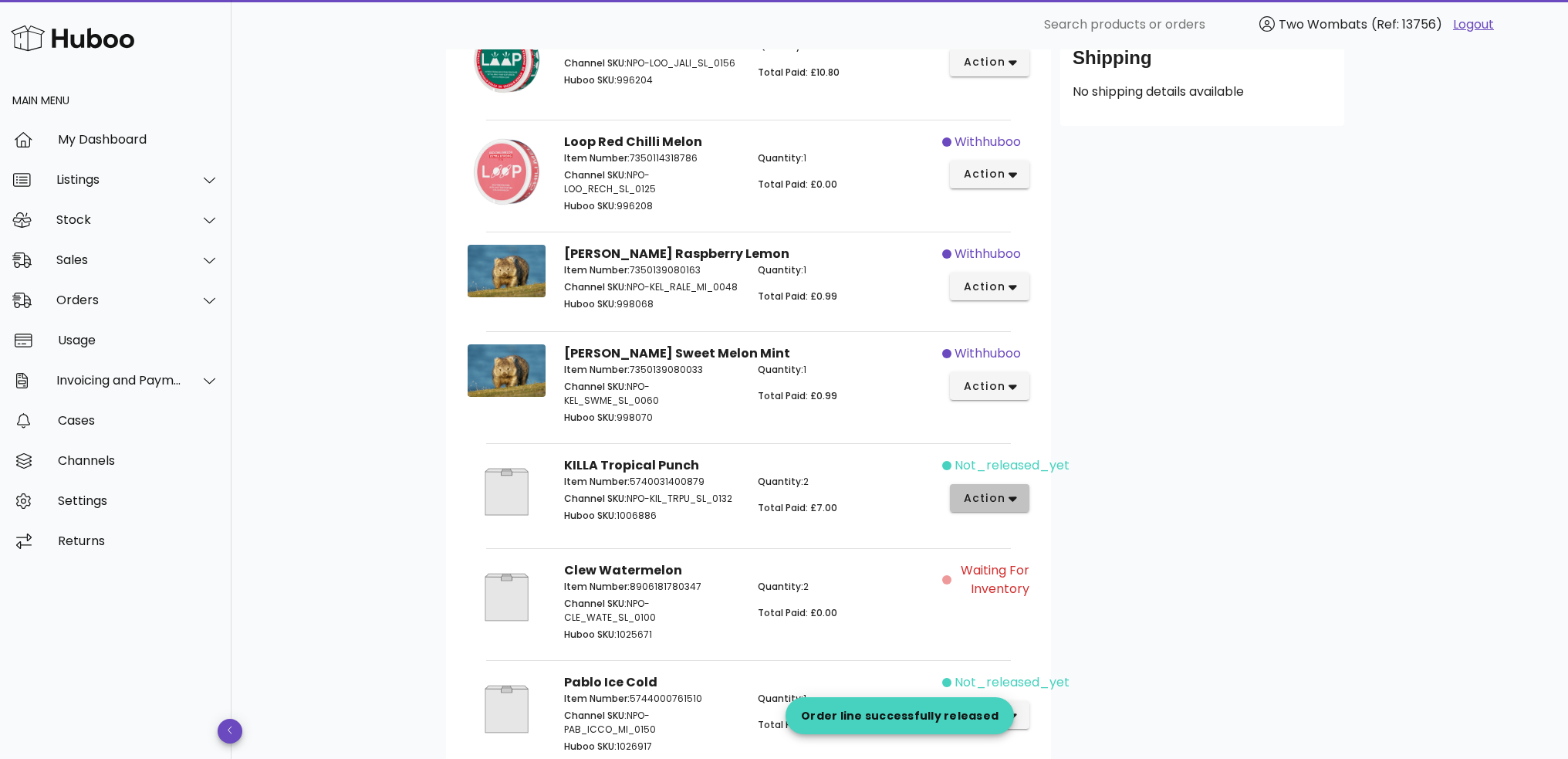
click at [1015, 503] on icon "button" at bounding box center [1013, 499] width 9 height 14
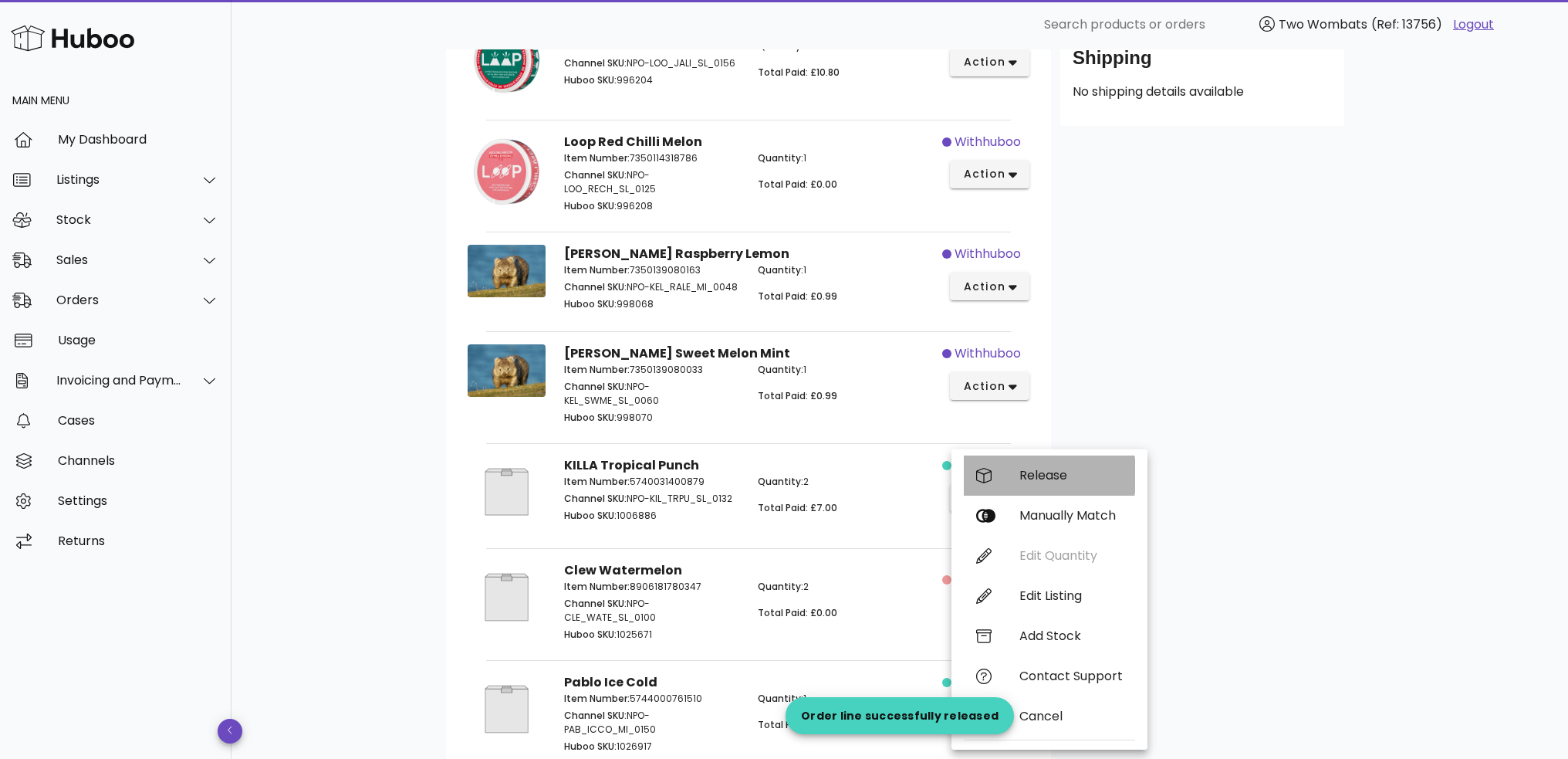
click at [1022, 479] on div "Release" at bounding box center [1071, 475] width 104 height 15
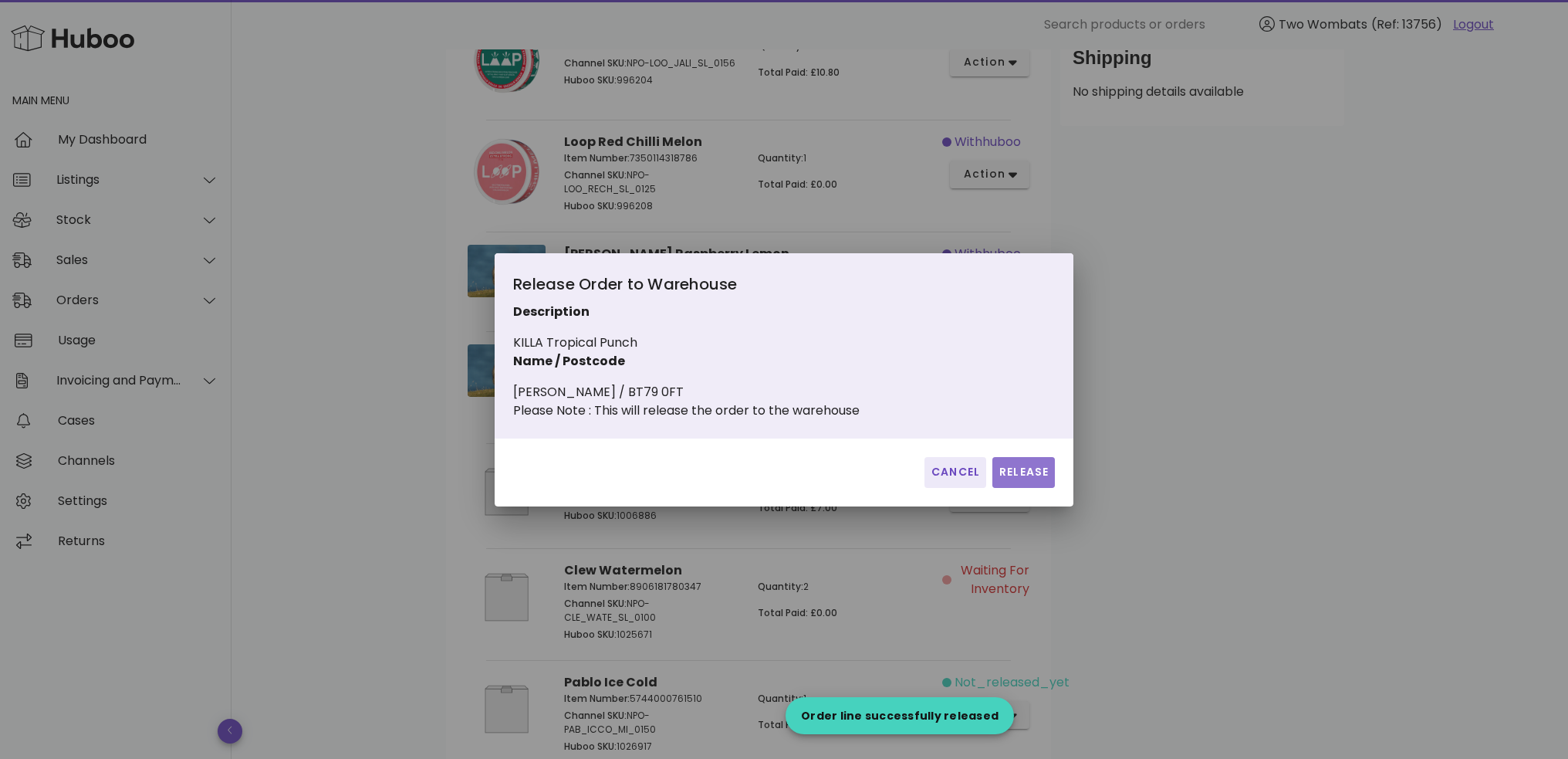
click at [1037, 479] on span "Release" at bounding box center [1024, 472] width 50 height 16
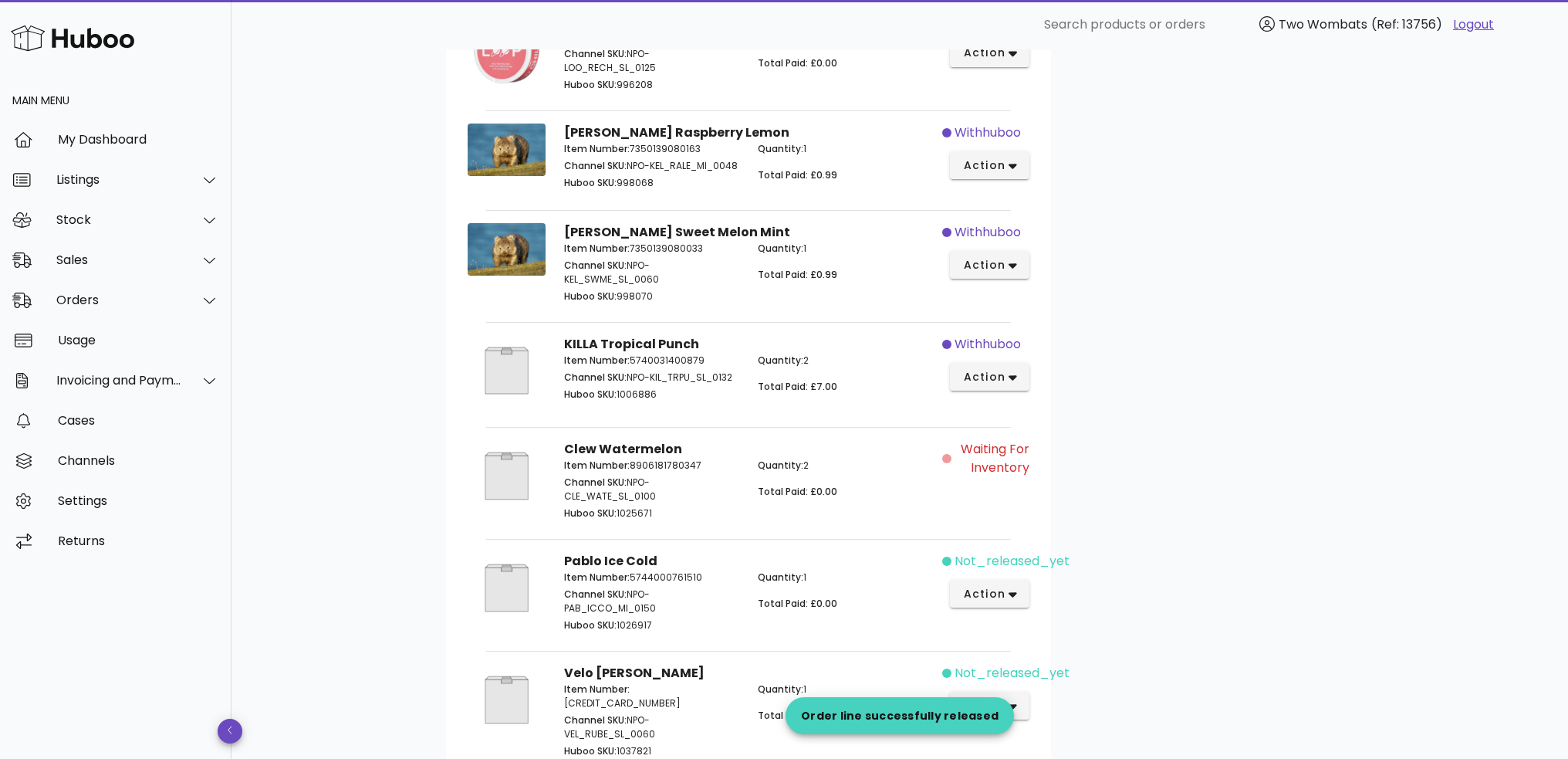
scroll to position [618, 0]
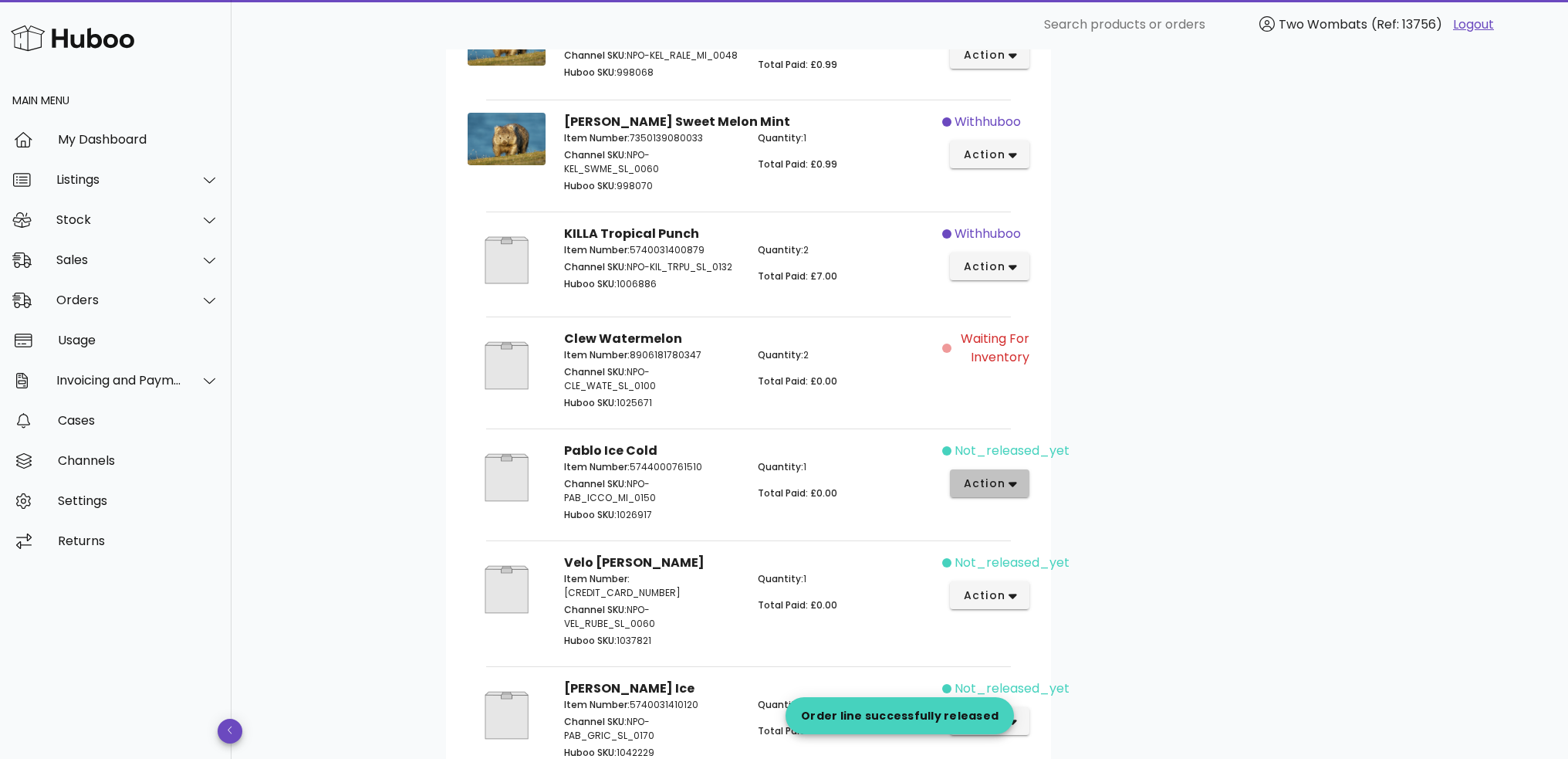
click at [1009, 491] on icon "button" at bounding box center [1013, 484] width 9 height 14
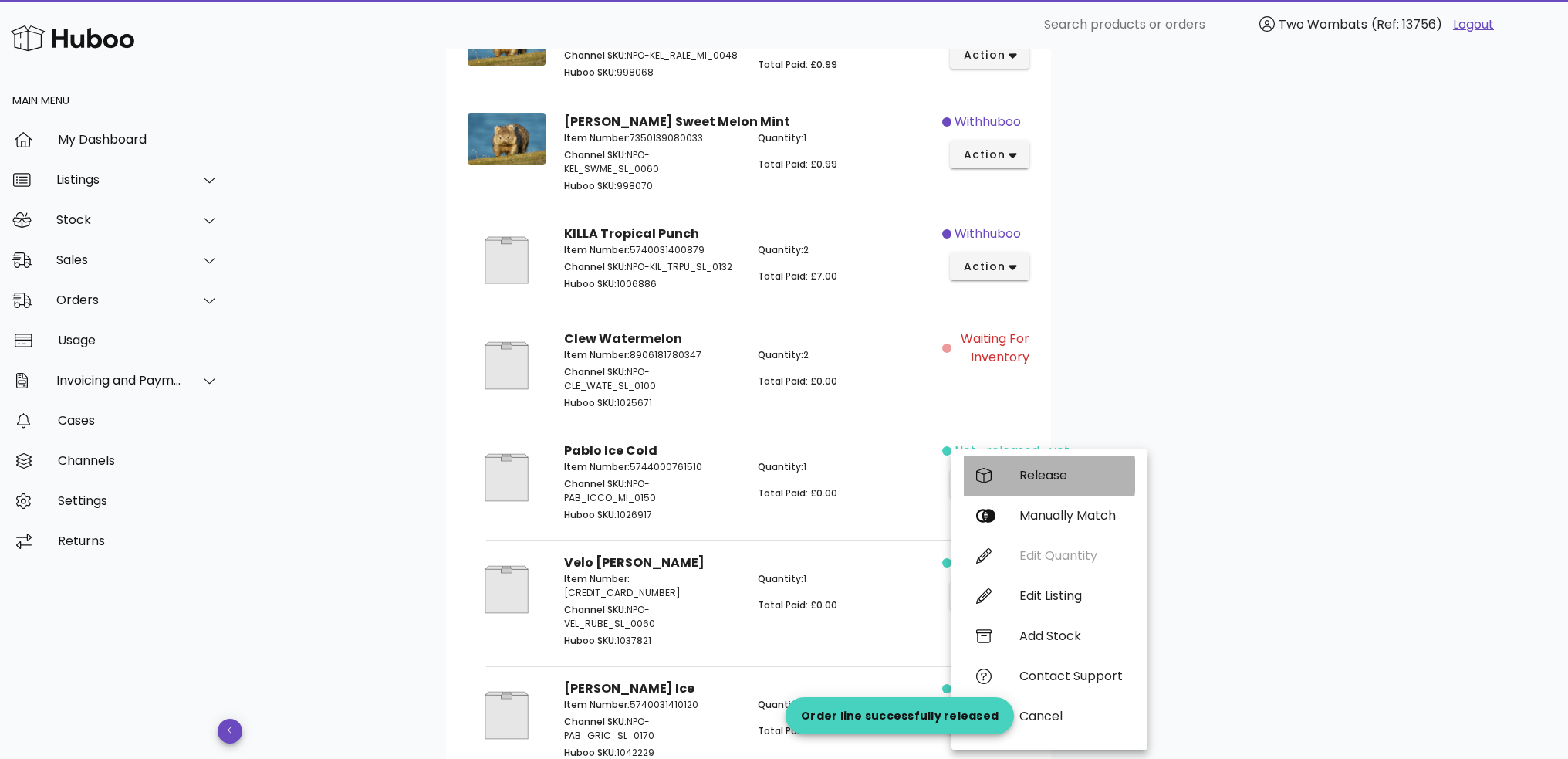
click at [1024, 475] on div "Release" at bounding box center [1071, 475] width 104 height 15
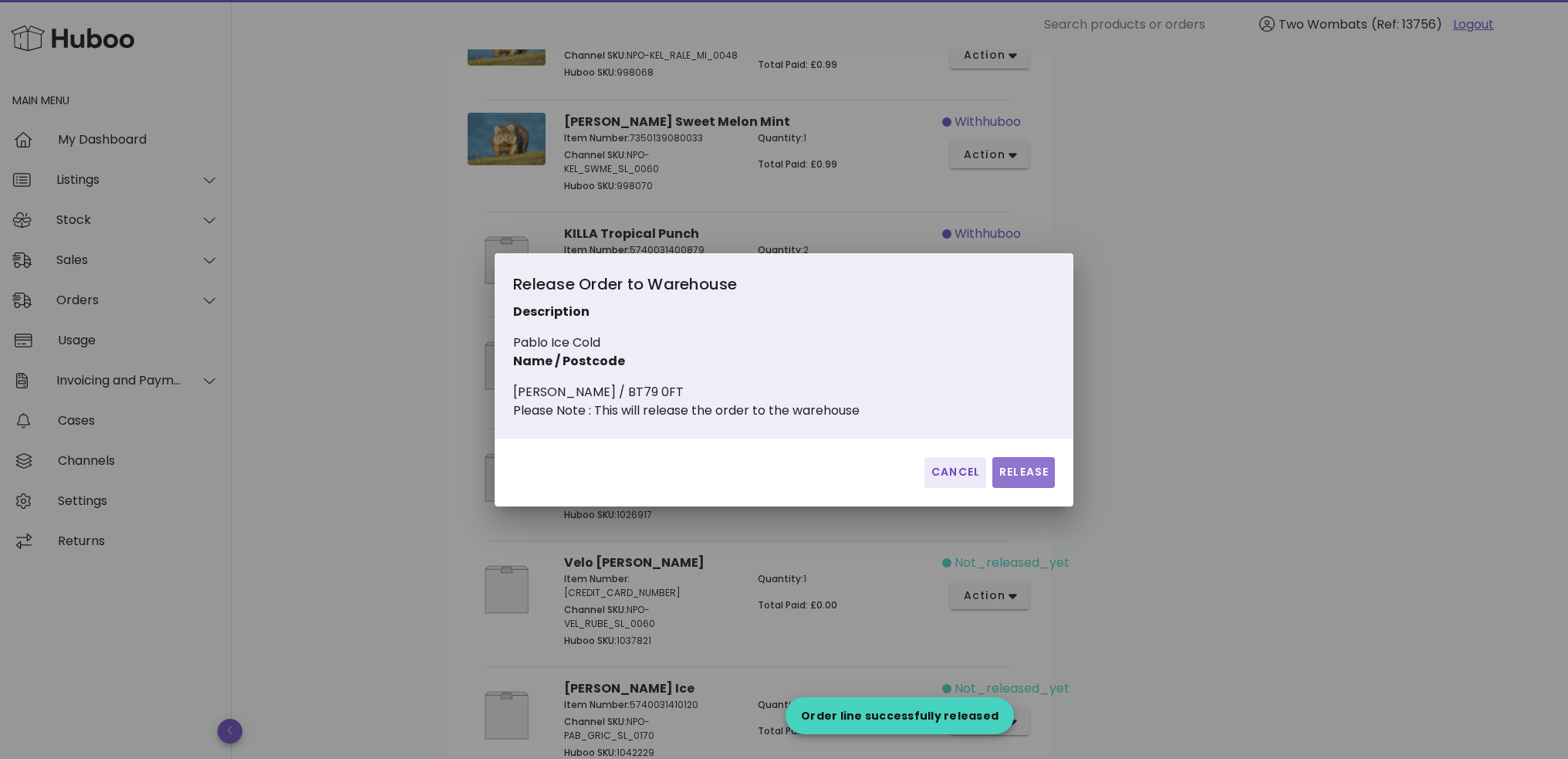
click at [1036, 480] on span "Release" at bounding box center [1024, 472] width 50 height 16
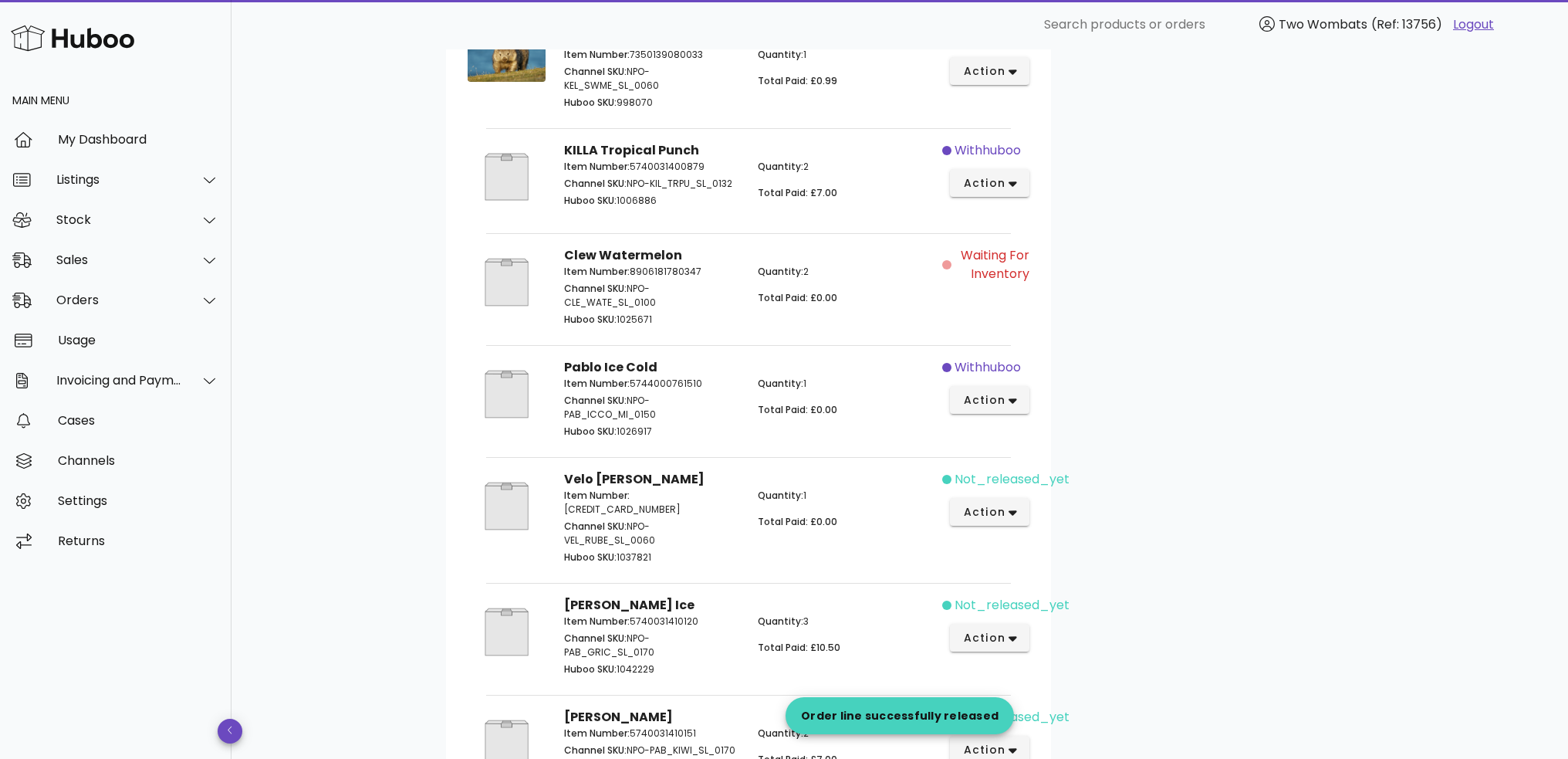
scroll to position [772, 0]
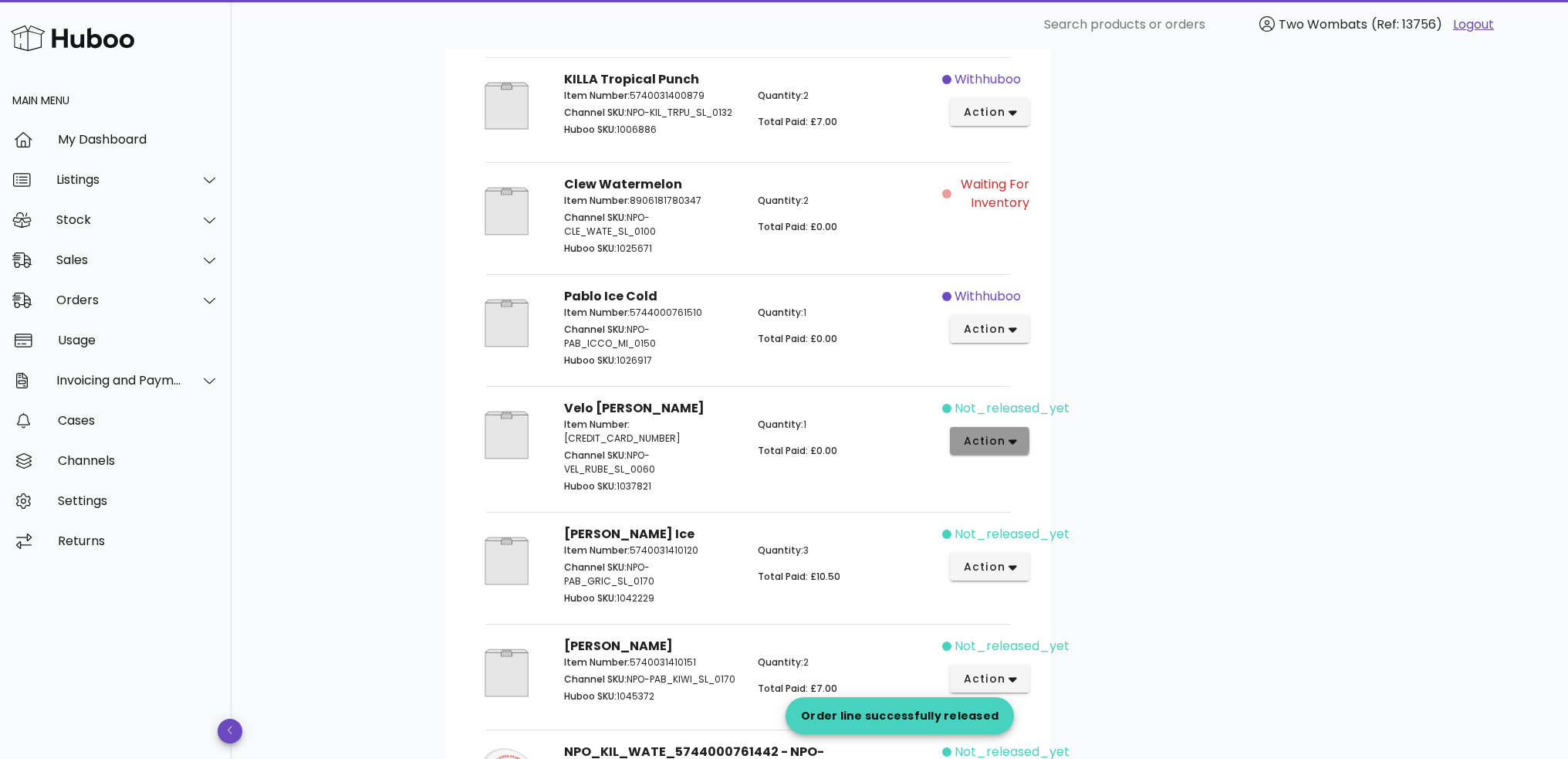
click at [998, 444] on span "action" at bounding box center [983, 441] width 43 height 16
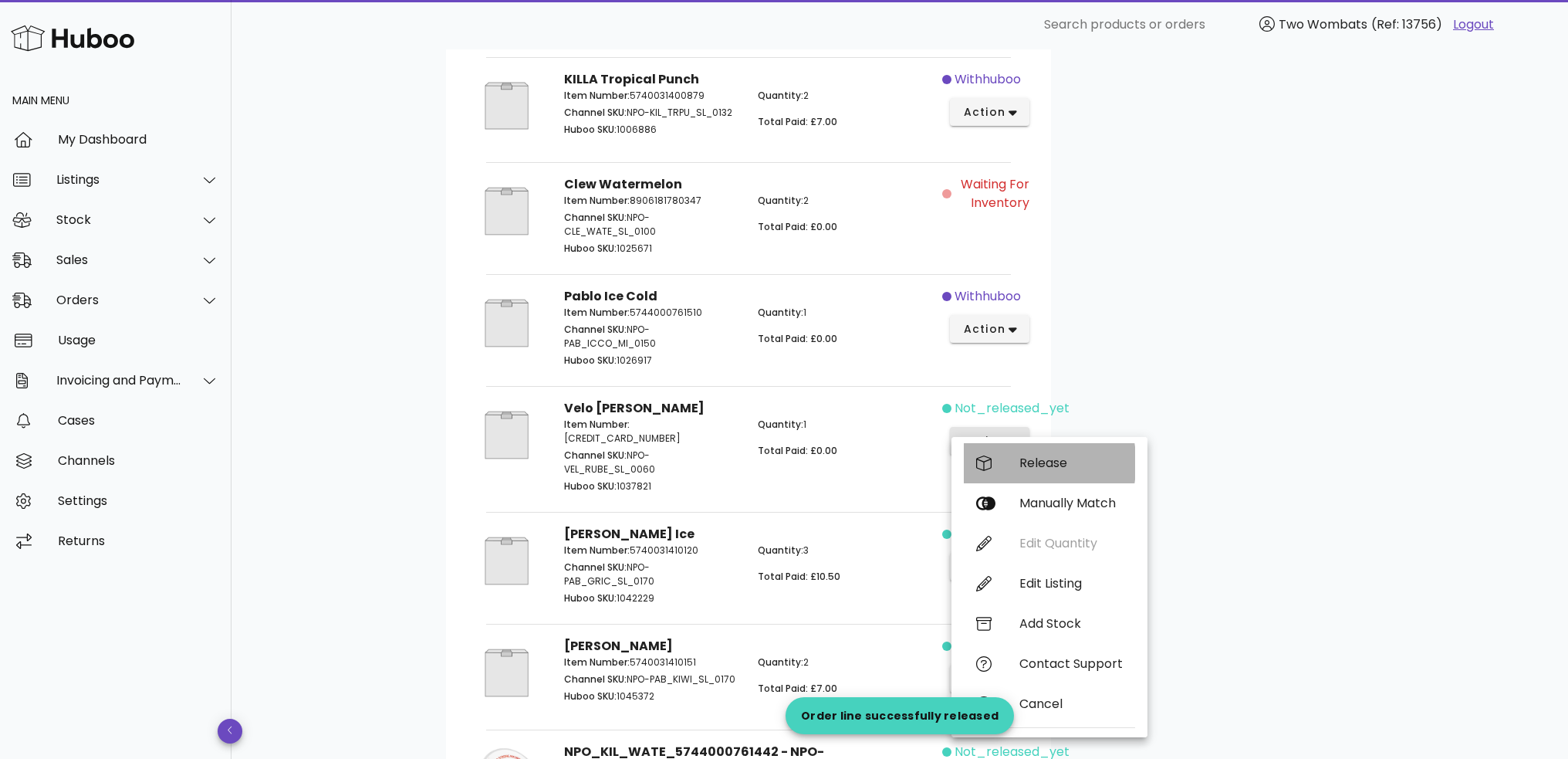
click at [1009, 461] on div "Release" at bounding box center [1050, 463] width 172 height 40
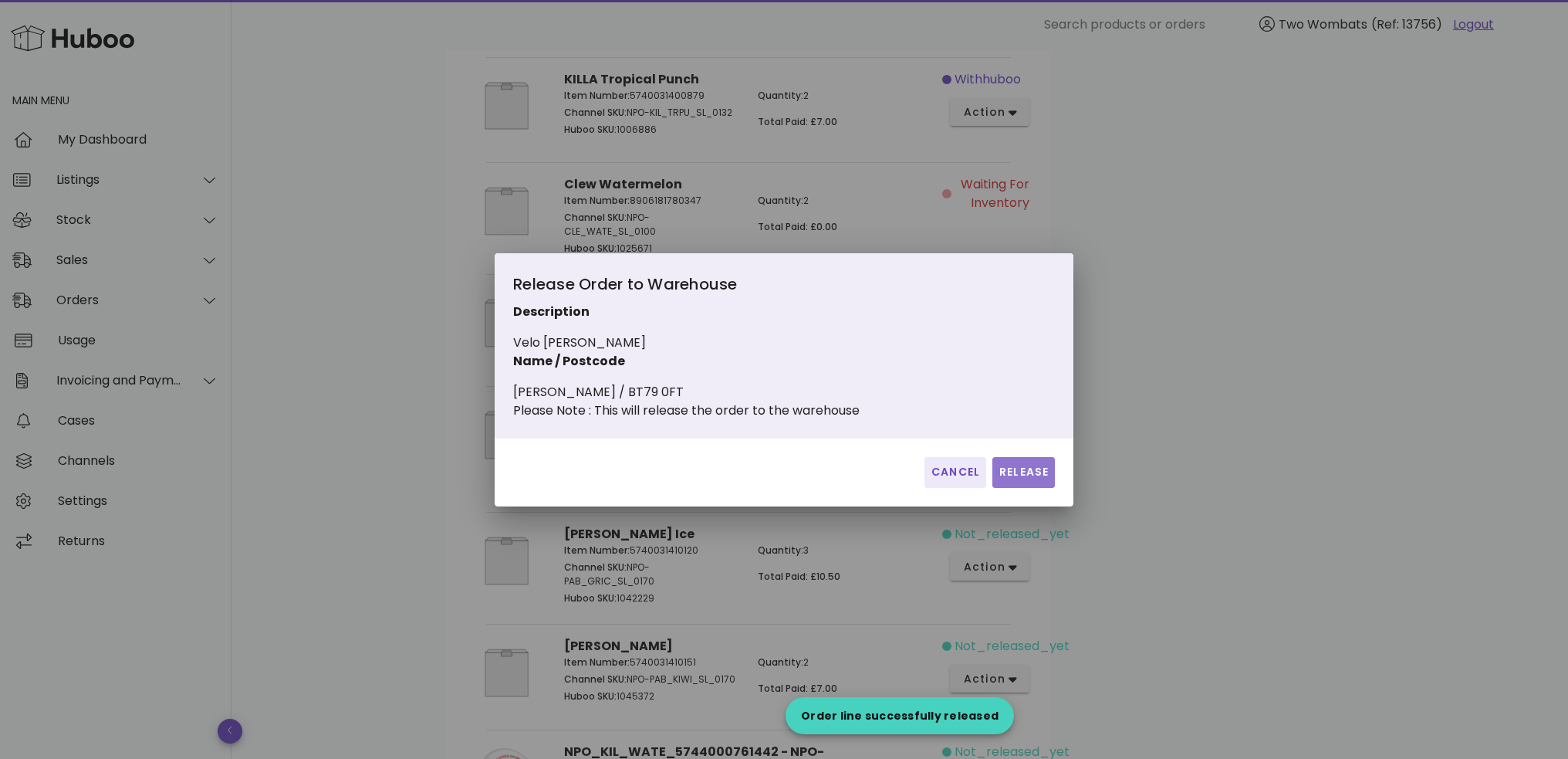
click at [1040, 480] on span "Release" at bounding box center [1024, 472] width 50 height 16
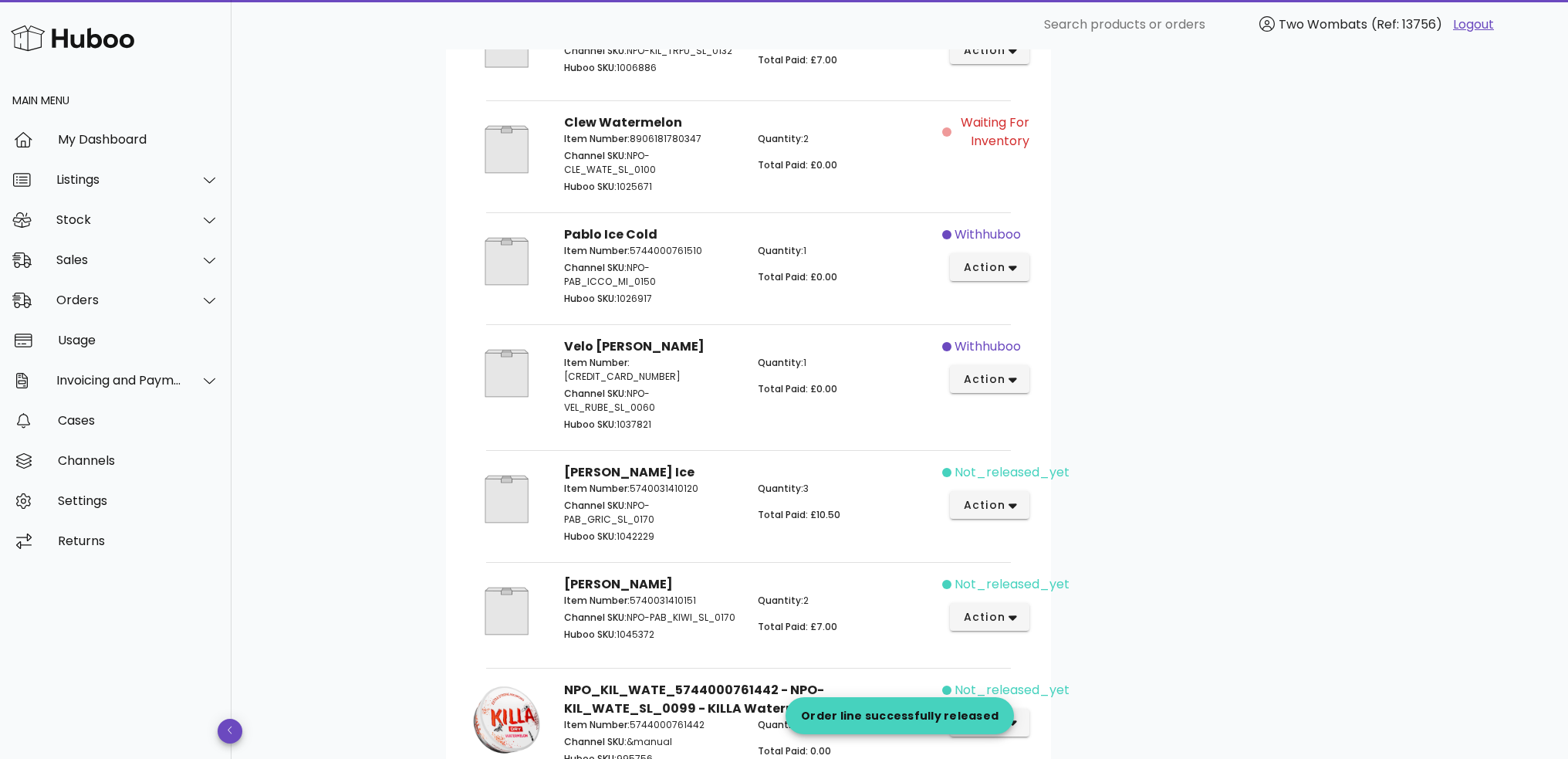
scroll to position [927, 0]
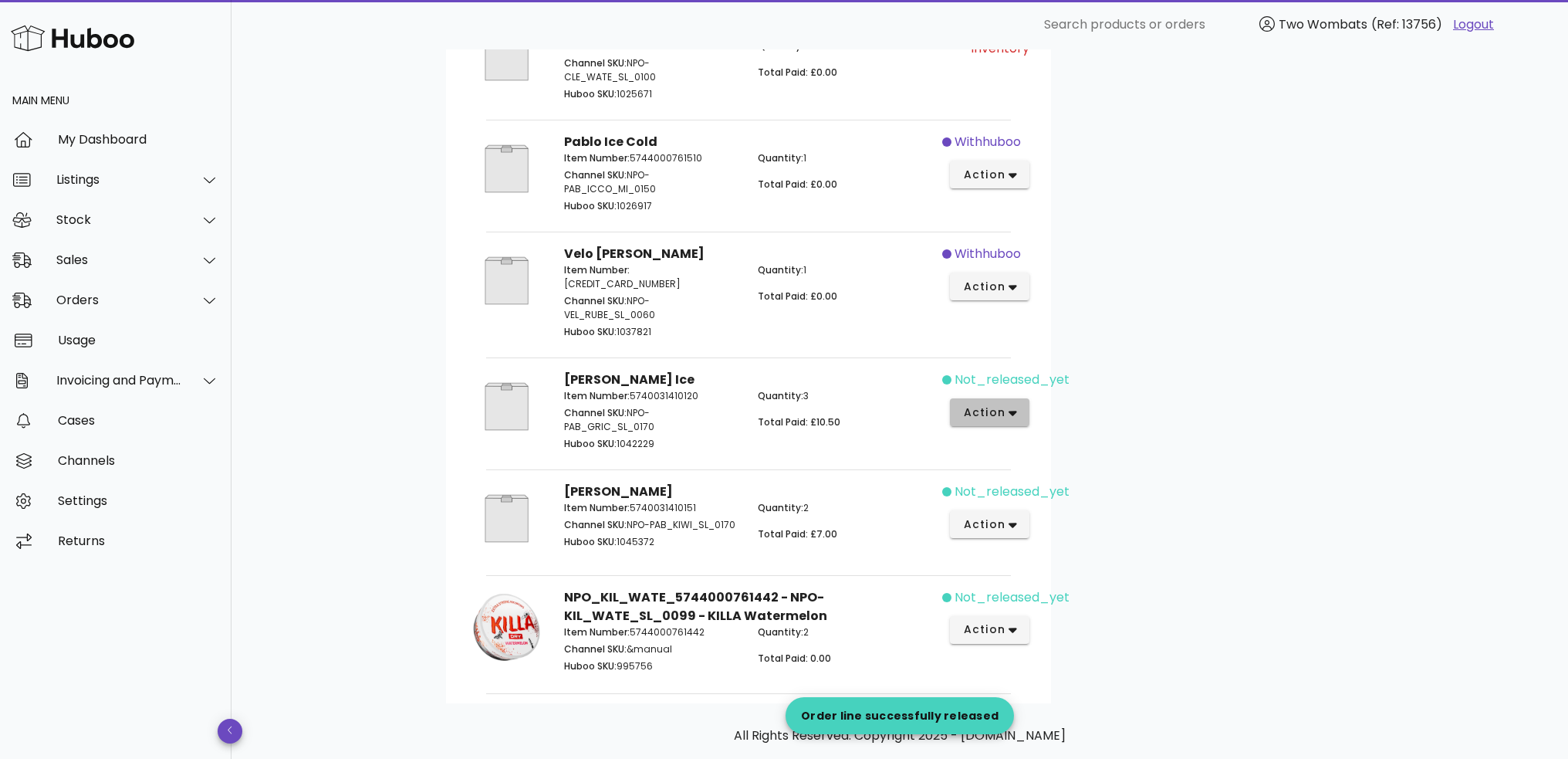
click at [991, 408] on span "action" at bounding box center [983, 412] width 43 height 16
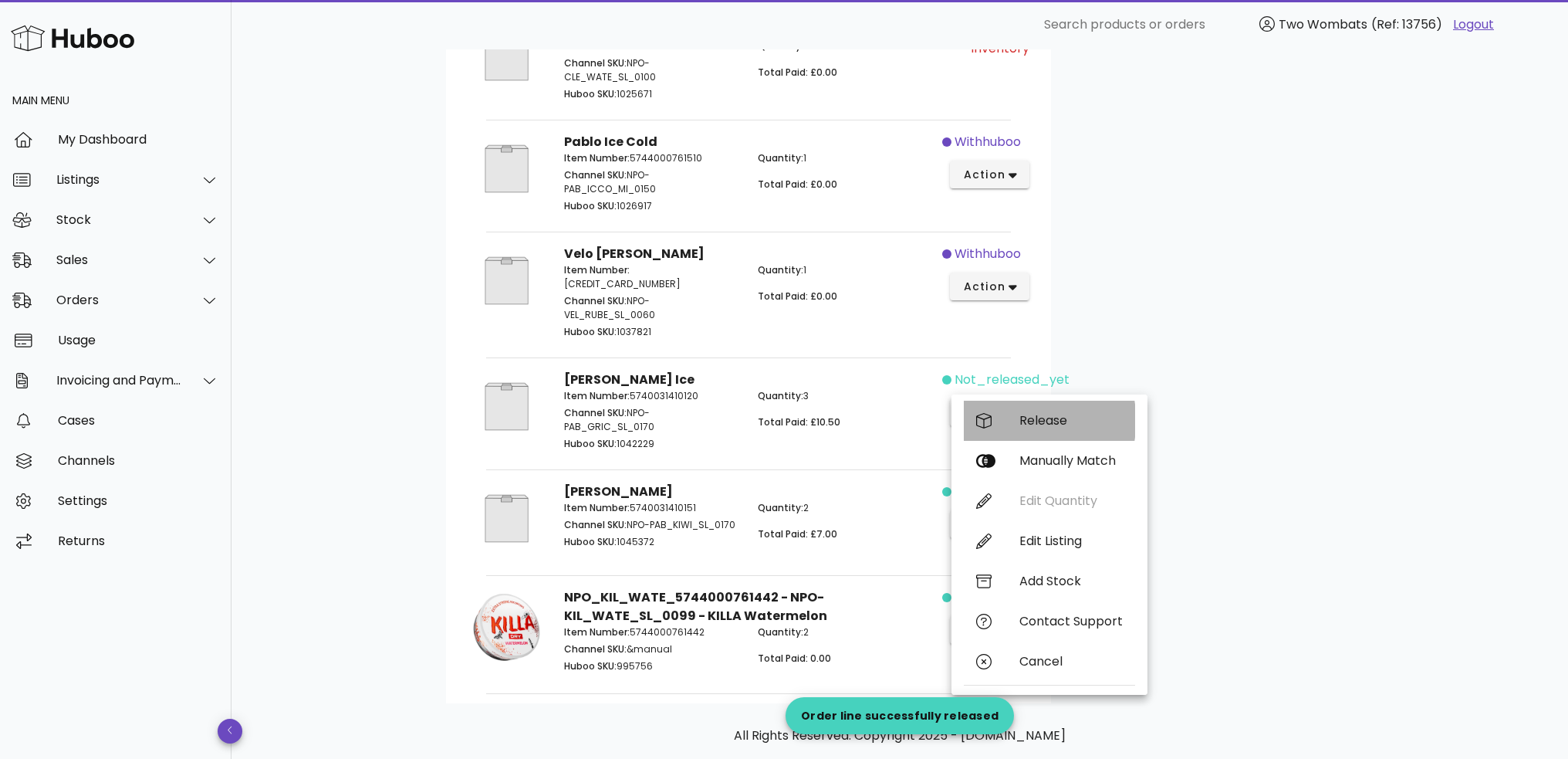
click at [1010, 429] on div "Release" at bounding box center [1050, 420] width 172 height 40
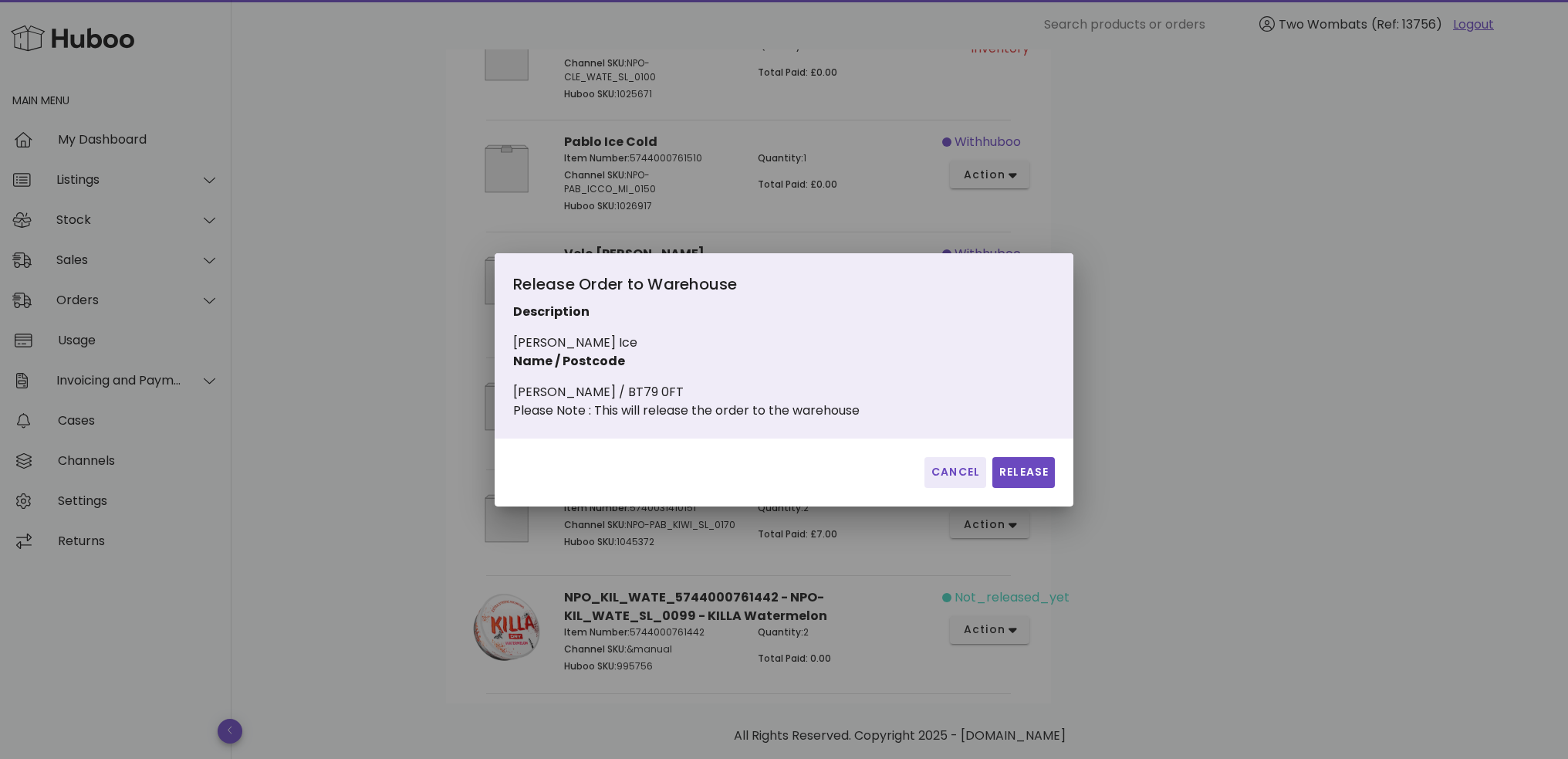
click at [1056, 484] on div "Cancel Release" at bounding box center [784, 472] width 579 height 68
click at [1048, 480] on span "Release" at bounding box center [1024, 472] width 50 height 16
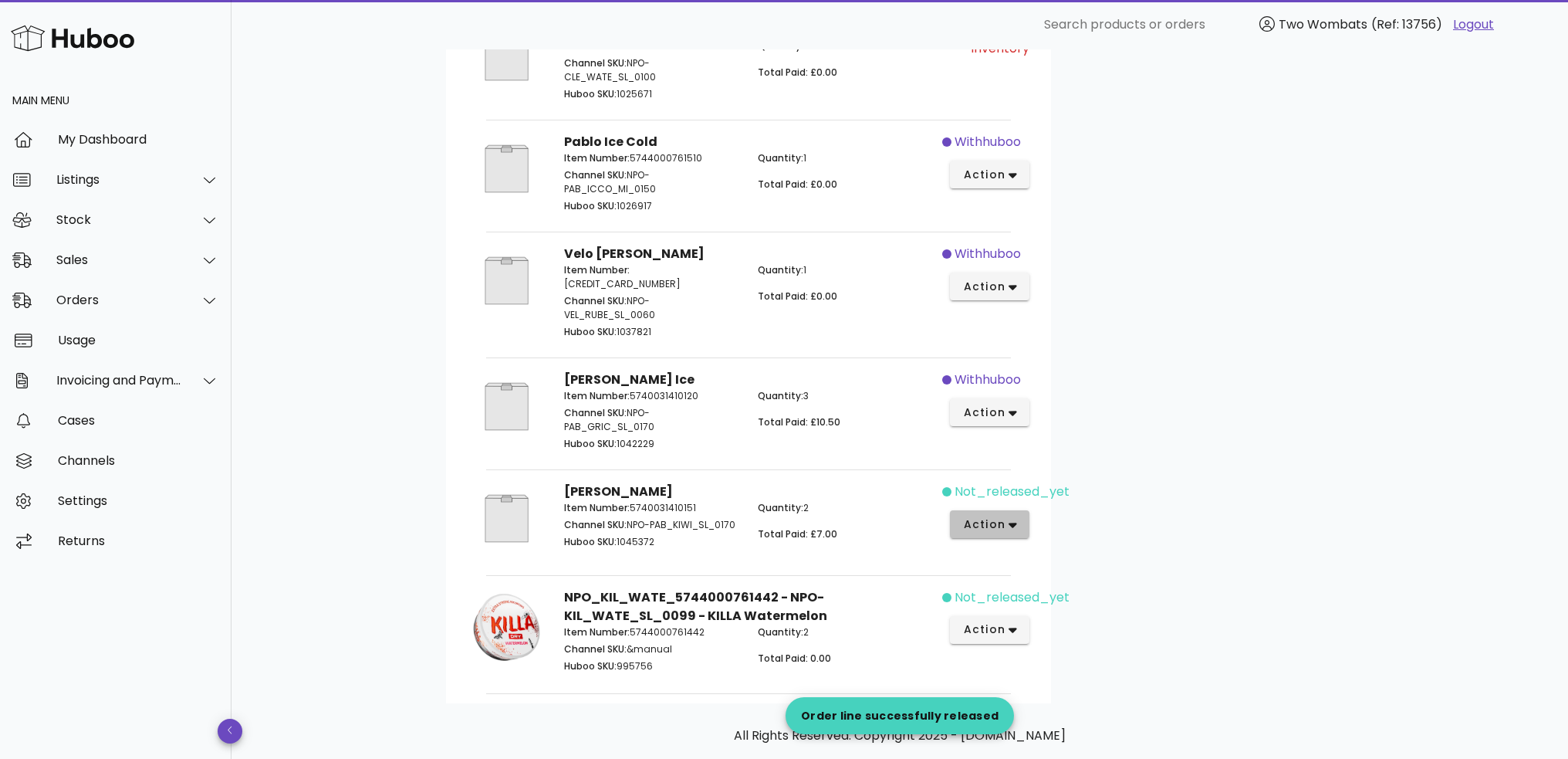
click at [1007, 518] on span "action" at bounding box center [990, 525] width 55 height 16
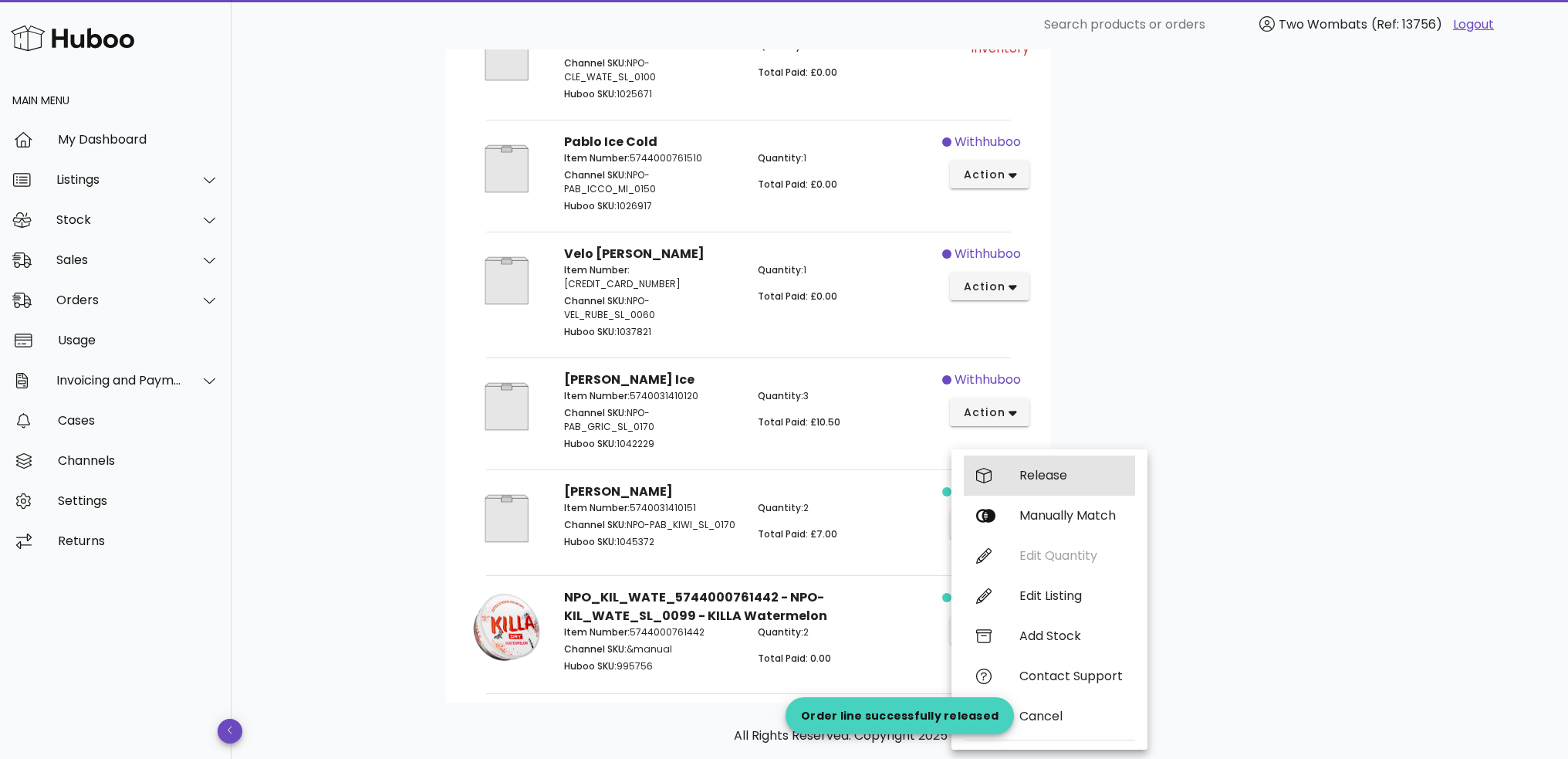
click at [1024, 482] on div "Release" at bounding box center [1071, 475] width 104 height 15
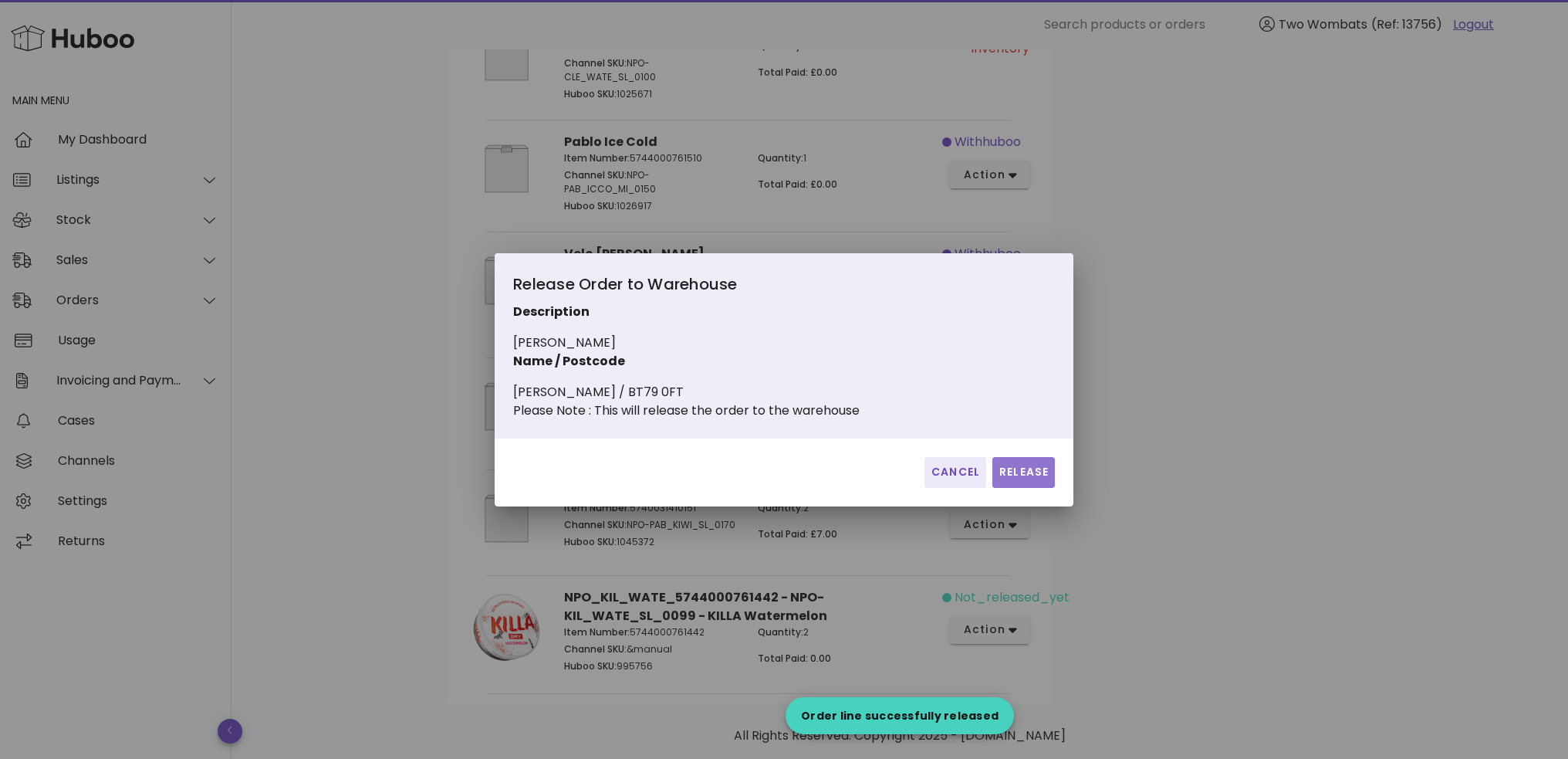
click at [1015, 480] on span "Release" at bounding box center [1024, 472] width 50 height 16
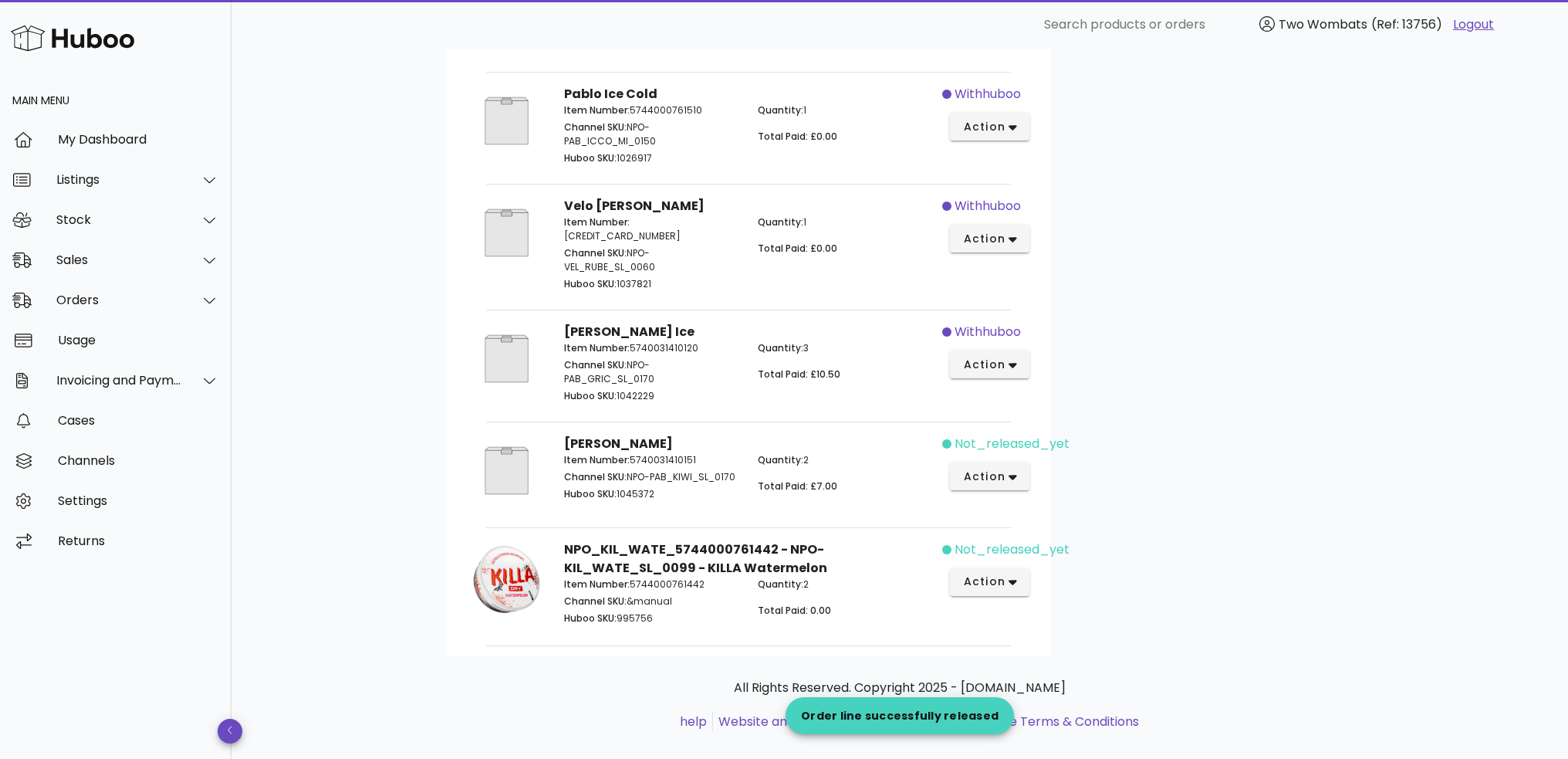
scroll to position [990, 0]
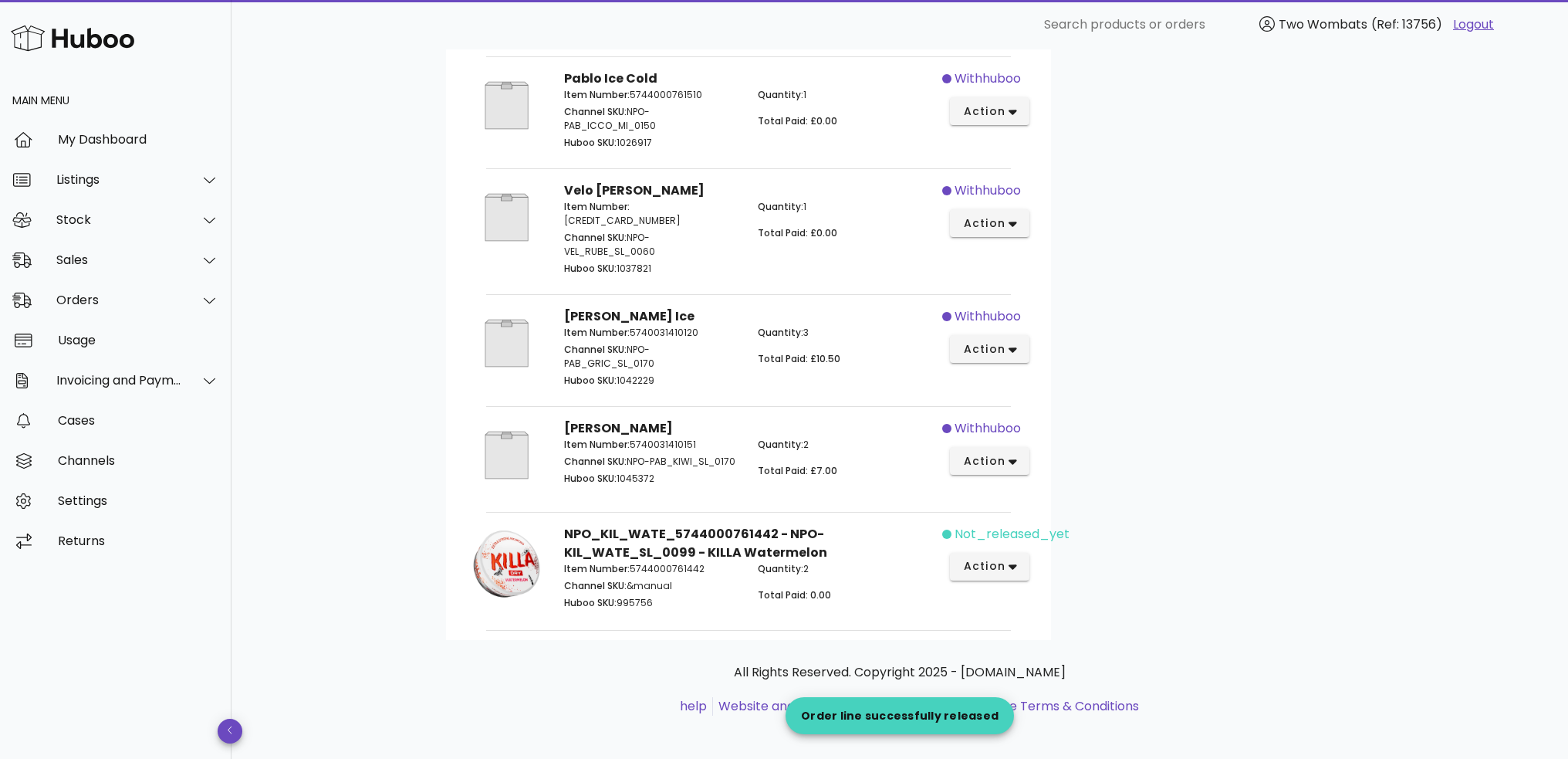
click at [1001, 546] on div "not_released_yet action" at bounding box center [990, 570] width 97 height 108
click at [1003, 558] on span "action" at bounding box center [983, 566] width 43 height 16
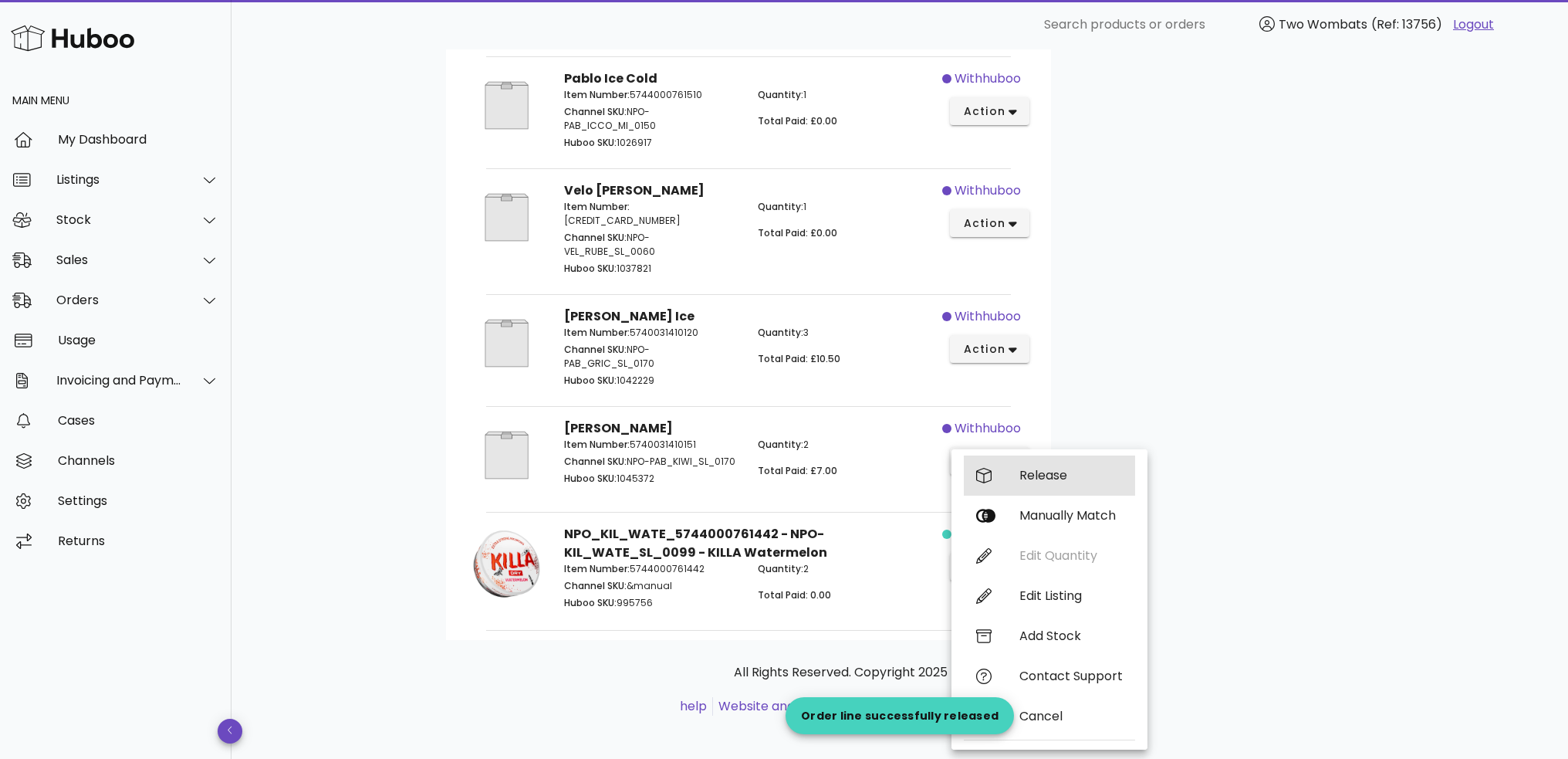
click at [1018, 472] on div "Release" at bounding box center [1050, 475] width 172 height 40
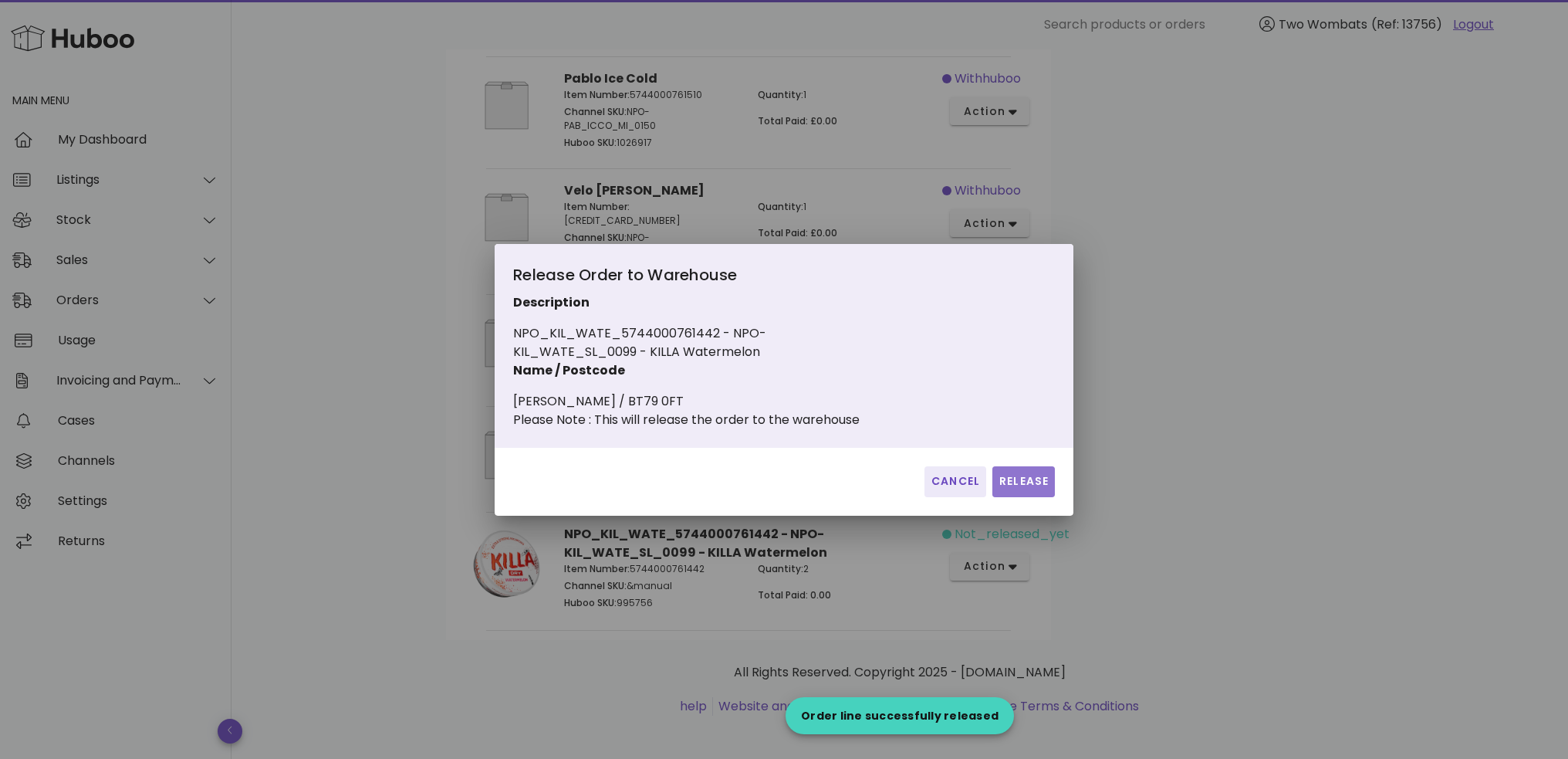
click at [1050, 493] on button "Release" at bounding box center [1024, 482] width 62 height 31
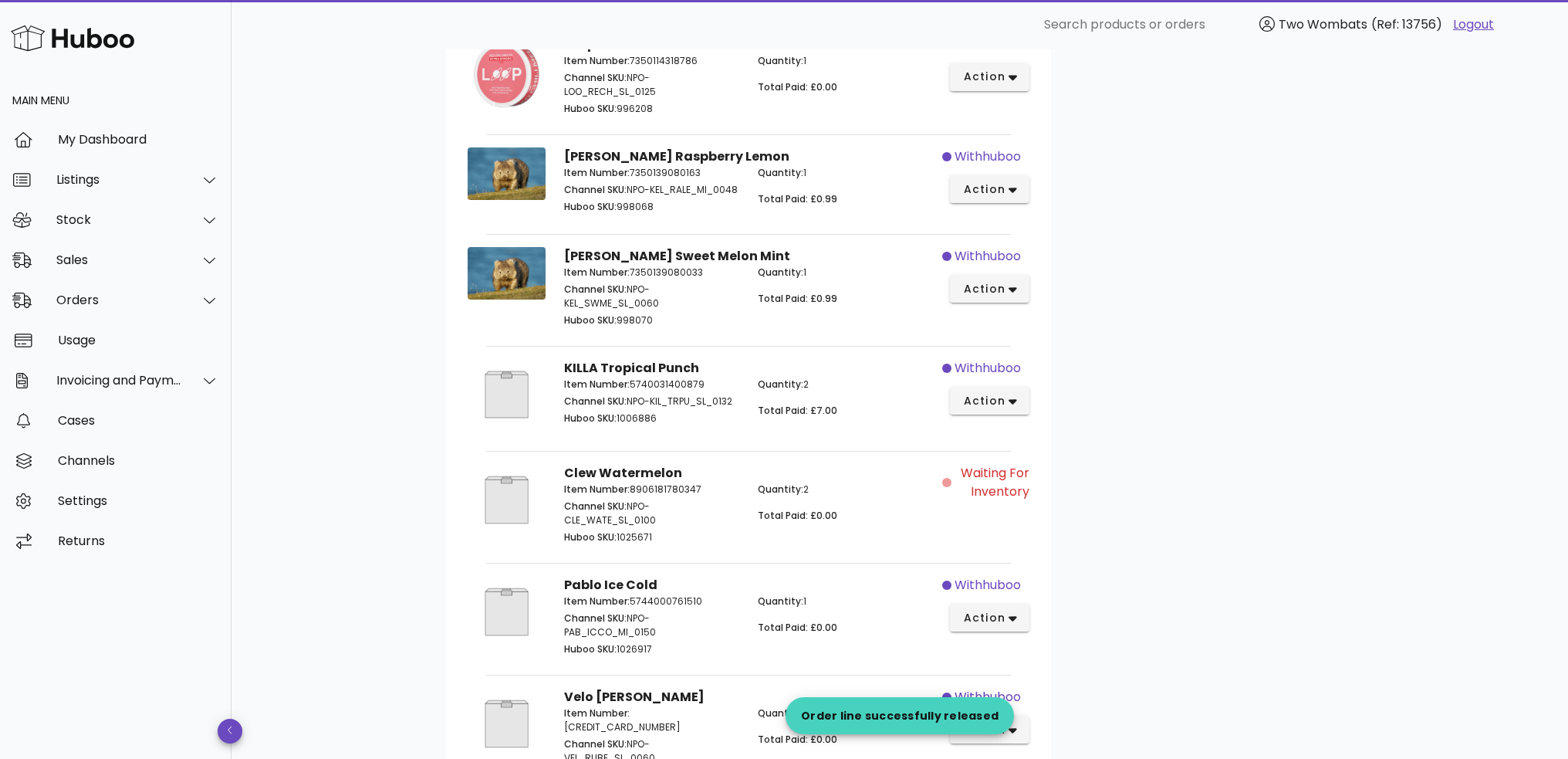
scroll to position [0, 0]
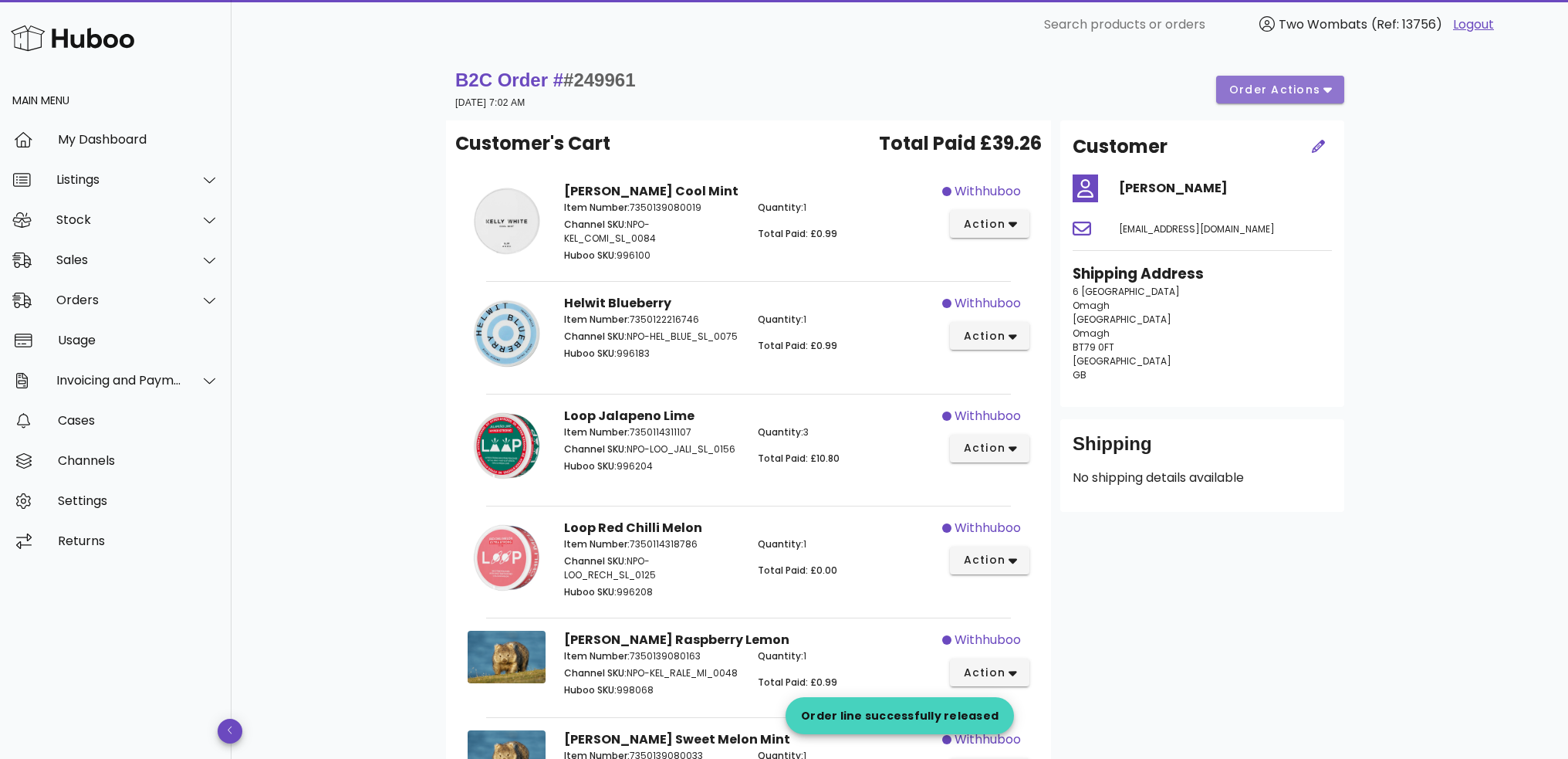
click at [1328, 90] on icon "button" at bounding box center [1328, 91] width 9 height 5
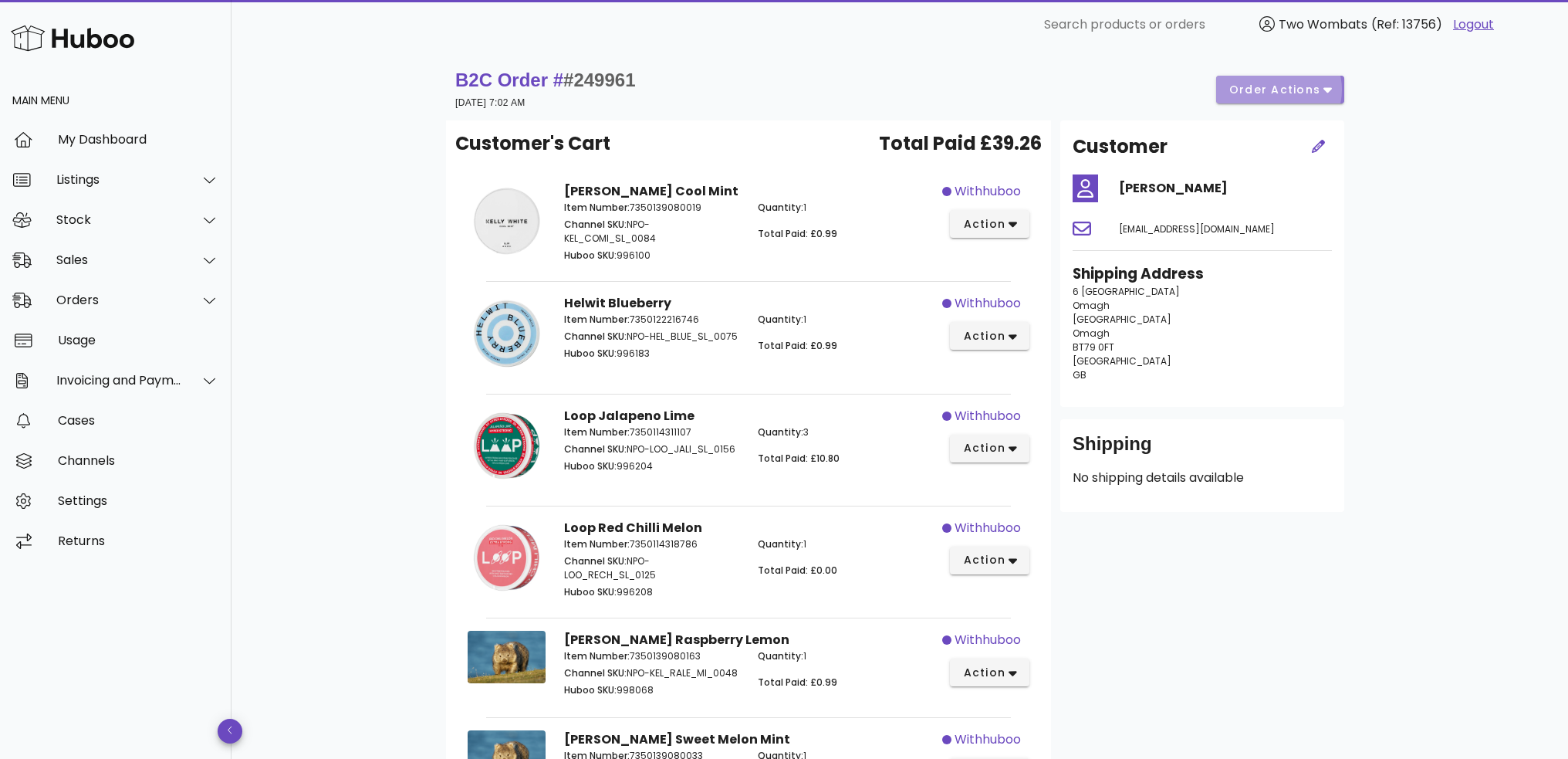
click at [1286, 93] on span "order actions" at bounding box center [1275, 90] width 93 height 16
click at [1300, 105] on div "Release Cancel" at bounding box center [1291, 126] width 116 height 87
click at [1300, 105] on div "B2C Order # #249961 09 September 2025 at 7:02 AM order actions" at bounding box center [899, 89] width 889 height 43
click at [627, 82] on span "#249961" at bounding box center [599, 80] width 72 height 21
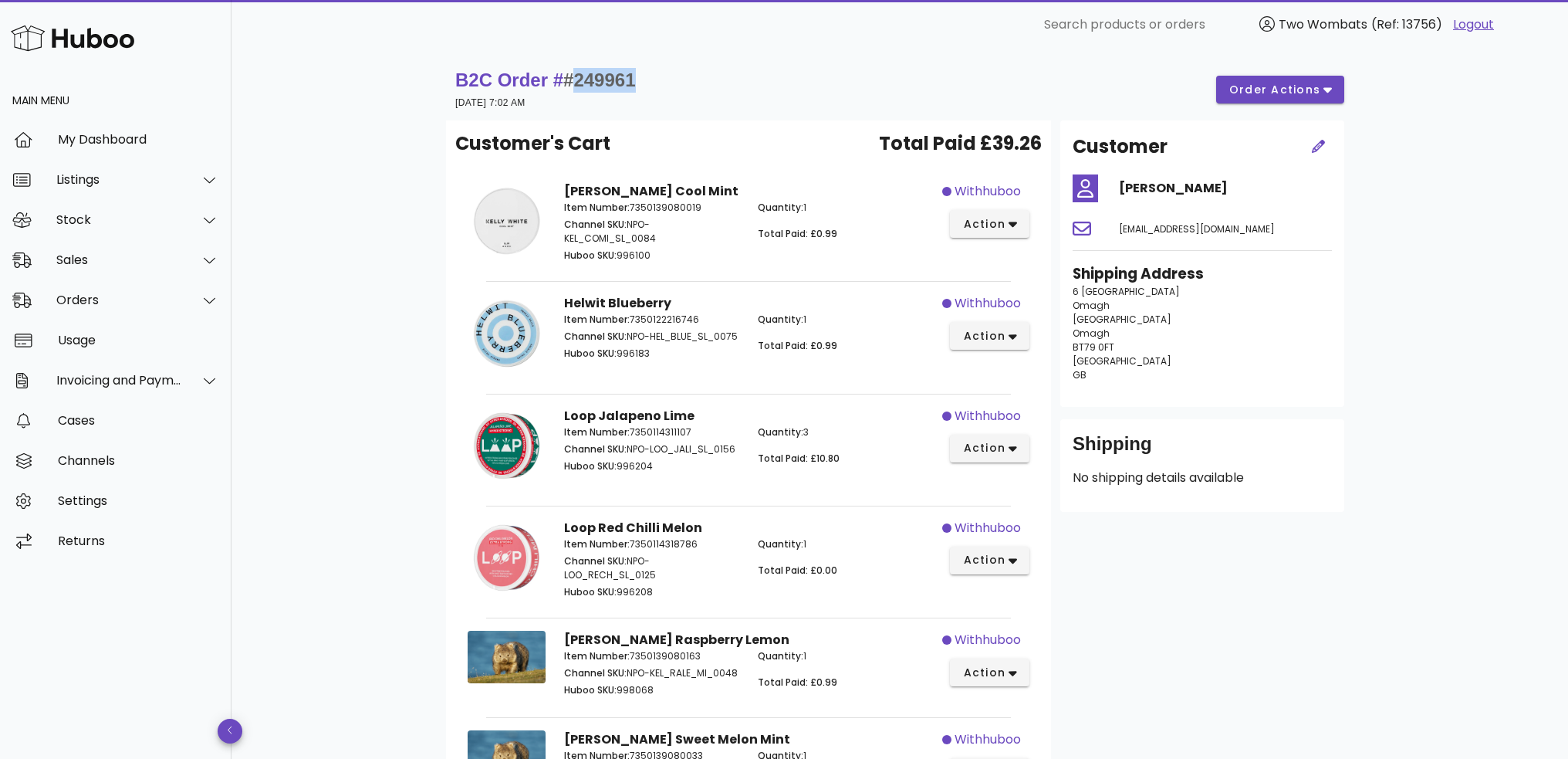
click at [627, 81] on span "#249961" at bounding box center [599, 80] width 72 height 21
copy span "249961"
click at [162, 262] on div "Sales" at bounding box center [119, 259] width 126 height 15
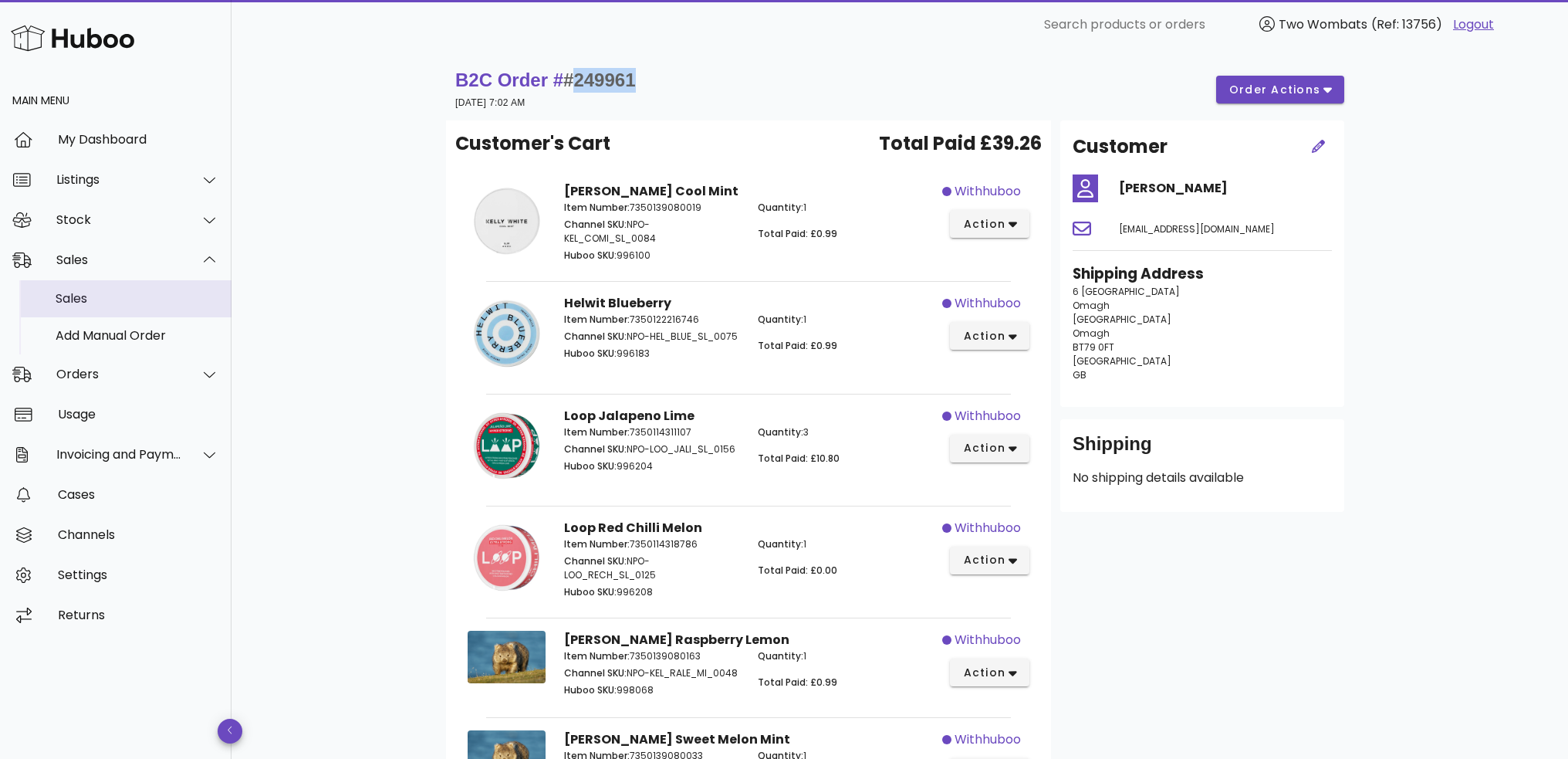
click at [167, 305] on div "Sales" at bounding box center [137, 298] width 164 height 15
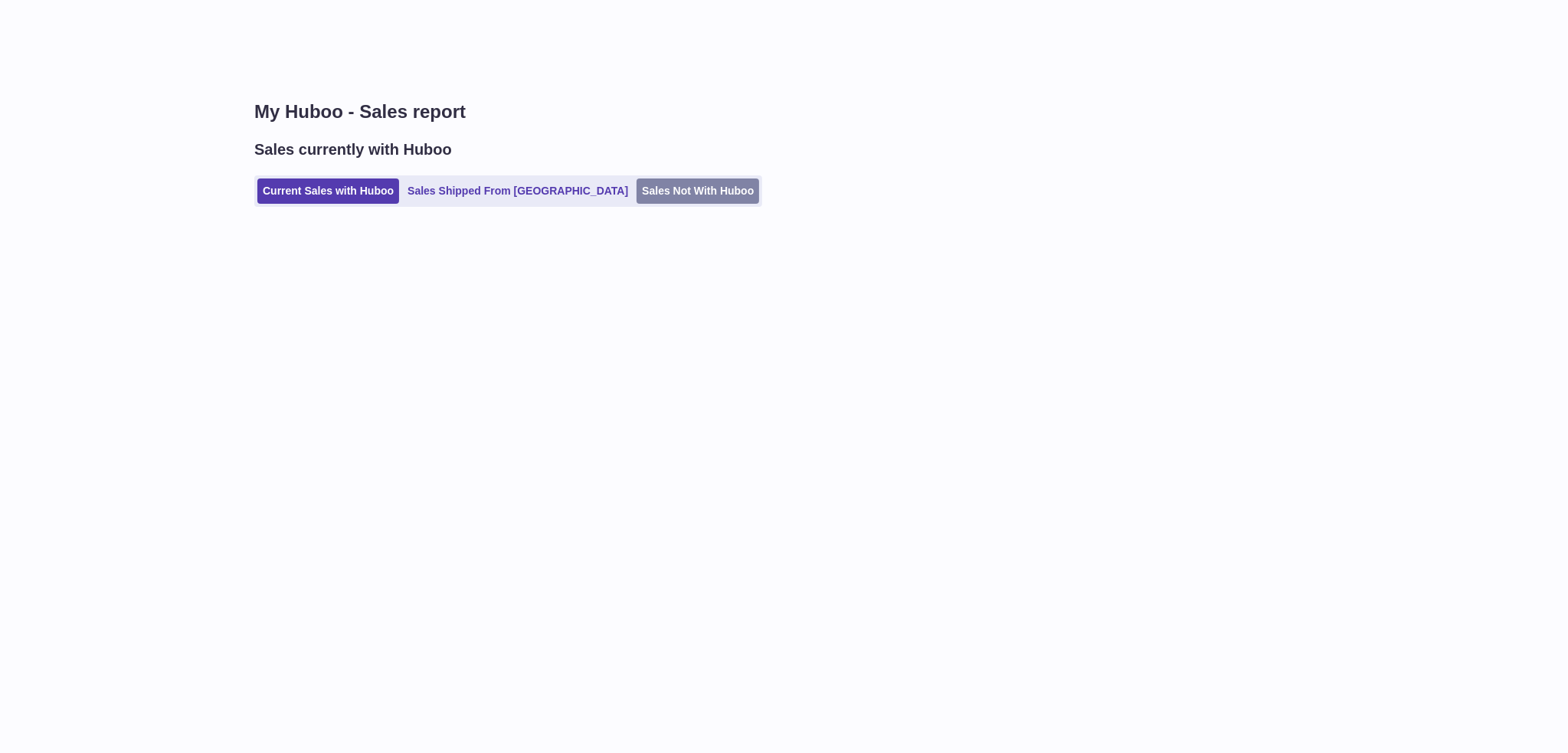
click at [637, 192] on link "Sales Not With Huboo" at bounding box center [698, 191] width 122 height 26
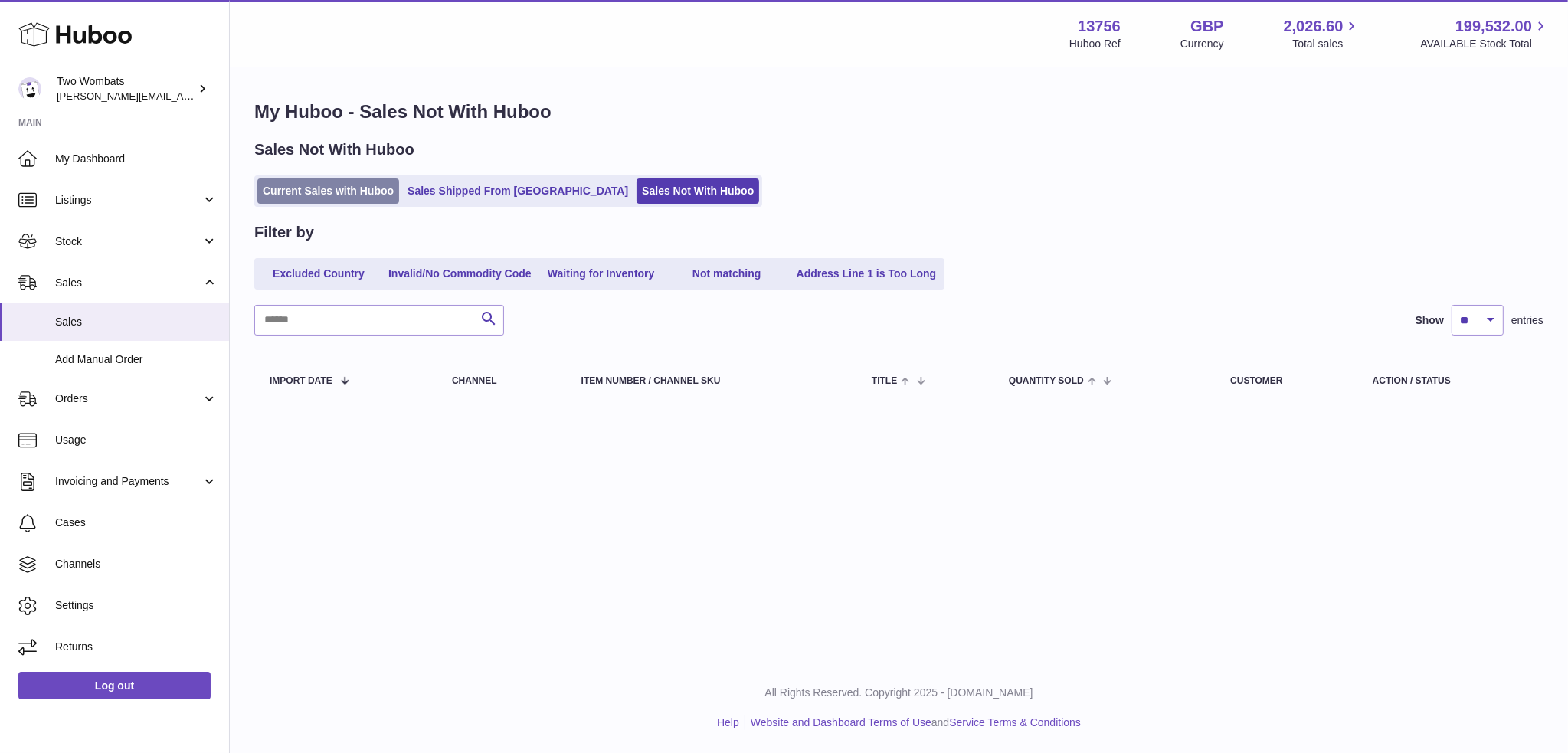
click at [328, 191] on link "Current Sales with Huboo" at bounding box center [328, 191] width 142 height 26
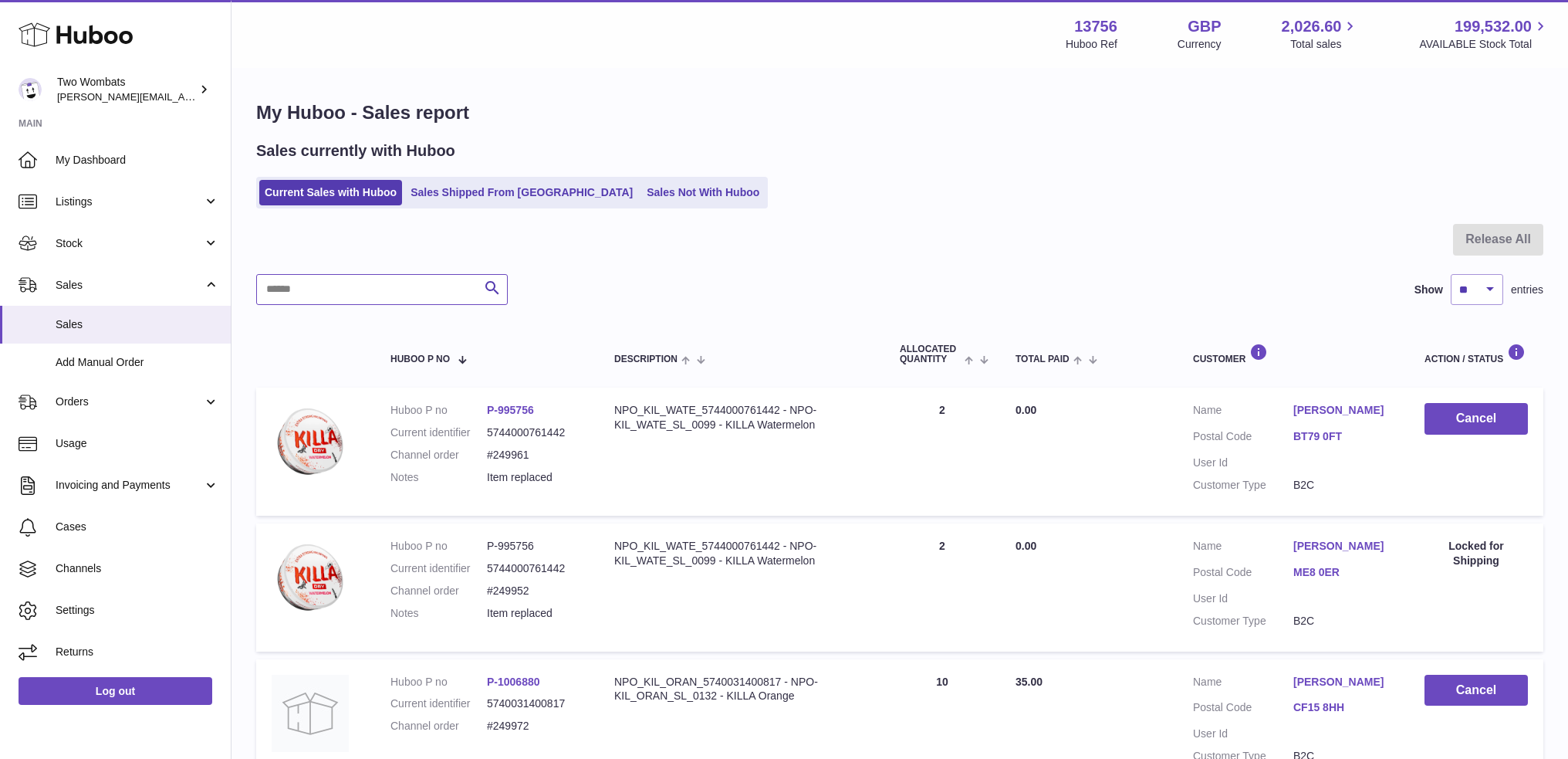
click at [343, 291] on input "text" at bounding box center [382, 290] width 251 height 31
paste input "******"
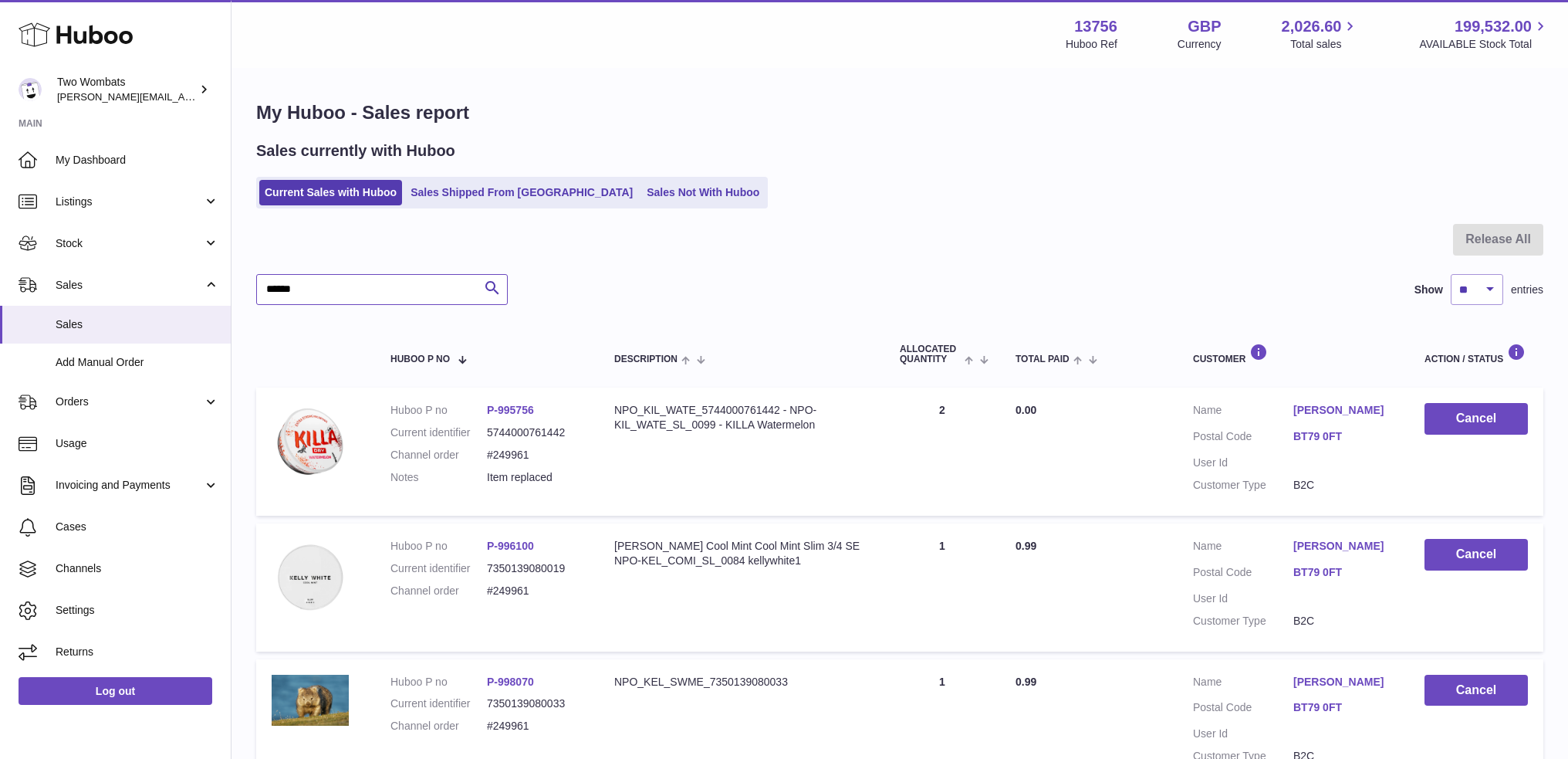
type input "******"
